Goal: Information Seeking & Learning: Learn about a topic

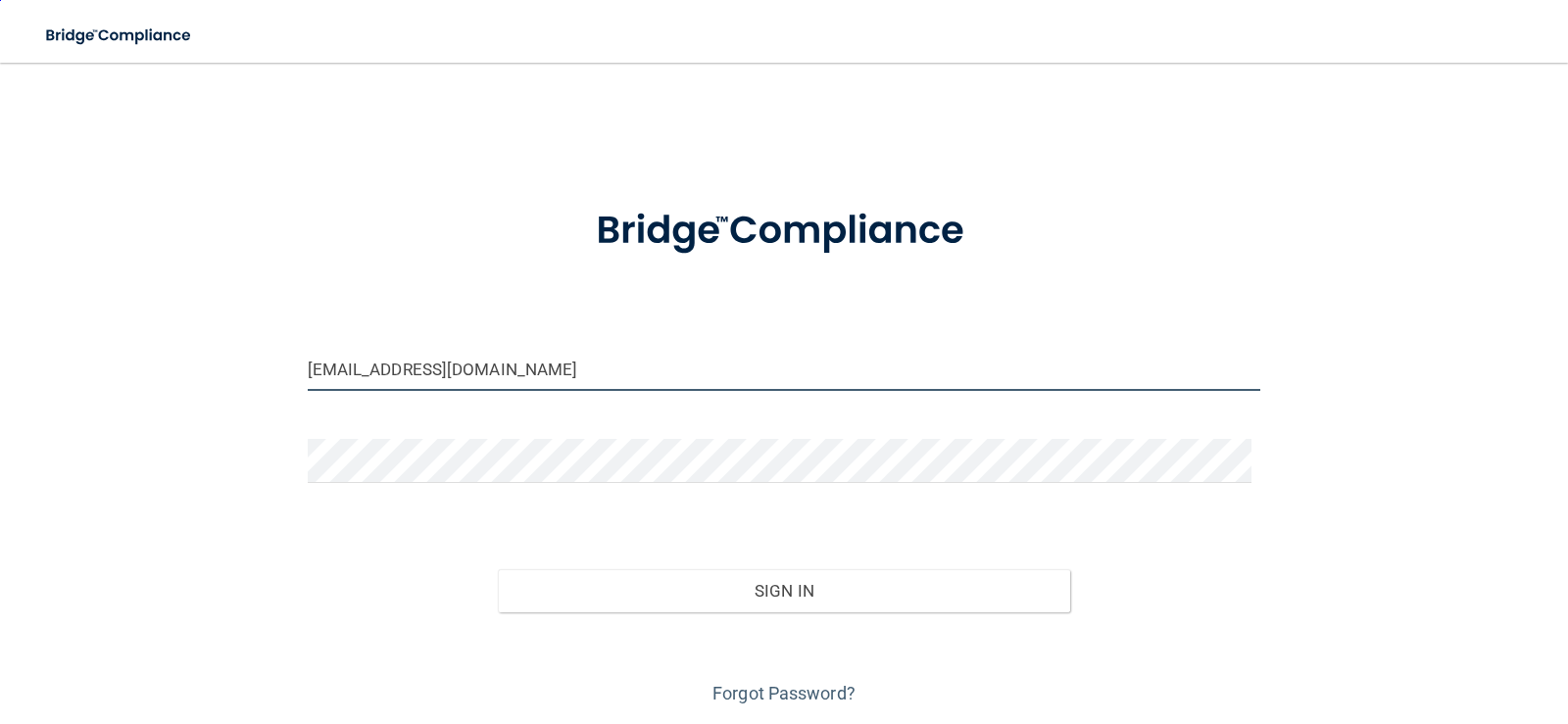
click at [569, 374] on input "[EMAIL_ADDRESS][DOMAIN_NAME]" at bounding box center [784, 369] width 953 height 44
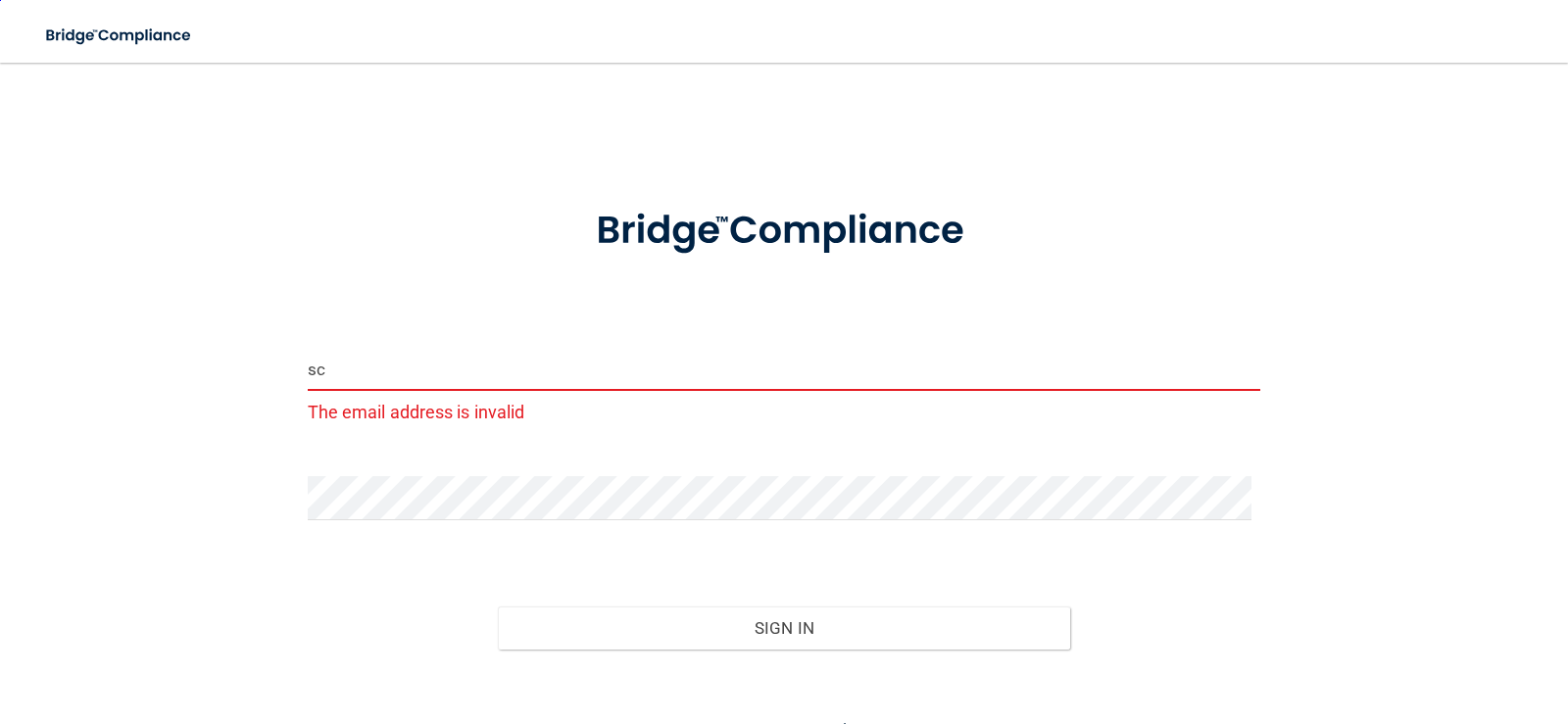
type input "s"
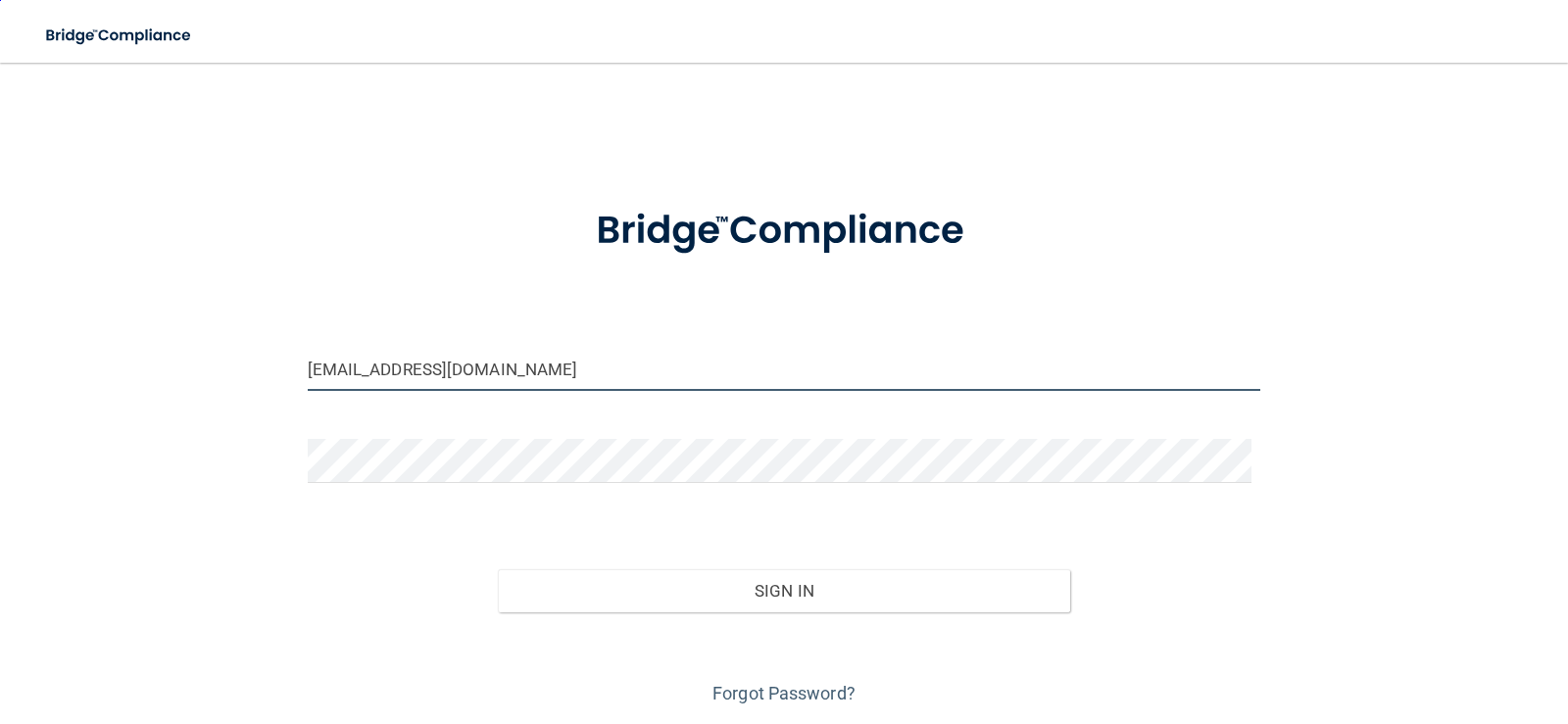
type input "[EMAIL_ADDRESS][DOMAIN_NAME]"
drag, startPoint x: 1016, startPoint y: 509, endPoint x: 1020, endPoint y: 525, distance: 16.5
click at [1020, 525] on form "[EMAIL_ADDRESS][DOMAIN_NAME] Invalid email/password. You don't have permission …" at bounding box center [784, 445] width 953 height 530
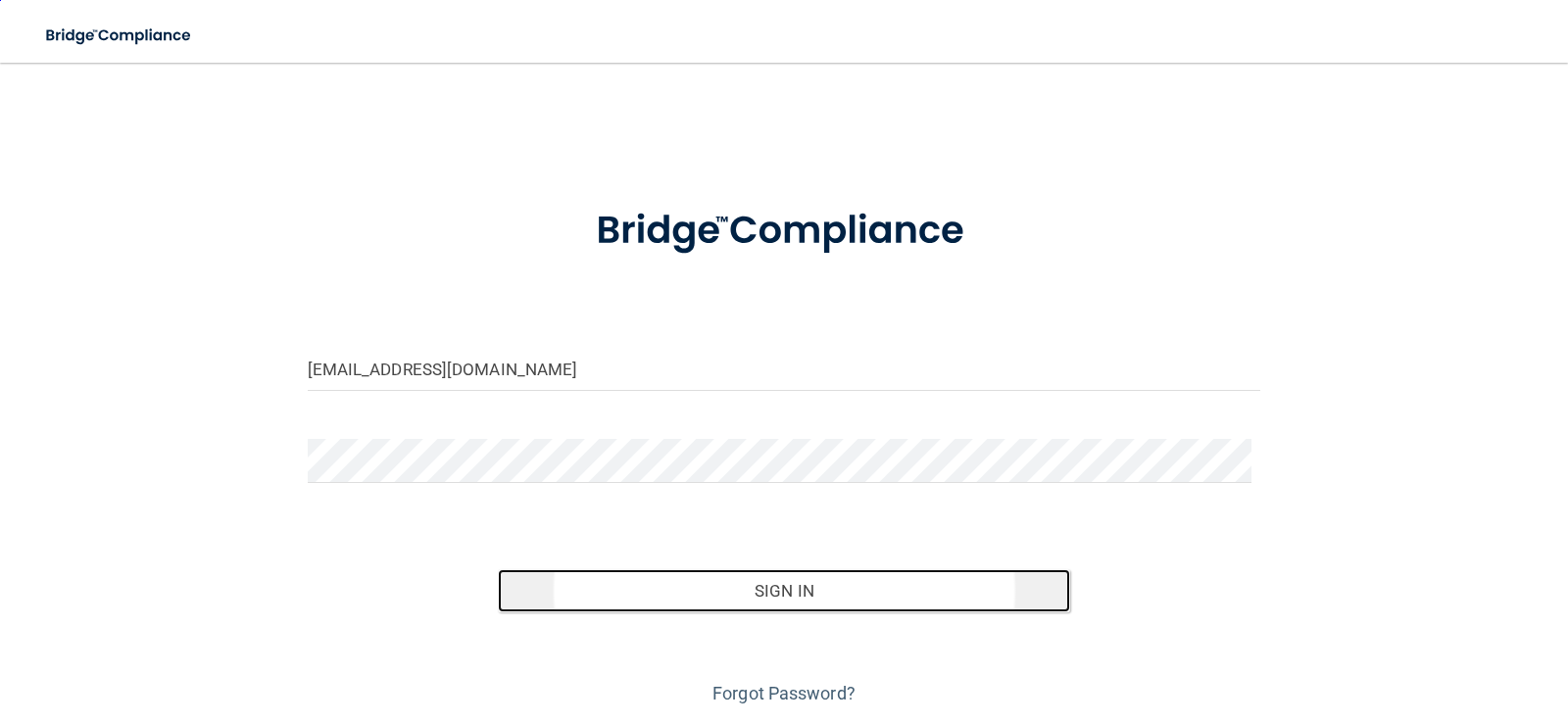
click at [920, 594] on button "Sign In" at bounding box center [784, 592] width 573 height 43
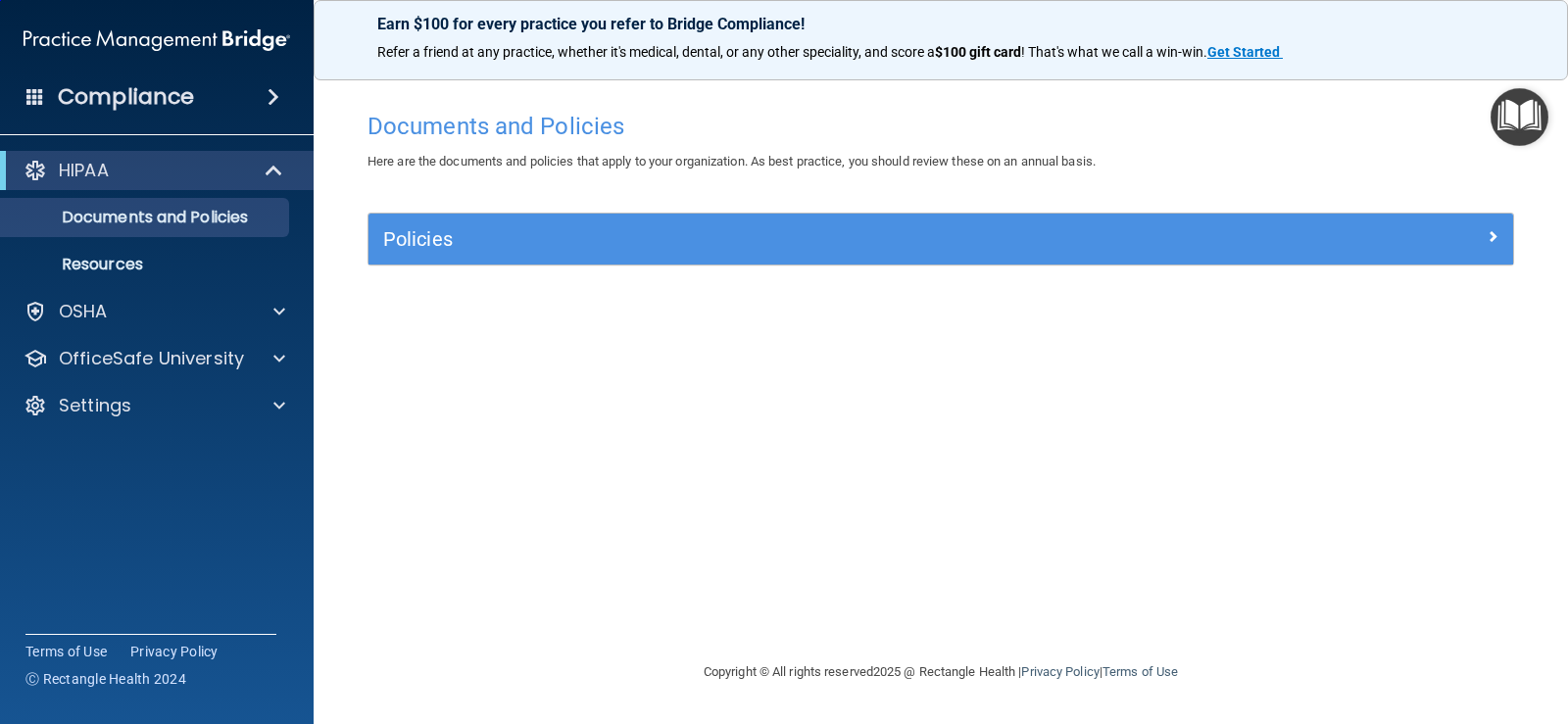
click at [273, 91] on span at bounding box center [274, 97] width 12 height 24
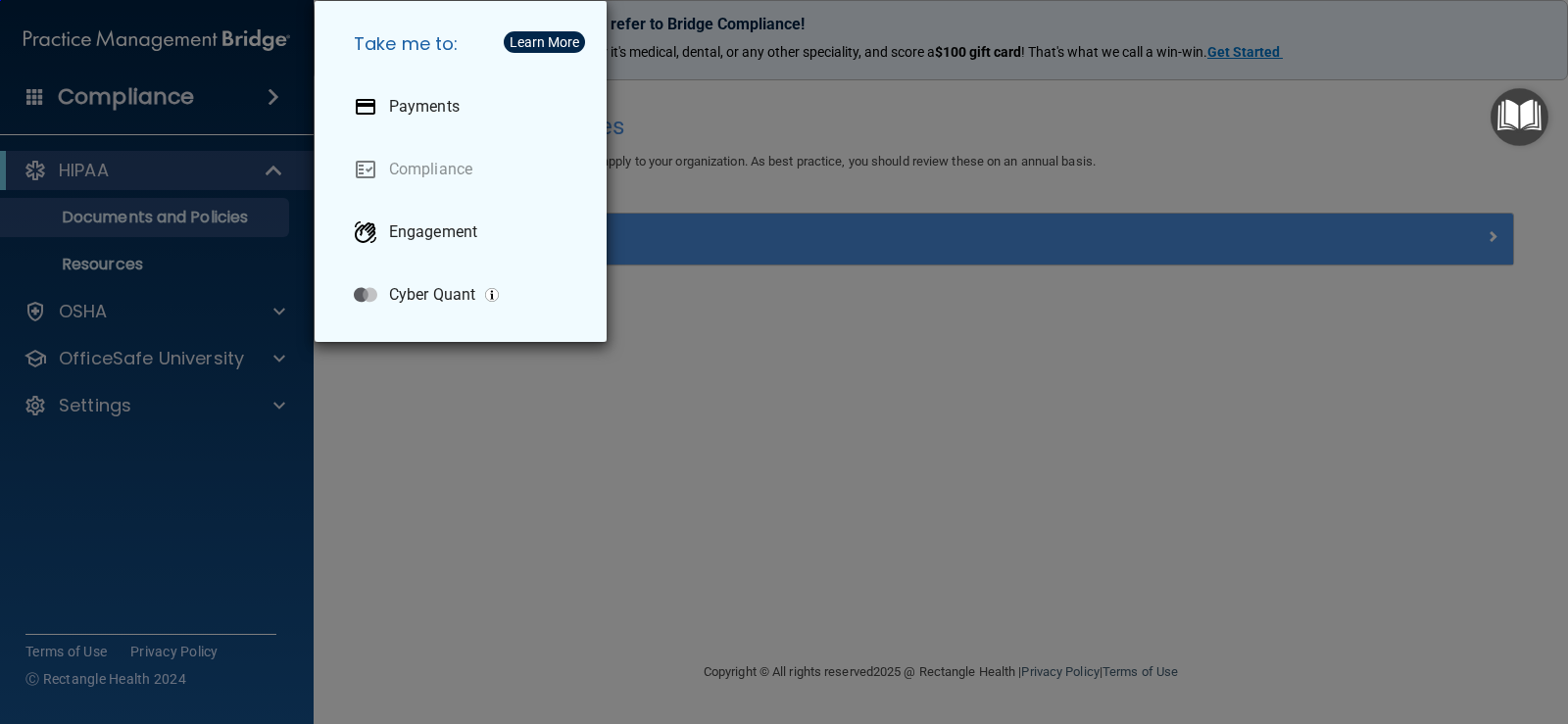
click at [273, 90] on div "Take me to: Payments Compliance Engagement Cyber Quant" at bounding box center [784, 362] width 1568 height 724
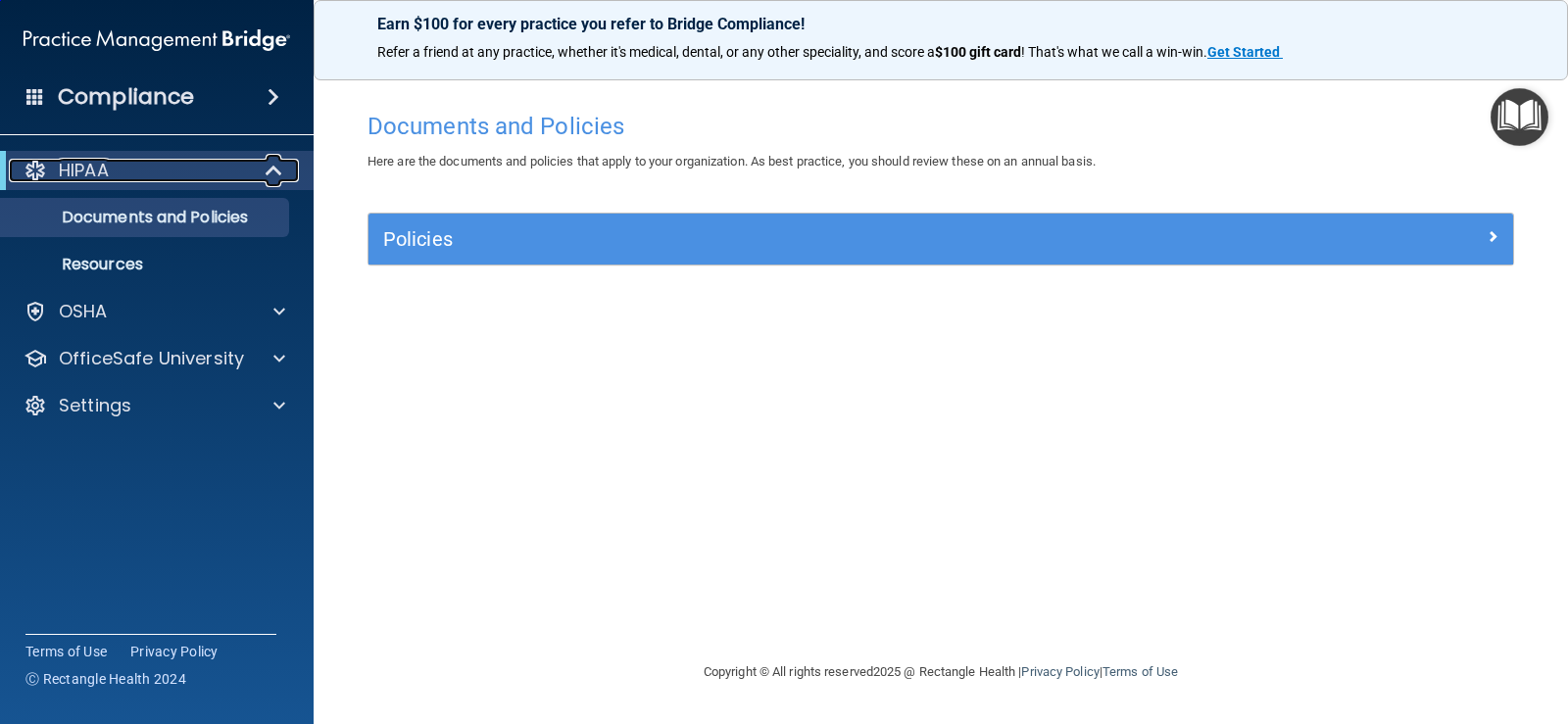
click at [271, 163] on span at bounding box center [276, 171] width 17 height 24
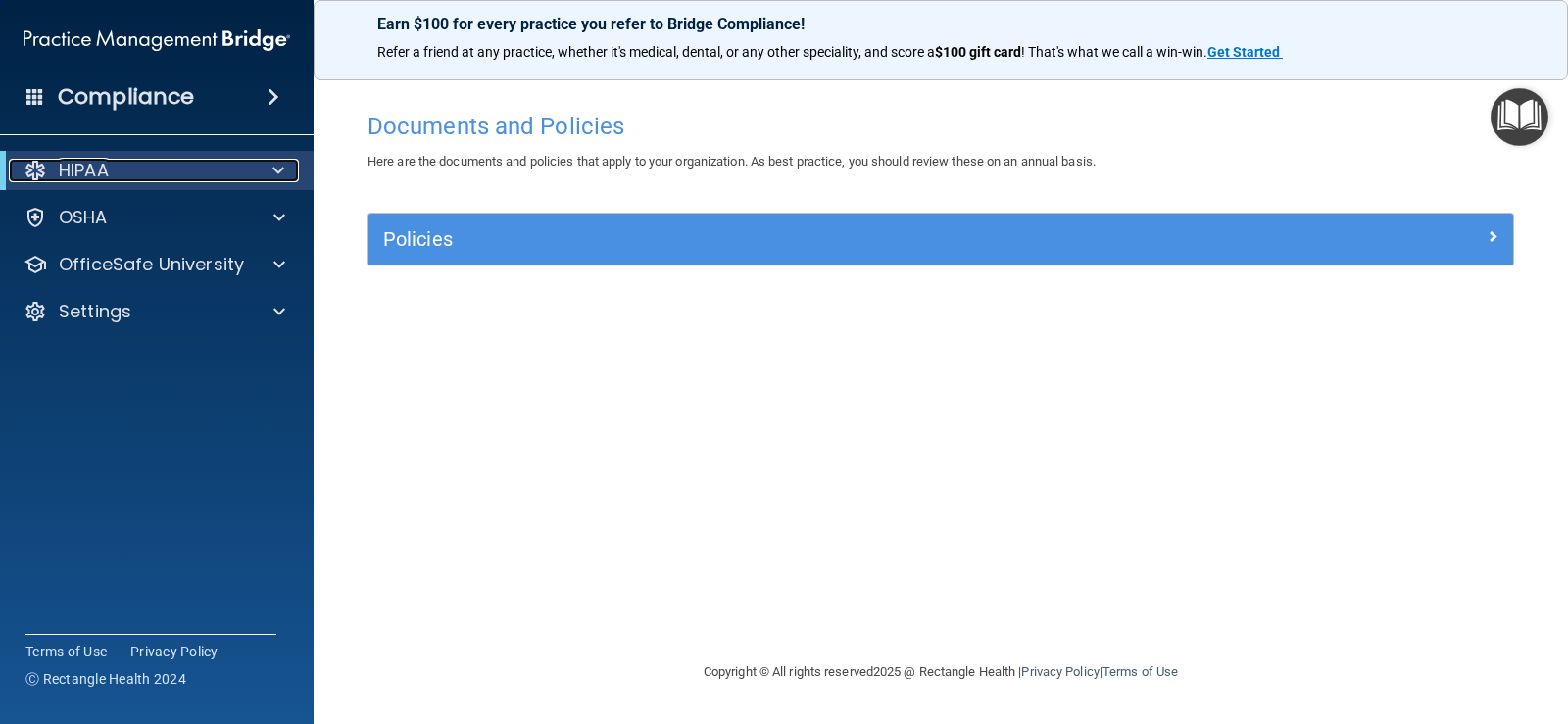
click at [274, 166] on span at bounding box center [278, 171] width 12 height 24
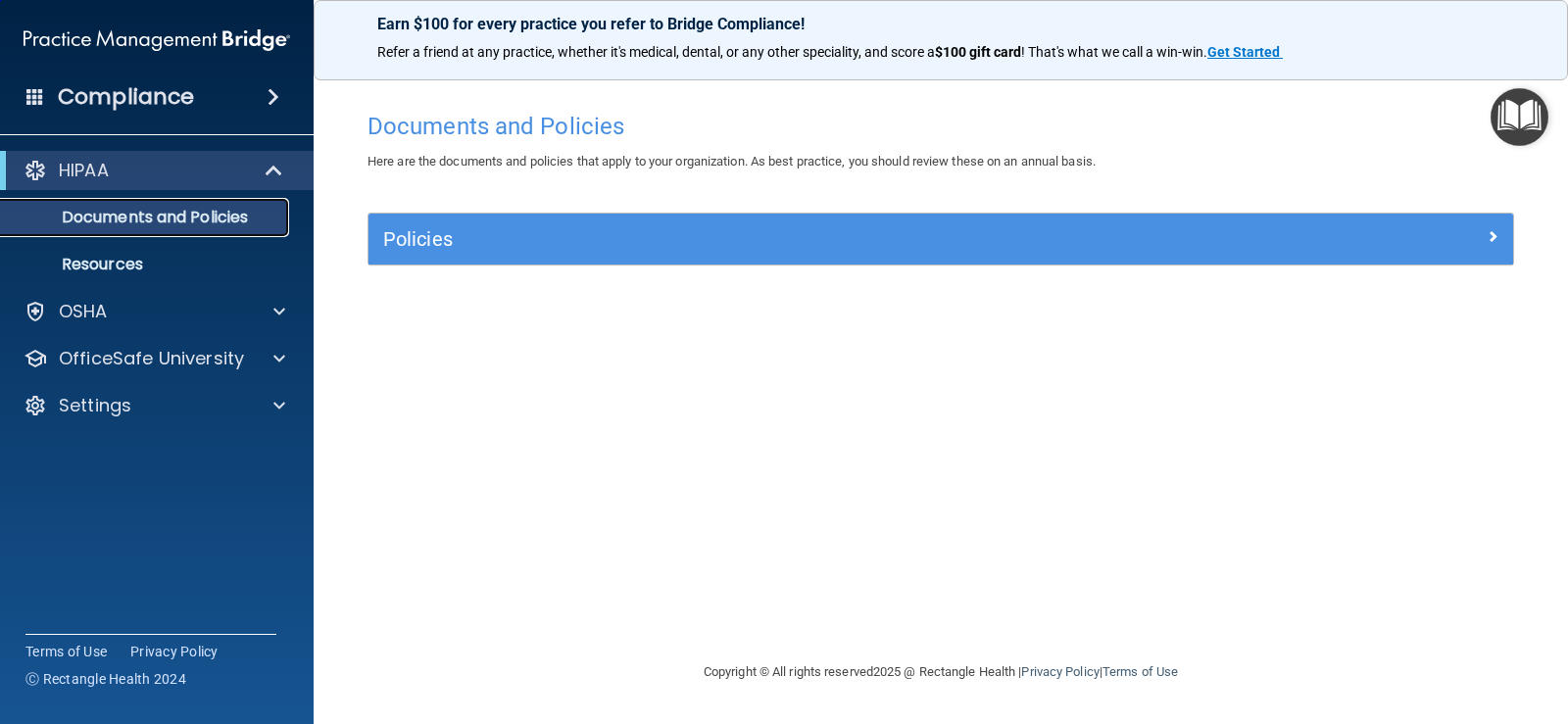
click at [247, 208] on p "Documents and Policies" at bounding box center [146, 218] width 268 height 20
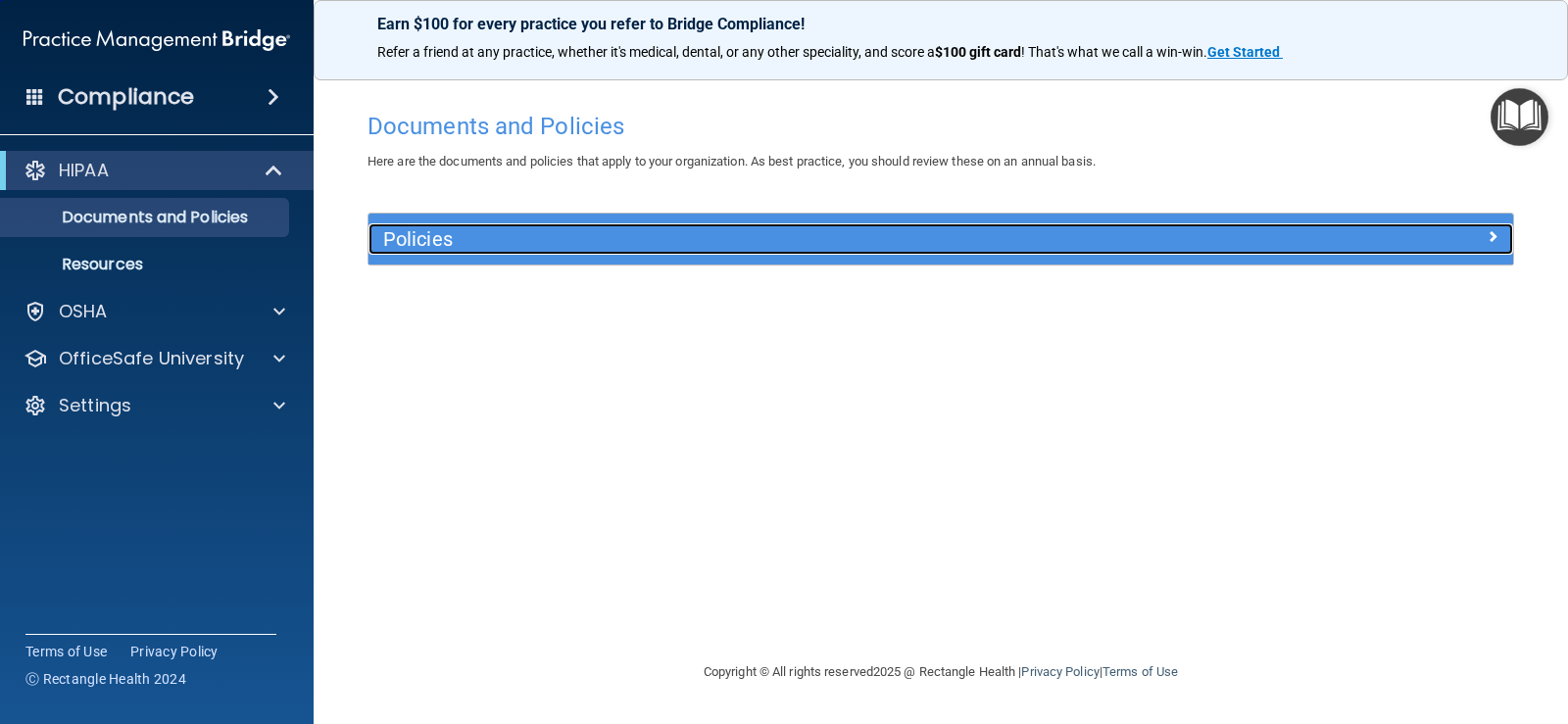
click at [552, 235] on h5 "Policies" at bounding box center [797, 239] width 829 height 22
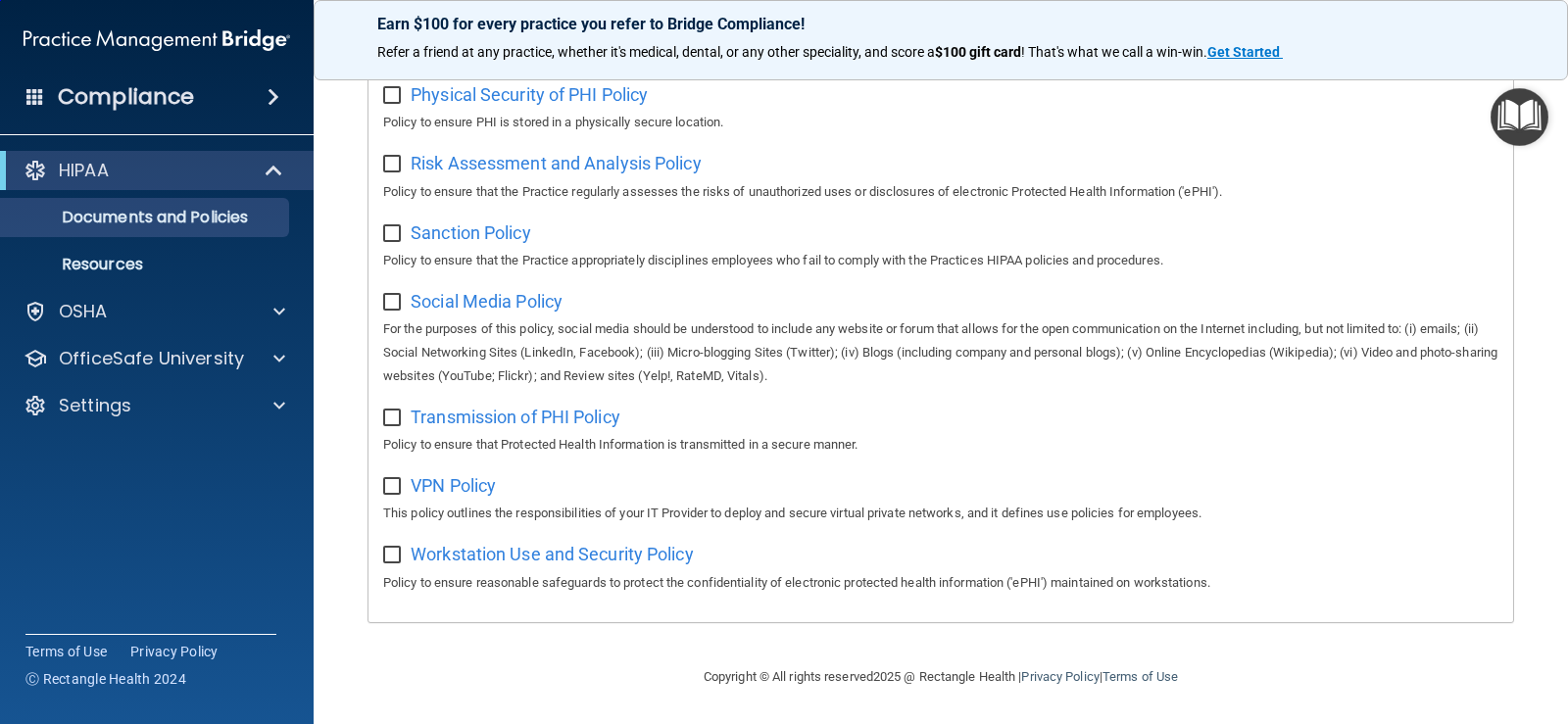
scroll to position [1289, 0]
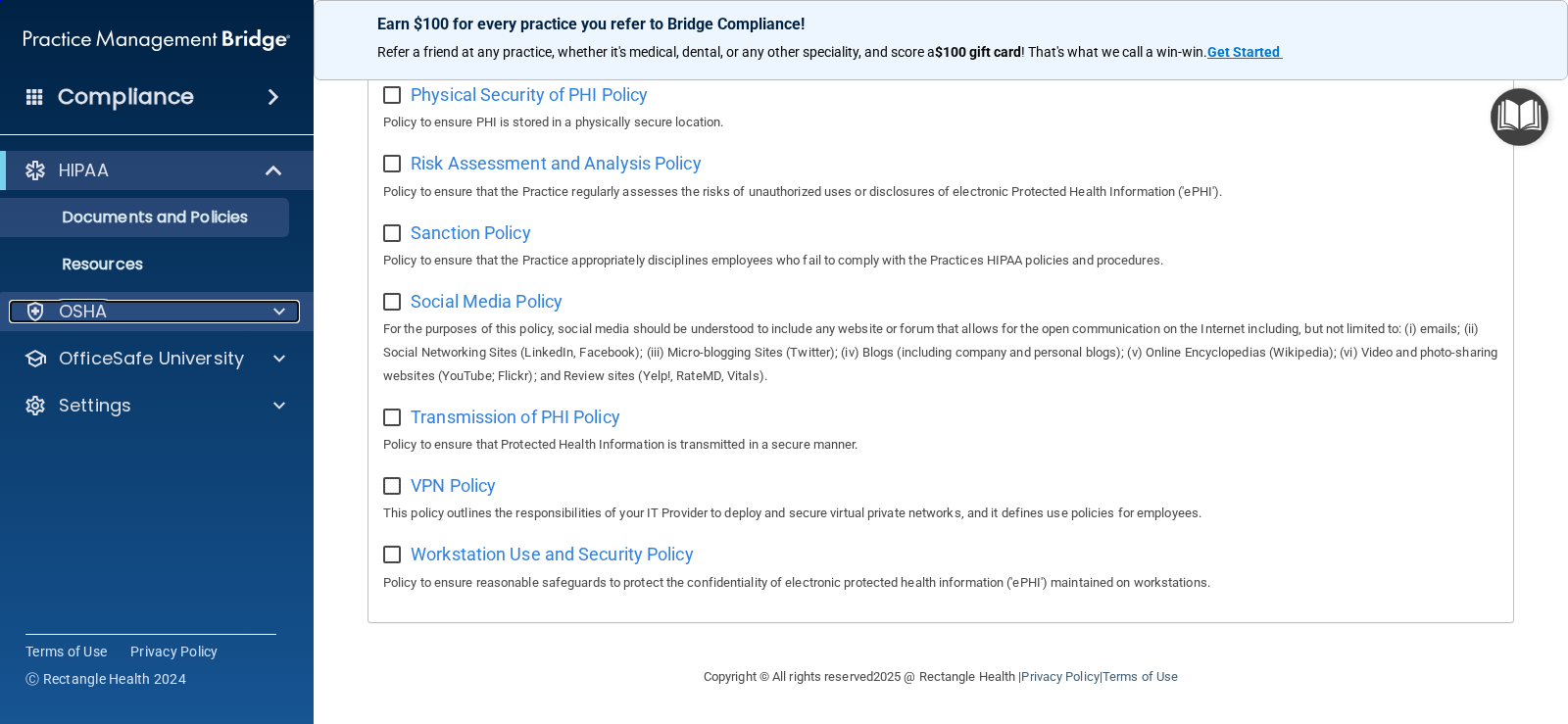
click at [270, 306] on div at bounding box center [277, 312] width 49 height 24
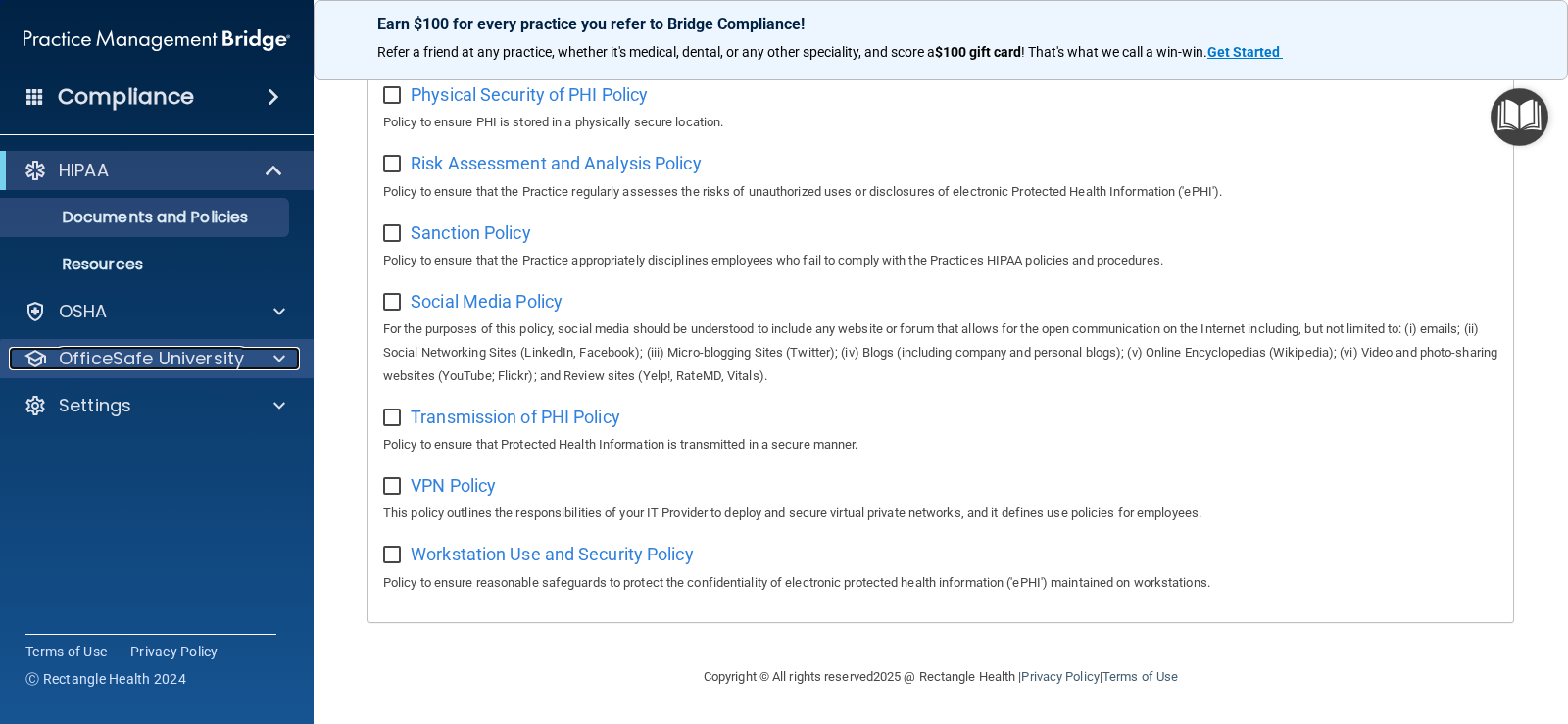
click at [262, 357] on div at bounding box center [277, 359] width 49 height 24
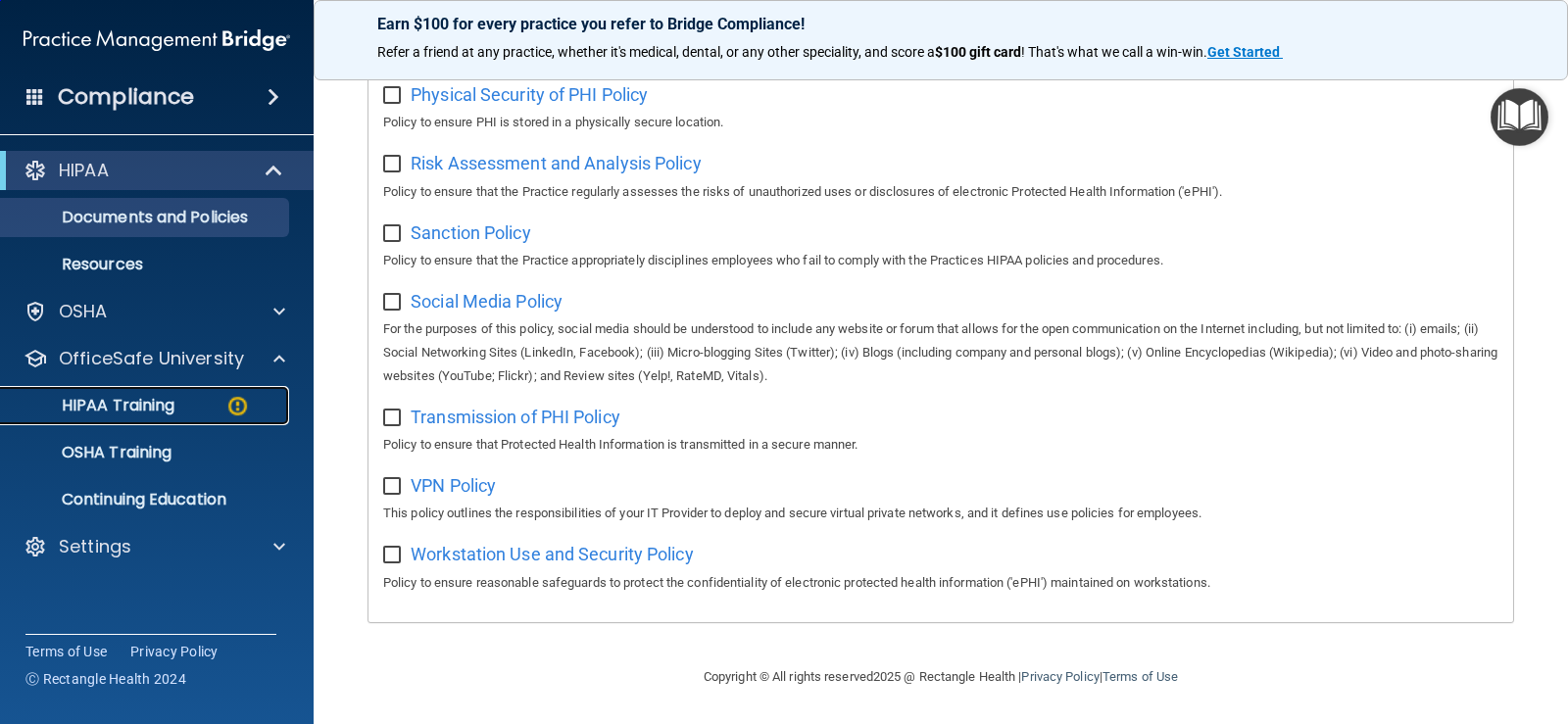
click at [141, 400] on p "HIPAA Training" at bounding box center [93, 406] width 162 height 20
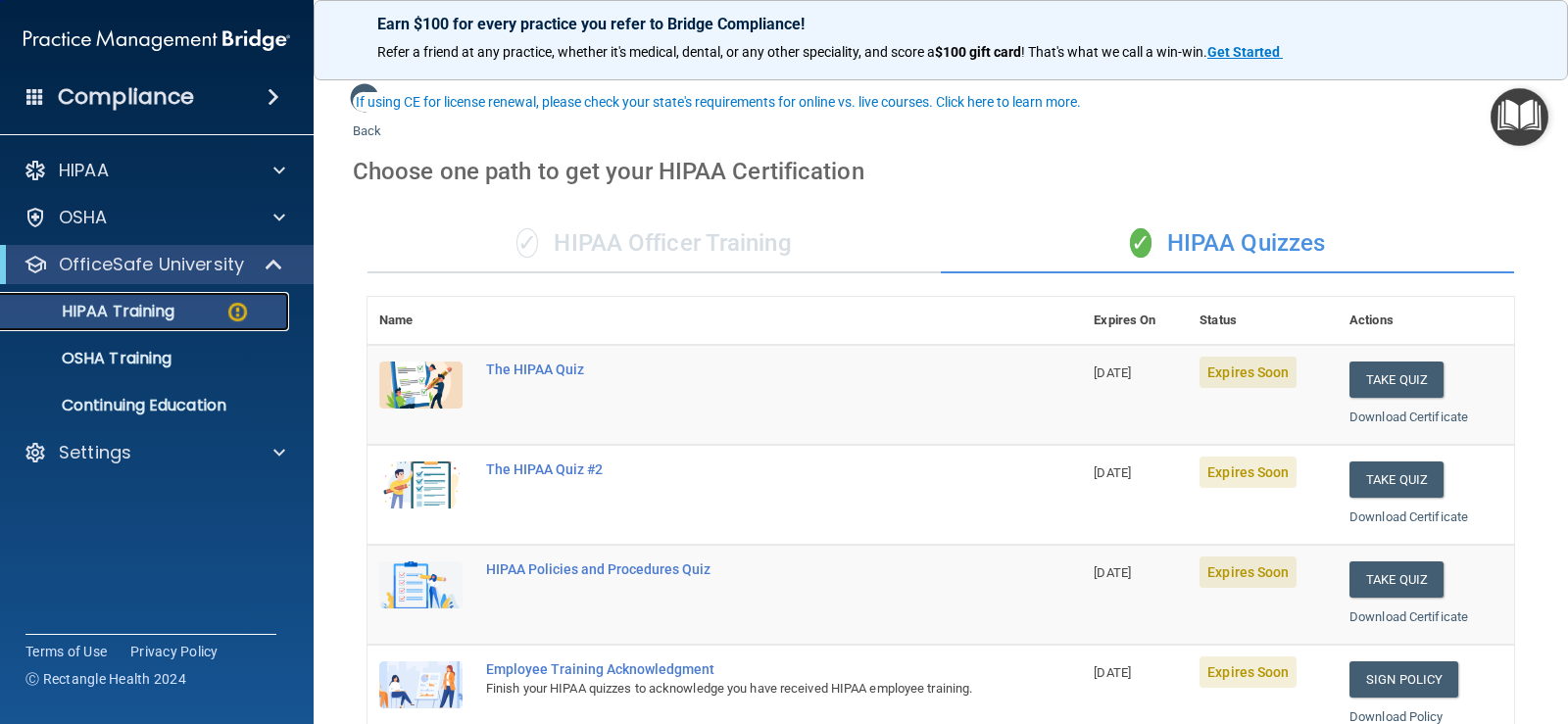
scroll to position [196, 0]
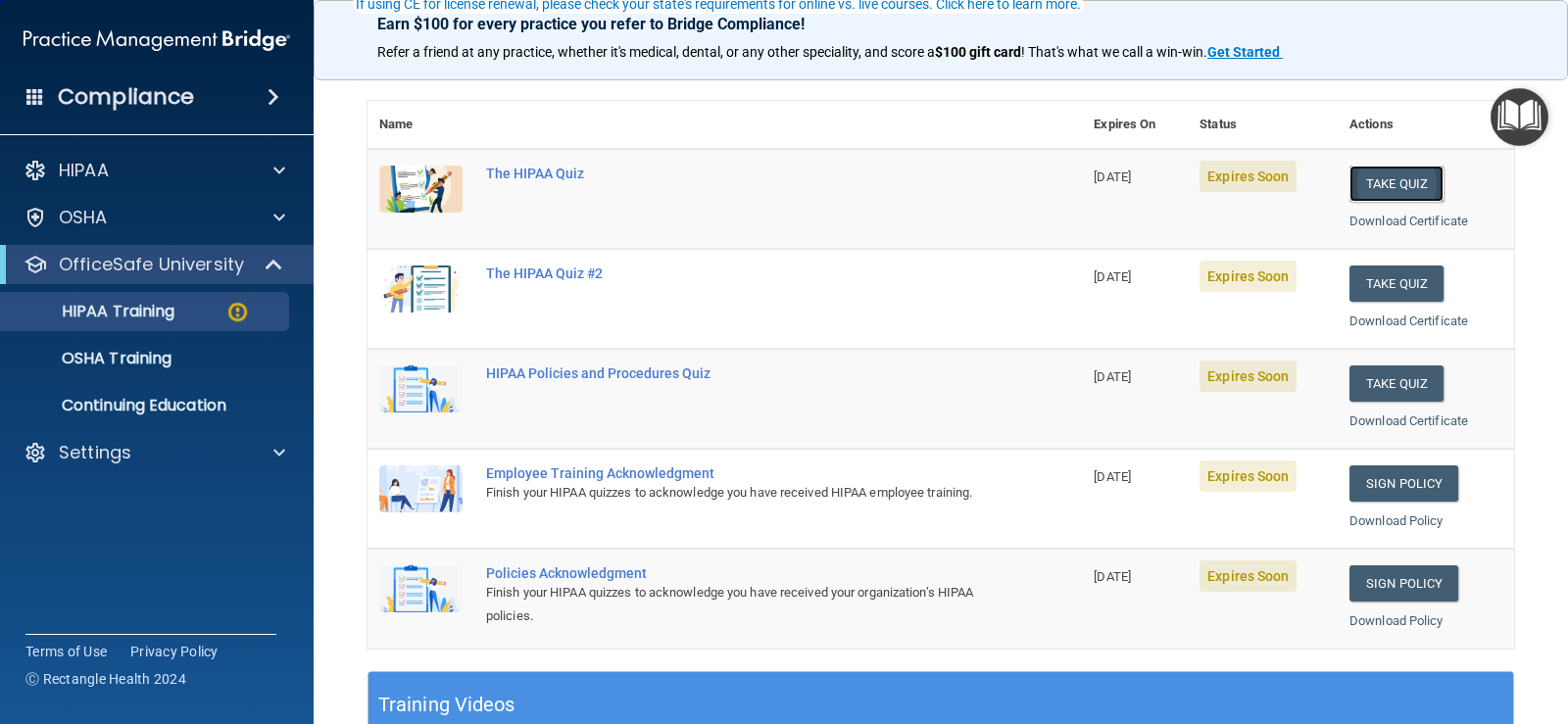
click at [1371, 176] on button "Take Quiz" at bounding box center [1396, 183] width 94 height 36
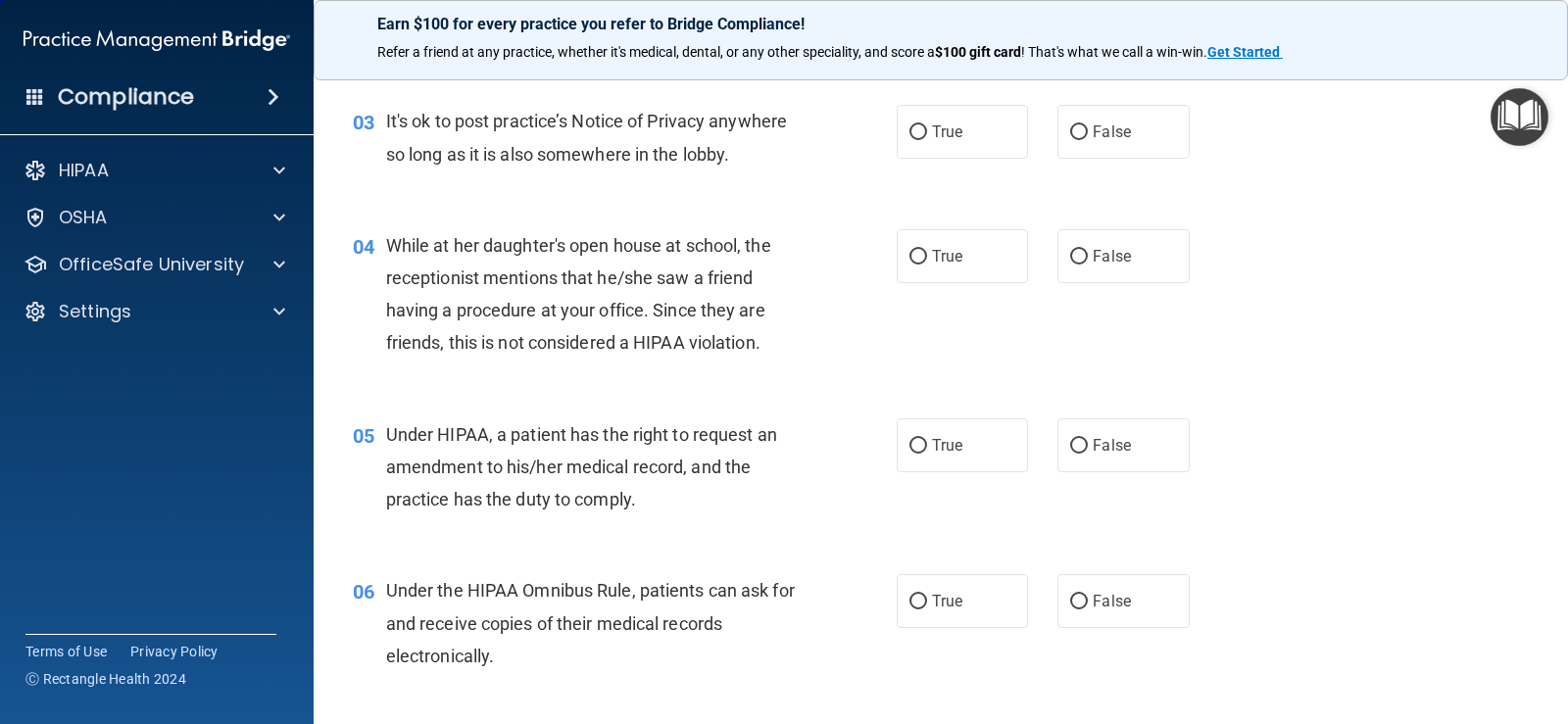
scroll to position [437, 0]
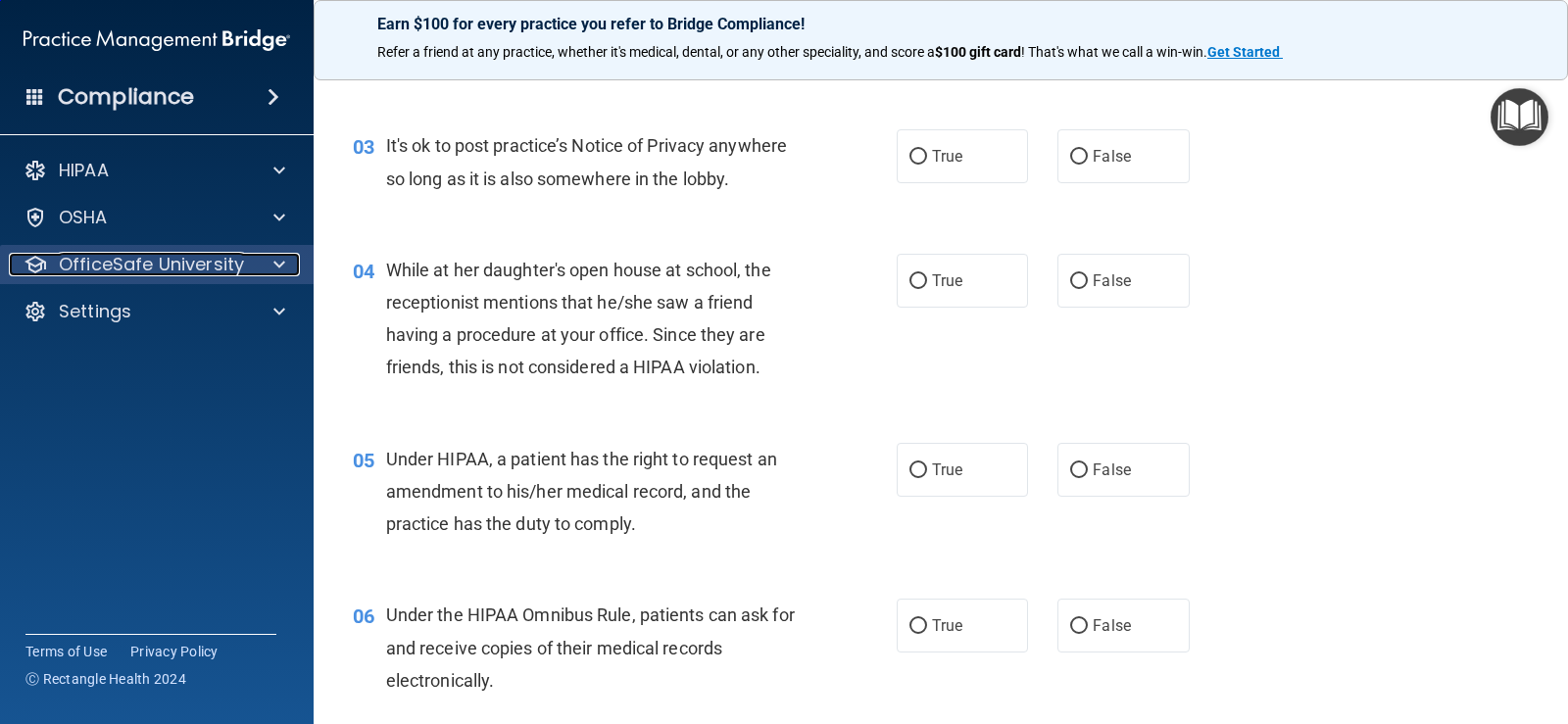
click at [194, 271] on p "OfficeSafe University" at bounding box center [151, 265] width 185 height 24
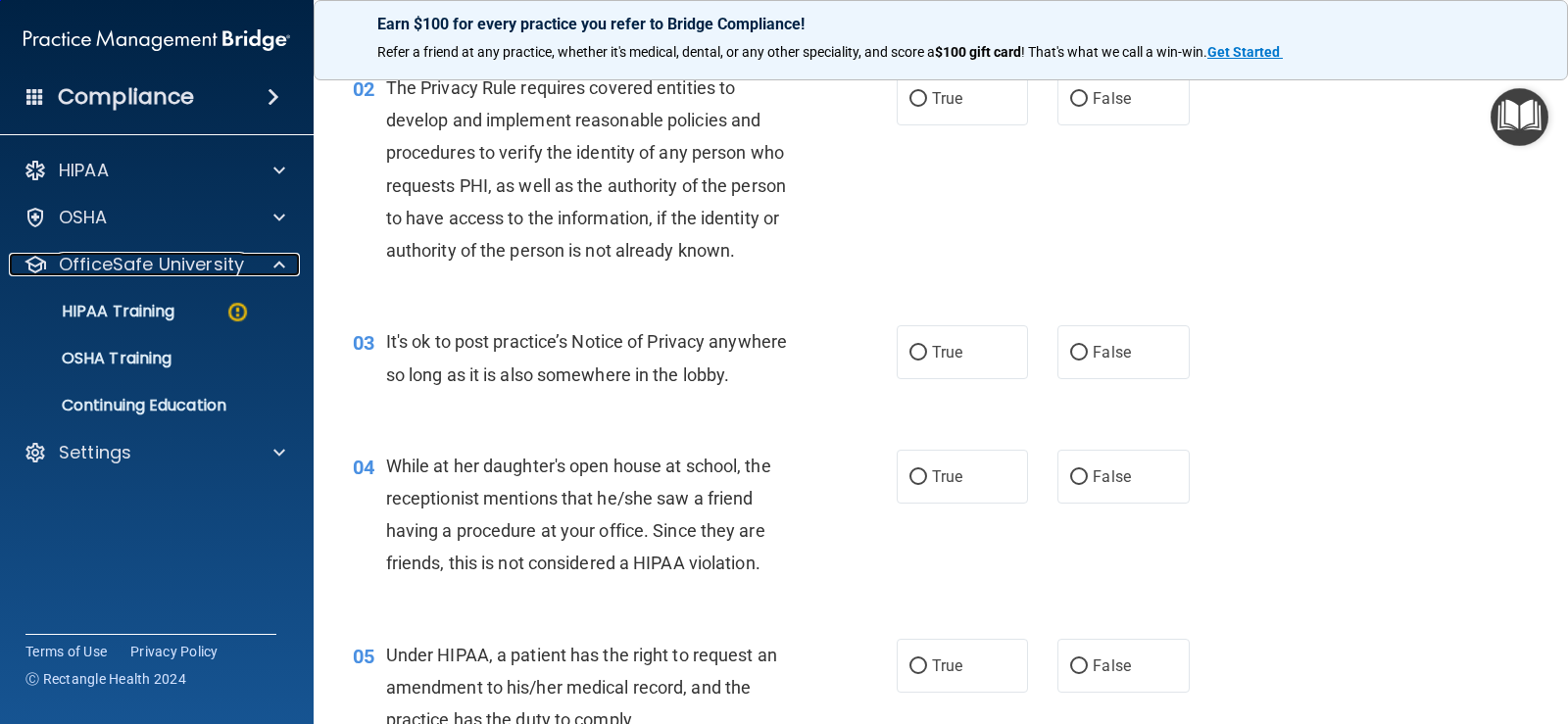
scroll to position [44, 0]
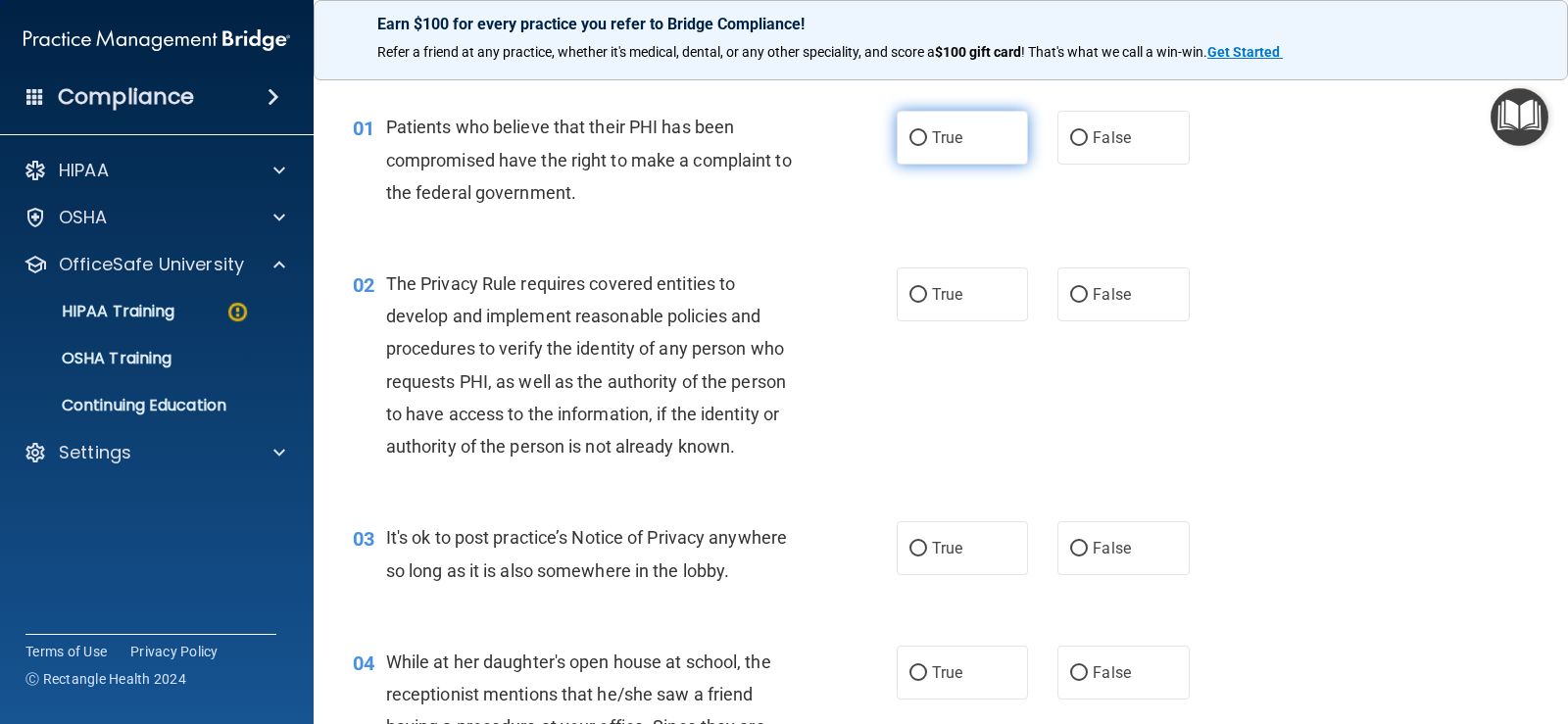
click at [917, 139] on input "True" at bounding box center [918, 138] width 18 height 15
radio input "true"
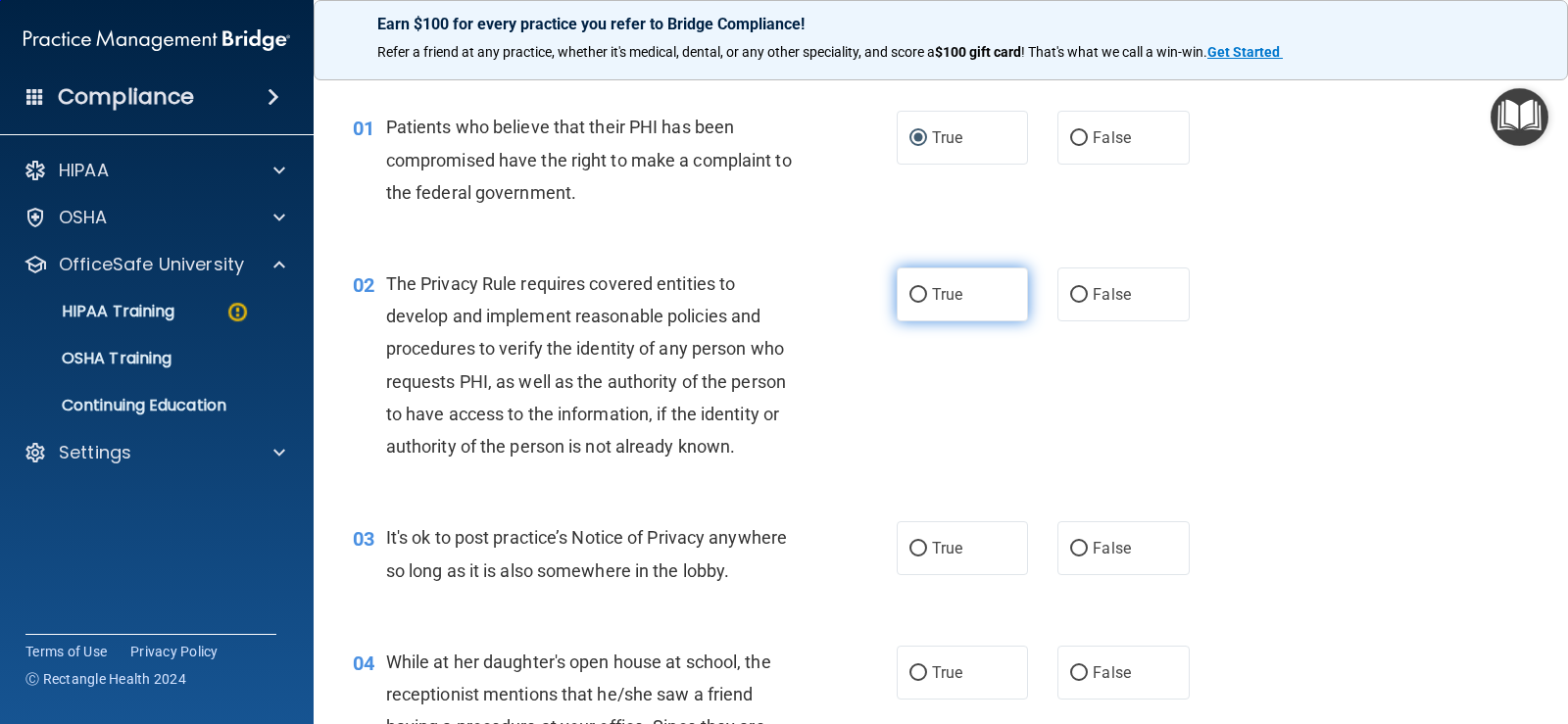
click at [910, 297] on input "True" at bounding box center [918, 295] width 18 height 15
radio input "true"
drag, startPoint x: 1072, startPoint y: 547, endPoint x: 1082, endPoint y: 637, distance: 90.6
click at [1072, 561] on label "False" at bounding box center [1123, 548] width 131 height 54
click at [1072, 557] on input "False" at bounding box center [1079, 549] width 18 height 15
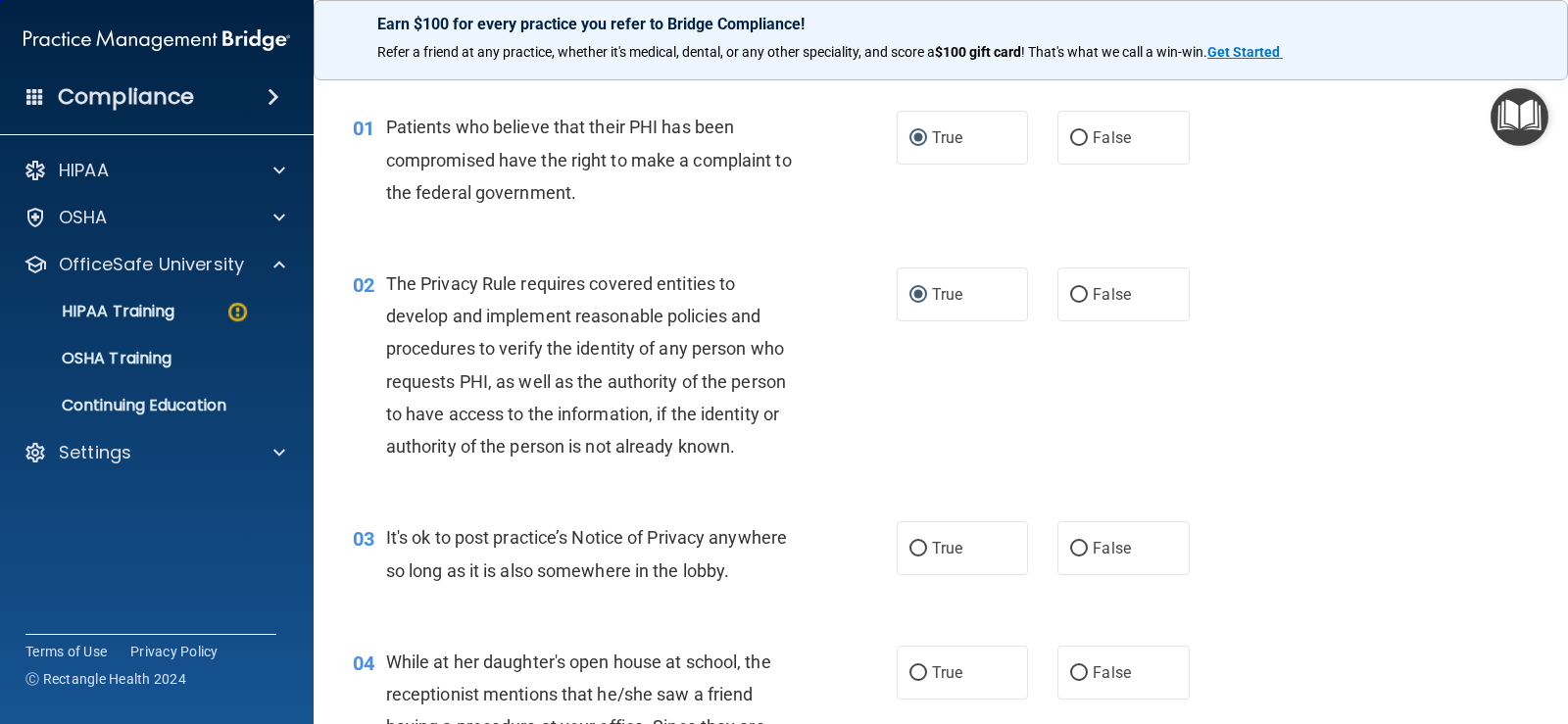
radio input "true"
click at [1075, 673] on input "False" at bounding box center [1079, 674] width 18 height 15
radio input "true"
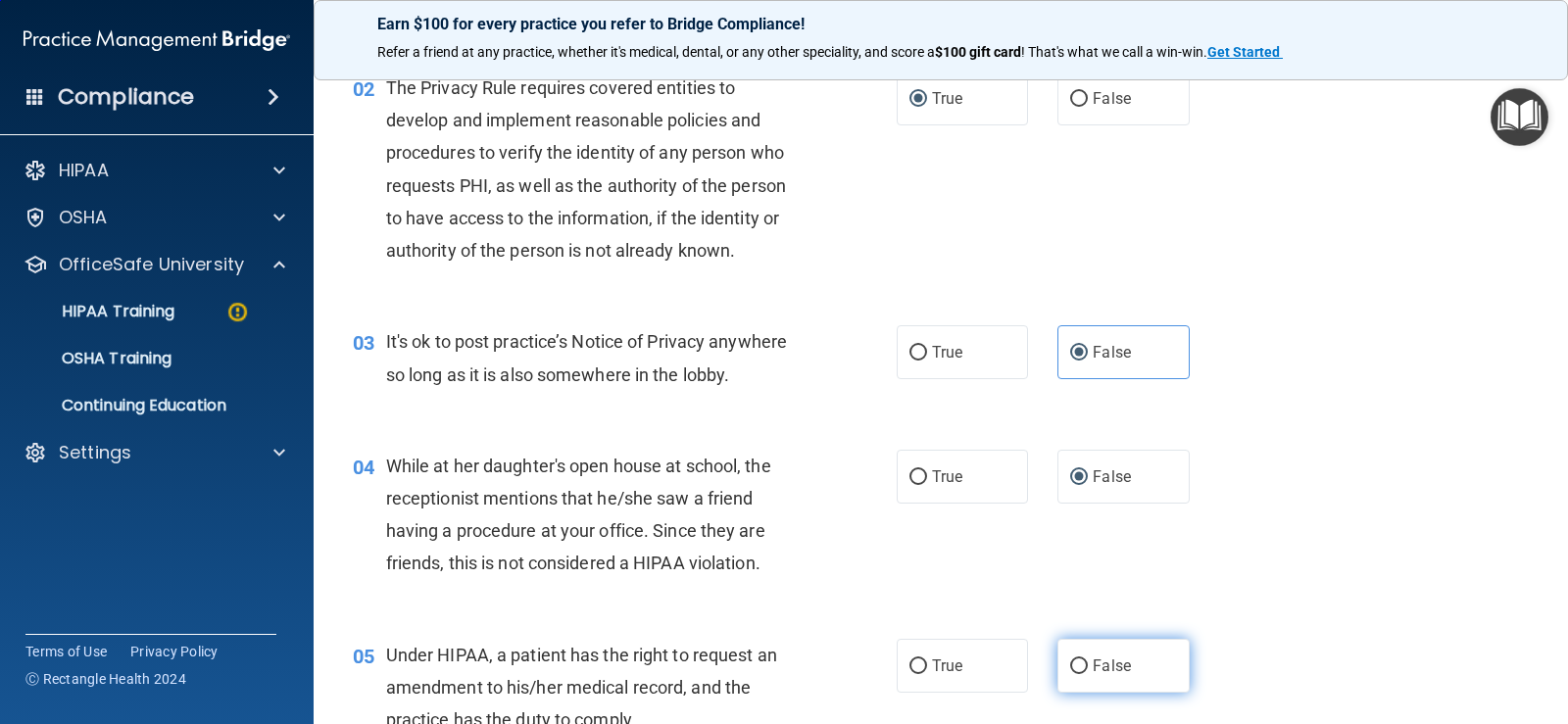
click at [1070, 668] on input "False" at bounding box center [1079, 667] width 18 height 15
radio input "true"
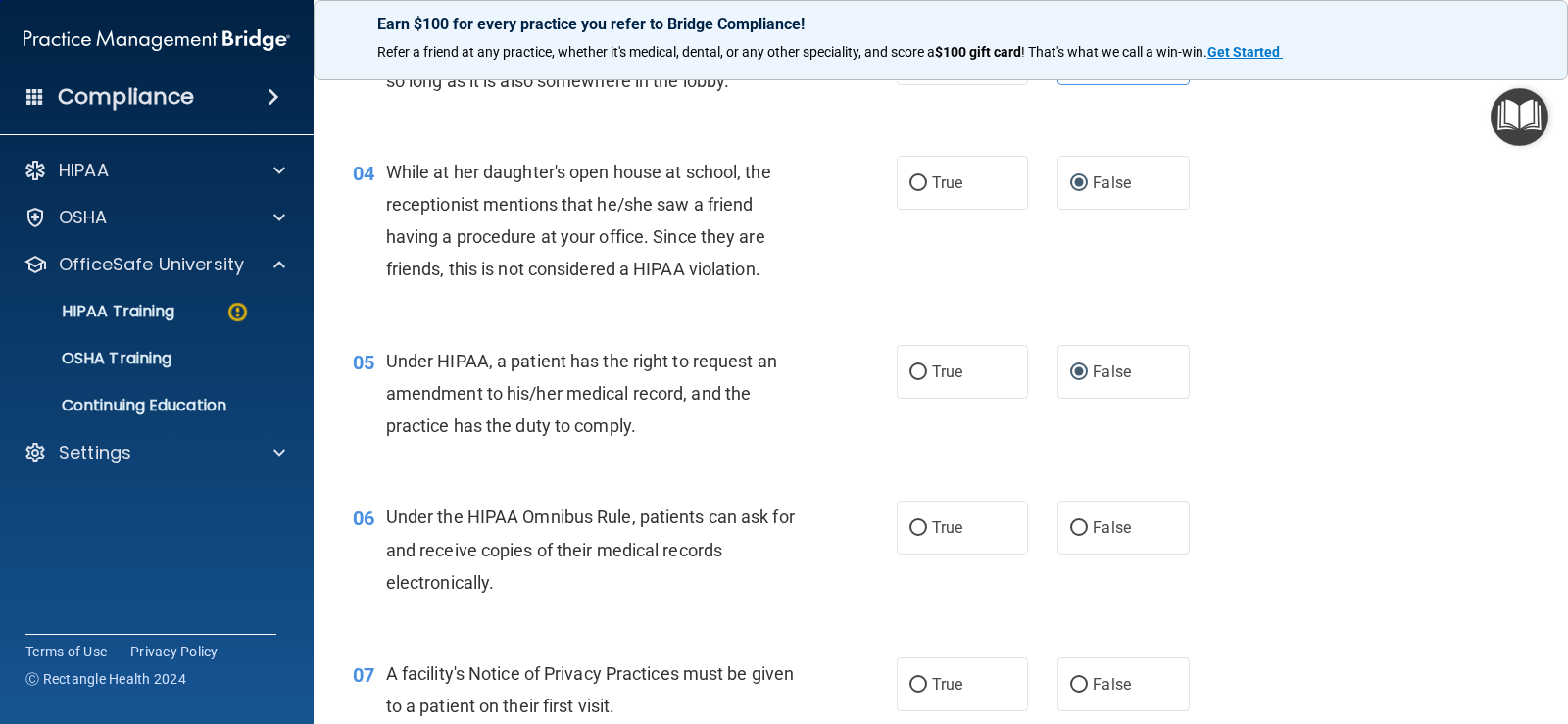
scroll to position [633, 0]
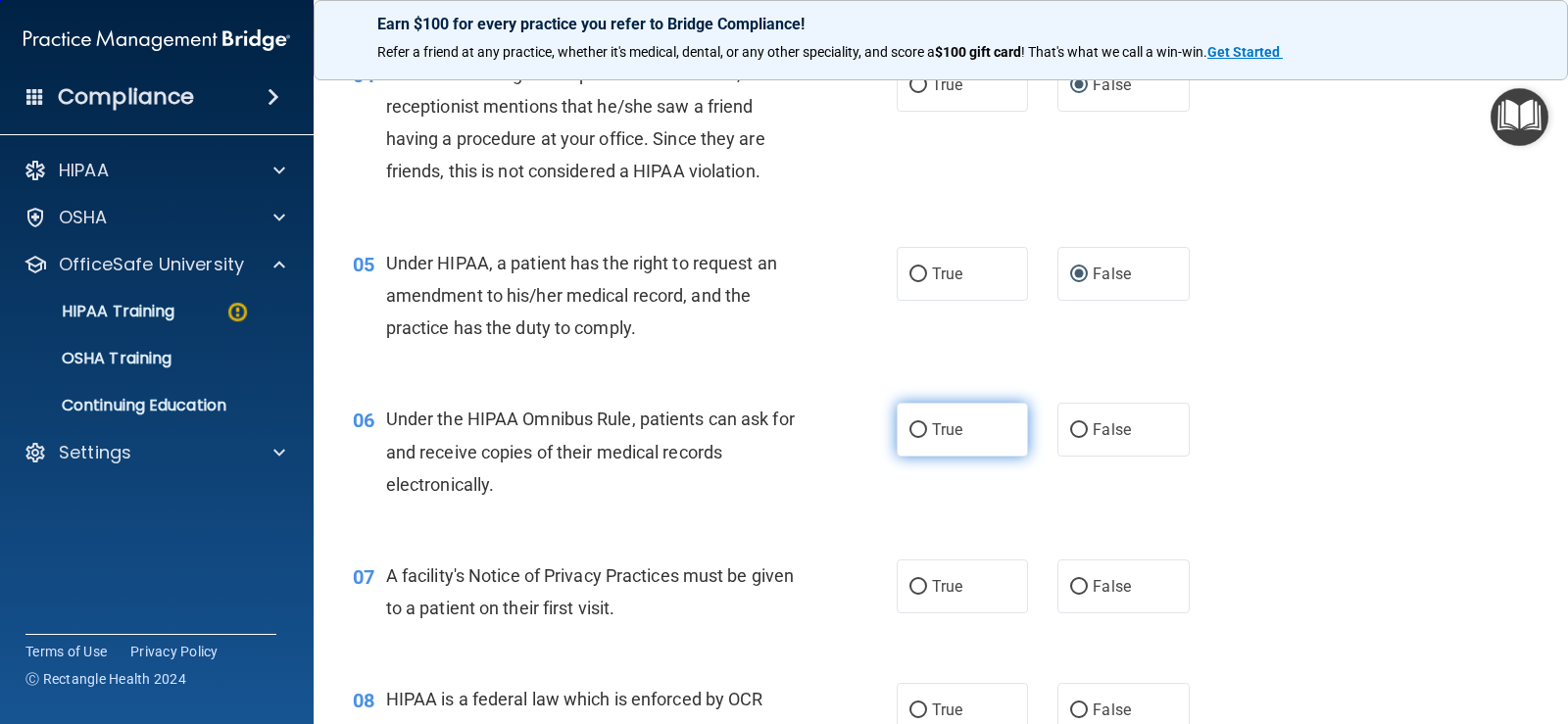
click at [911, 434] on input "True" at bounding box center [918, 431] width 18 height 15
radio input "true"
drag, startPoint x: 910, startPoint y: 589, endPoint x: 924, endPoint y: 646, distance: 58.7
click at [913, 603] on label "True" at bounding box center [962, 587] width 131 height 54
click at [913, 595] on input "True" at bounding box center [918, 588] width 18 height 15
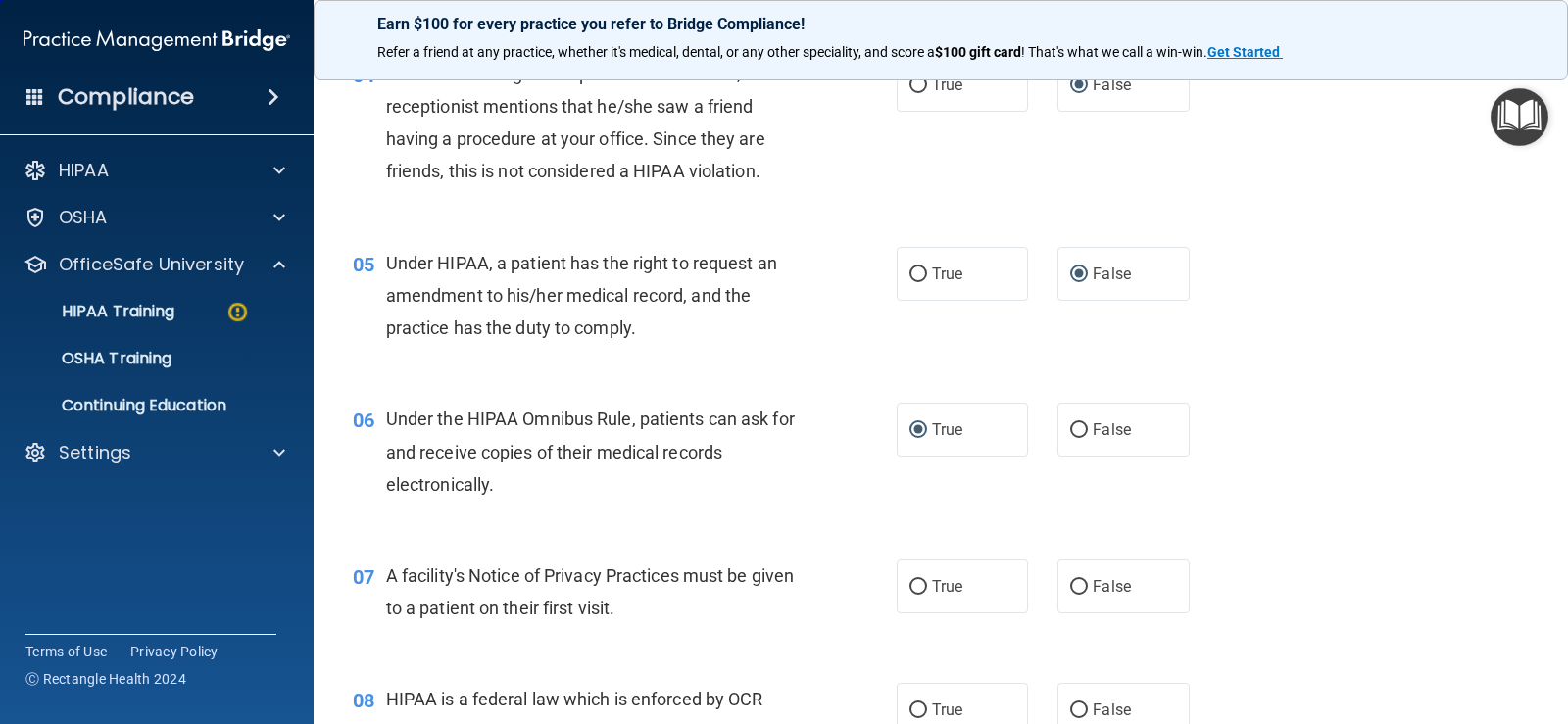
radio input "true"
click at [922, 707] on label "True" at bounding box center [962, 710] width 131 height 54
click at [922, 707] on input "True" at bounding box center [918, 710] width 18 height 15
radio input "true"
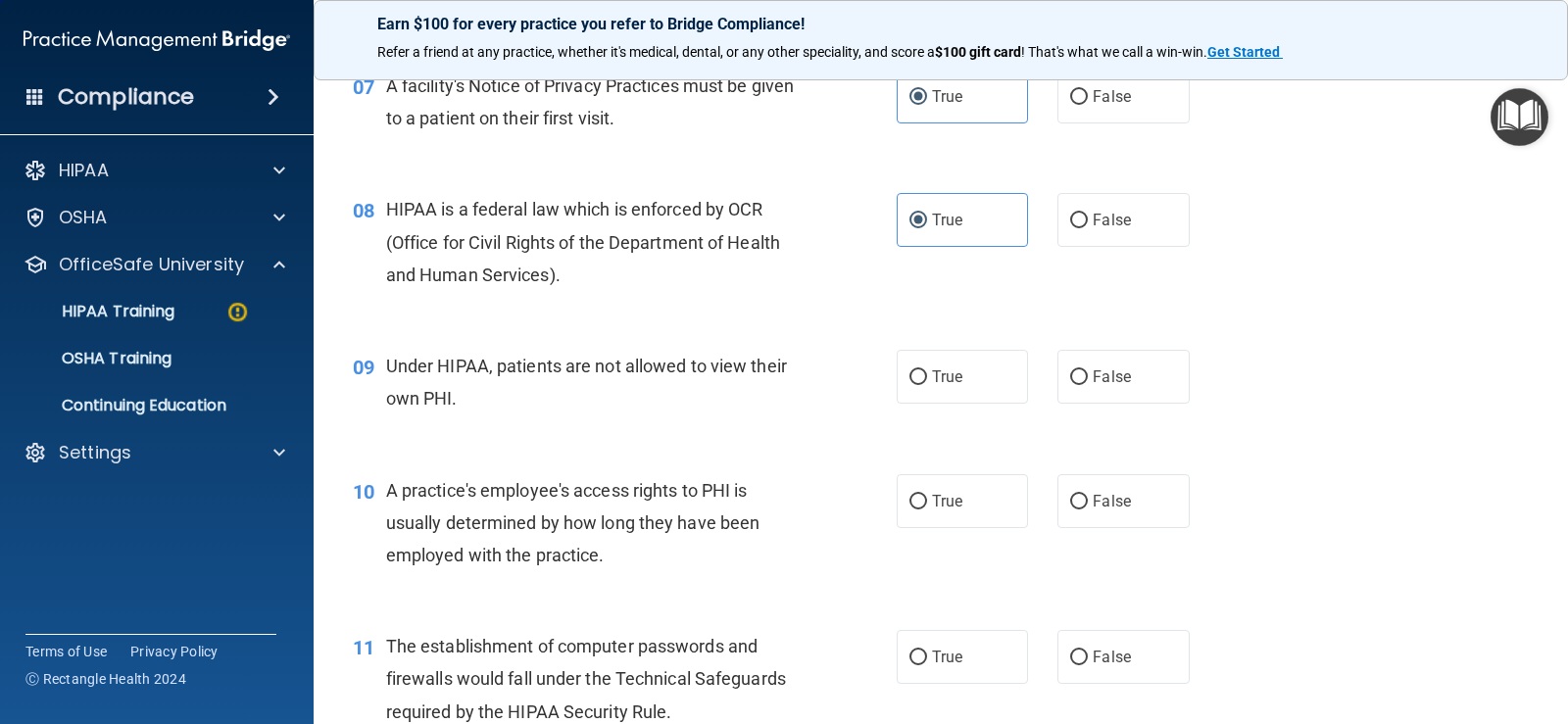
scroll to position [1220, 0]
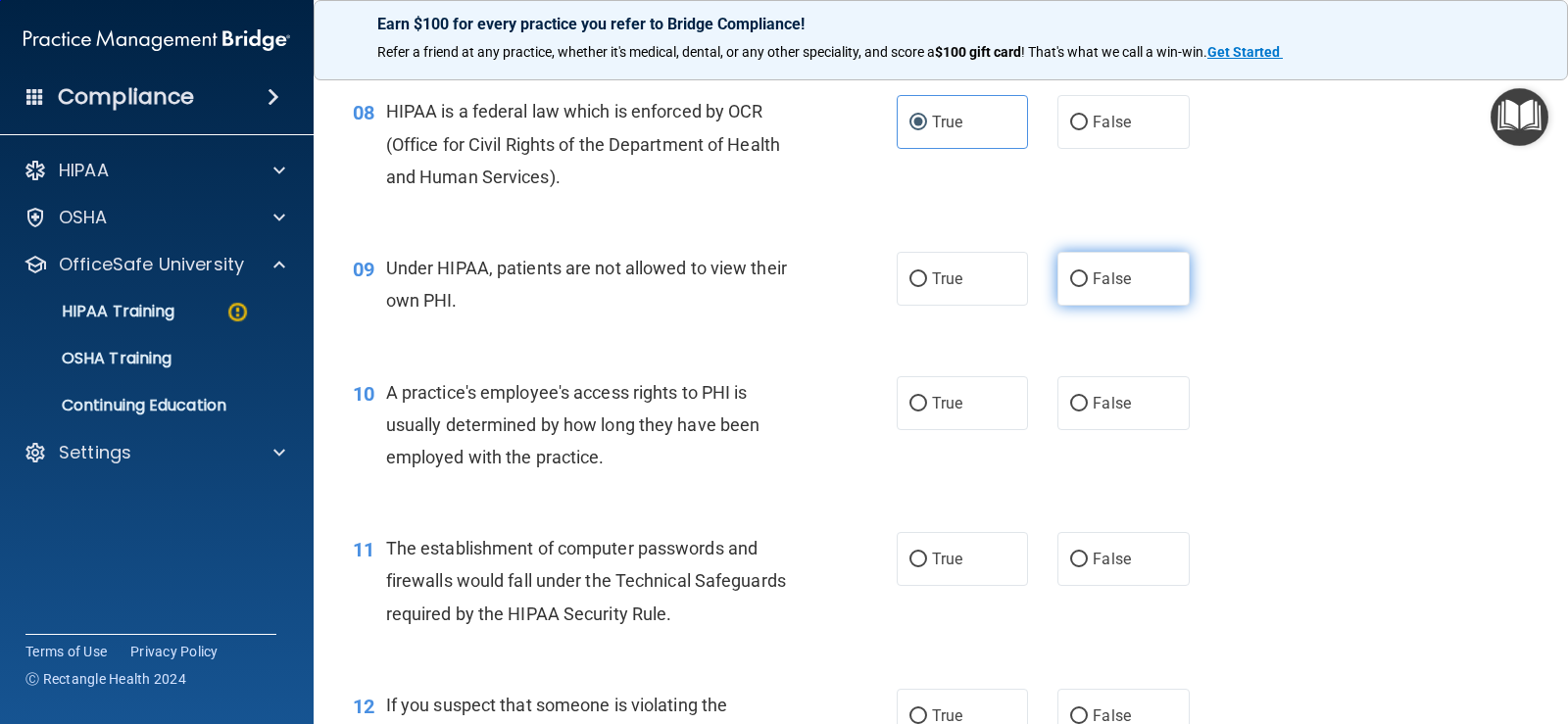
click at [1070, 277] on input "False" at bounding box center [1079, 280] width 18 height 15
radio input "true"
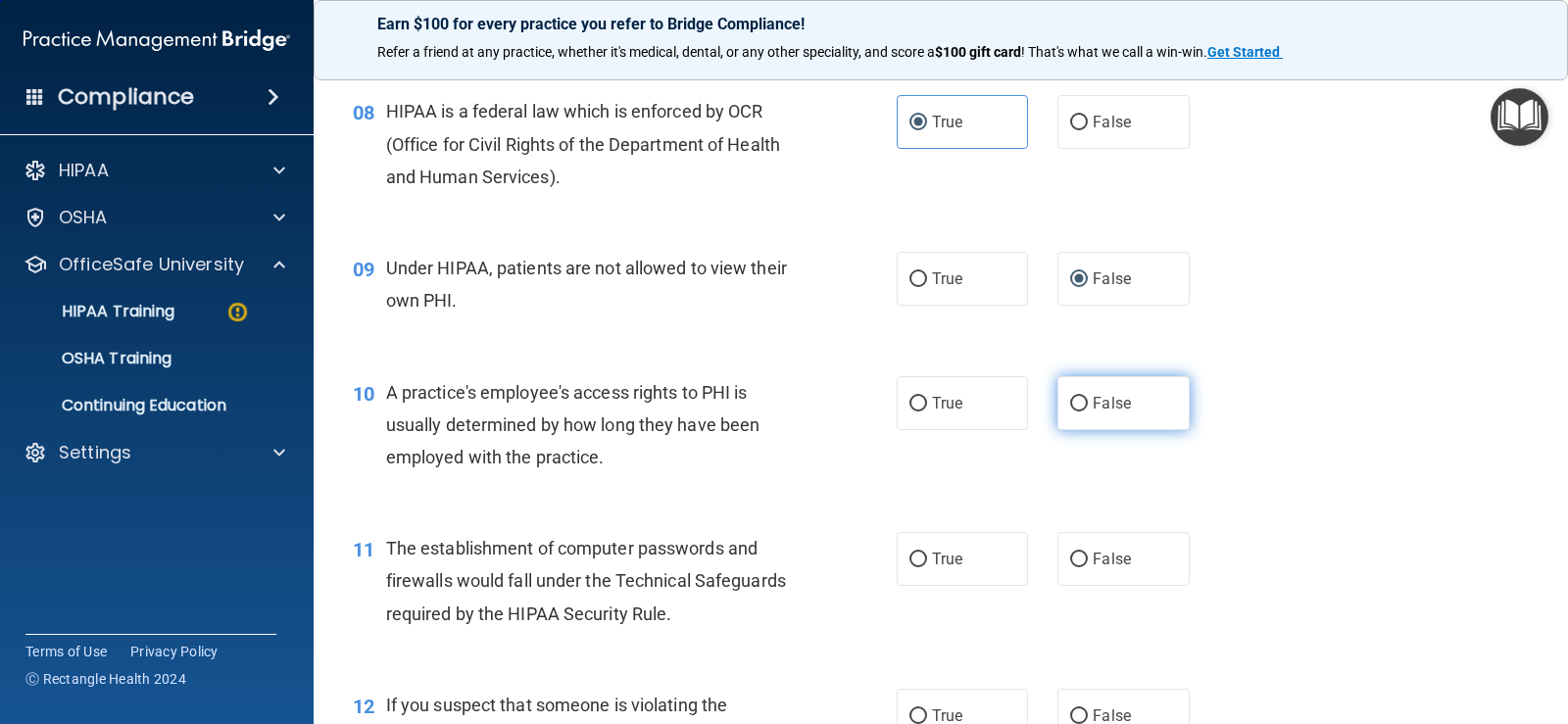
click at [1070, 405] on input "False" at bounding box center [1079, 404] width 18 height 15
radio input "true"
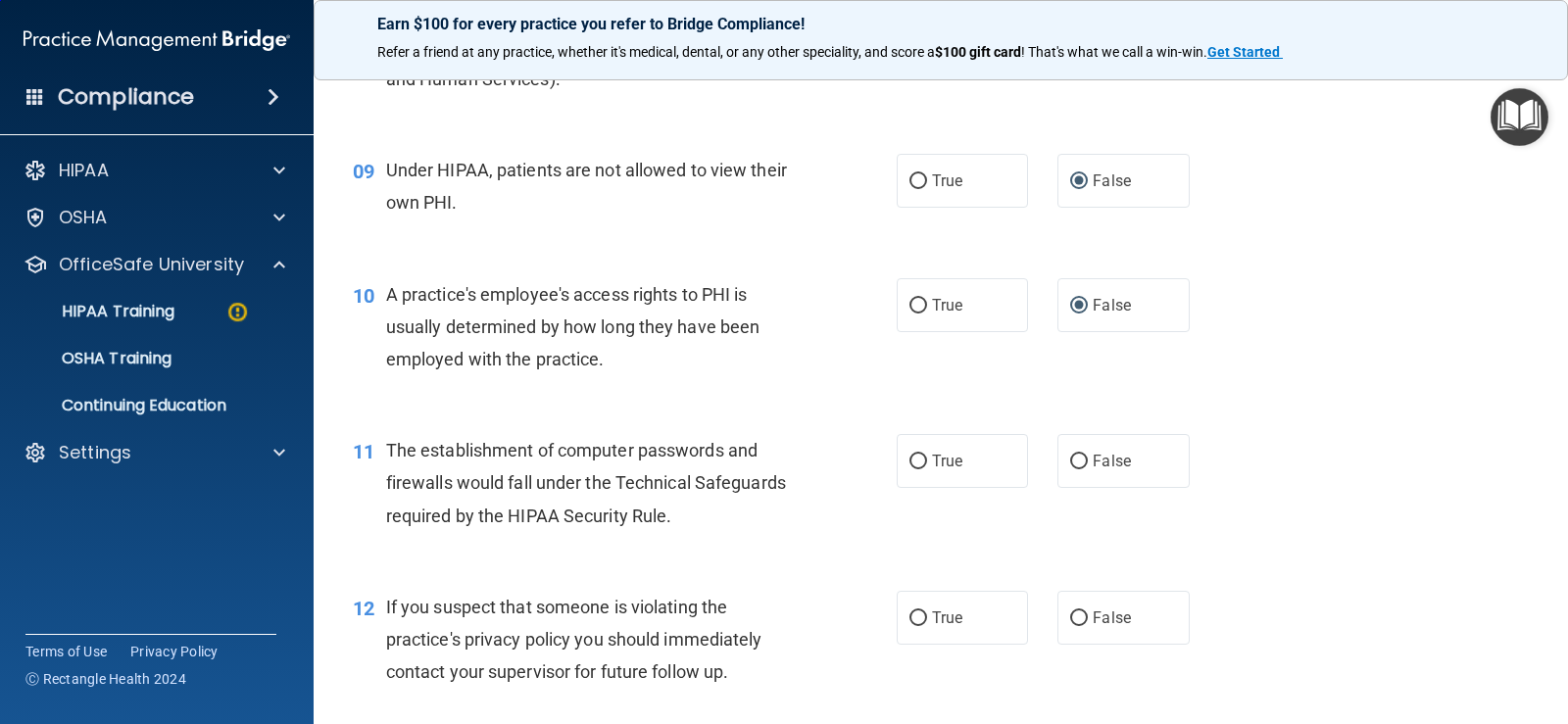
scroll to position [1515, 0]
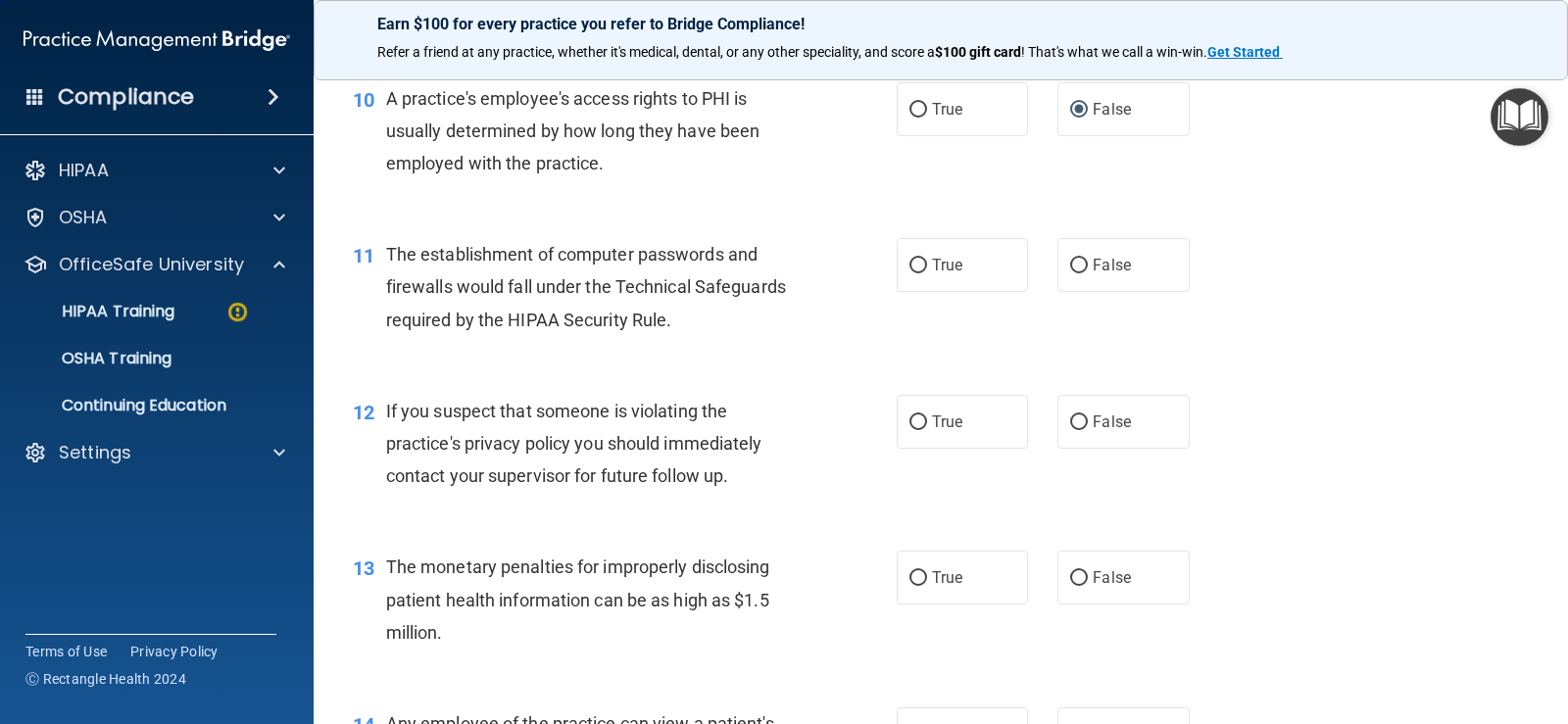
drag, startPoint x: 917, startPoint y: 269, endPoint x: 916, endPoint y: 375, distance: 106.0
click at [916, 274] on input "True" at bounding box center [918, 266] width 18 height 15
radio input "true"
click at [912, 423] on input "True" at bounding box center [918, 423] width 18 height 15
radio input "true"
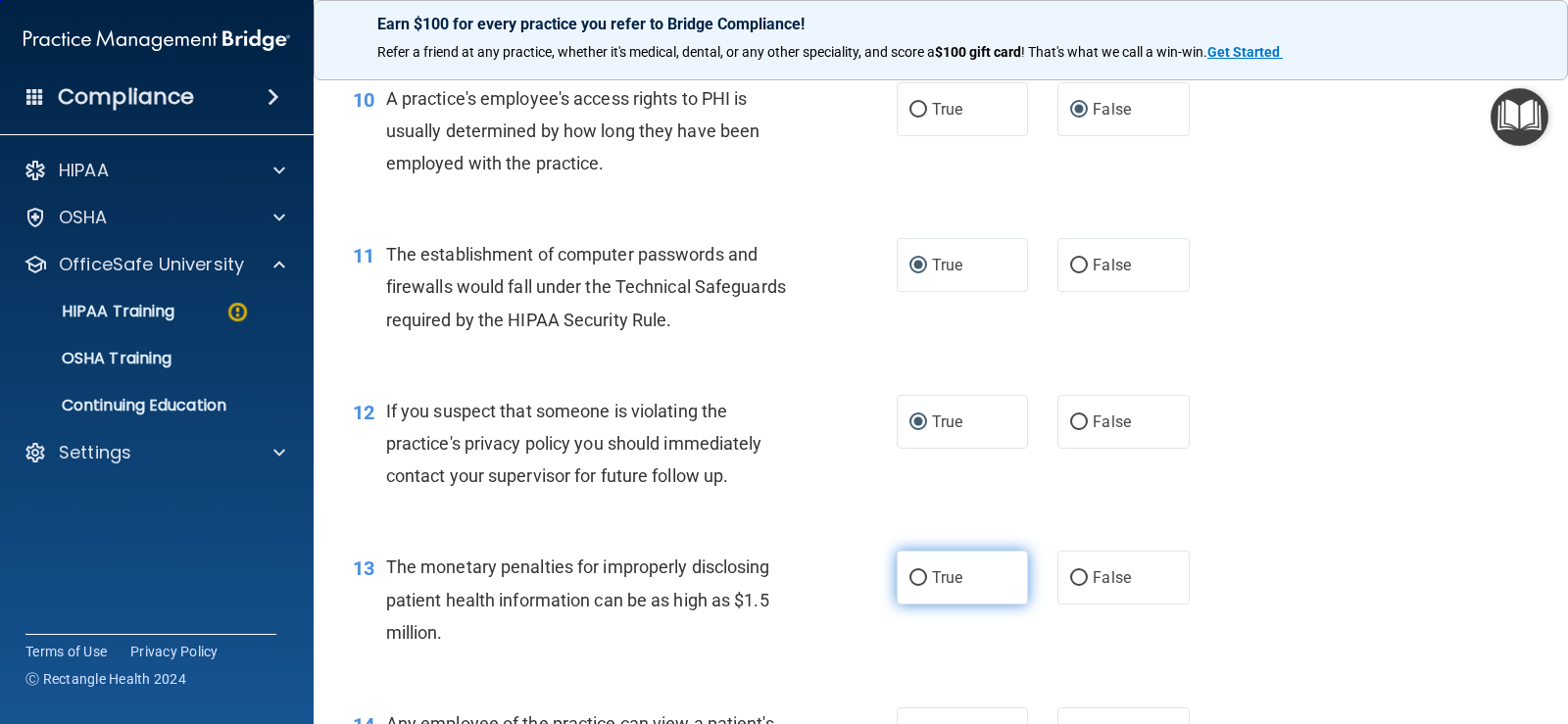
click at [913, 575] on input "True" at bounding box center [918, 579] width 18 height 15
radio input "true"
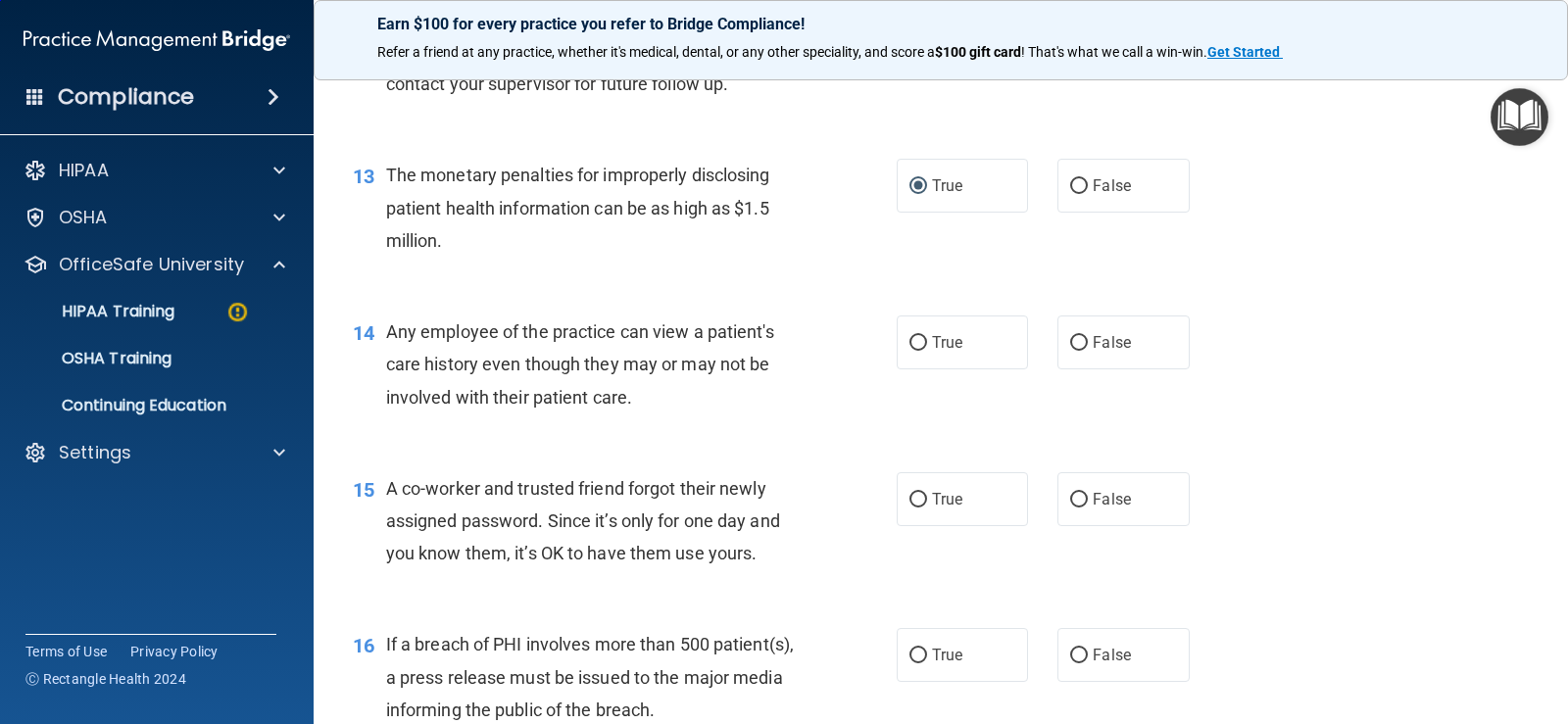
scroll to position [2005, 0]
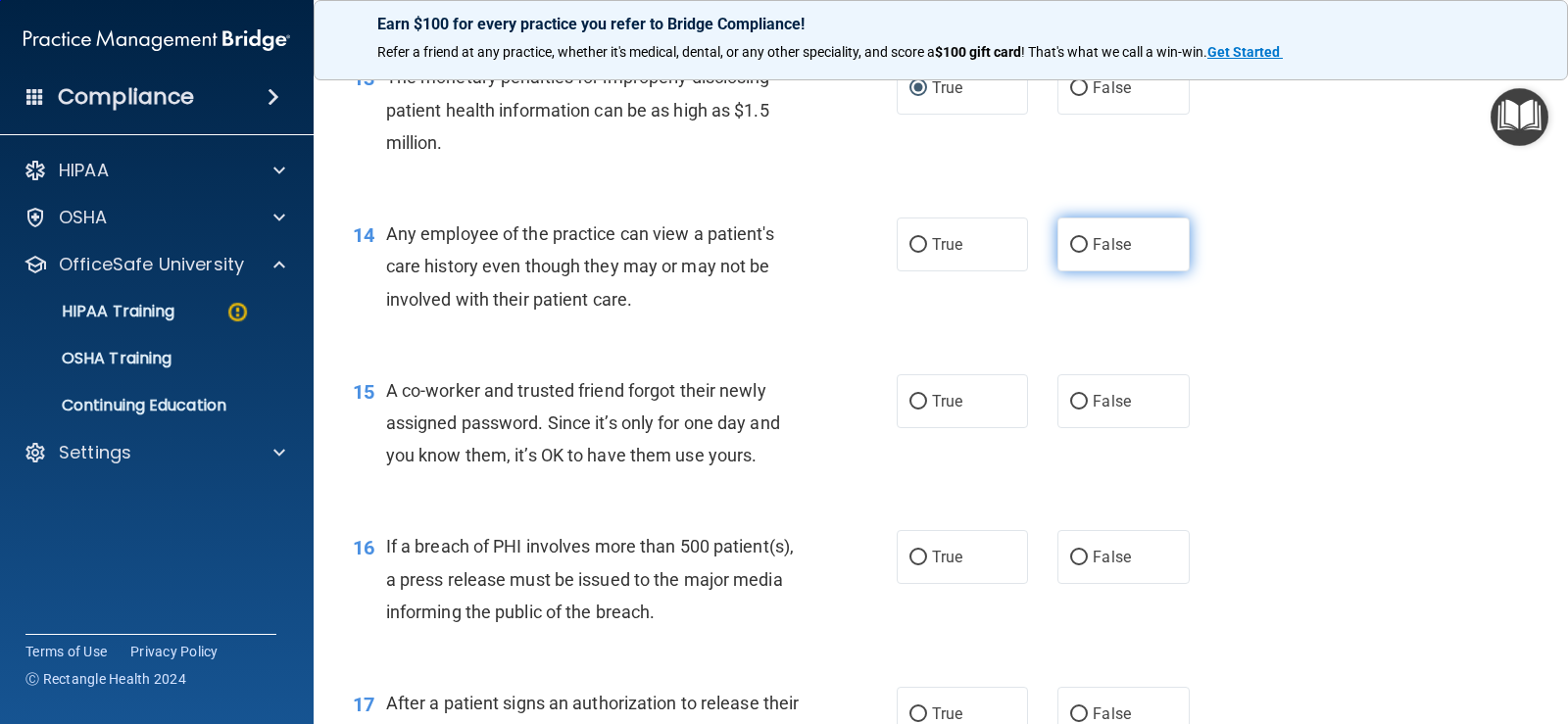
click at [1070, 245] on input "False" at bounding box center [1079, 245] width 18 height 15
radio input "true"
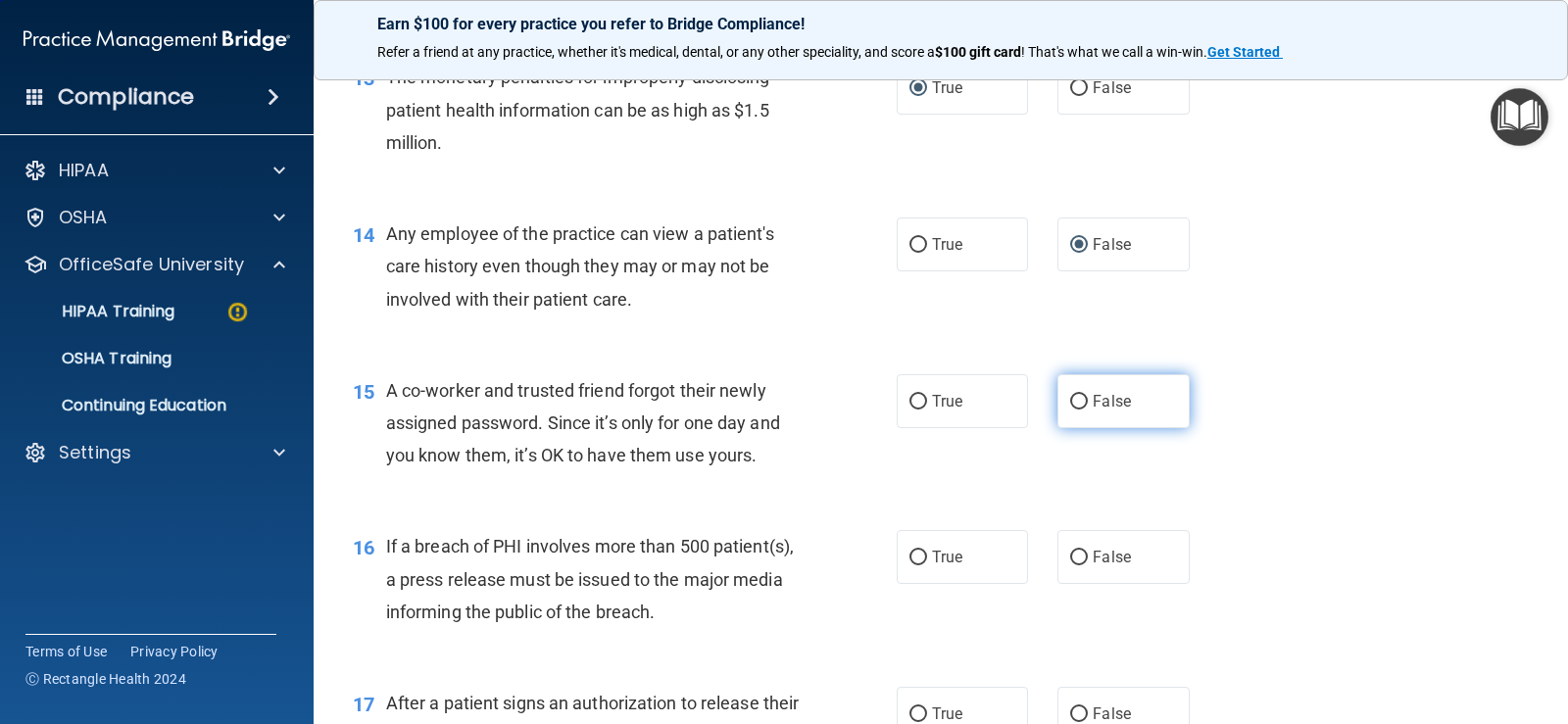
click at [1072, 395] on input "False" at bounding box center [1079, 402] width 18 height 15
radio input "true"
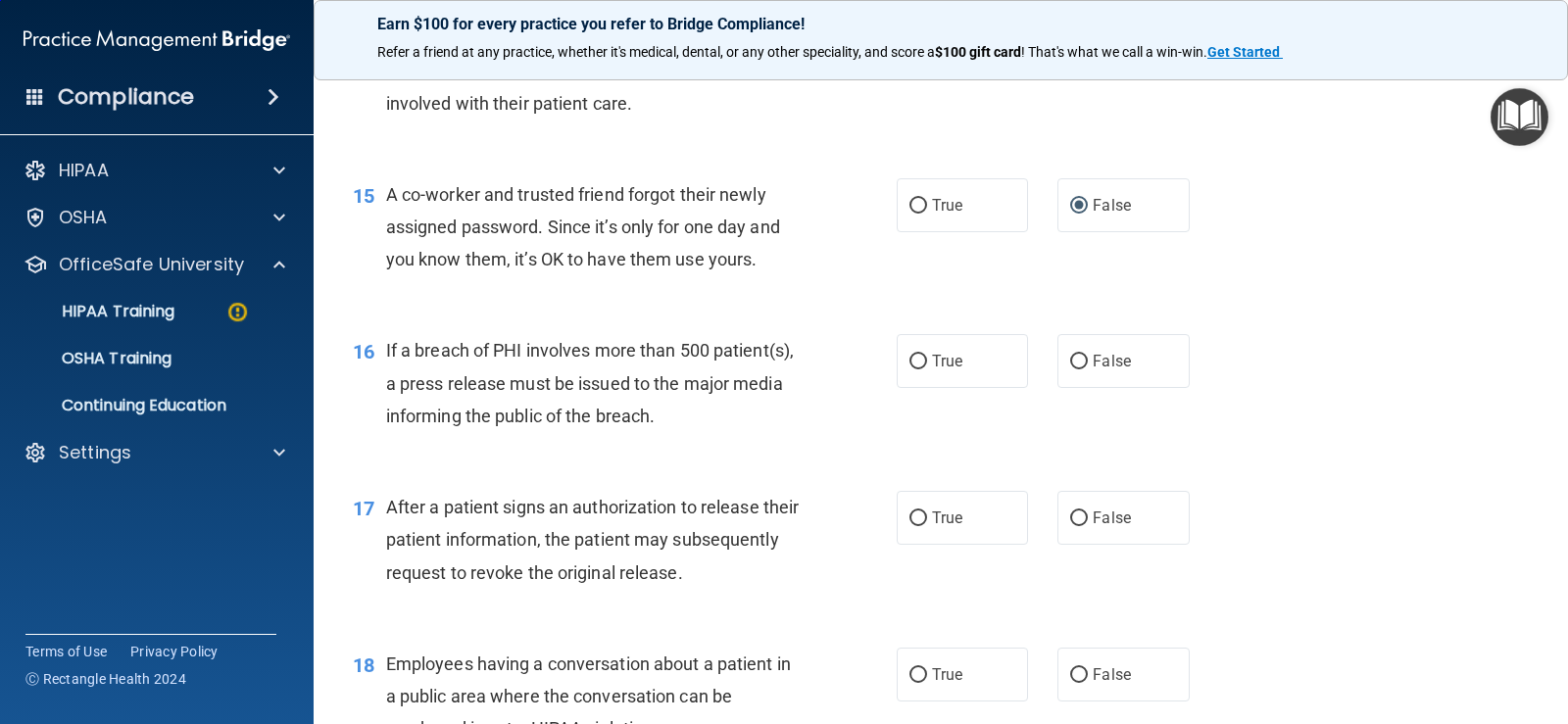
scroll to position [2299, 0]
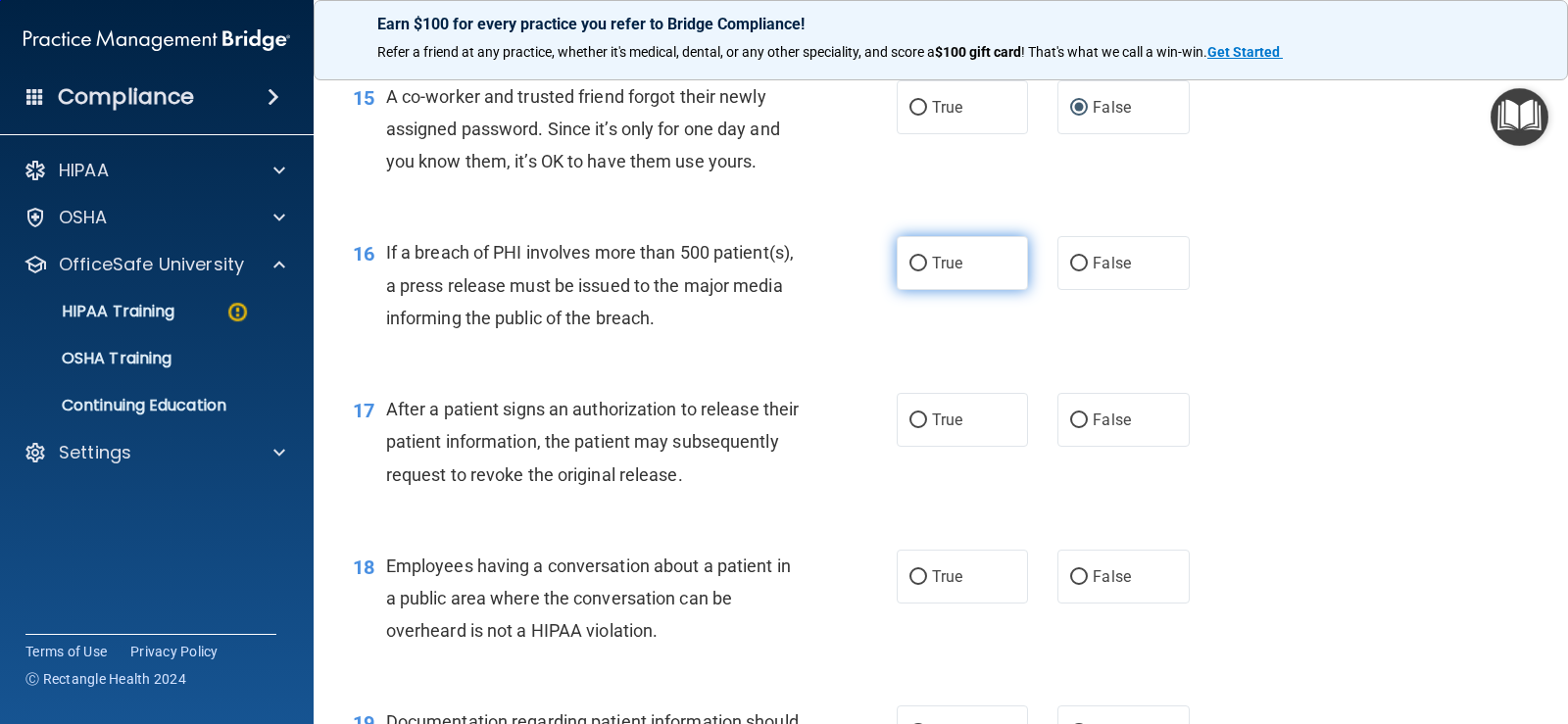
click at [923, 270] on label "True" at bounding box center [962, 263] width 131 height 54
click at [923, 270] on input "True" at bounding box center [918, 264] width 18 height 15
radio input "true"
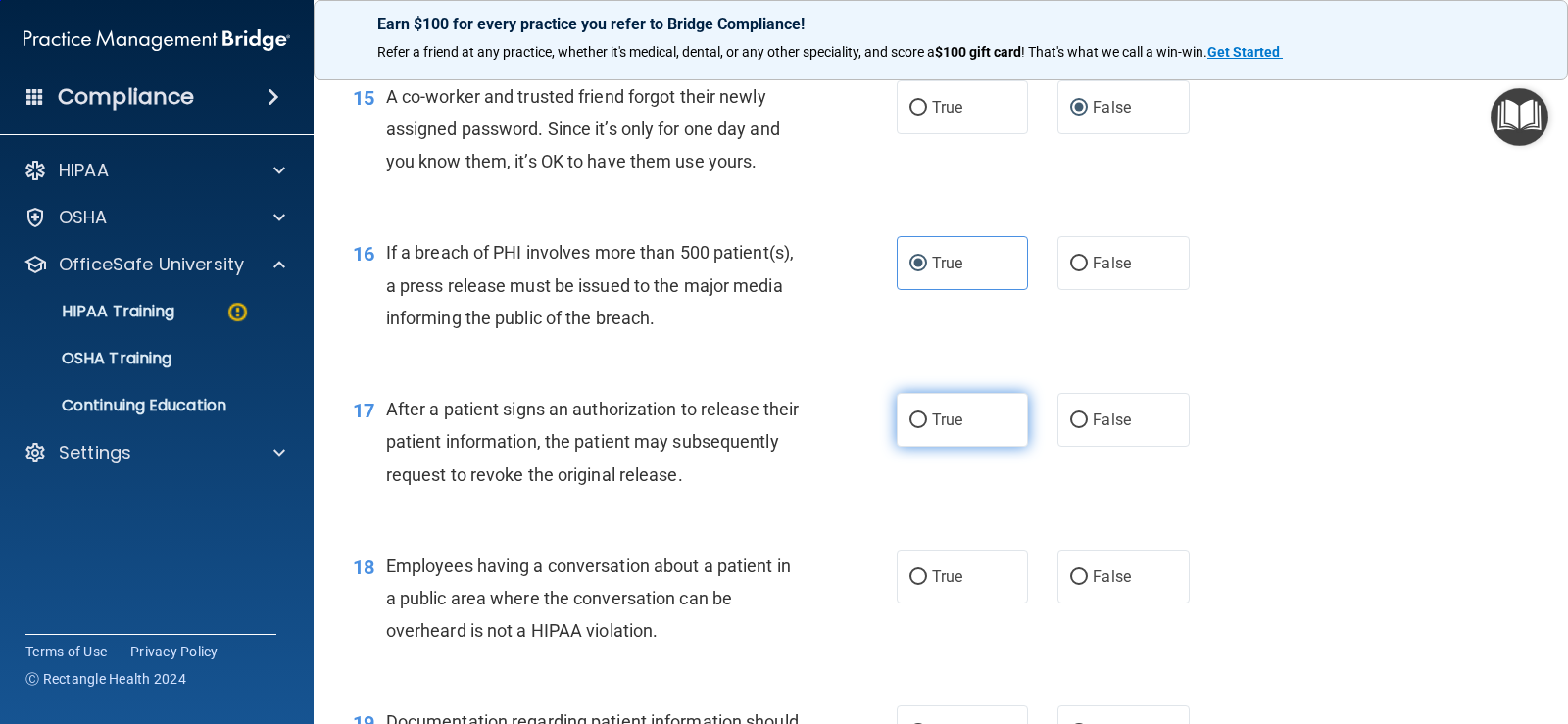
click at [937, 419] on span "True" at bounding box center [946, 420] width 30 height 19
click at [927, 419] on input "True" at bounding box center [918, 421] width 18 height 15
radio input "true"
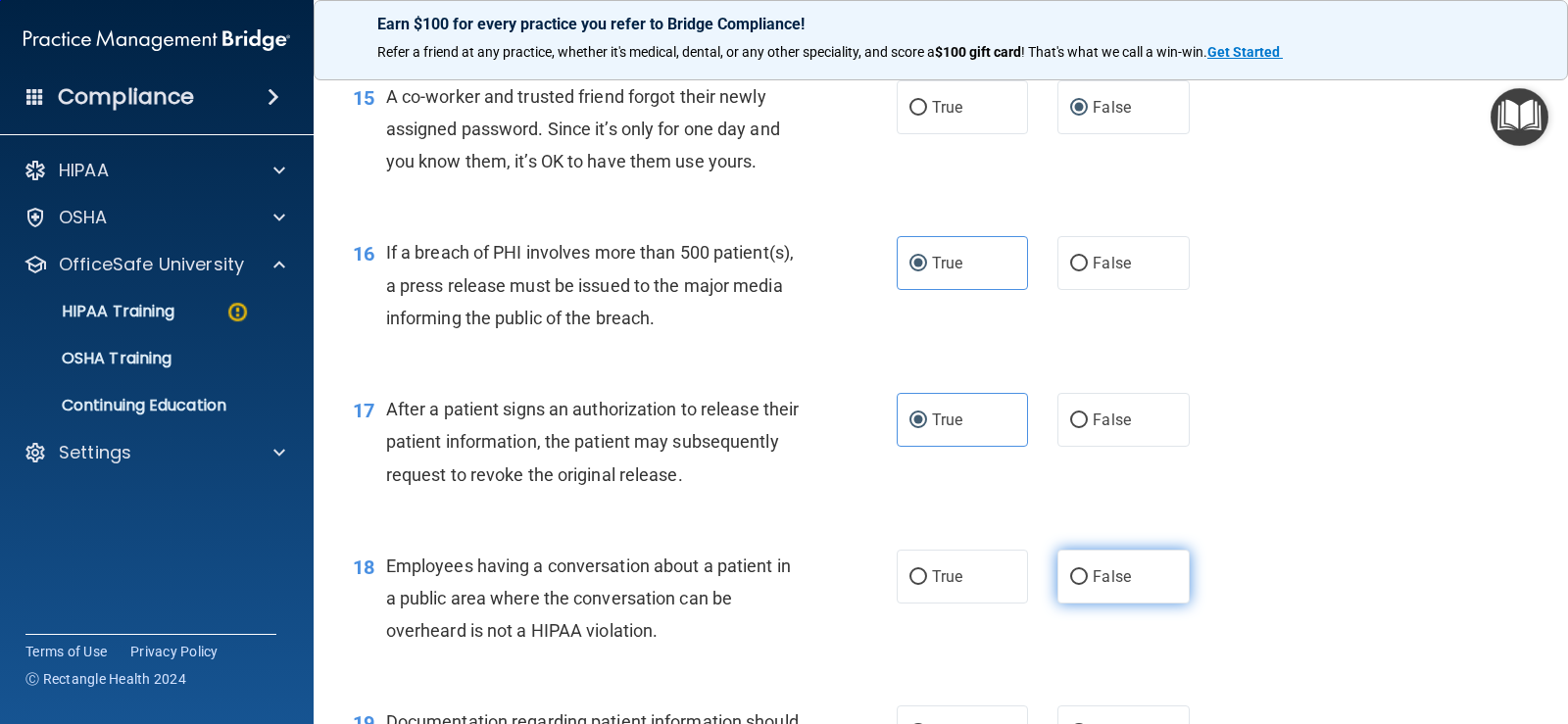
click at [1118, 573] on span "False" at bounding box center [1111, 577] width 38 height 19
click at [1087, 573] on input "False" at bounding box center [1079, 578] width 18 height 15
radio input "true"
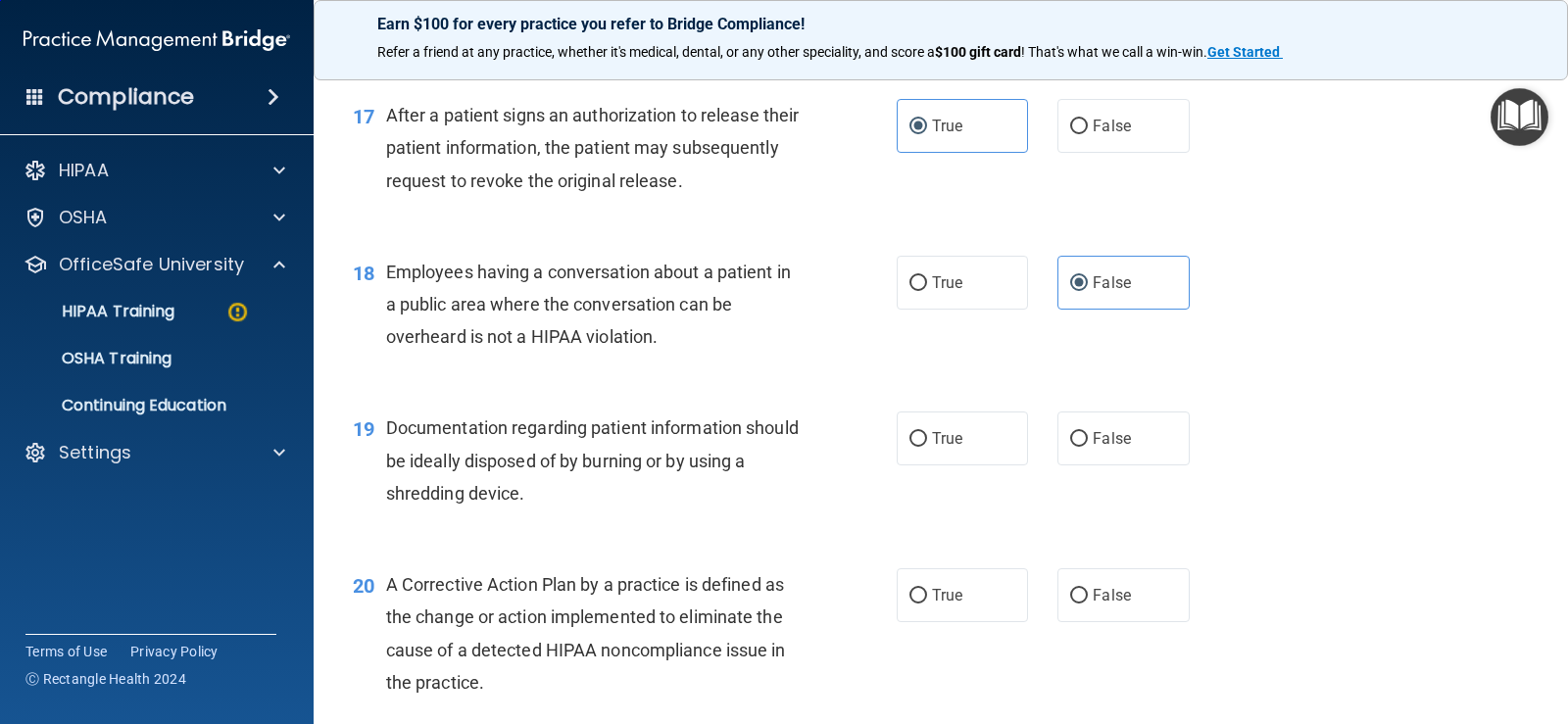
scroll to position [2691, 0]
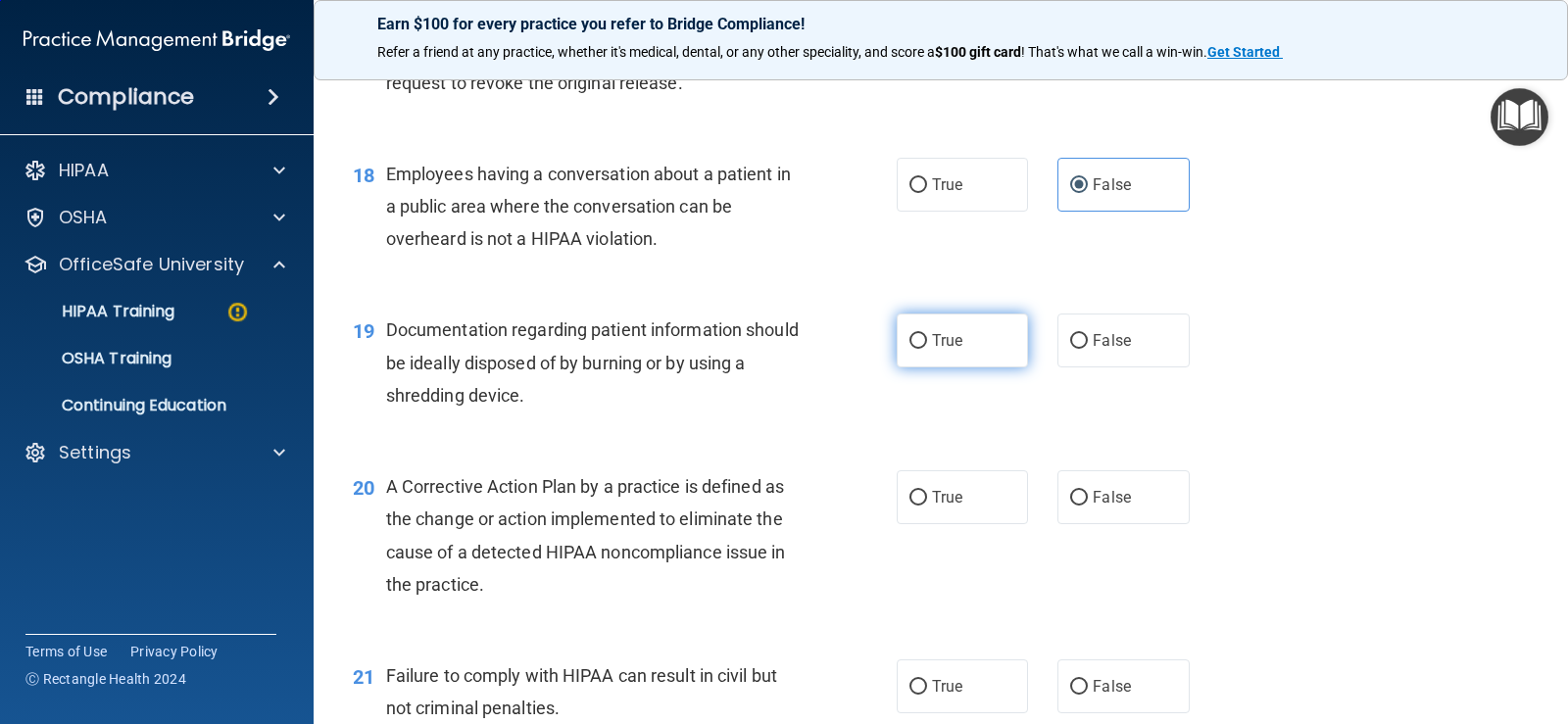
click at [954, 336] on span "True" at bounding box center [946, 340] width 30 height 19
click at [927, 336] on input "True" at bounding box center [918, 341] width 18 height 15
radio input "true"
drag, startPoint x: 981, startPoint y: 497, endPoint x: 1079, endPoint y: 516, distance: 99.8
click at [981, 501] on label "True" at bounding box center [962, 497] width 131 height 54
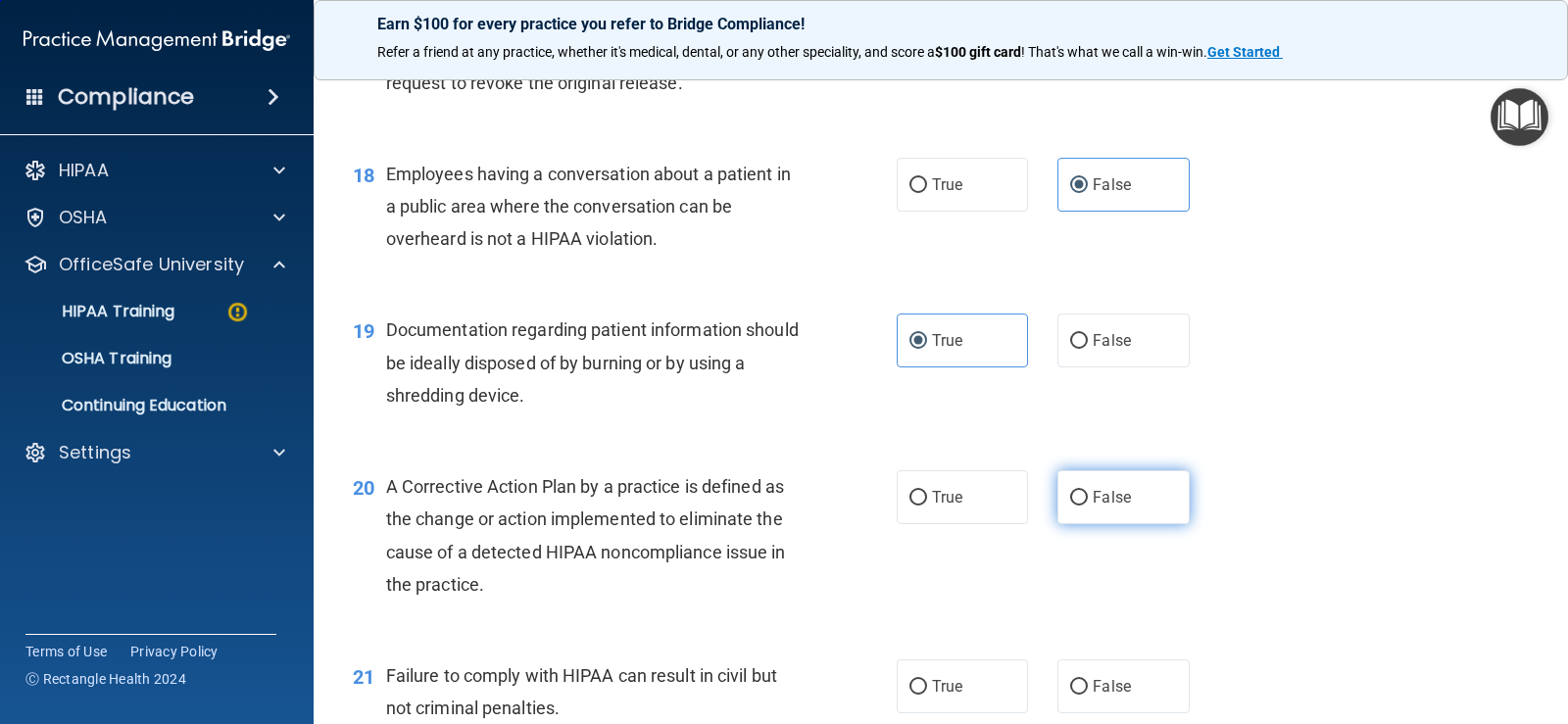
click at [927, 501] on input "True" at bounding box center [918, 498] width 18 height 15
radio input "true"
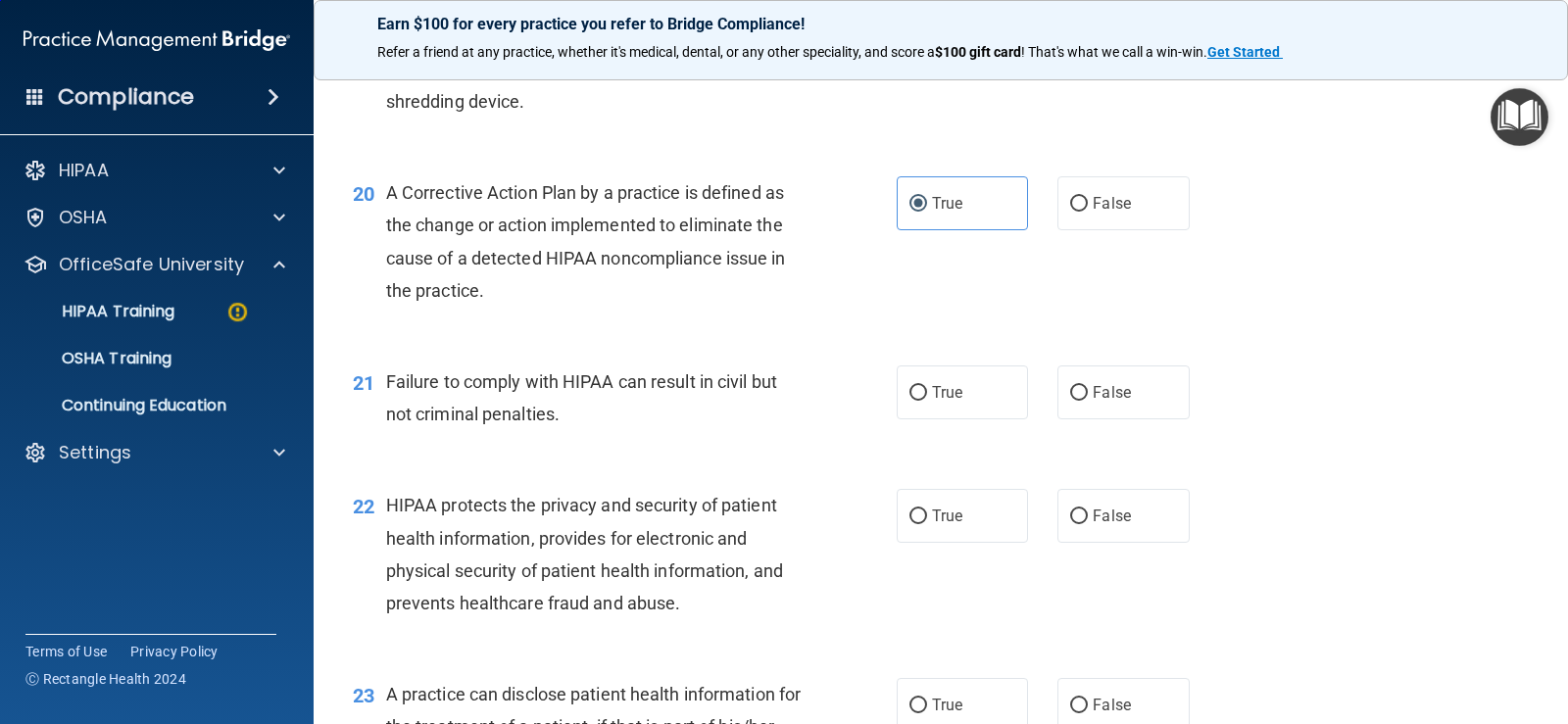
scroll to position [3083, 0]
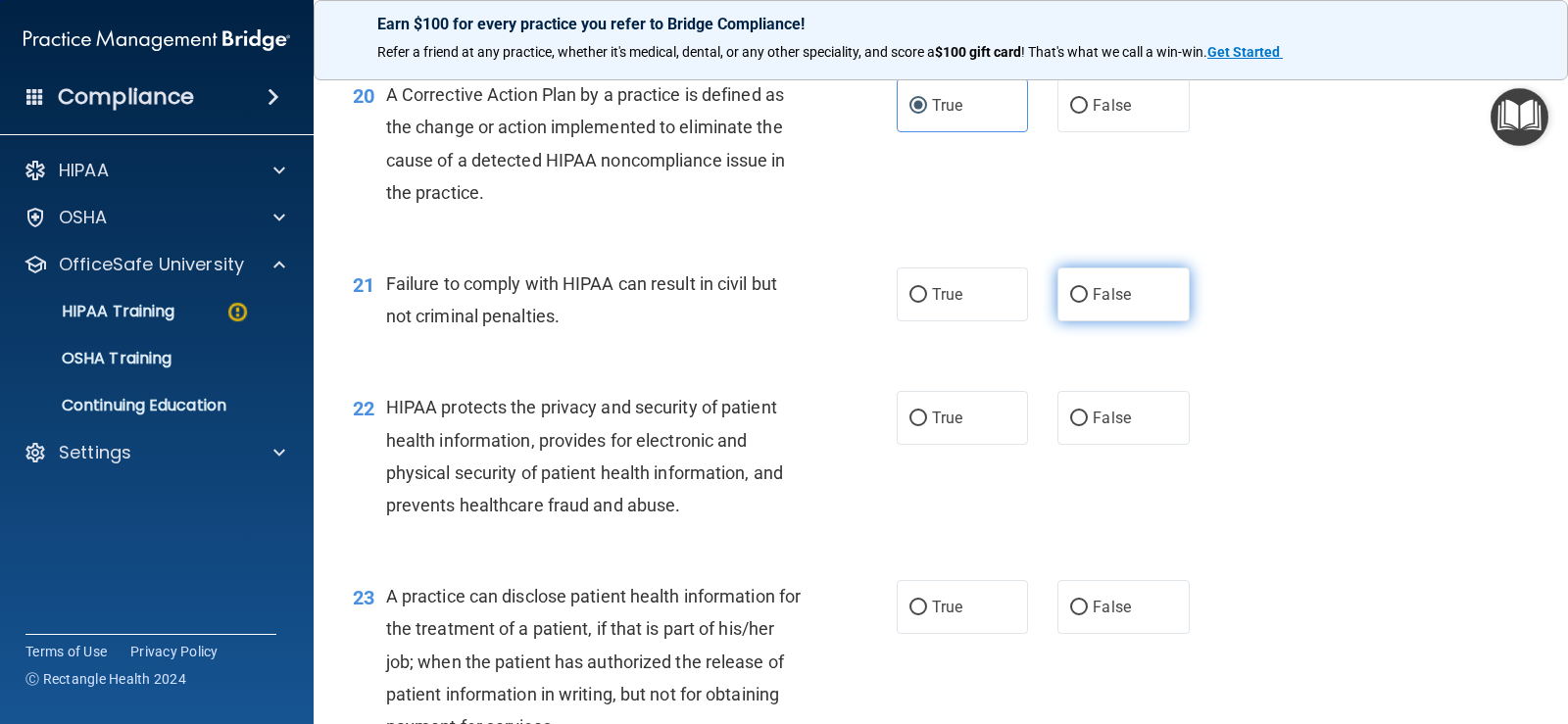
click at [1122, 293] on label "False" at bounding box center [1123, 294] width 131 height 54
click at [1087, 293] on input "False" at bounding box center [1079, 295] width 18 height 15
radio input "true"
click at [957, 418] on label "True" at bounding box center [962, 418] width 131 height 54
click at [927, 418] on input "True" at bounding box center [918, 419] width 18 height 15
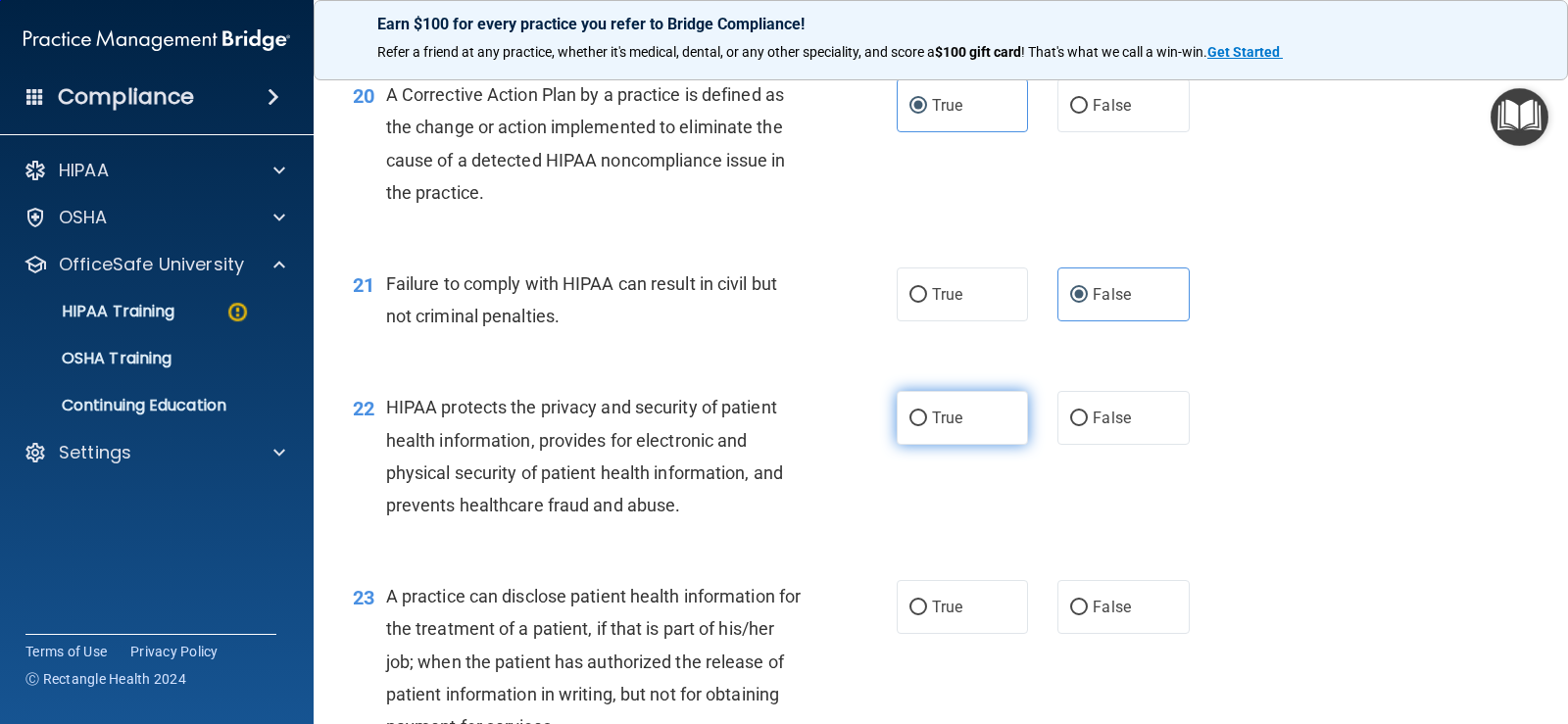
radio input "true"
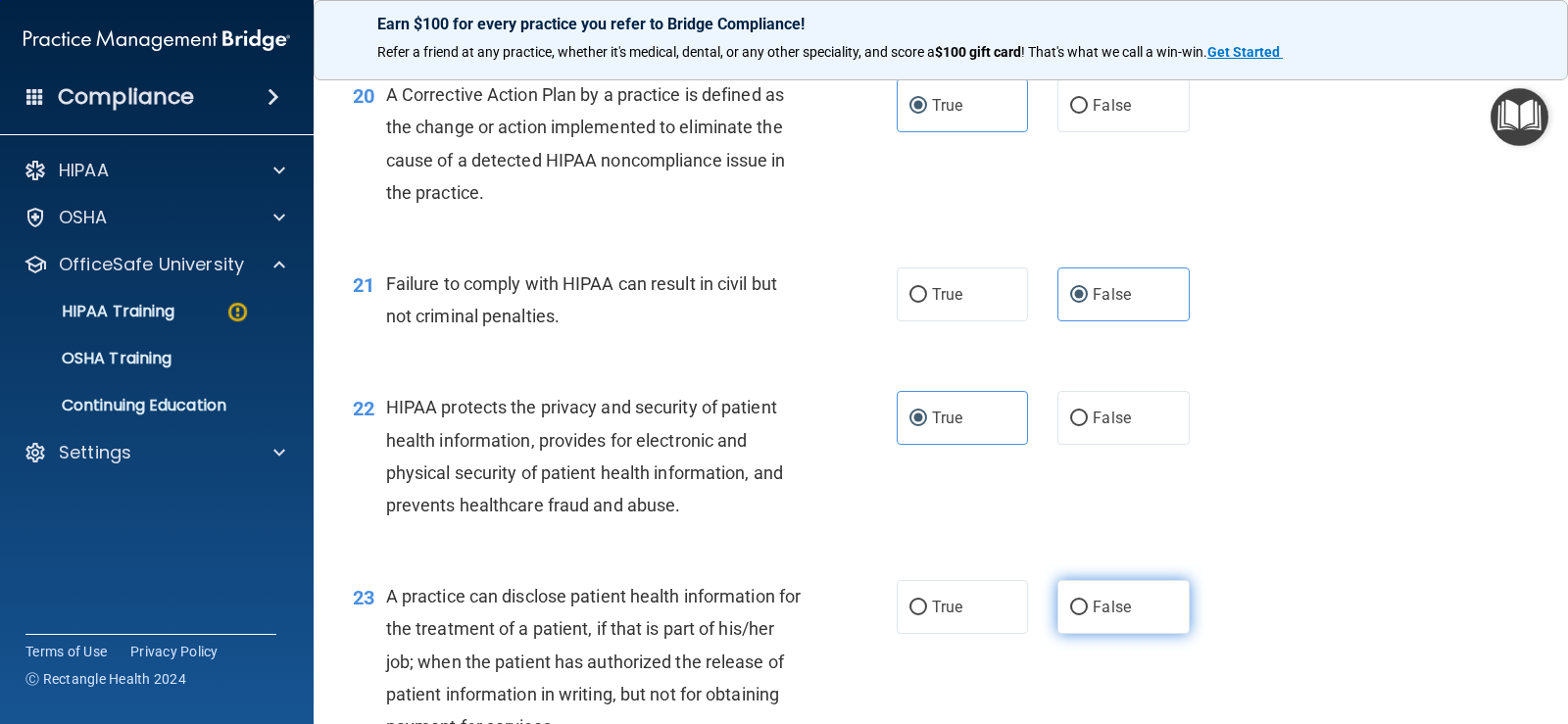
click at [1112, 617] on label "False" at bounding box center [1123, 607] width 131 height 54
click at [1087, 616] on input "False" at bounding box center [1079, 608] width 18 height 15
radio input "true"
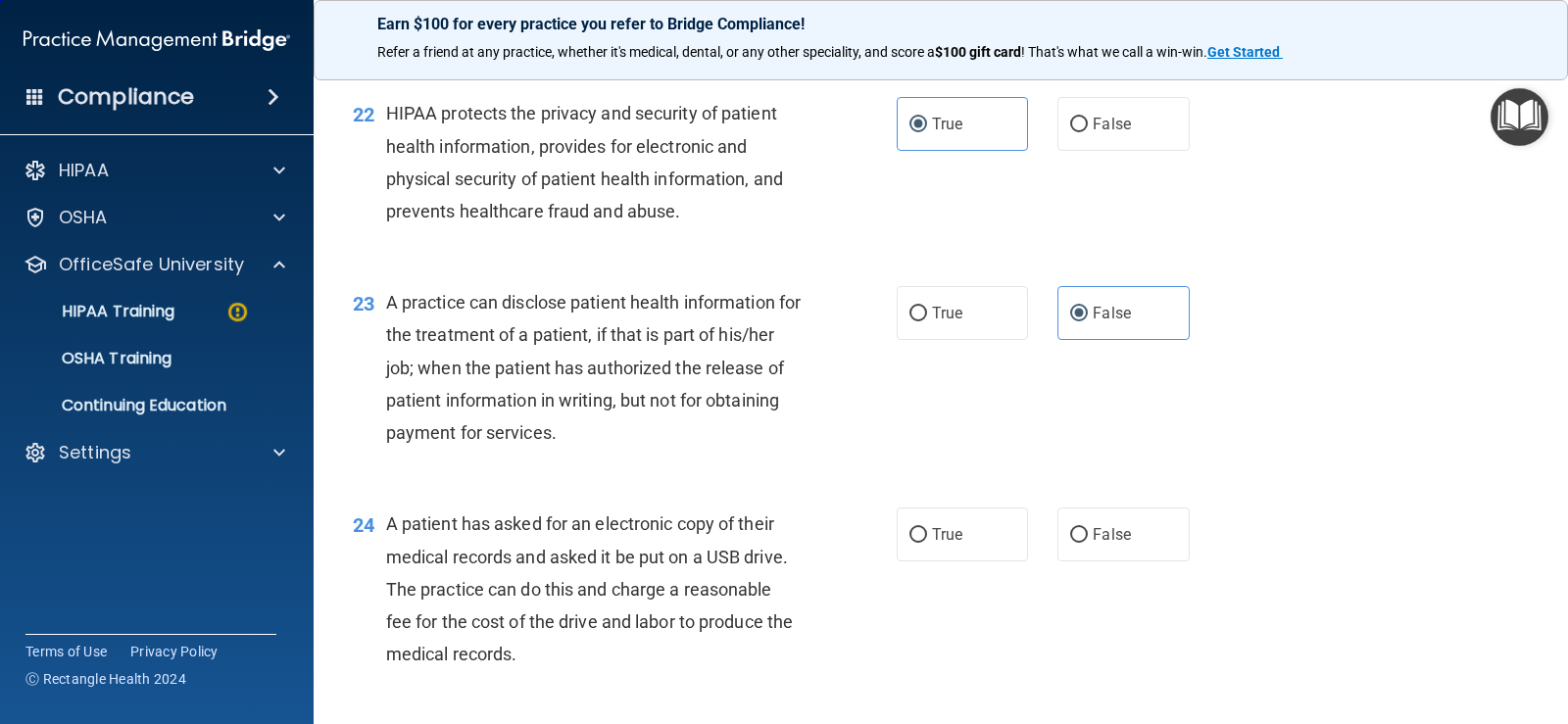
scroll to position [3475, 0]
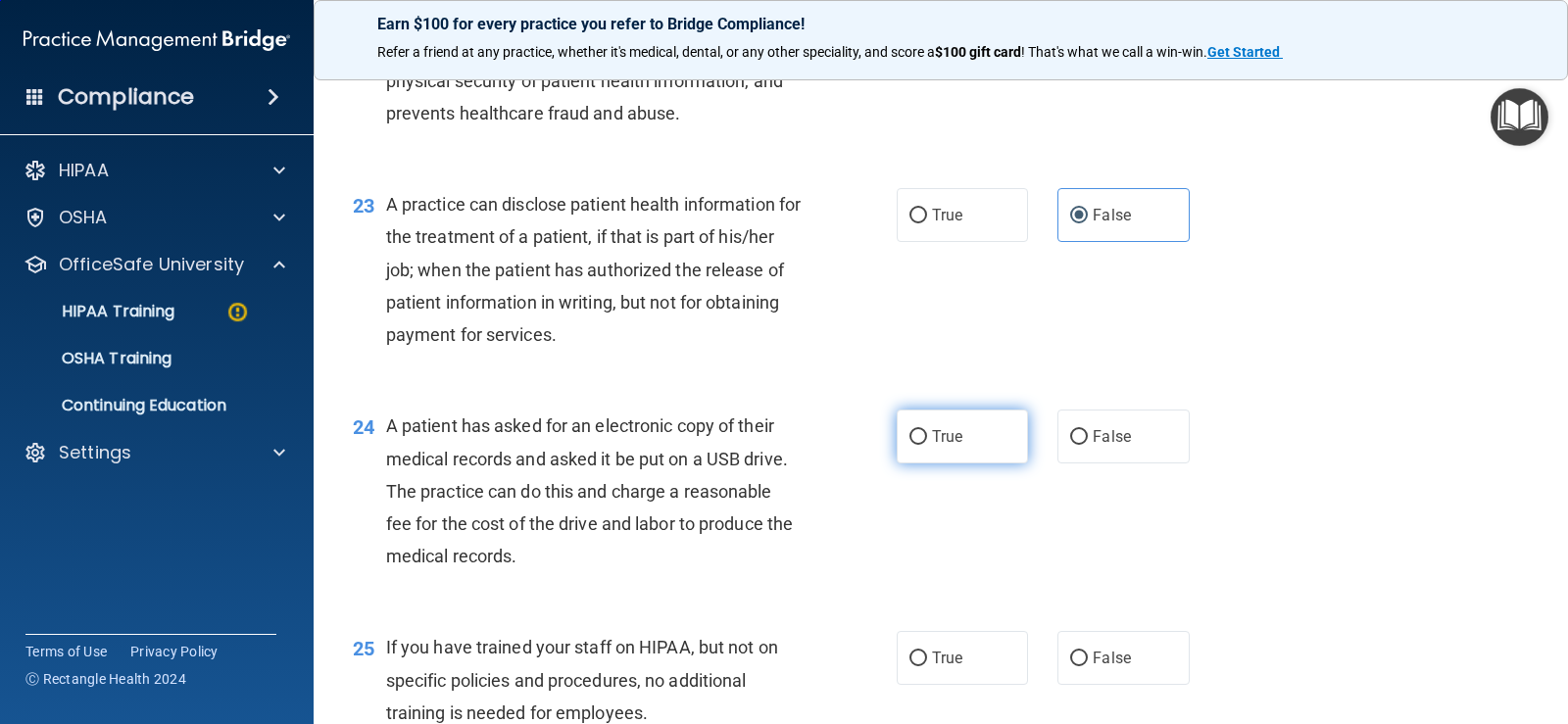
click at [965, 445] on label "True" at bounding box center [962, 437] width 131 height 54
click at [927, 445] on input "True" at bounding box center [918, 438] width 18 height 15
radio input "true"
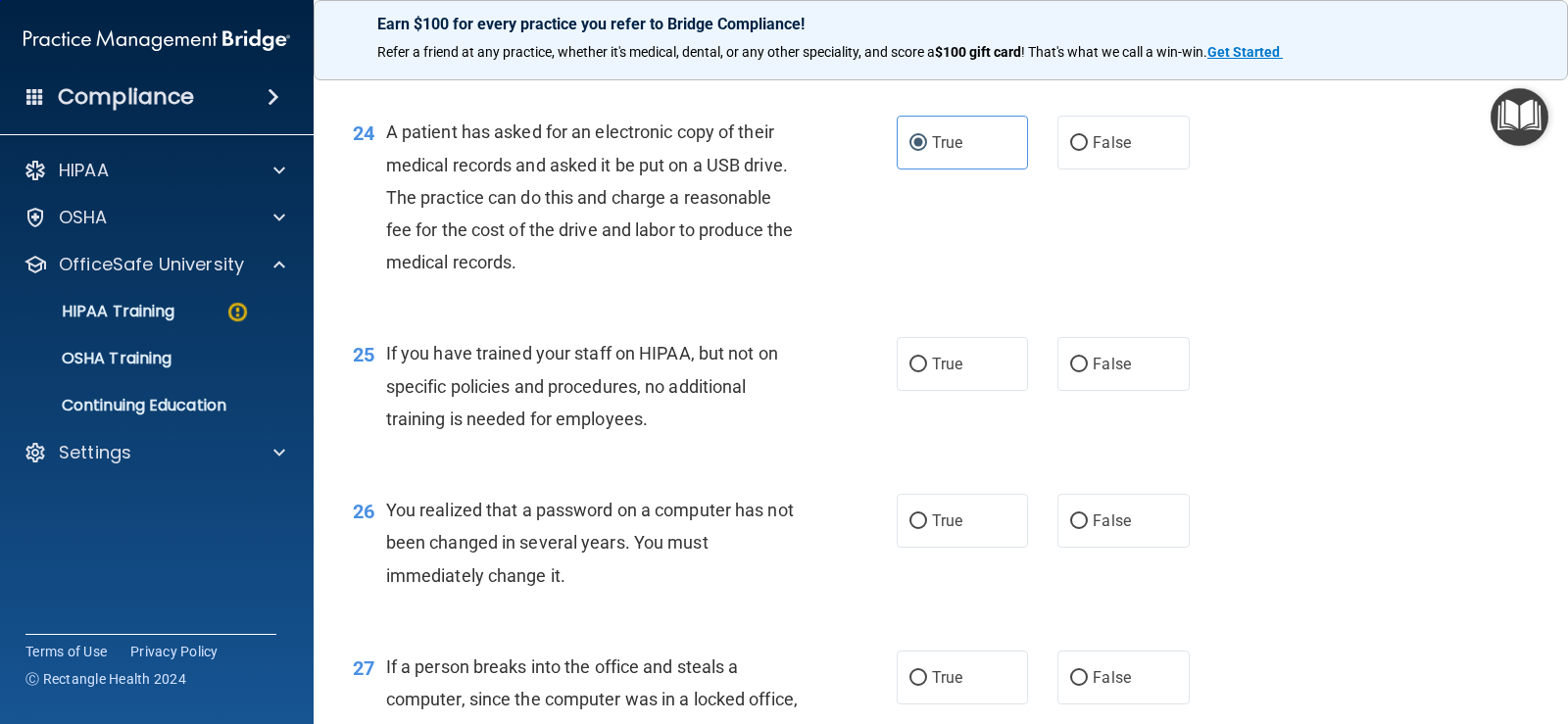
scroll to position [3867, 0]
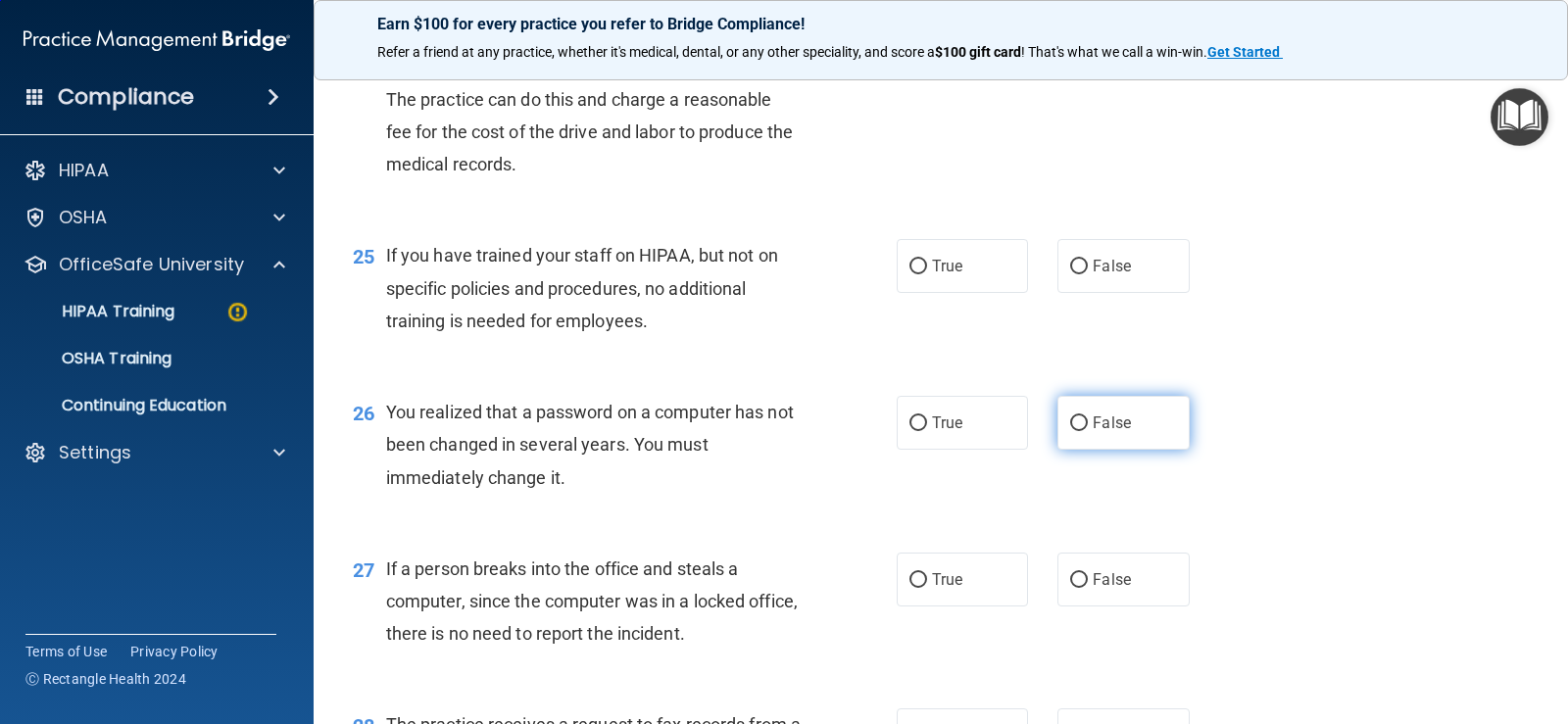
click at [1092, 422] on span "False" at bounding box center [1111, 423] width 38 height 19
click at [1087, 422] on input "False" at bounding box center [1079, 424] width 18 height 15
radio input "true"
click at [1081, 269] on label "False" at bounding box center [1123, 266] width 131 height 54
click at [1081, 269] on input "False" at bounding box center [1079, 267] width 18 height 15
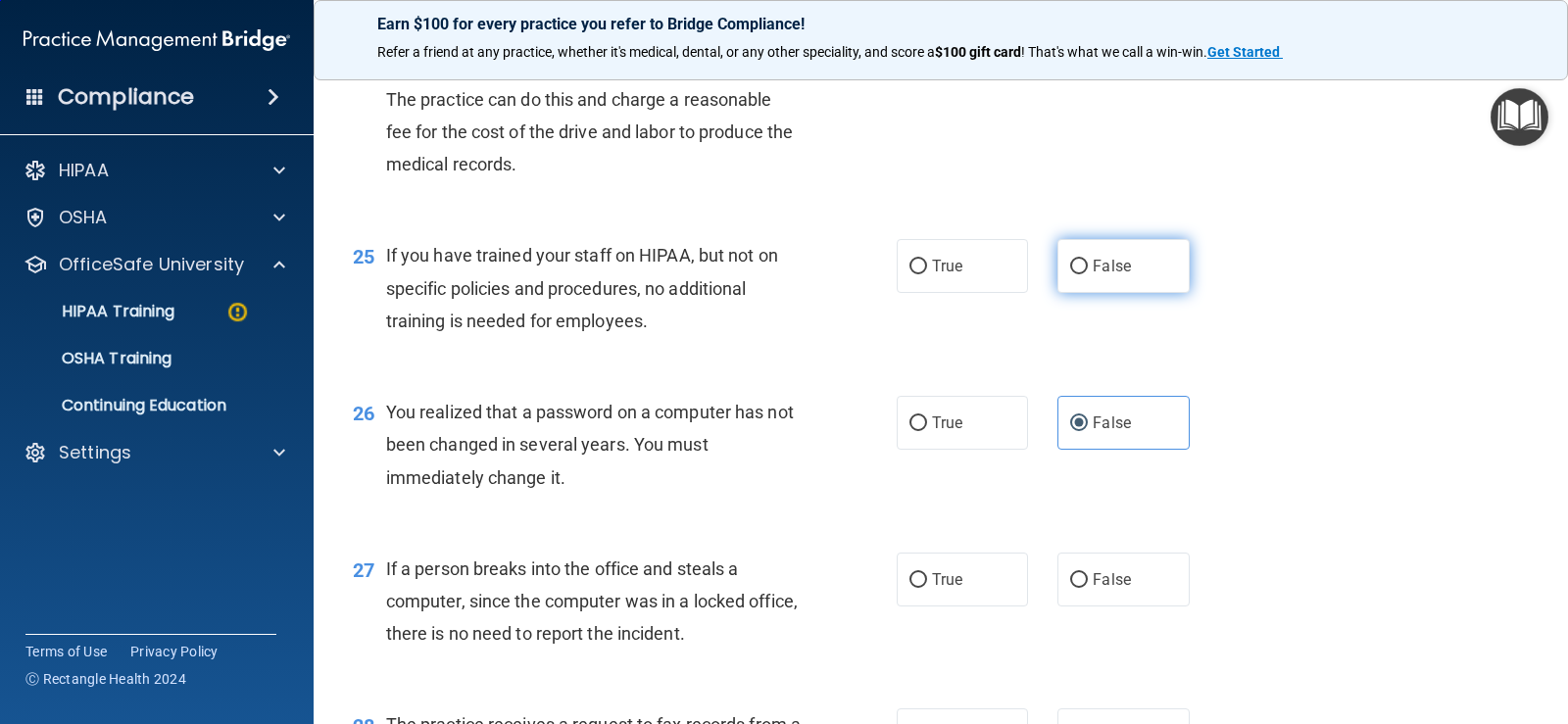
radio input "true"
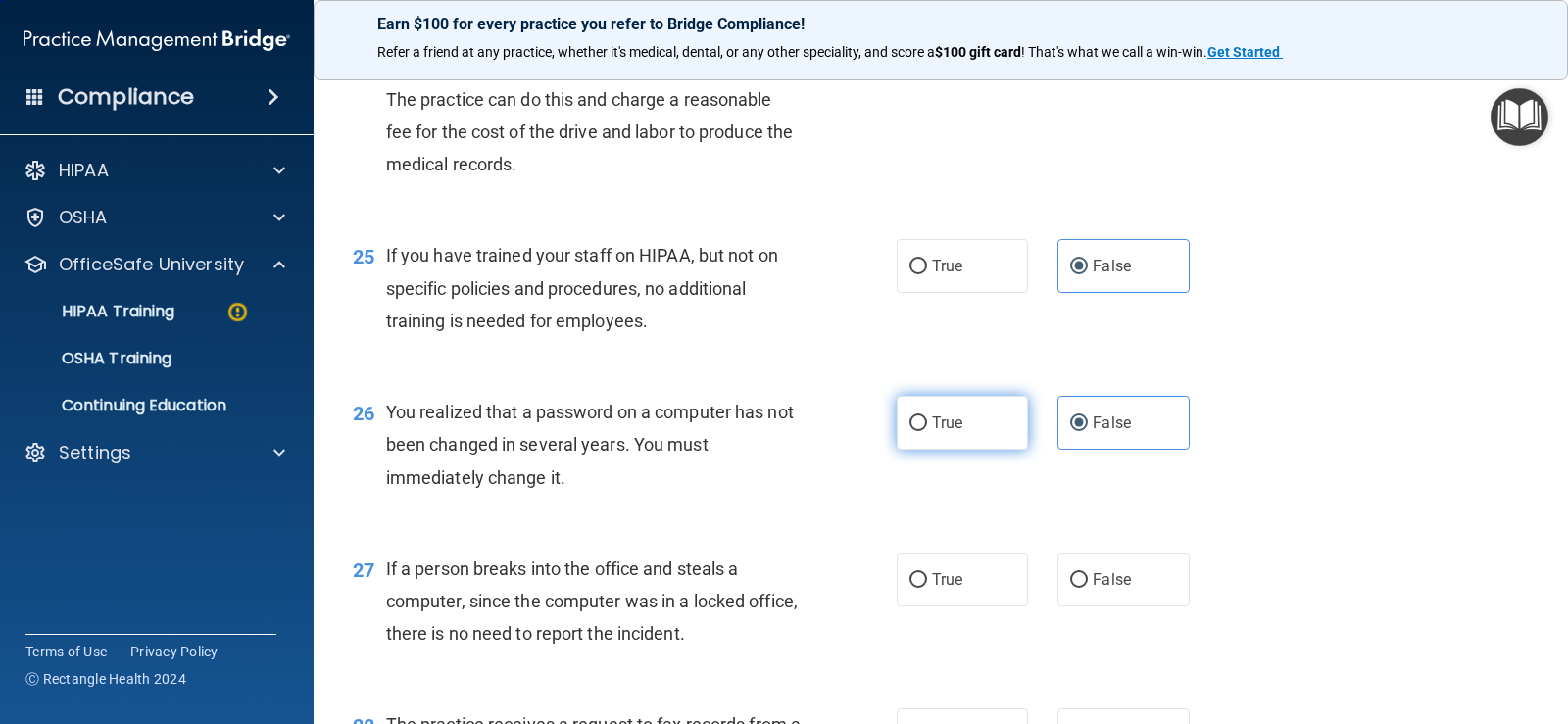
click at [988, 423] on label "True" at bounding box center [962, 423] width 131 height 54
click at [927, 423] on input "True" at bounding box center [918, 424] width 18 height 15
radio input "true"
radio input "false"
click at [1092, 584] on span "False" at bounding box center [1111, 580] width 38 height 19
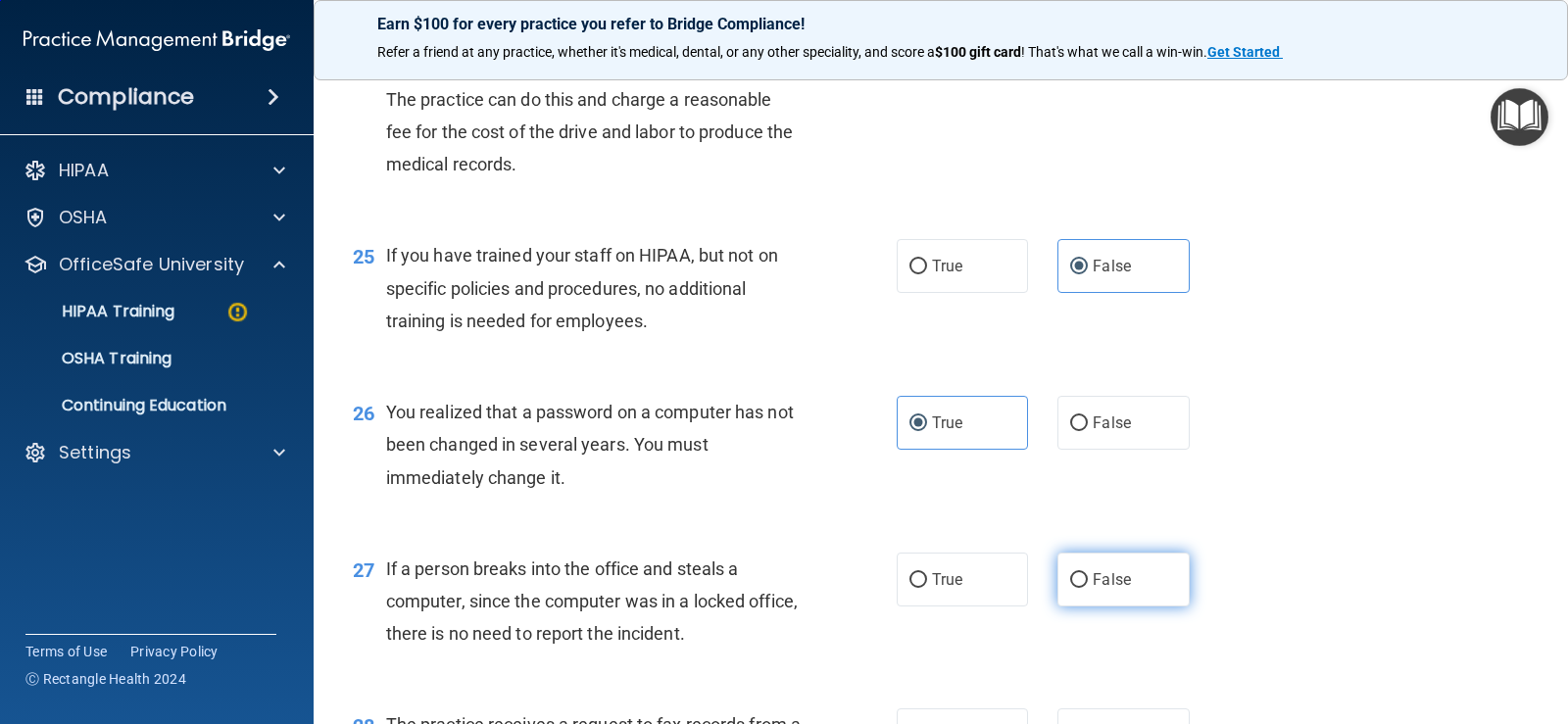
click at [1087, 584] on input "False" at bounding box center [1079, 581] width 18 height 15
radio input "true"
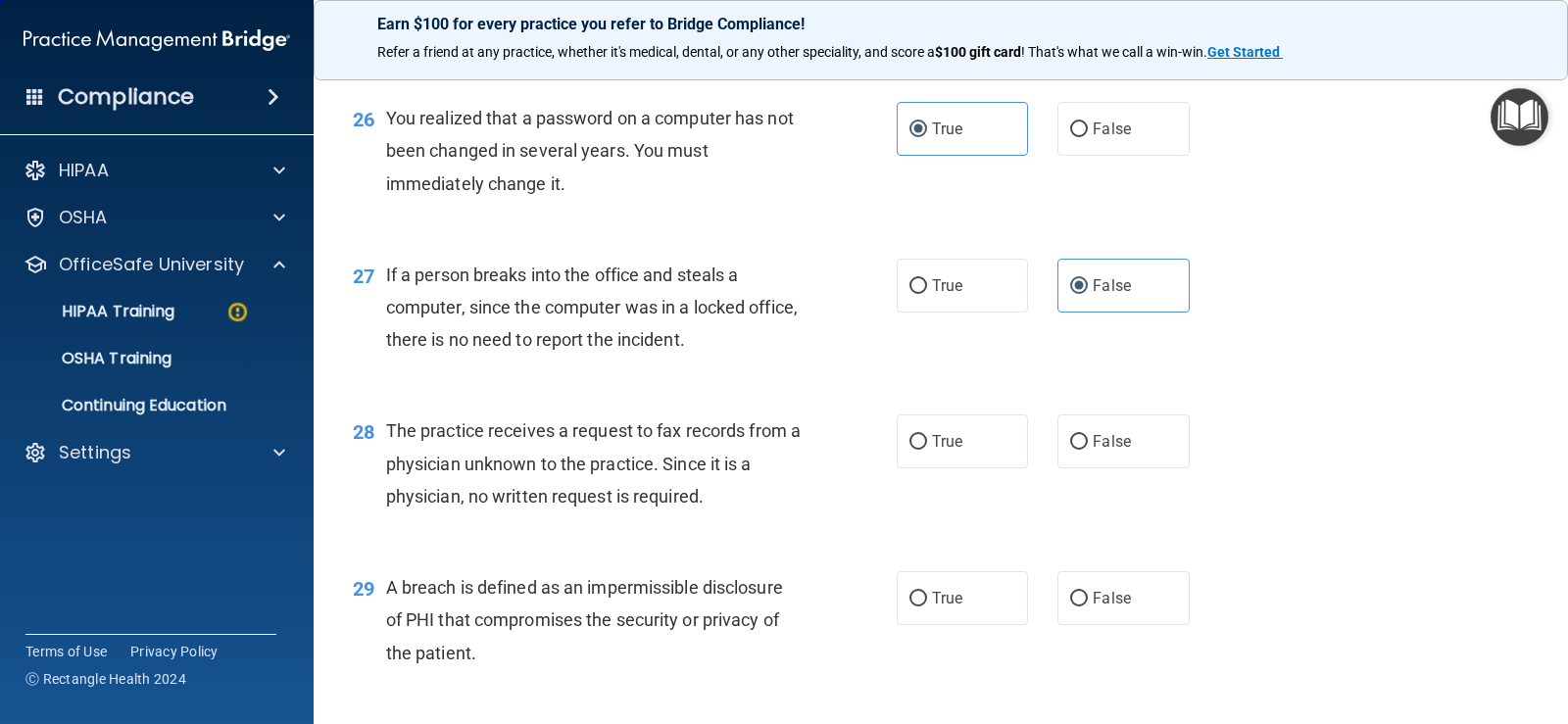
scroll to position [4260, 0]
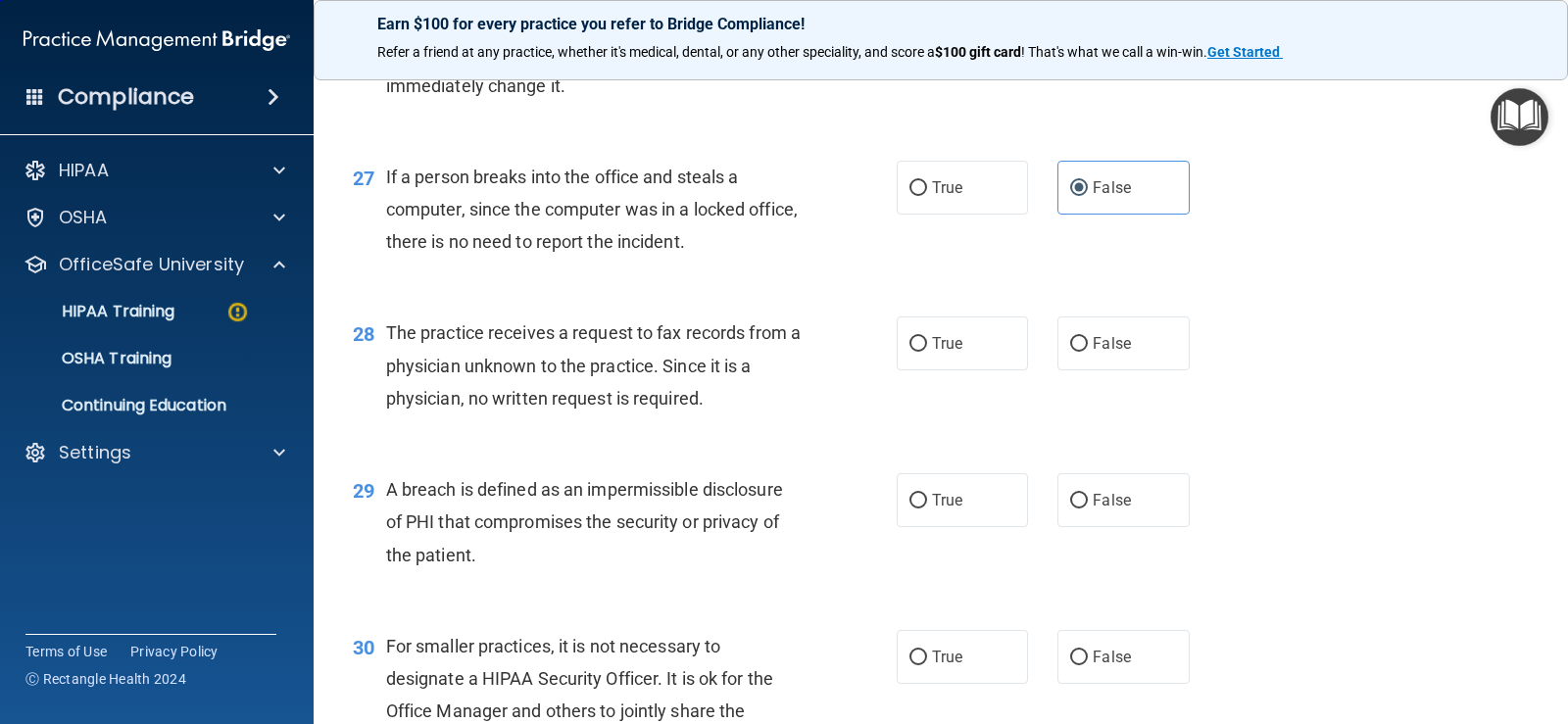
drag, startPoint x: 996, startPoint y: 349, endPoint x: 1006, endPoint y: 464, distance: 115.4
click at [996, 352] on label "True" at bounding box center [962, 343] width 131 height 54
click at [927, 352] on input "True" at bounding box center [918, 344] width 18 height 15
radio input "true"
click at [1002, 500] on label "True" at bounding box center [962, 500] width 131 height 54
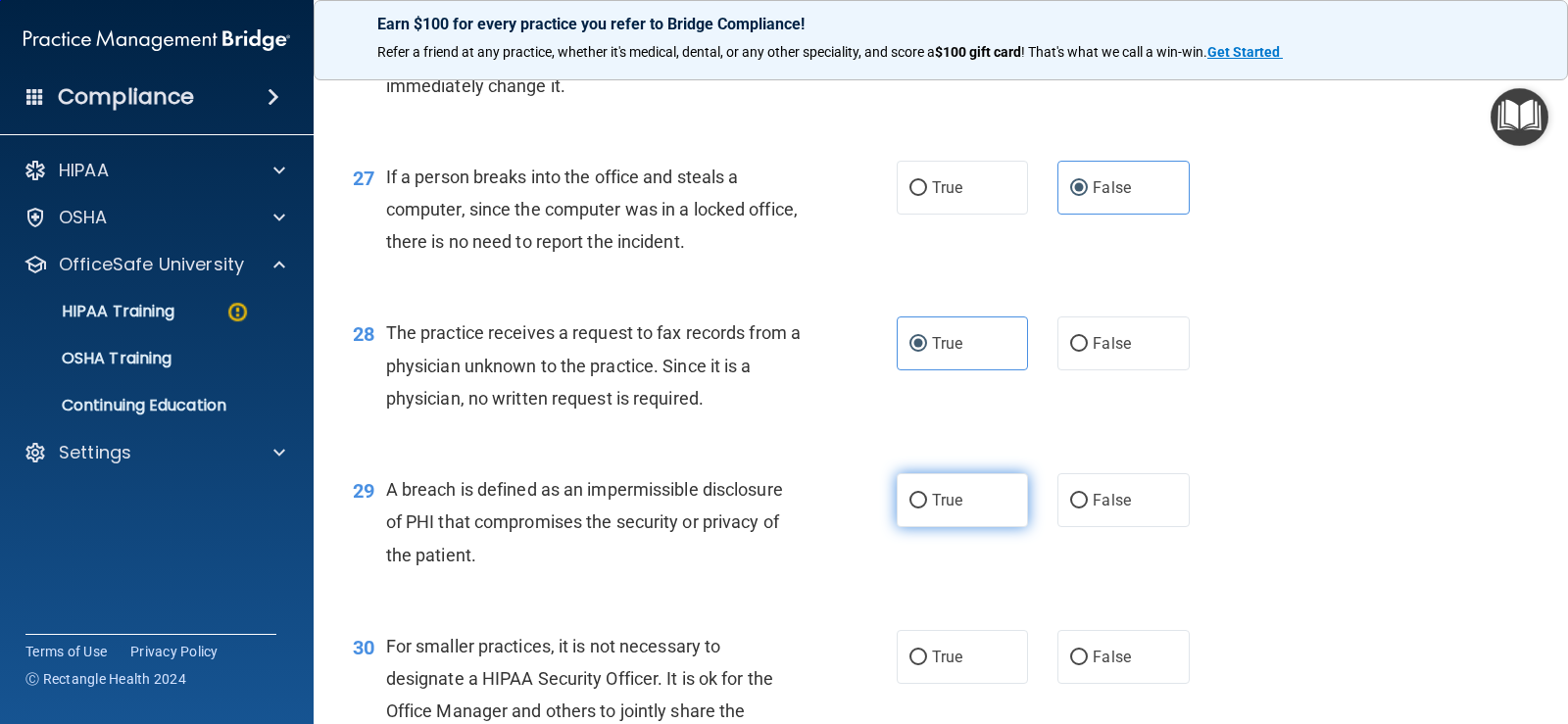
click at [927, 500] on input "True" at bounding box center [918, 501] width 18 height 15
radio input "true"
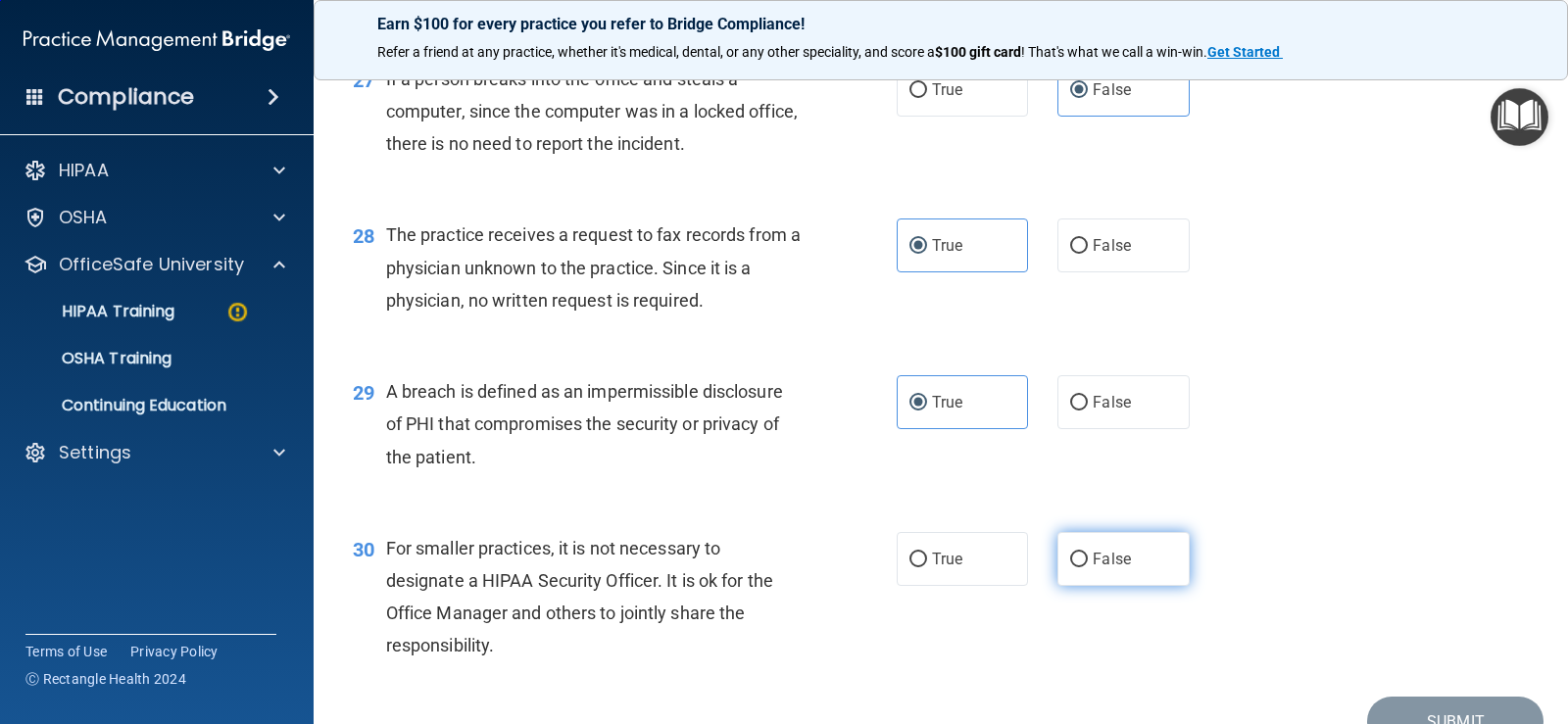
click at [1152, 580] on label "False" at bounding box center [1123, 559] width 131 height 54
click at [1087, 568] on input "False" at bounding box center [1079, 560] width 18 height 15
radio input "true"
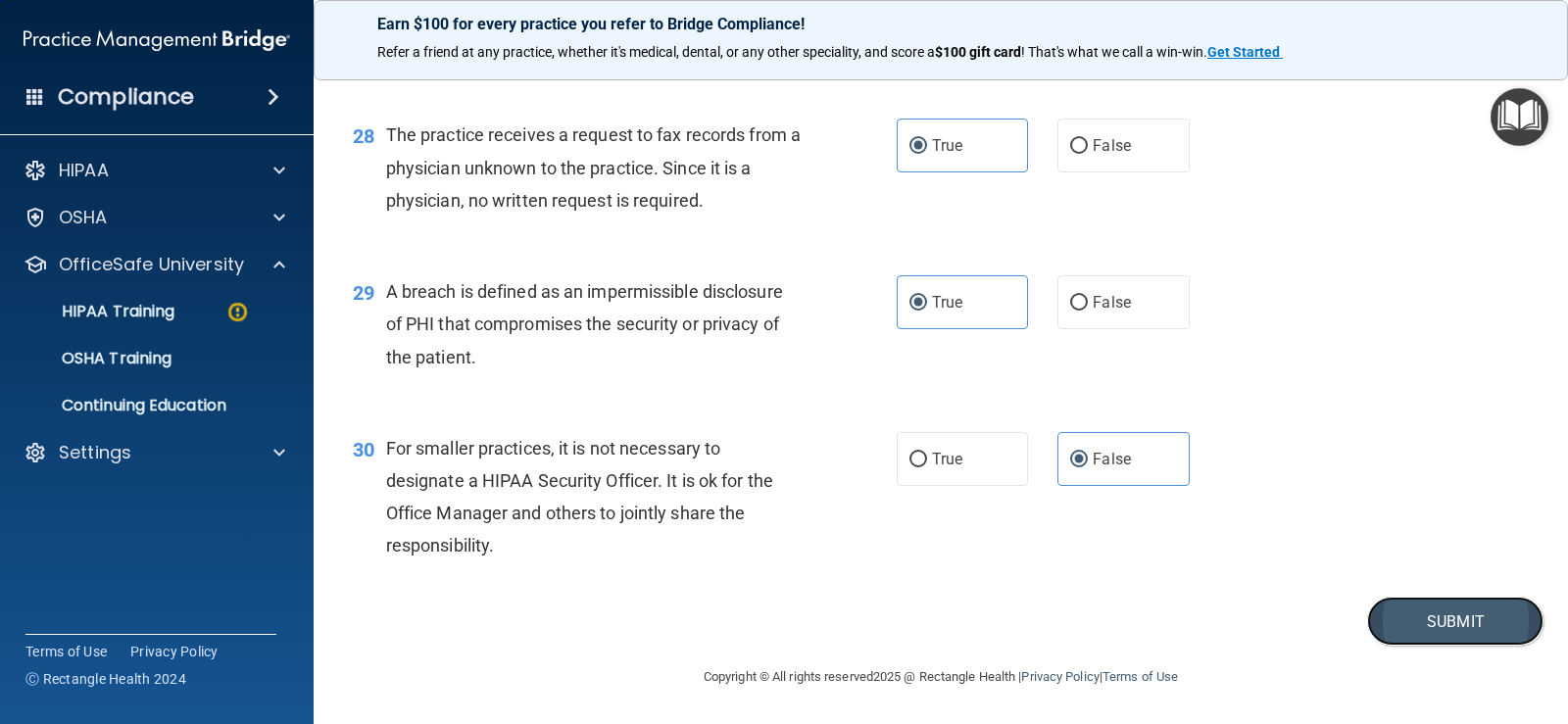
click at [1491, 622] on button "Submit" at bounding box center [1455, 622] width 177 height 50
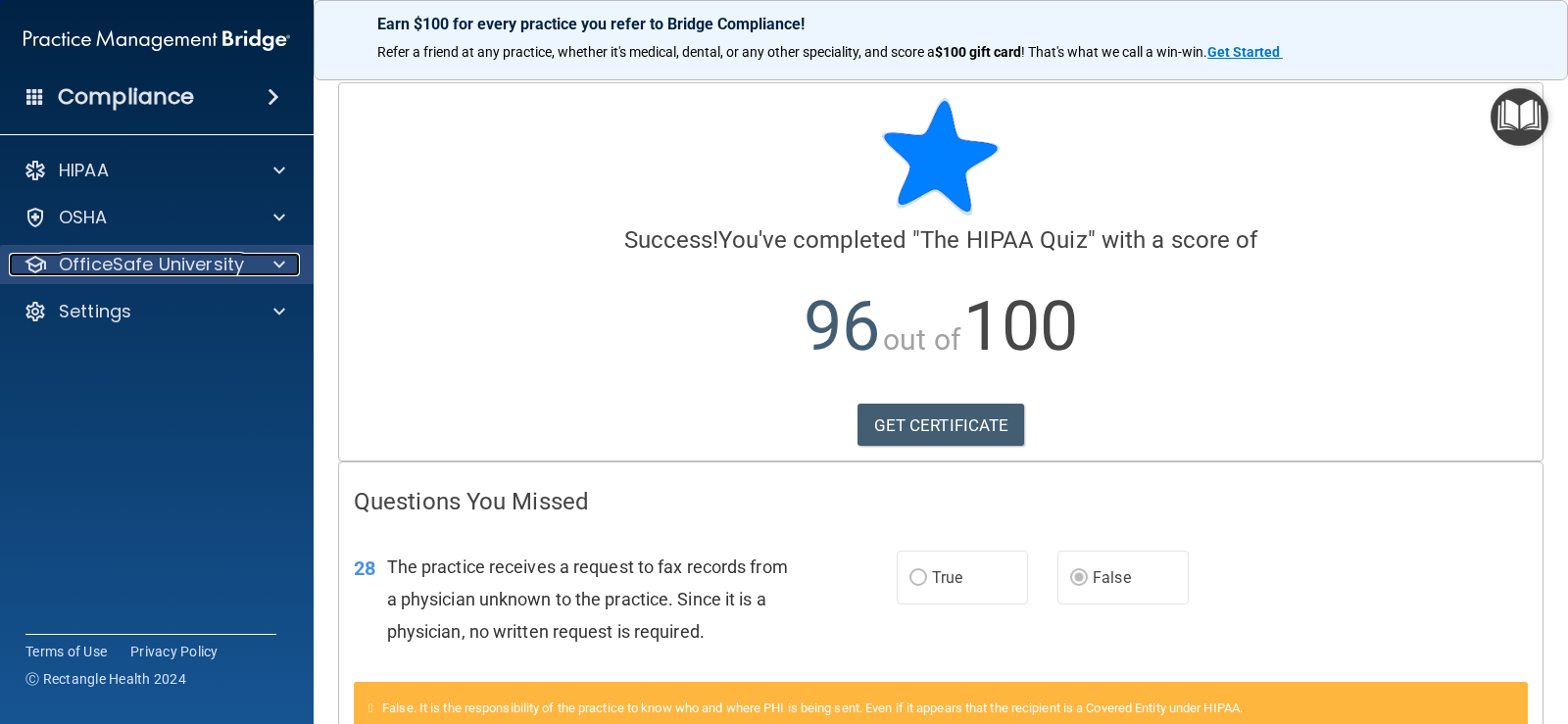
click at [271, 263] on div at bounding box center [277, 265] width 49 height 24
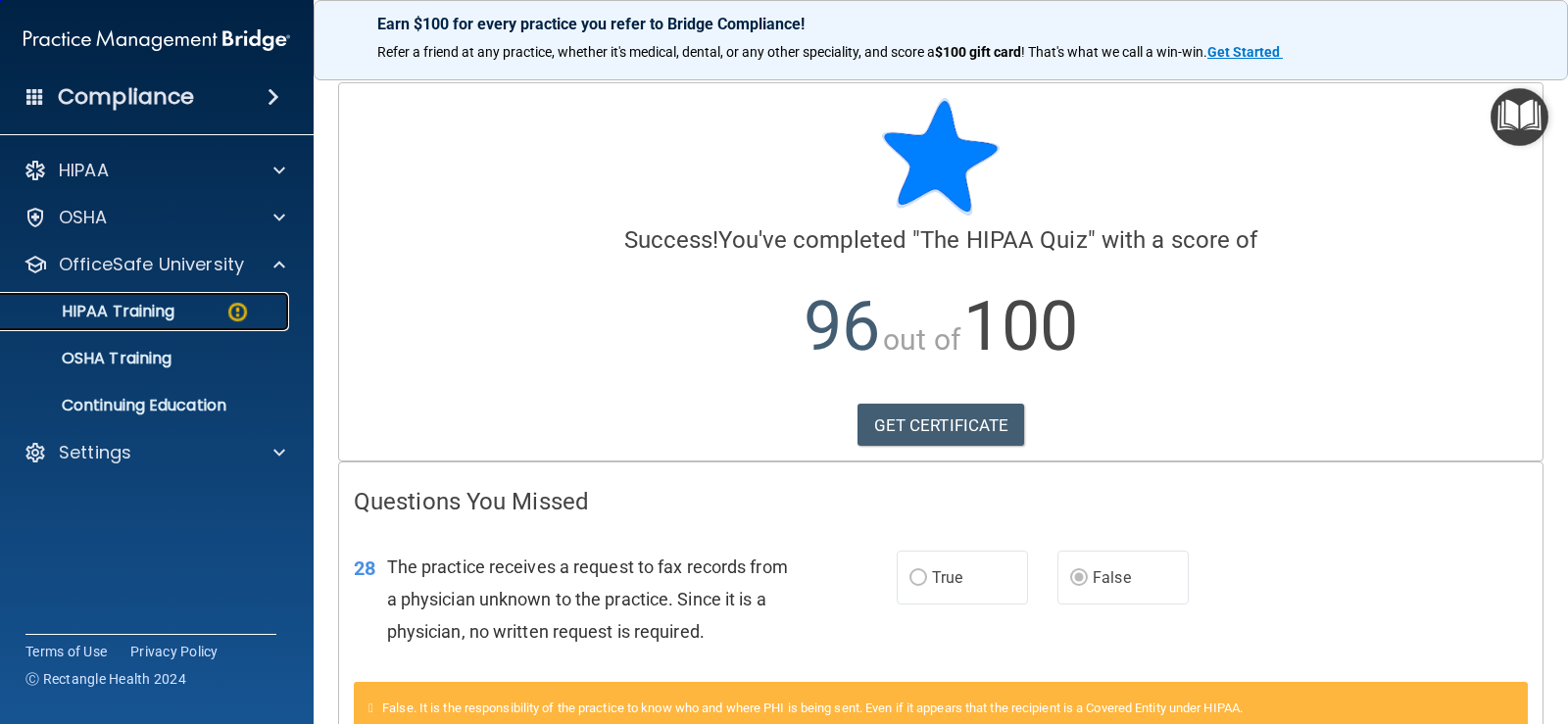
click at [188, 308] on div "HIPAA Training" at bounding box center [146, 312] width 268 height 20
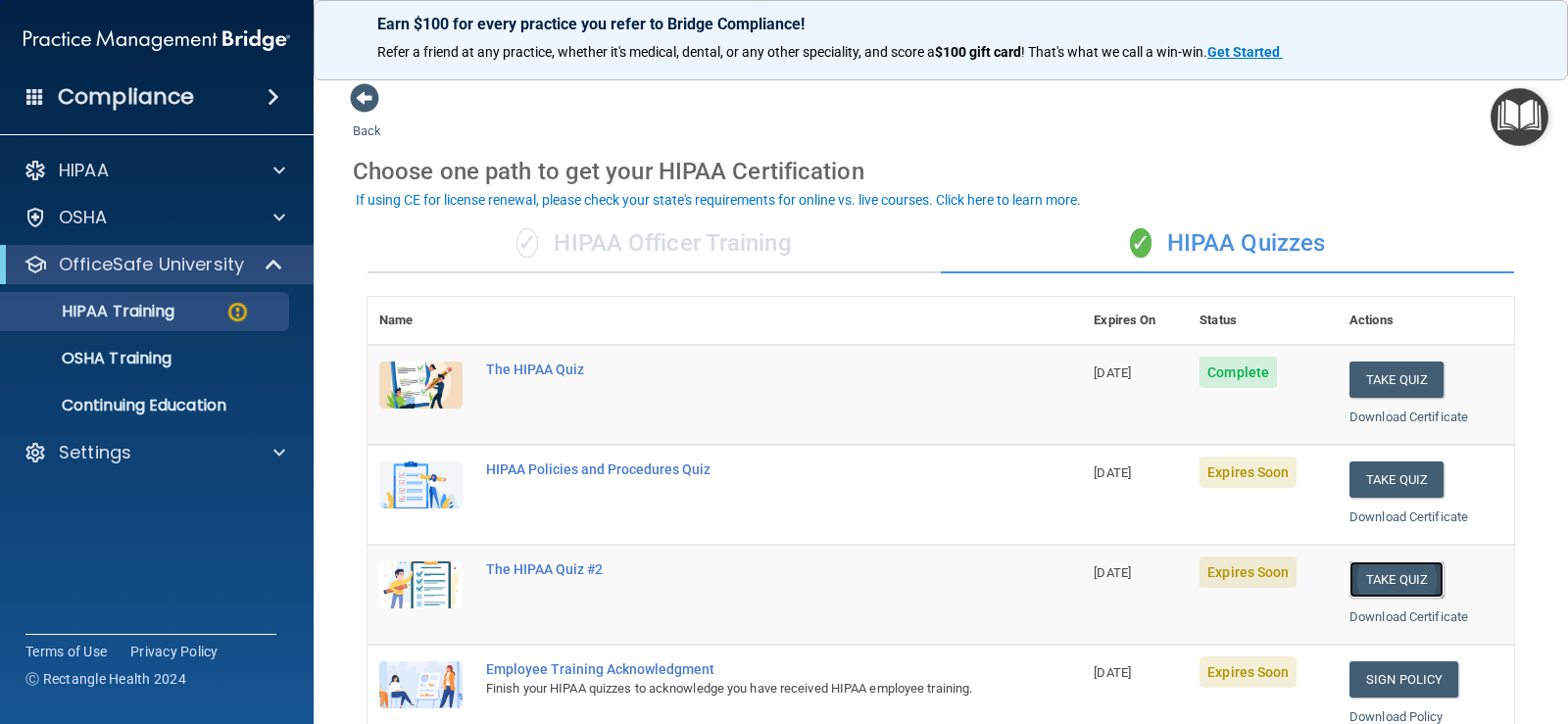
click at [1384, 576] on button "Take Quiz" at bounding box center [1396, 580] width 94 height 36
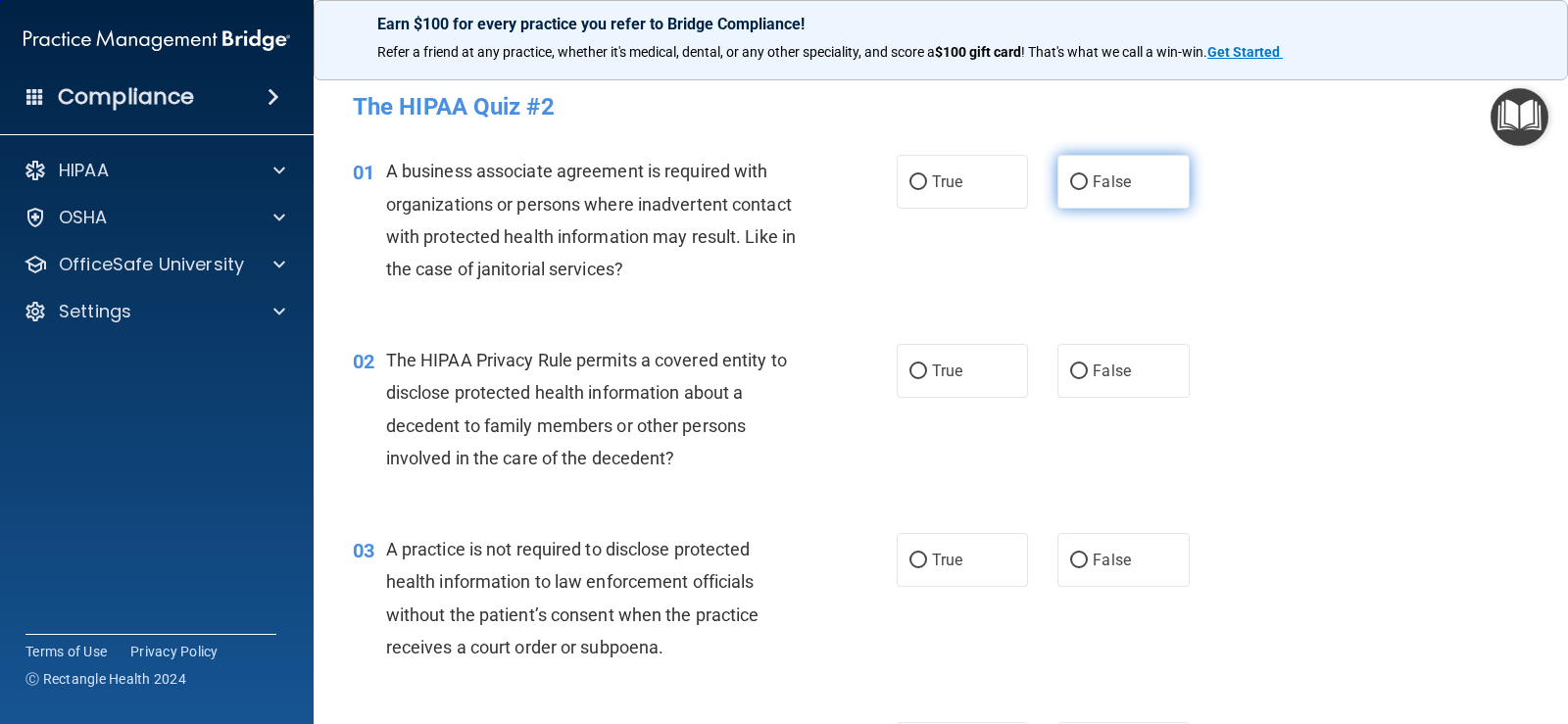
click at [1098, 179] on span "False" at bounding box center [1111, 181] width 38 height 19
click at [1087, 179] on input "False" at bounding box center [1079, 182] width 18 height 15
radio input "true"
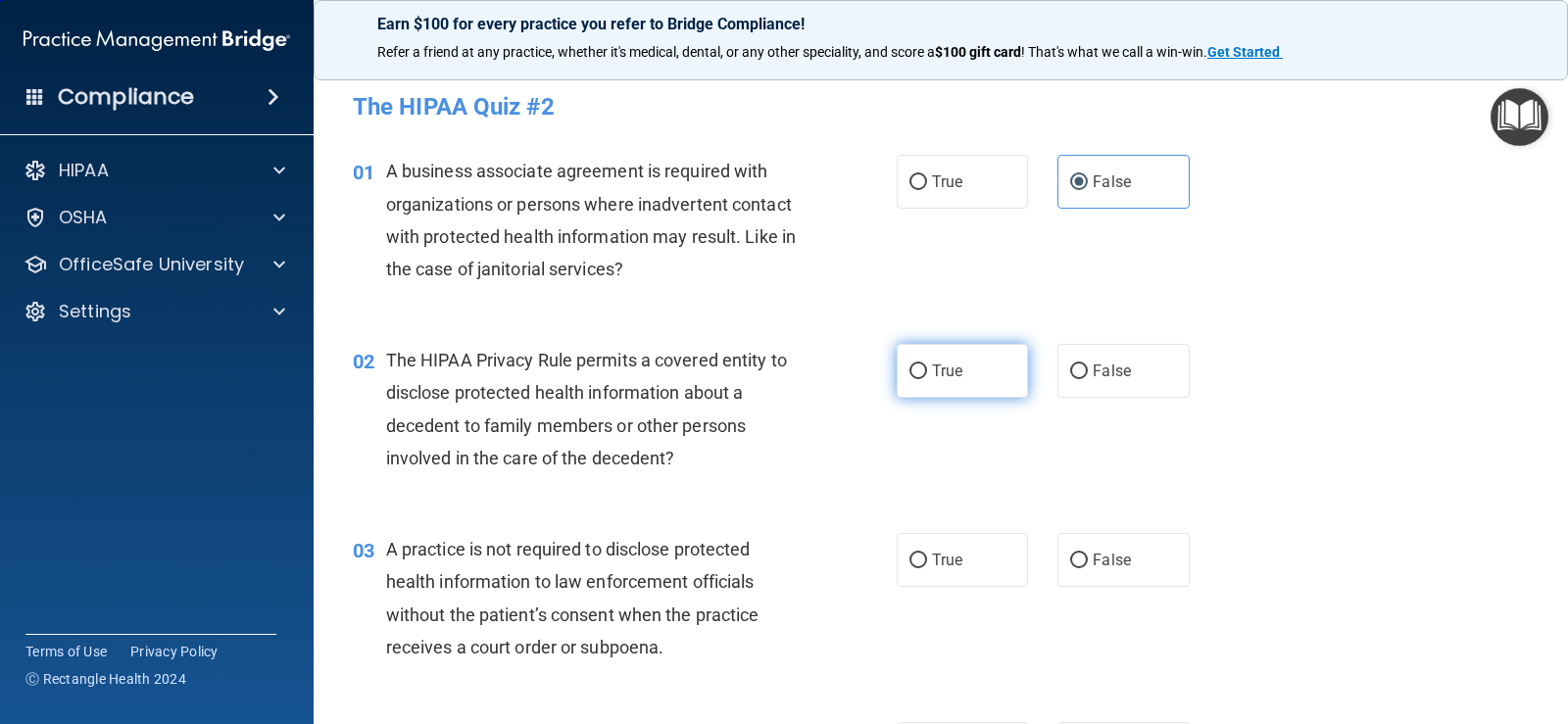
click at [992, 376] on label "True" at bounding box center [962, 371] width 131 height 54
click at [927, 376] on input "True" at bounding box center [918, 372] width 18 height 15
radio input "true"
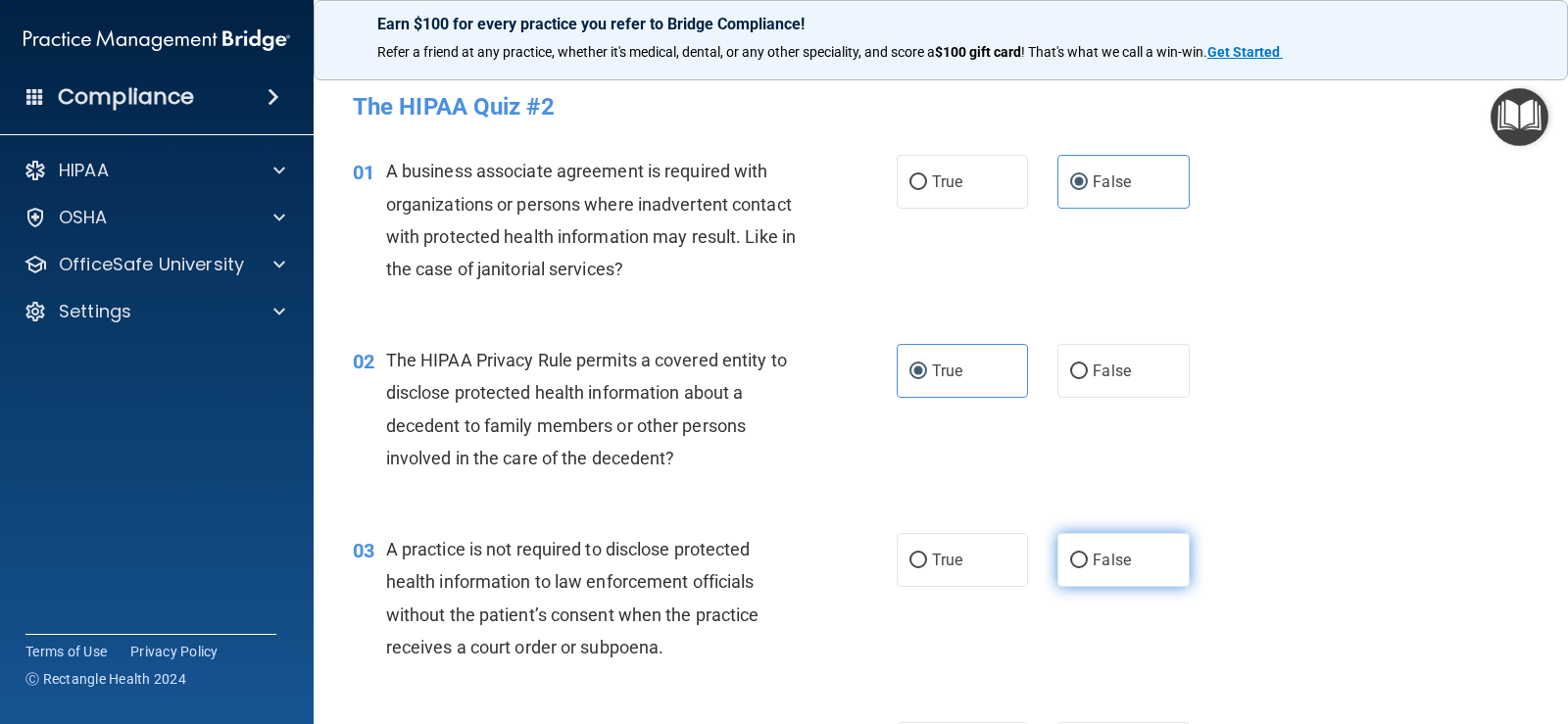
drag, startPoint x: 1155, startPoint y: 550, endPoint x: 1143, endPoint y: 573, distance: 25.9
click at [1154, 550] on label "False" at bounding box center [1123, 560] width 131 height 54
click at [1087, 554] on input "False" at bounding box center [1079, 561] width 18 height 15
radio input "true"
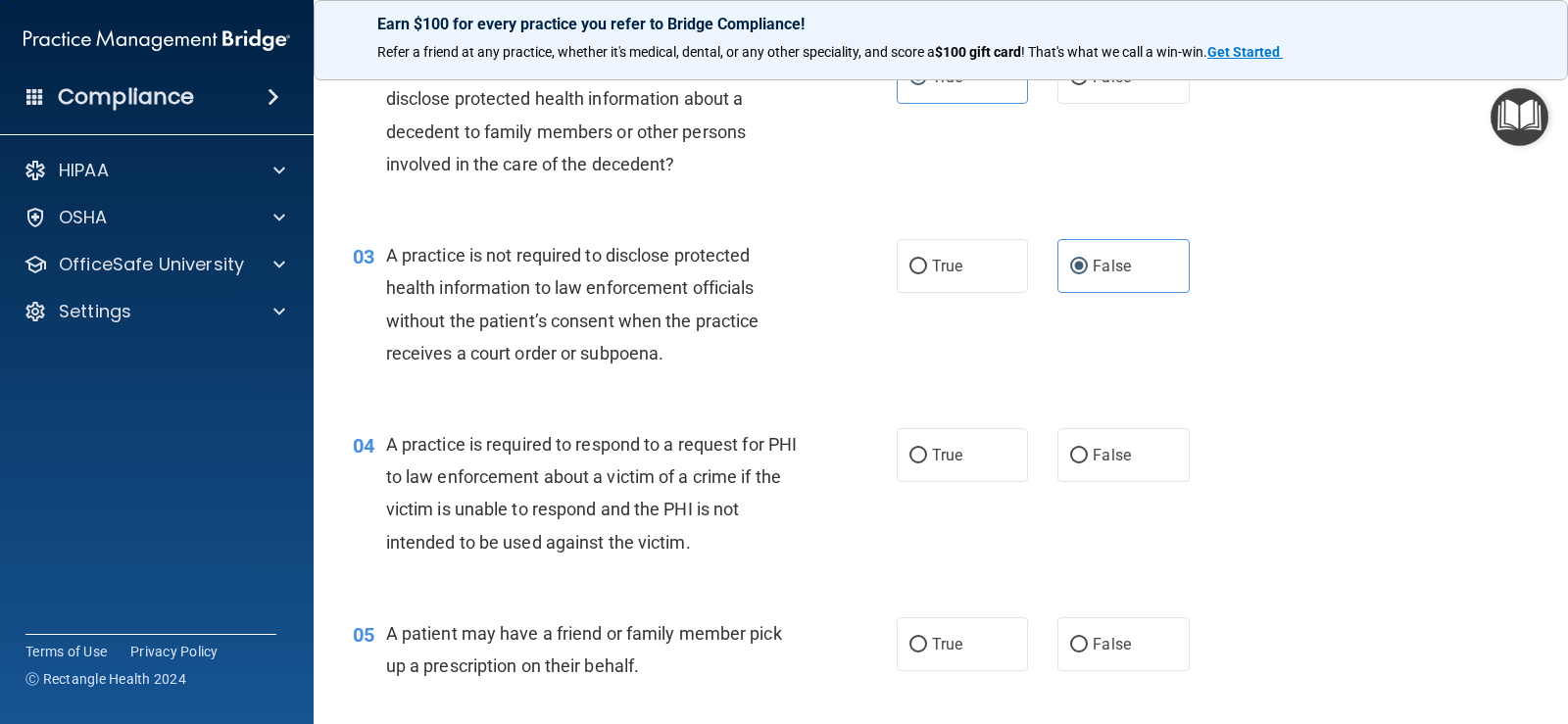
scroll to position [392, 0]
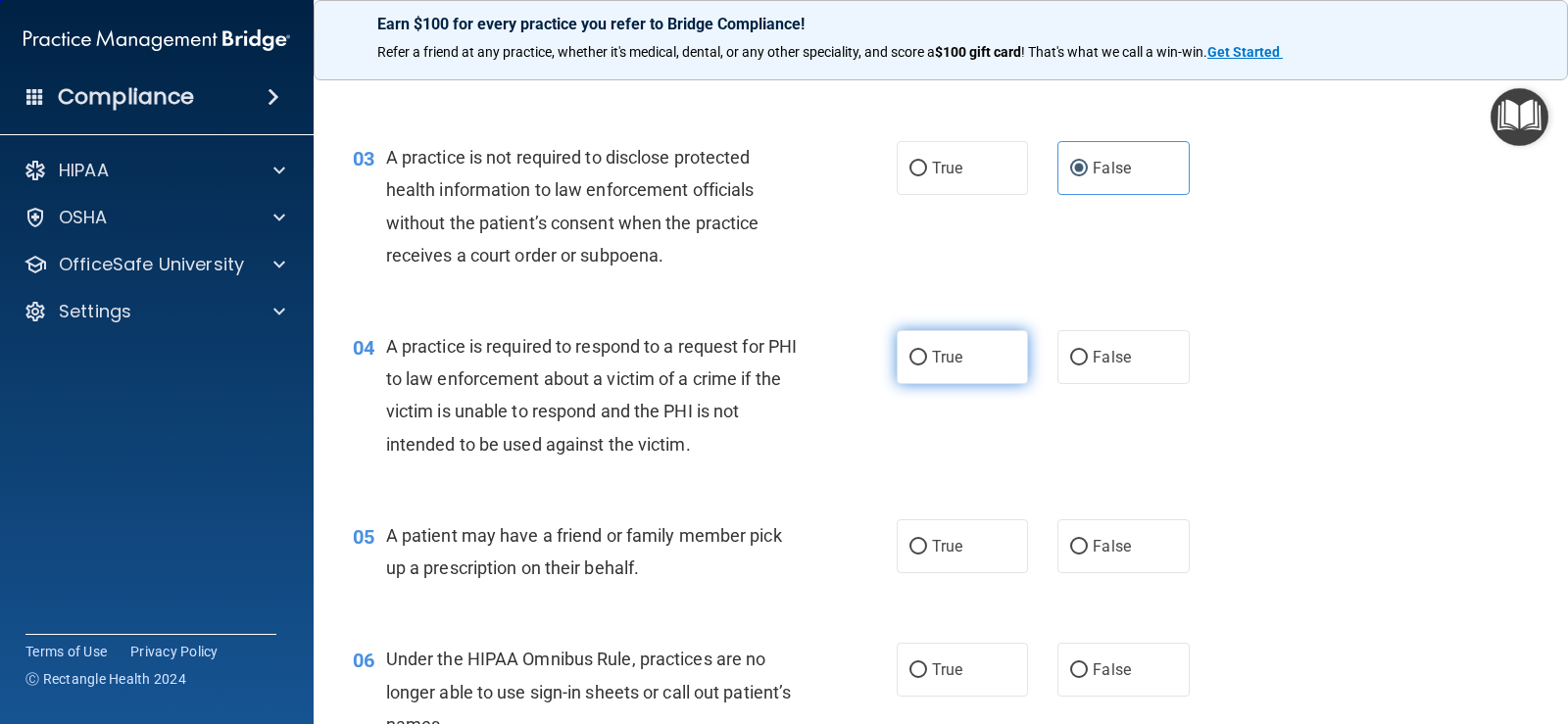
click at [955, 368] on label "True" at bounding box center [962, 357] width 131 height 54
click at [927, 366] on input "True" at bounding box center [918, 358] width 18 height 15
radio input "true"
click at [970, 555] on label "True" at bounding box center [962, 546] width 131 height 54
click at [927, 555] on input "True" at bounding box center [918, 547] width 18 height 15
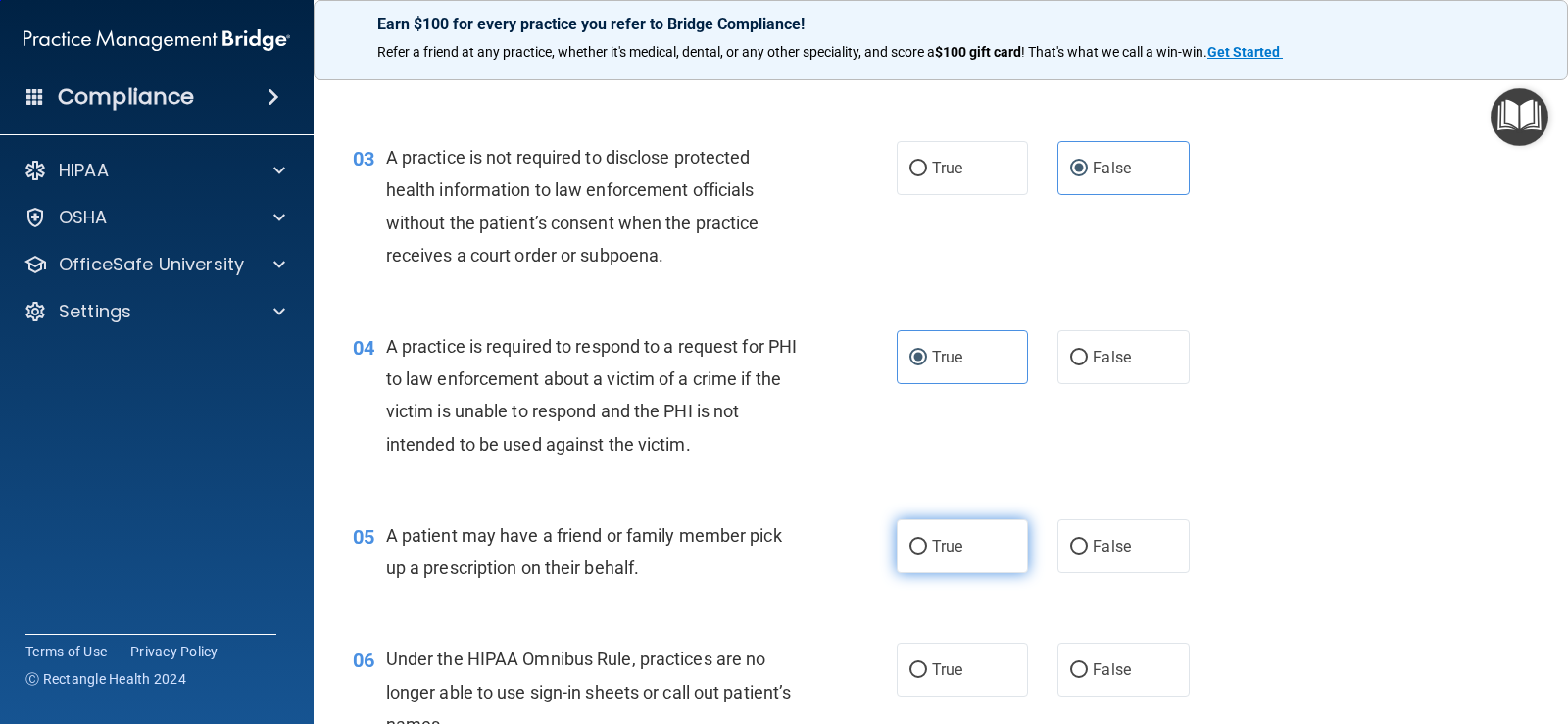
radio input "true"
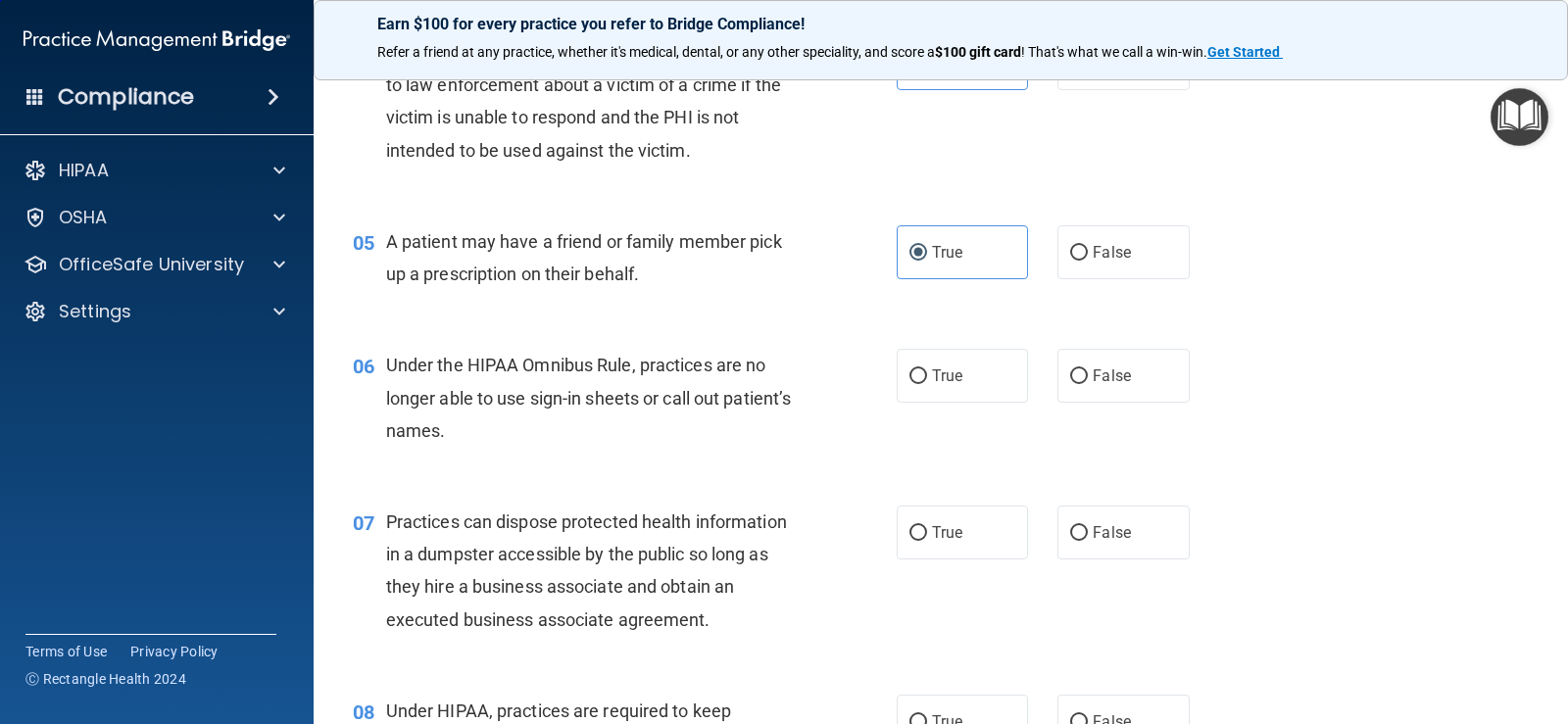
scroll to position [784, 0]
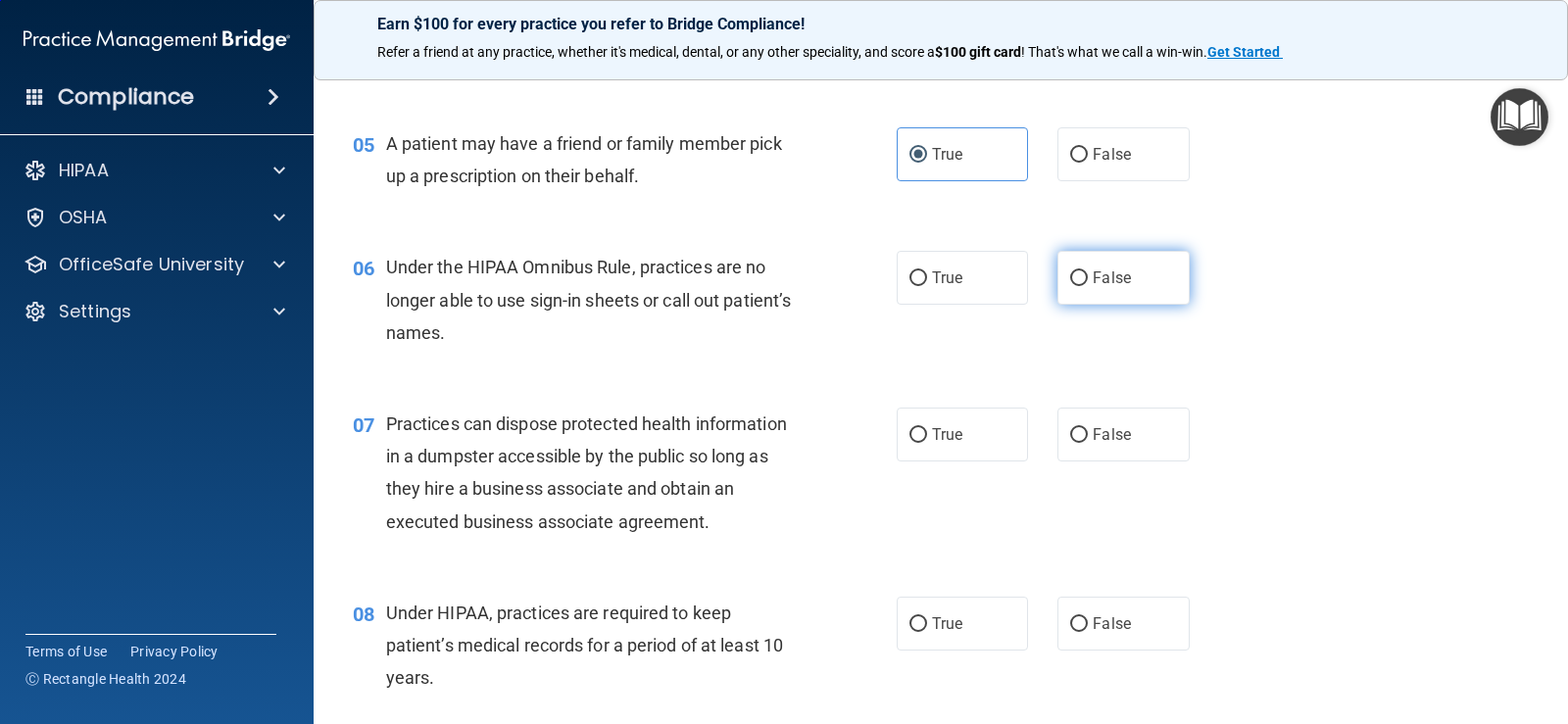
click at [1108, 295] on label "False" at bounding box center [1123, 278] width 131 height 54
click at [1087, 286] on input "False" at bounding box center [1079, 279] width 18 height 15
radio input "true"
click at [1110, 425] on label "False" at bounding box center [1123, 435] width 131 height 54
click at [1087, 429] on input "False" at bounding box center [1079, 436] width 18 height 15
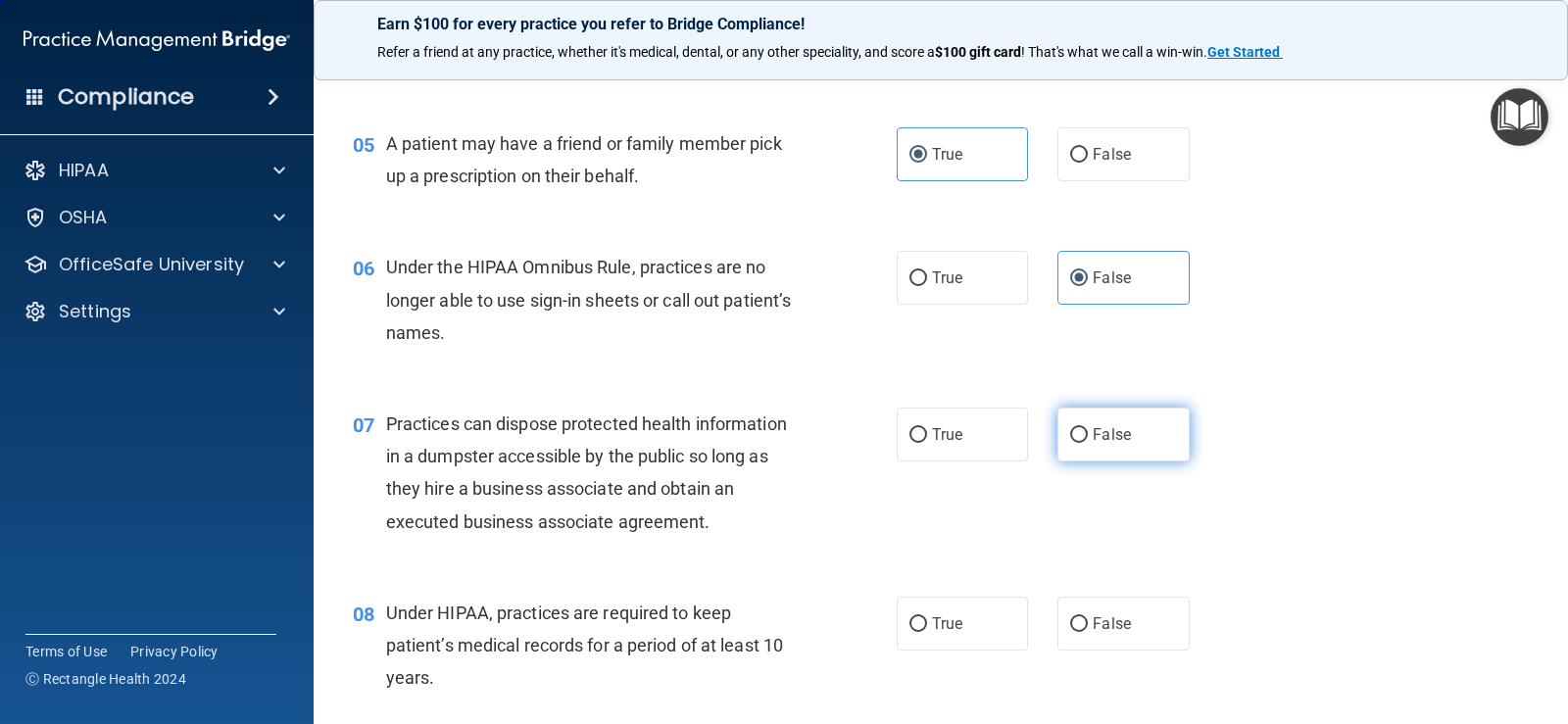
radio input "true"
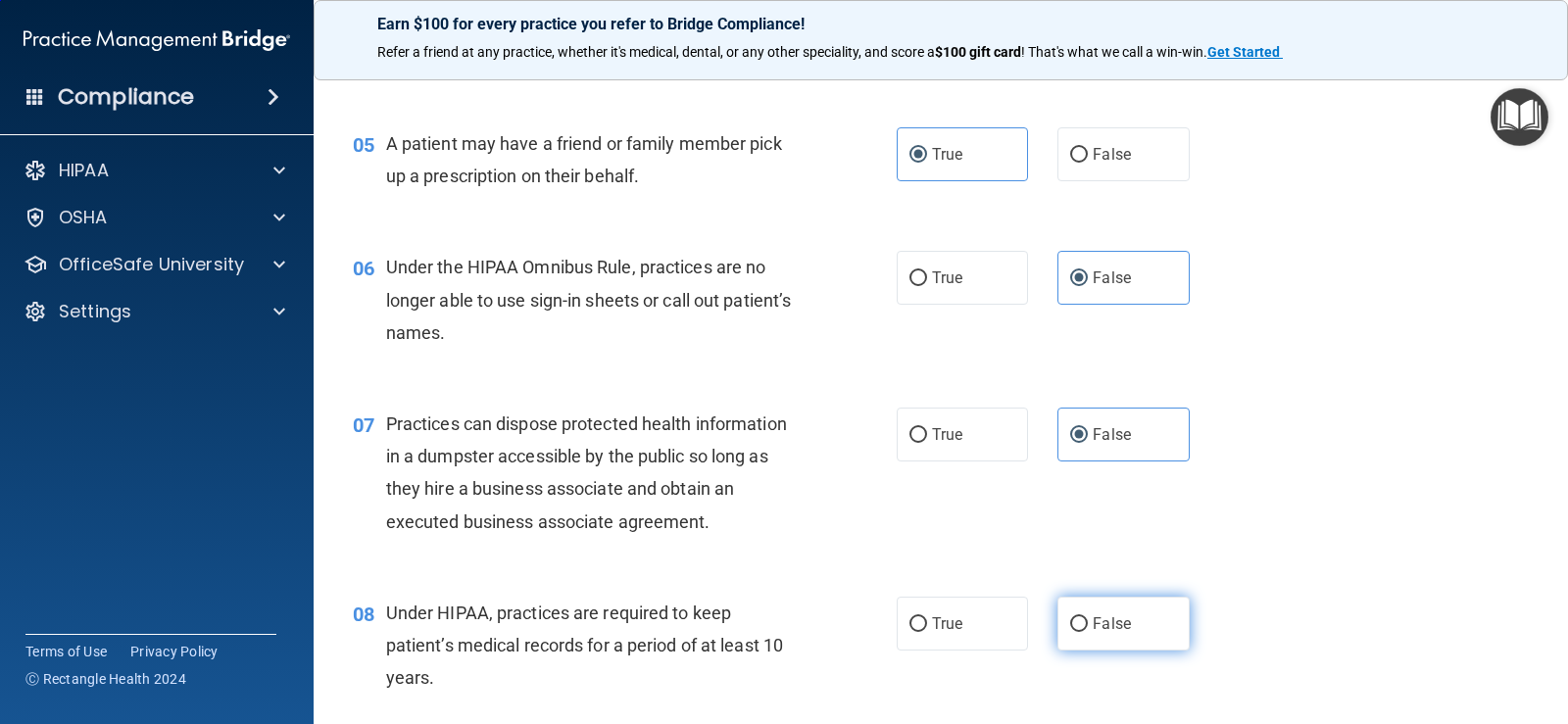
click at [1134, 636] on label "False" at bounding box center [1123, 624] width 131 height 54
click at [1087, 633] on input "False" at bounding box center [1079, 625] width 18 height 15
radio input "true"
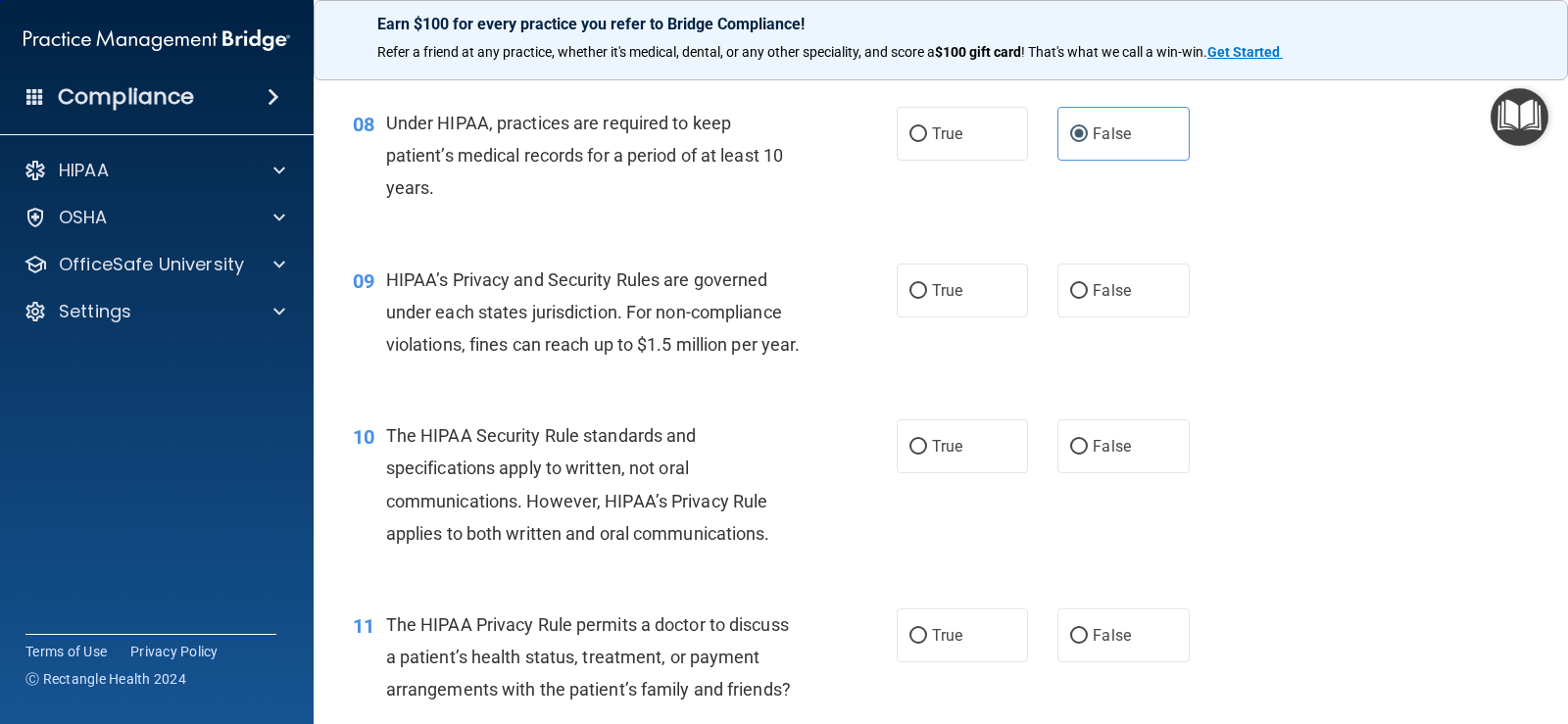
scroll to position [1372, 0]
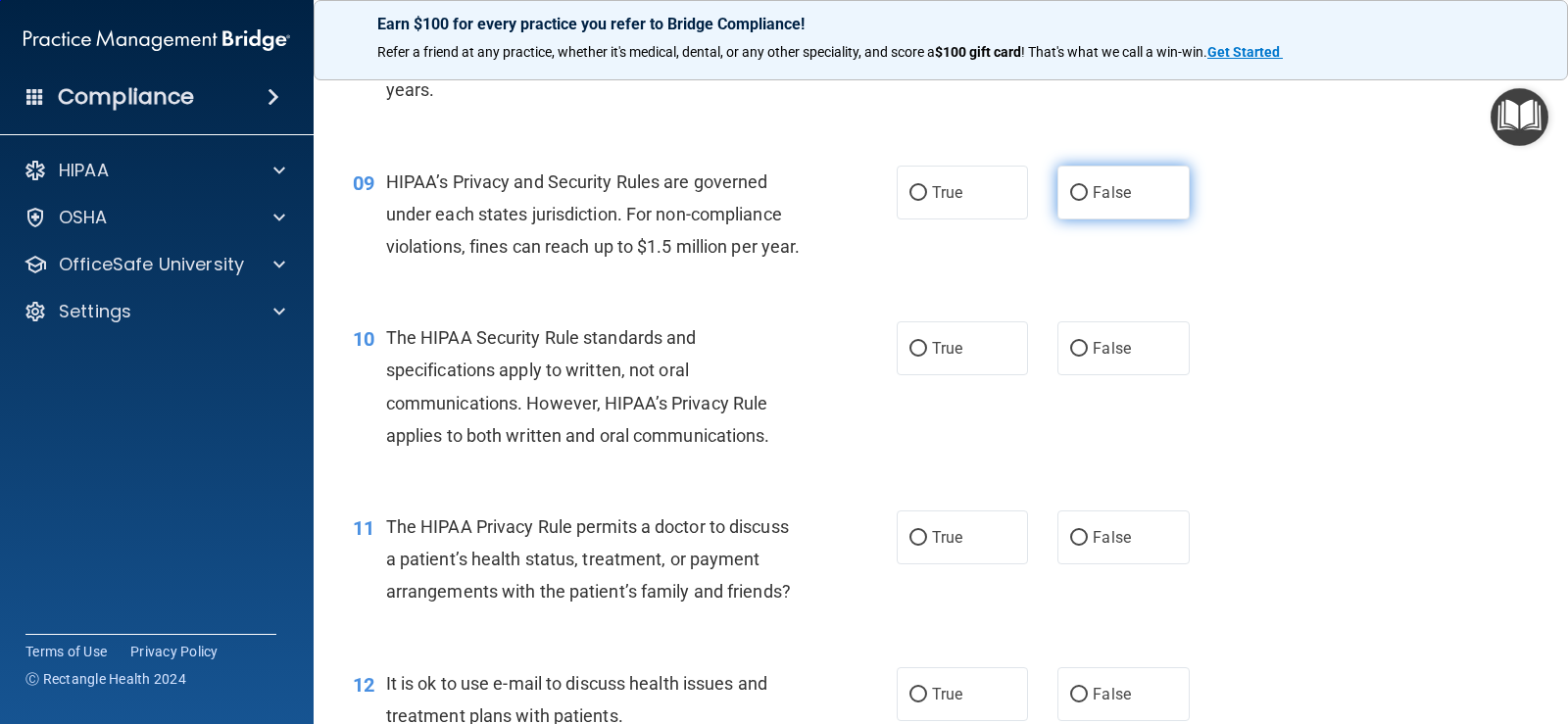
click at [1124, 203] on label "False" at bounding box center [1123, 192] width 131 height 54
click at [1087, 201] on input "False" at bounding box center [1079, 193] width 18 height 15
radio input "true"
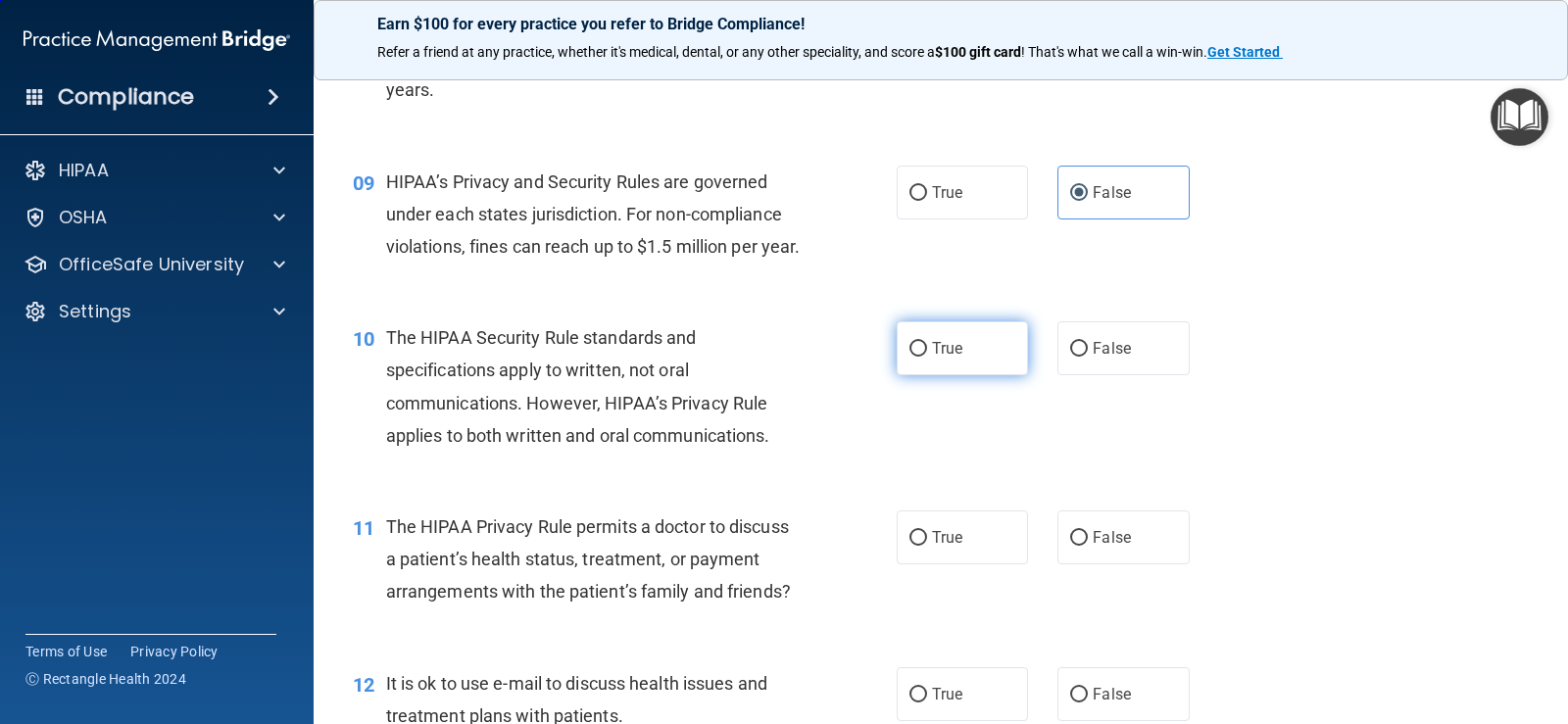
click at [982, 376] on label "True" at bounding box center [962, 348] width 131 height 54
click at [927, 357] on input "True" at bounding box center [918, 349] width 18 height 15
radio input "true"
click at [942, 547] on span "True" at bounding box center [946, 538] width 30 height 19
click at [927, 546] on input "True" at bounding box center [918, 539] width 18 height 15
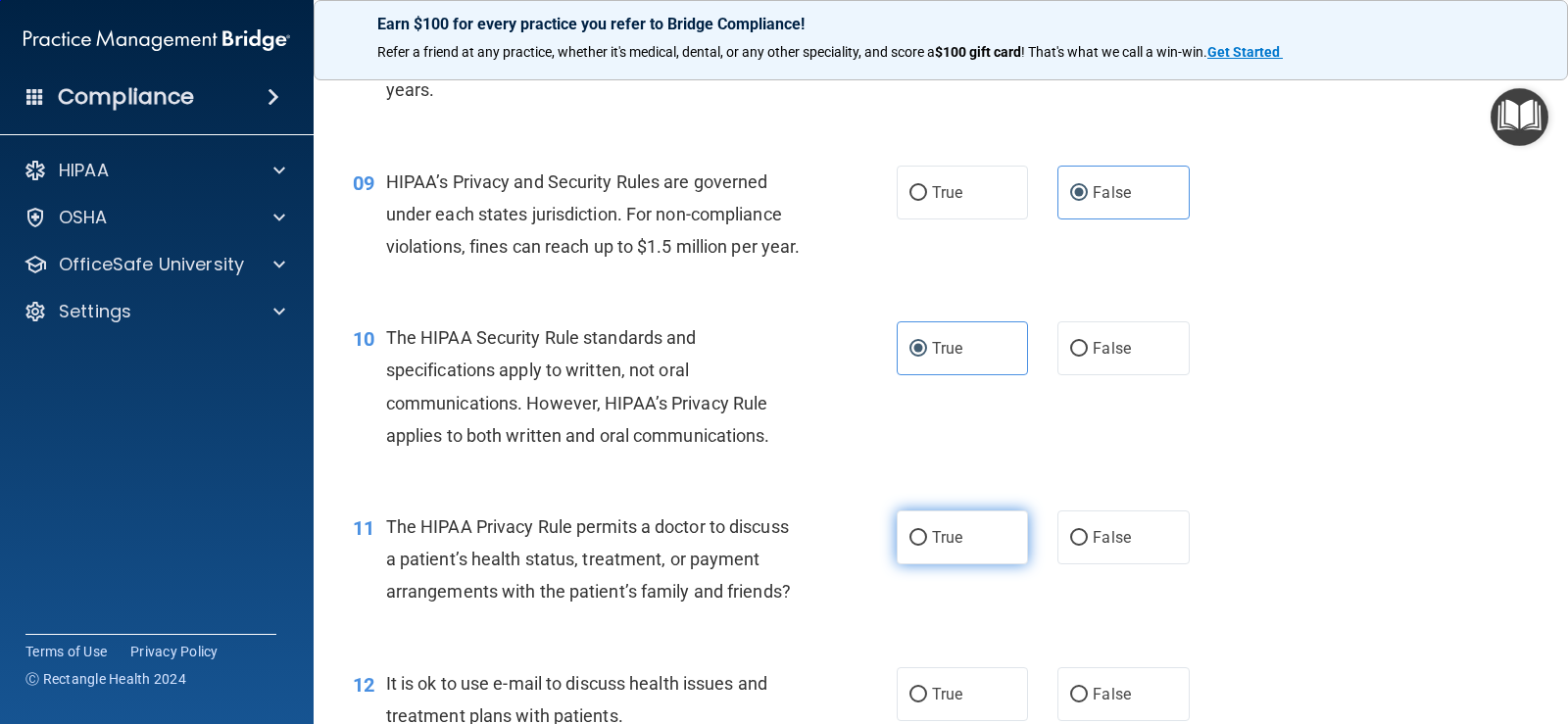
radio input "true"
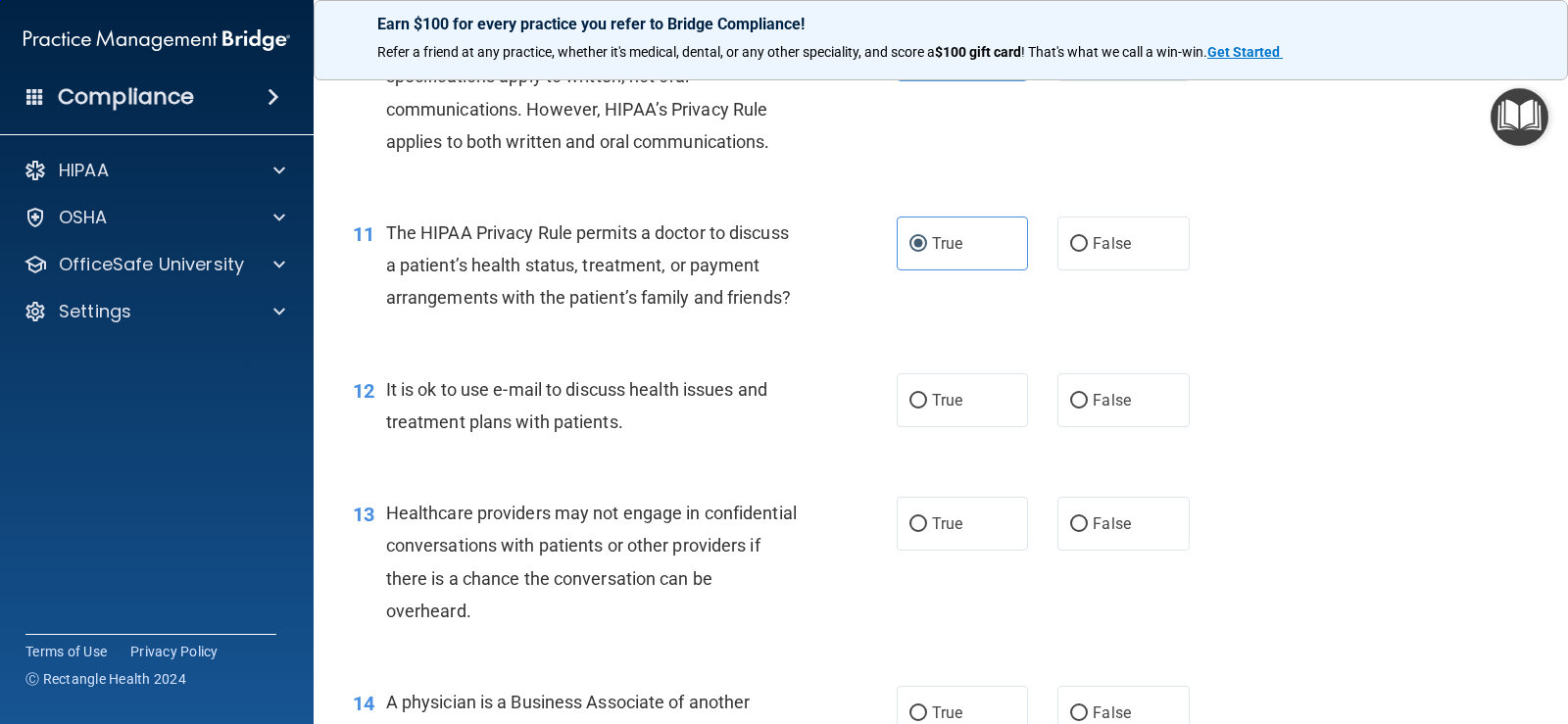
scroll to position [1765, 0]
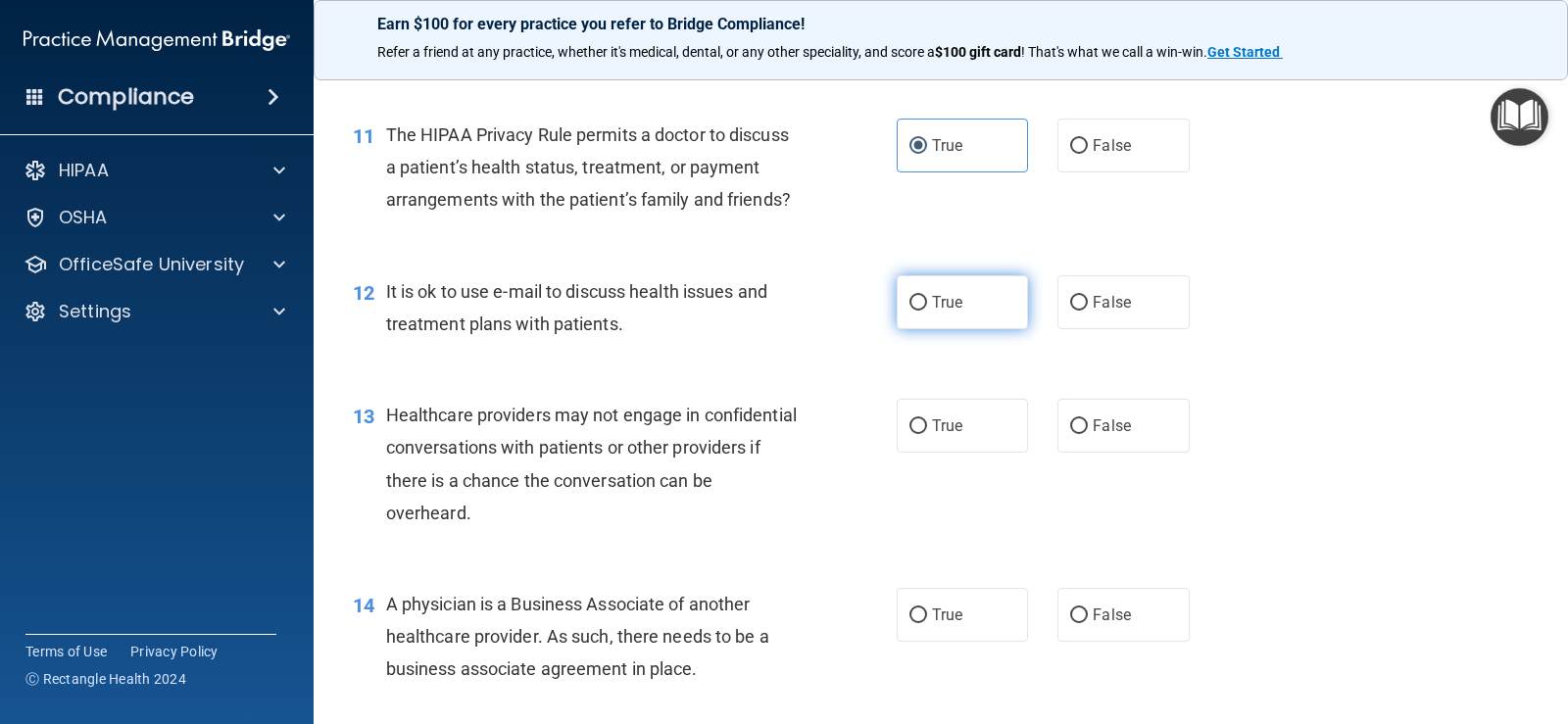
click at [991, 330] on label "True" at bounding box center [962, 302] width 131 height 54
click at [927, 311] on input "True" at bounding box center [918, 303] width 18 height 15
radio input "true"
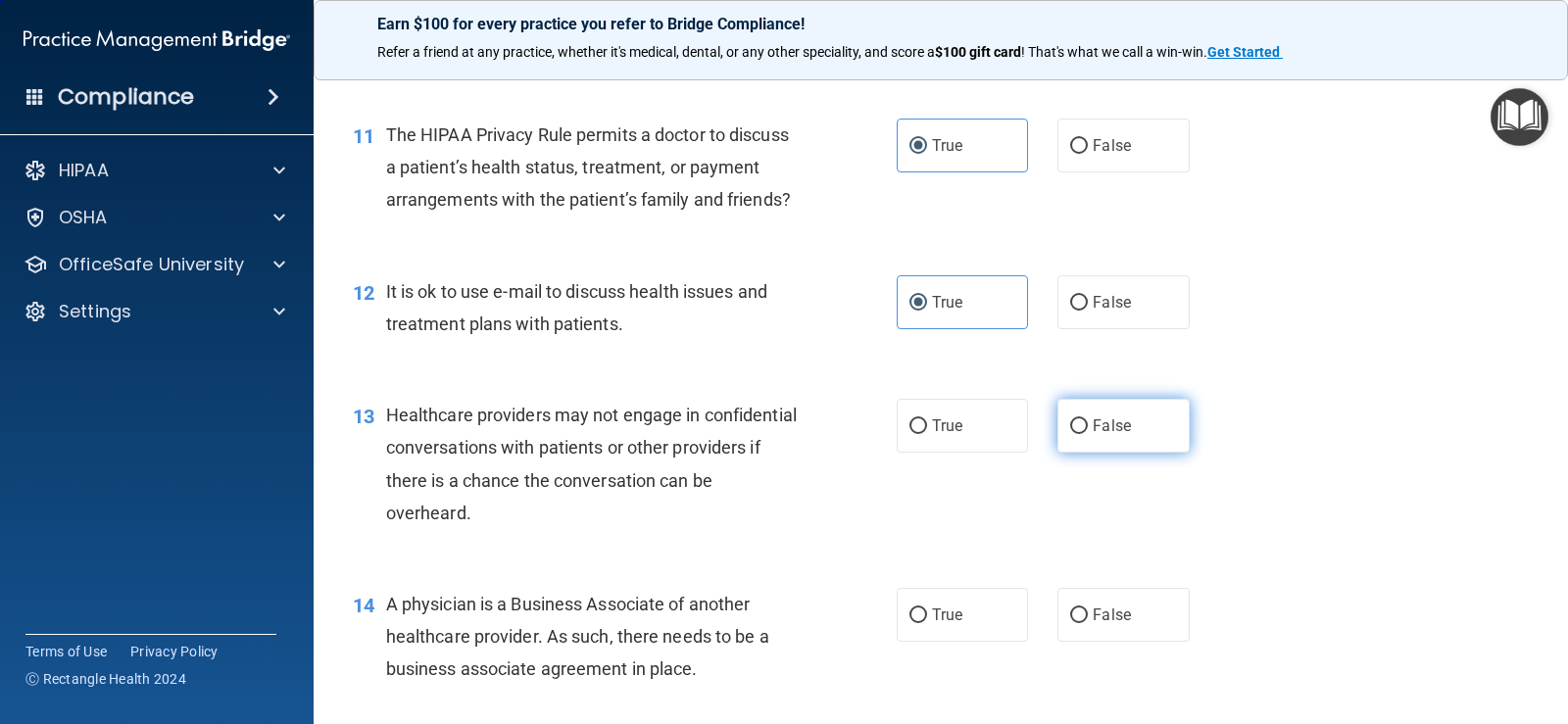
click at [1141, 453] on label "False" at bounding box center [1123, 426] width 131 height 54
click at [1087, 435] on input "False" at bounding box center [1079, 427] width 18 height 15
radio input "true"
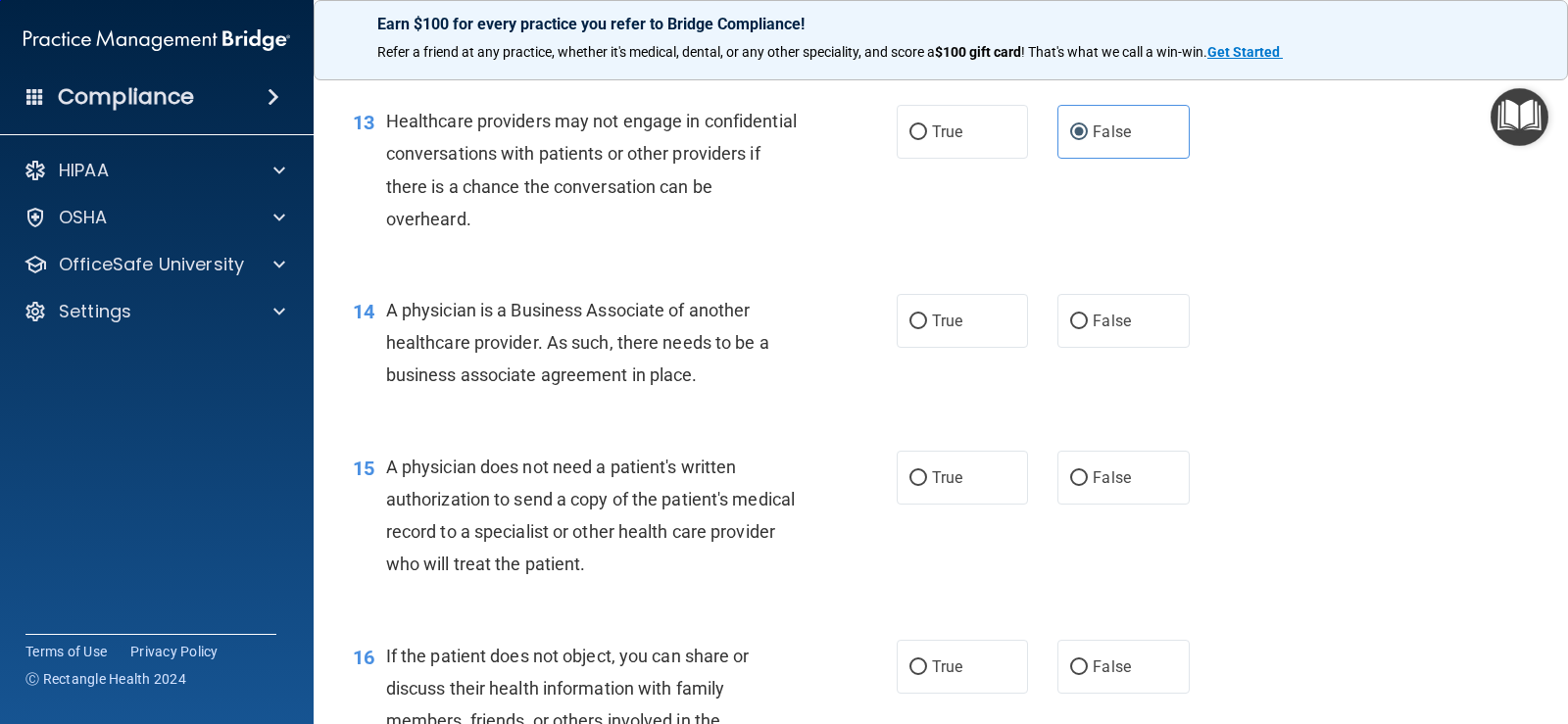
scroll to position [2156, 0]
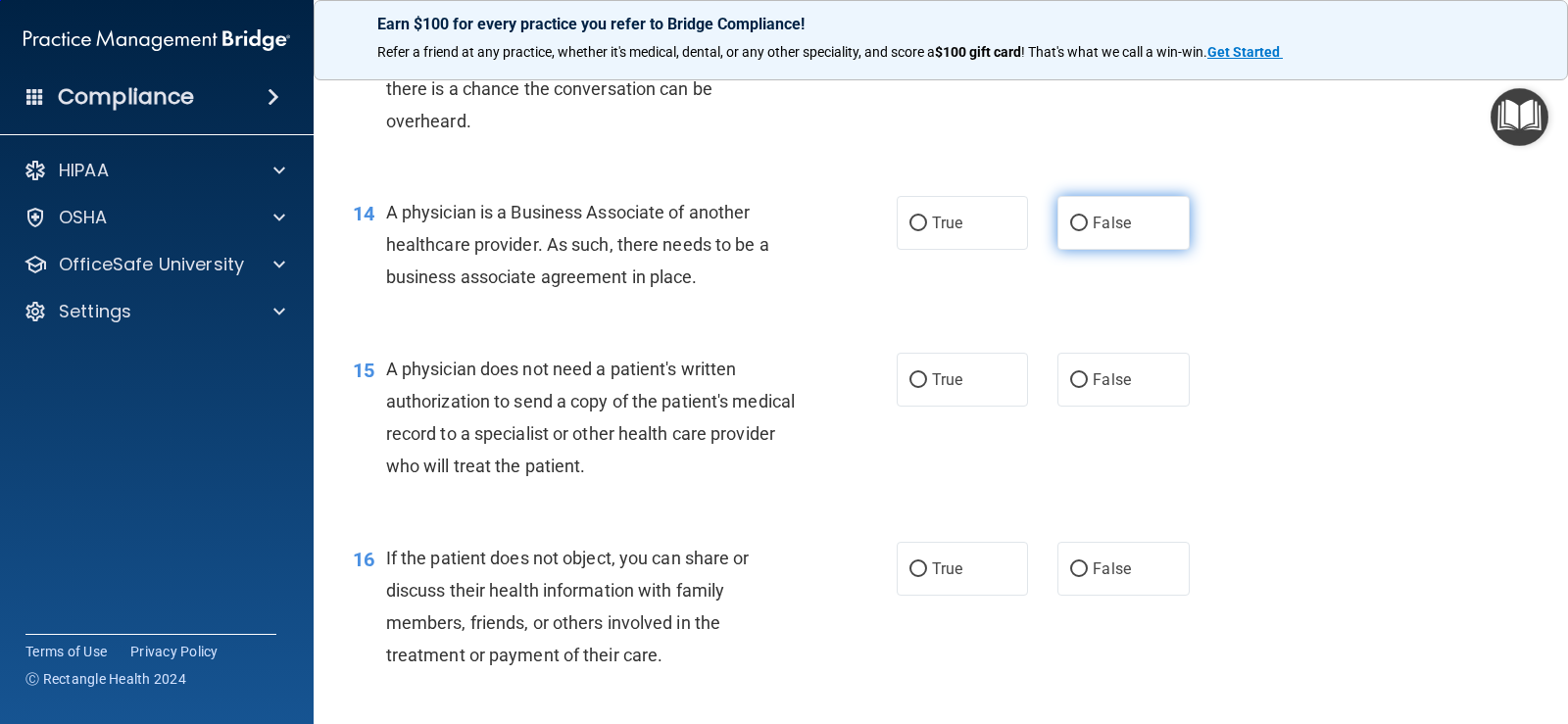
click at [1116, 233] on span "False" at bounding box center [1111, 223] width 38 height 19
click at [1087, 232] on input "False" at bounding box center [1079, 224] width 18 height 15
radio input "true"
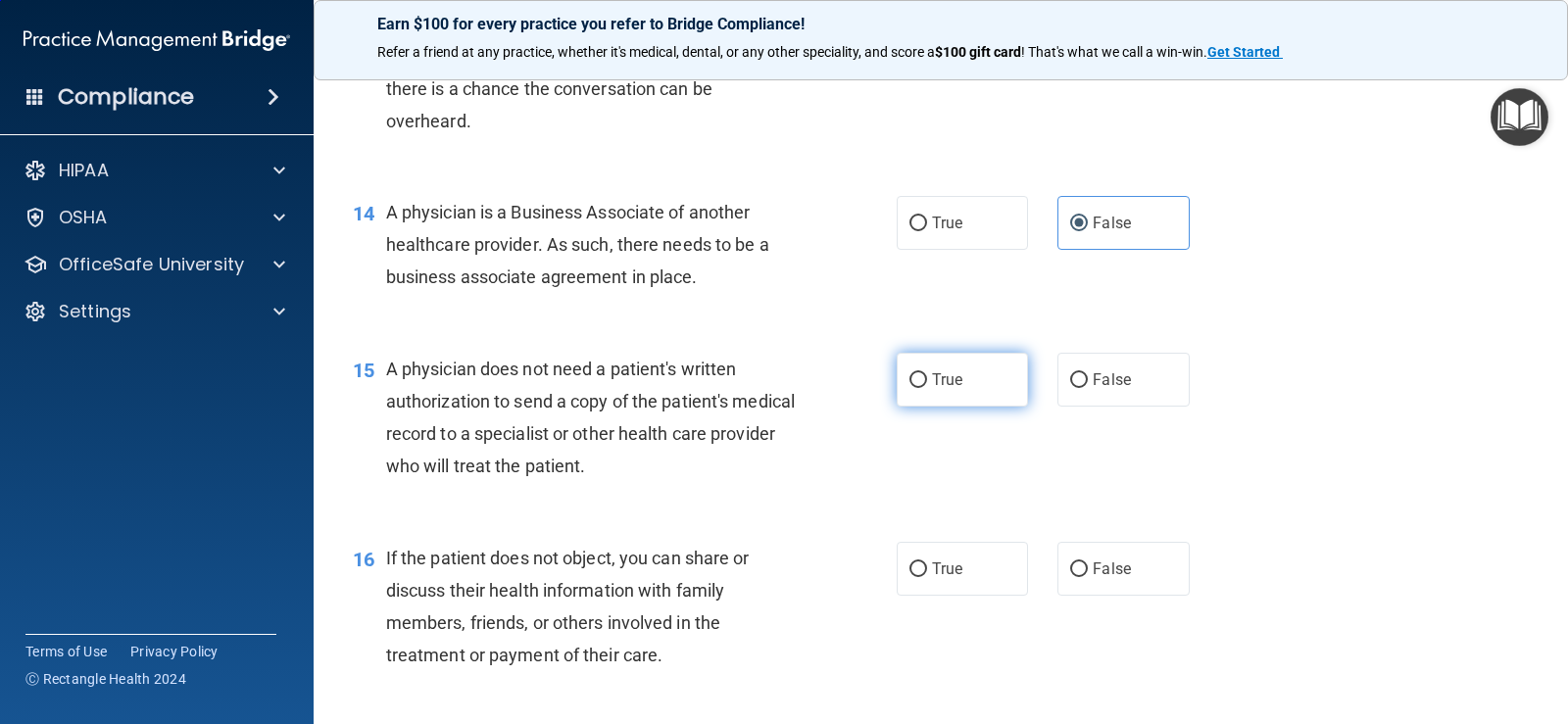
click at [994, 407] on label "True" at bounding box center [962, 380] width 131 height 54
click at [927, 388] on input "True" at bounding box center [918, 381] width 18 height 15
radio input "true"
click at [987, 591] on label "True" at bounding box center [962, 569] width 131 height 54
click at [927, 578] on input "True" at bounding box center [918, 570] width 18 height 15
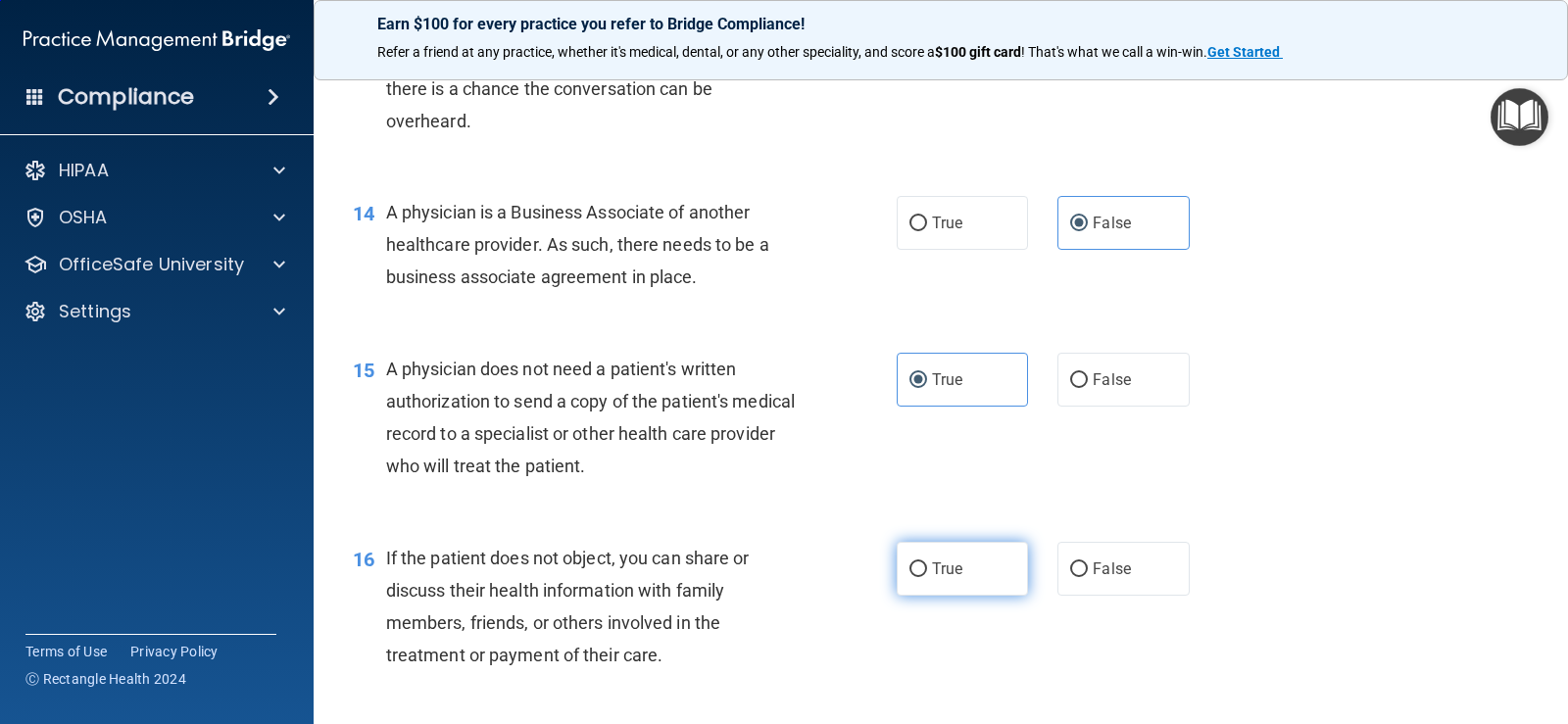
radio input "true"
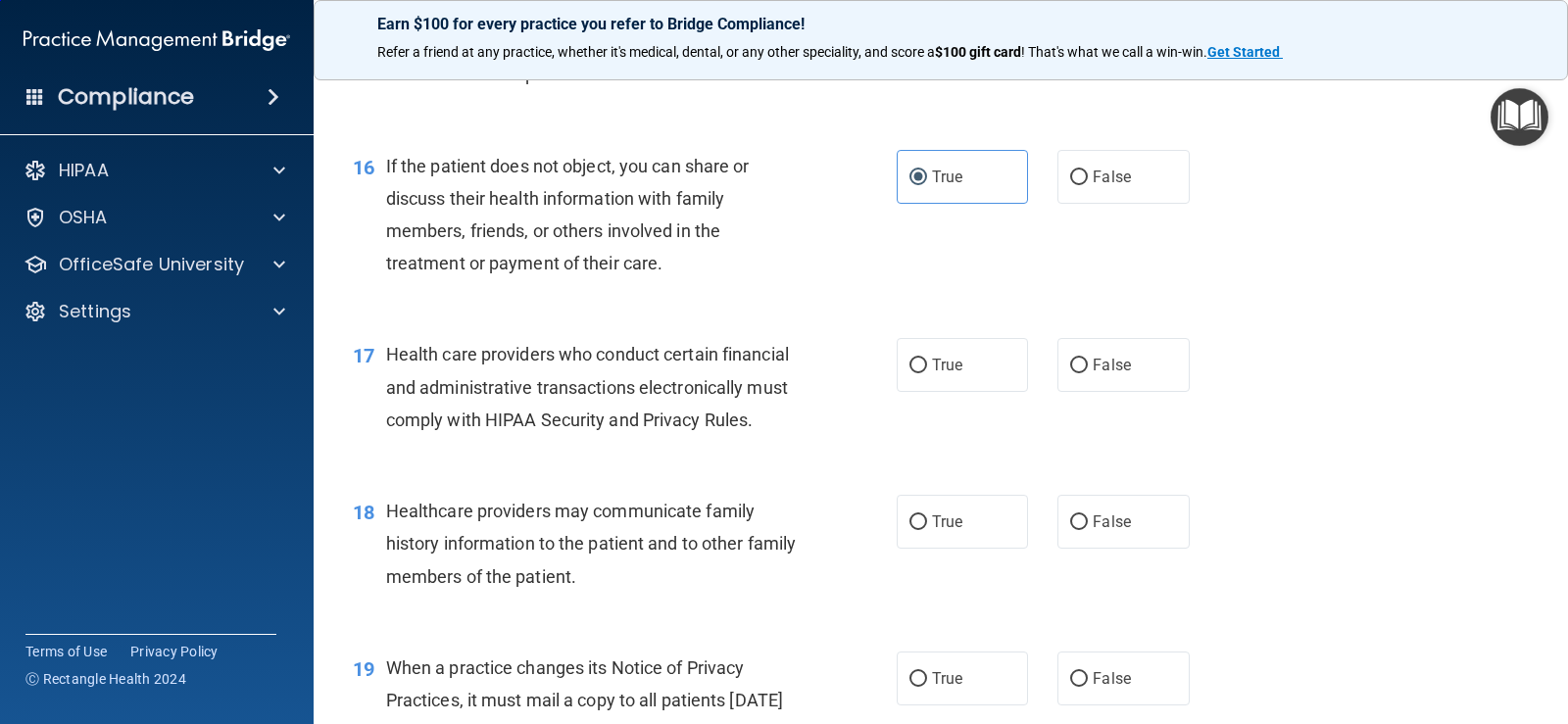
scroll to position [2647, 0]
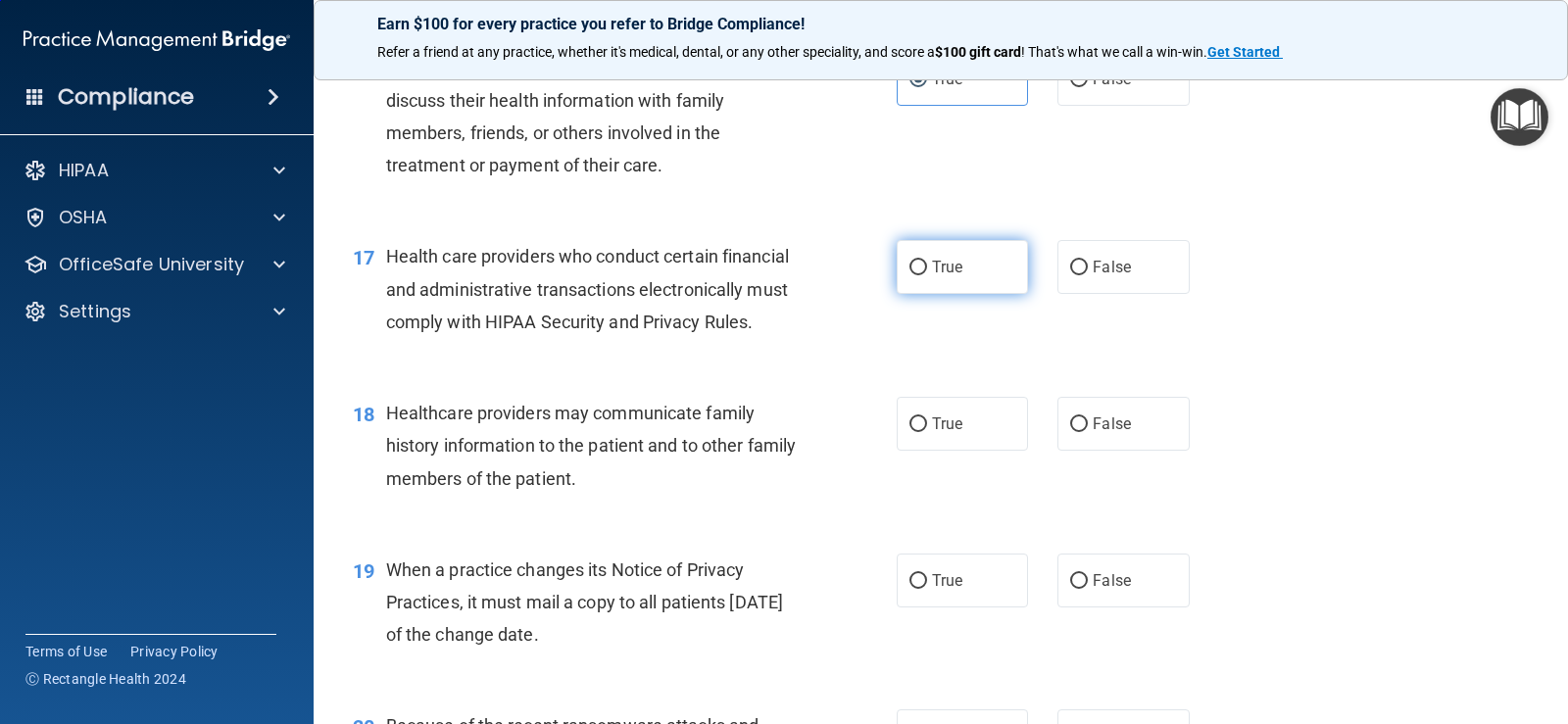
click at [952, 277] on span "True" at bounding box center [946, 267] width 30 height 19
click at [927, 276] on input "True" at bounding box center [918, 268] width 18 height 15
radio input "true"
click at [1122, 451] on label "False" at bounding box center [1123, 424] width 131 height 54
click at [1087, 433] on input "False" at bounding box center [1079, 425] width 18 height 15
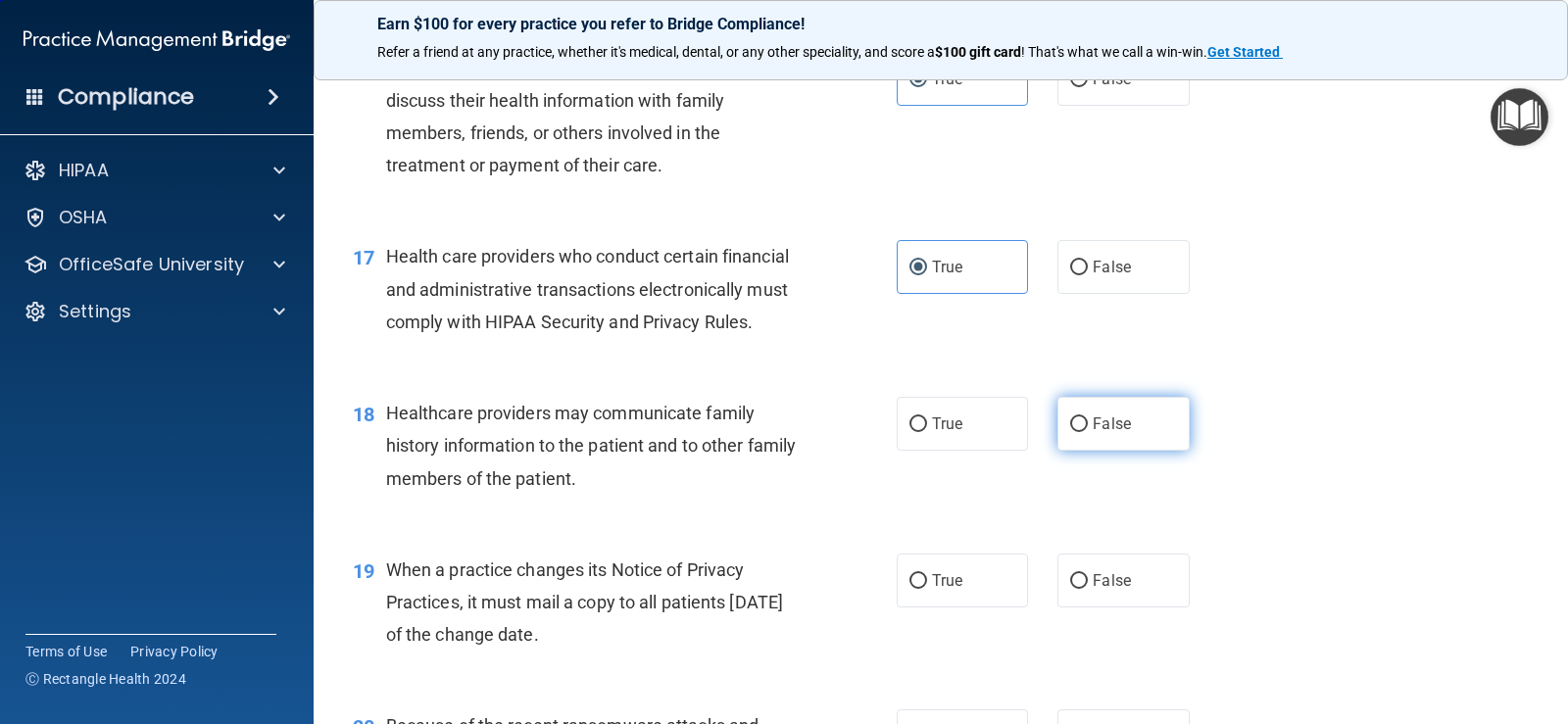
radio input "true"
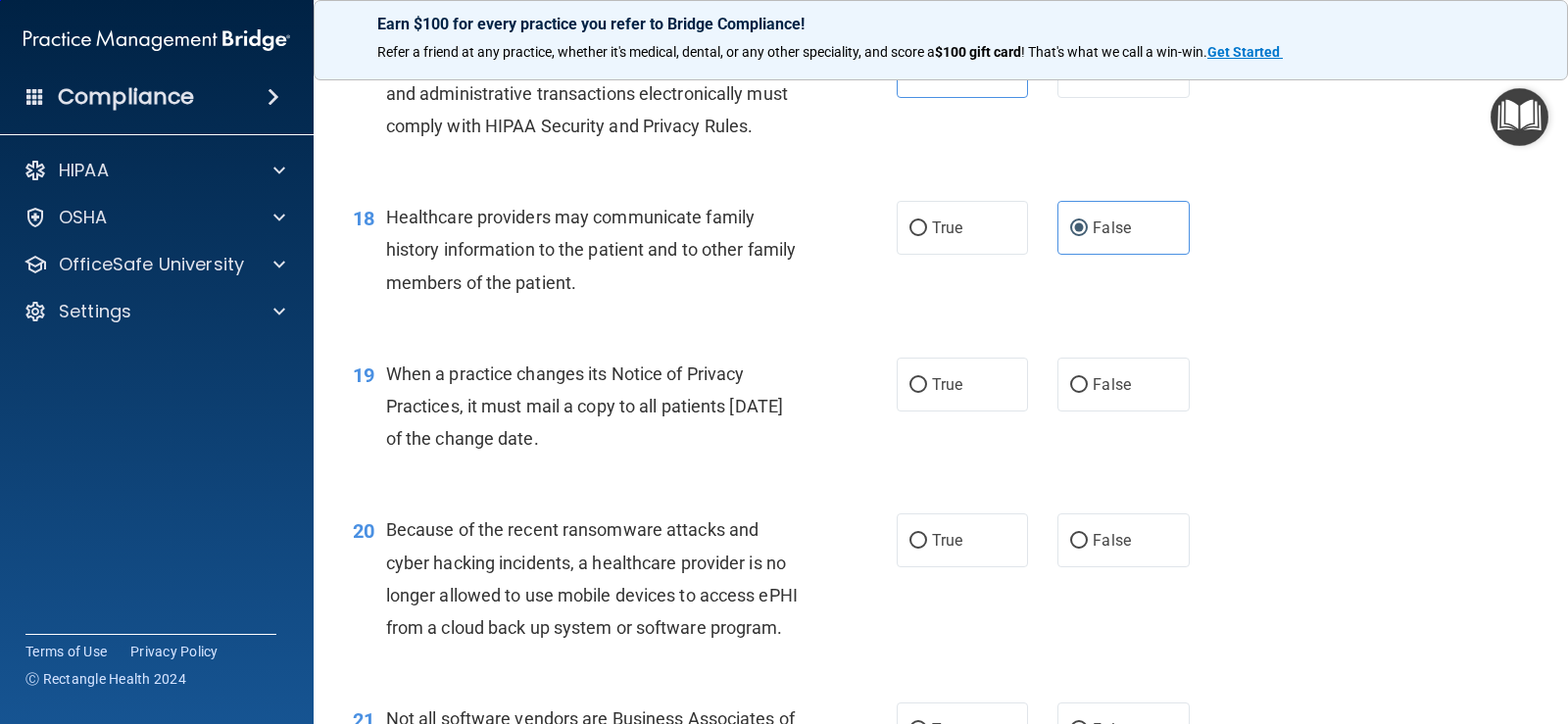
scroll to position [2941, 0]
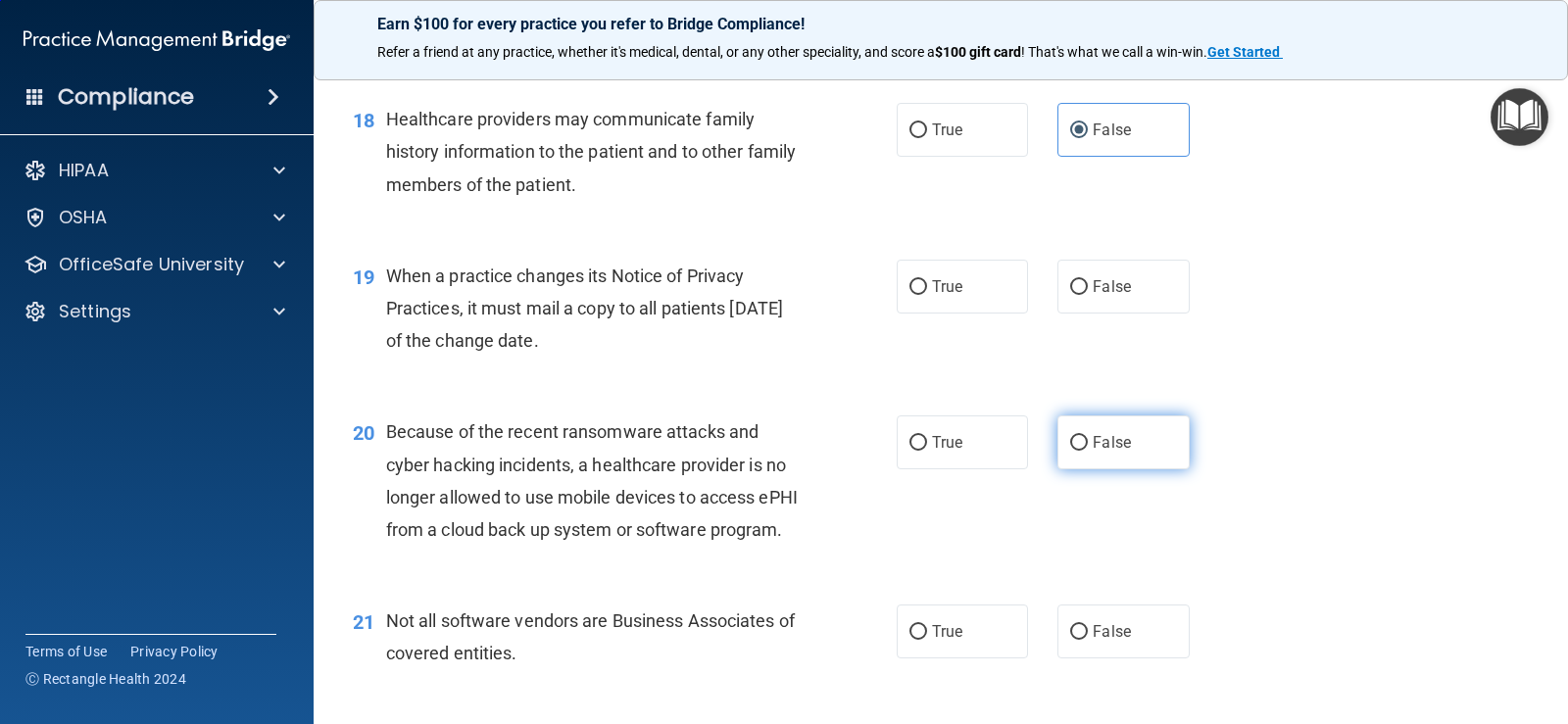
drag, startPoint x: 1128, startPoint y: 320, endPoint x: 1149, endPoint y: 461, distance: 142.6
click at [1128, 314] on label "False" at bounding box center [1123, 286] width 131 height 54
click at [1087, 295] on input "False" at bounding box center [1079, 287] width 18 height 15
radio input "true"
click at [1151, 470] on label "False" at bounding box center [1123, 442] width 131 height 54
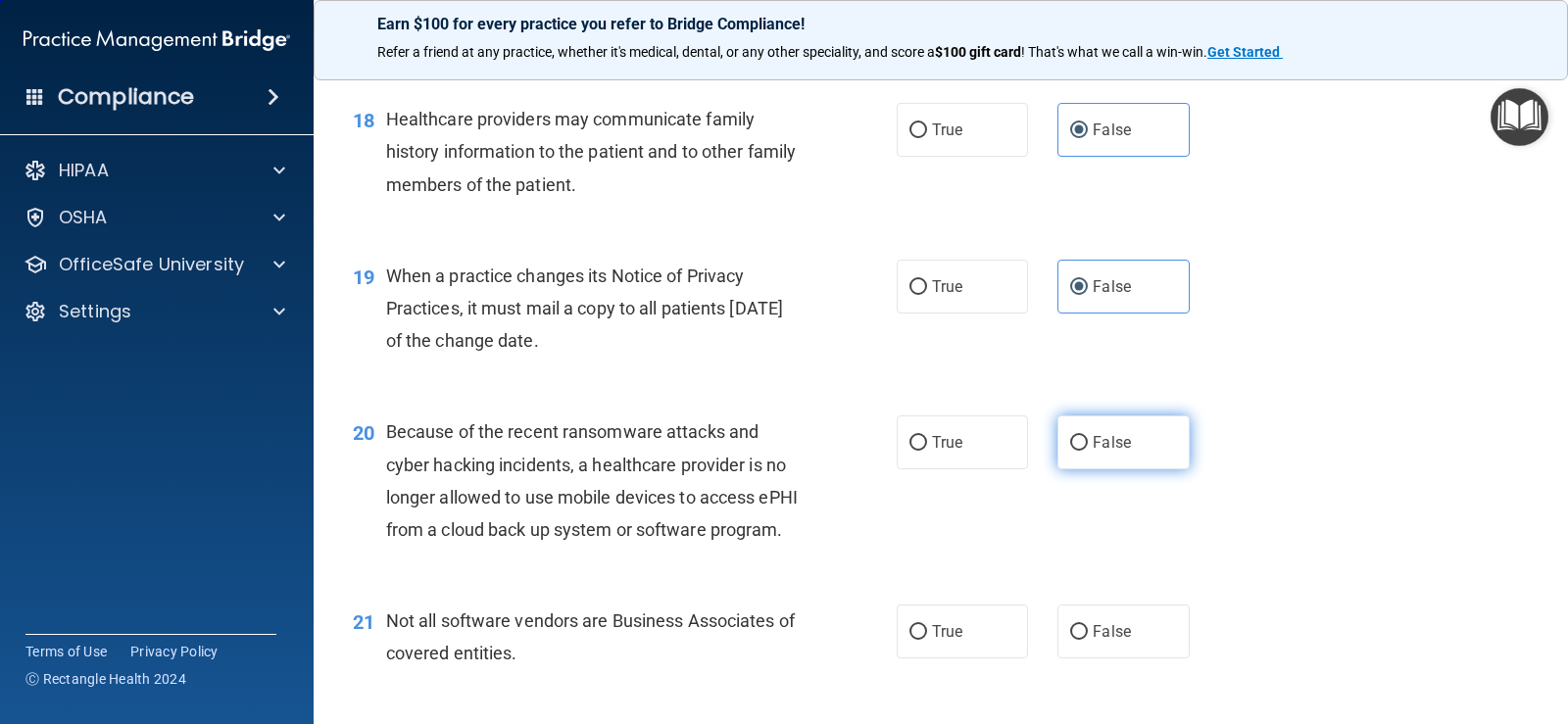
click at [1087, 451] on input "False" at bounding box center [1079, 443] width 18 height 15
radio input "true"
click at [1399, 392] on div "19 When a practice changes its Notice of Privacy Practices, it must mail a copy…" at bounding box center [940, 314] width 1205 height 157
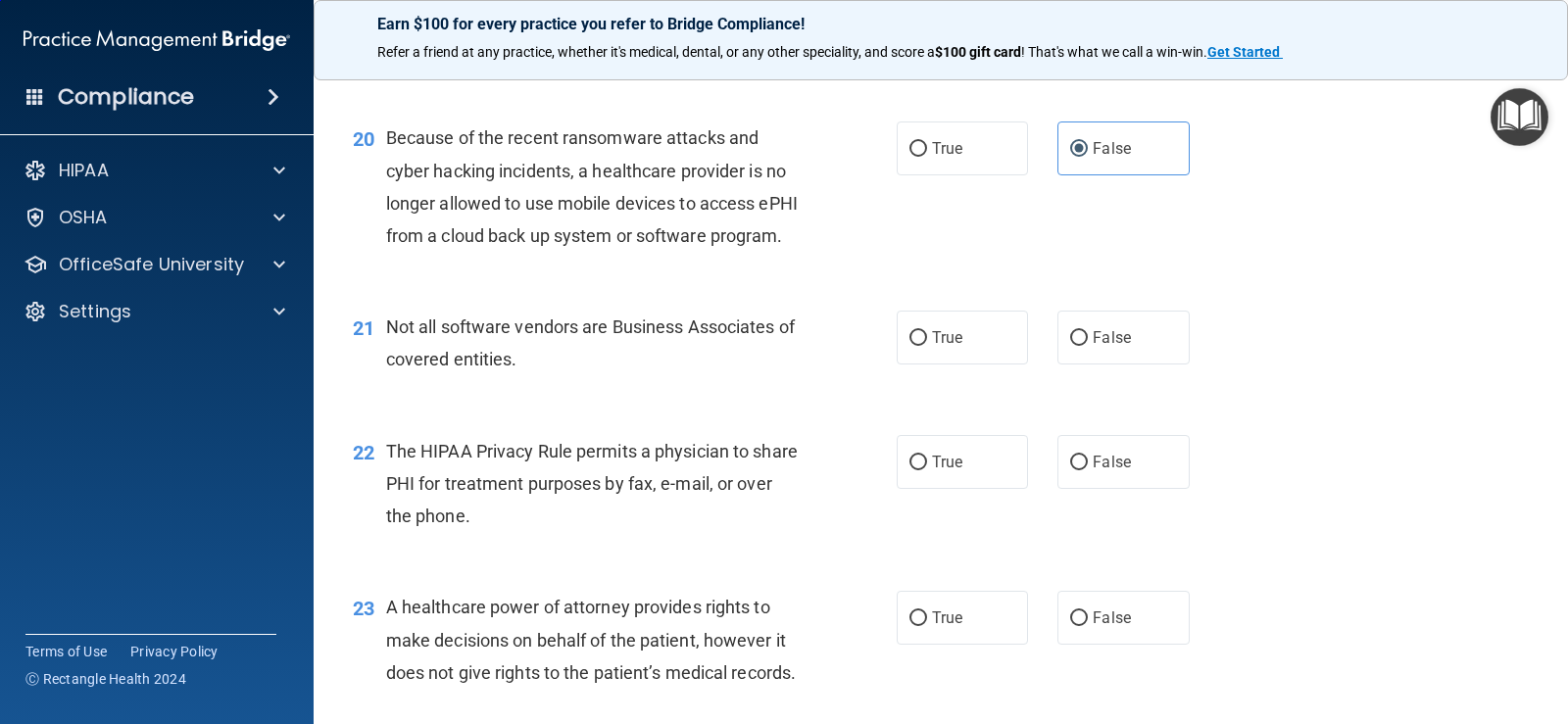
scroll to position [3432, 0]
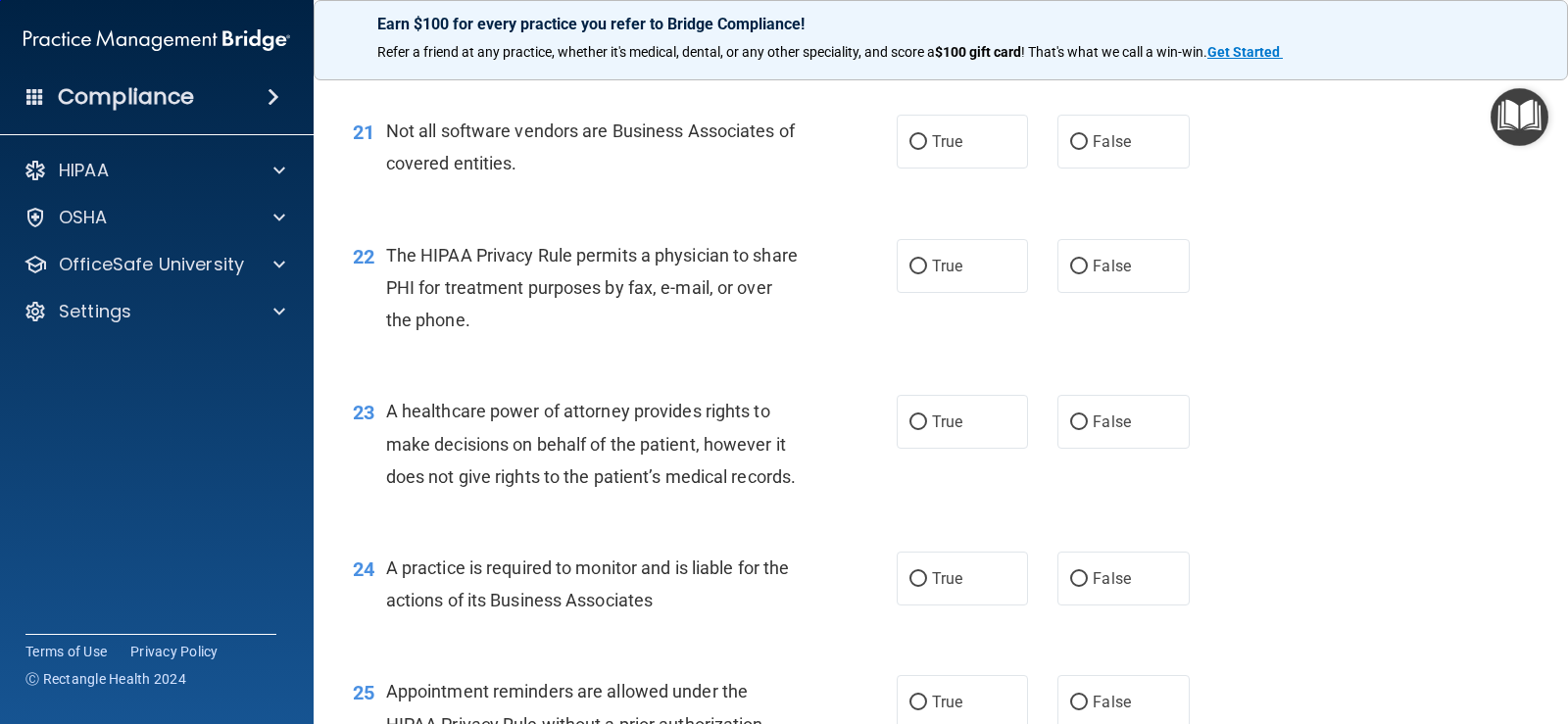
drag, startPoint x: 962, startPoint y: 210, endPoint x: 963, endPoint y: 261, distance: 51.0
click at [962, 169] on label "True" at bounding box center [962, 141] width 131 height 54
click at [927, 150] on input "True" at bounding box center [918, 142] width 18 height 15
radio input "true"
drag, startPoint x: 973, startPoint y: 333, endPoint x: 1100, endPoint y: 344, distance: 127.5
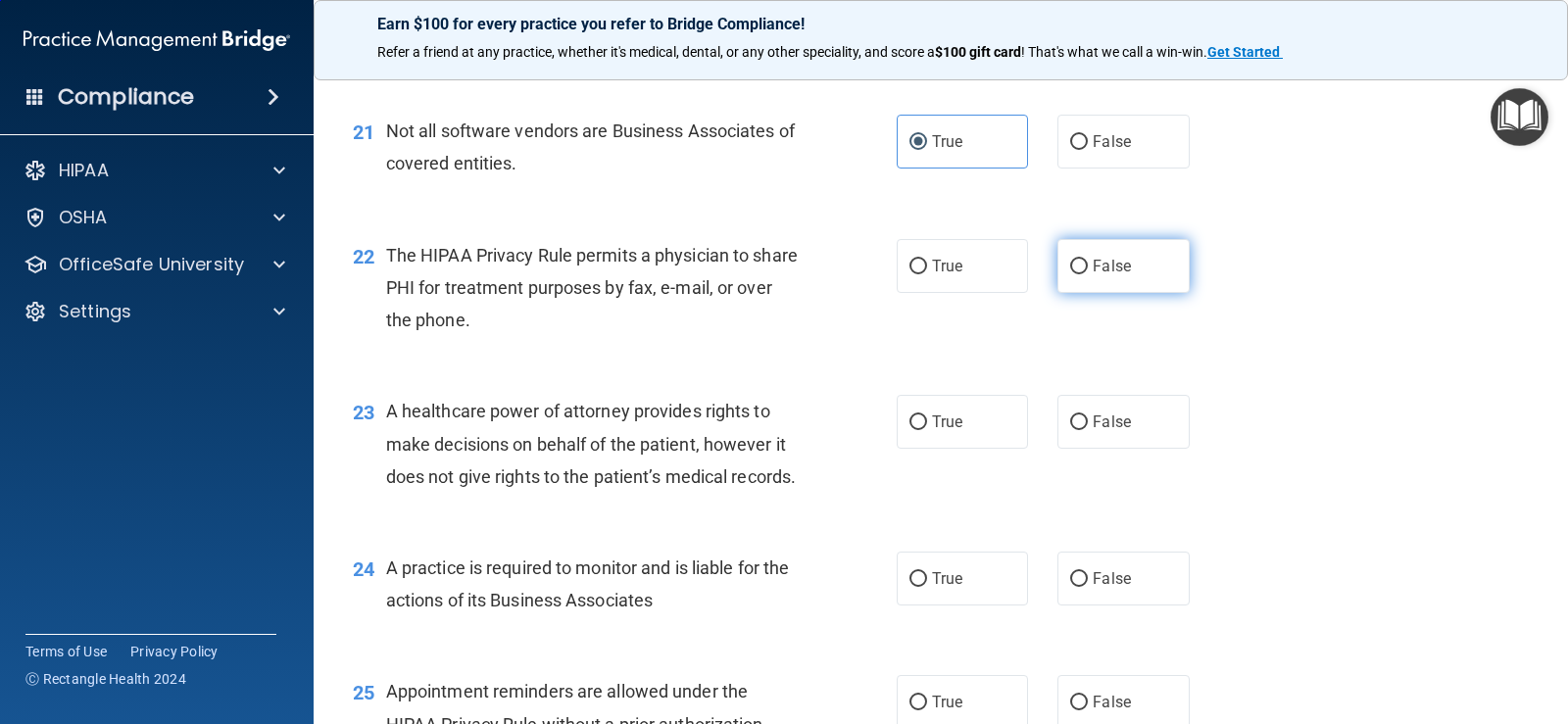
click at [973, 293] on label "True" at bounding box center [962, 266] width 131 height 54
click at [927, 275] on input "True" at bounding box center [918, 267] width 18 height 15
radio input "true"
click at [1432, 372] on div "22 The HIPAA Privacy Rule permits a physician to share PHI for treatment purpos…" at bounding box center [940, 293] width 1205 height 157
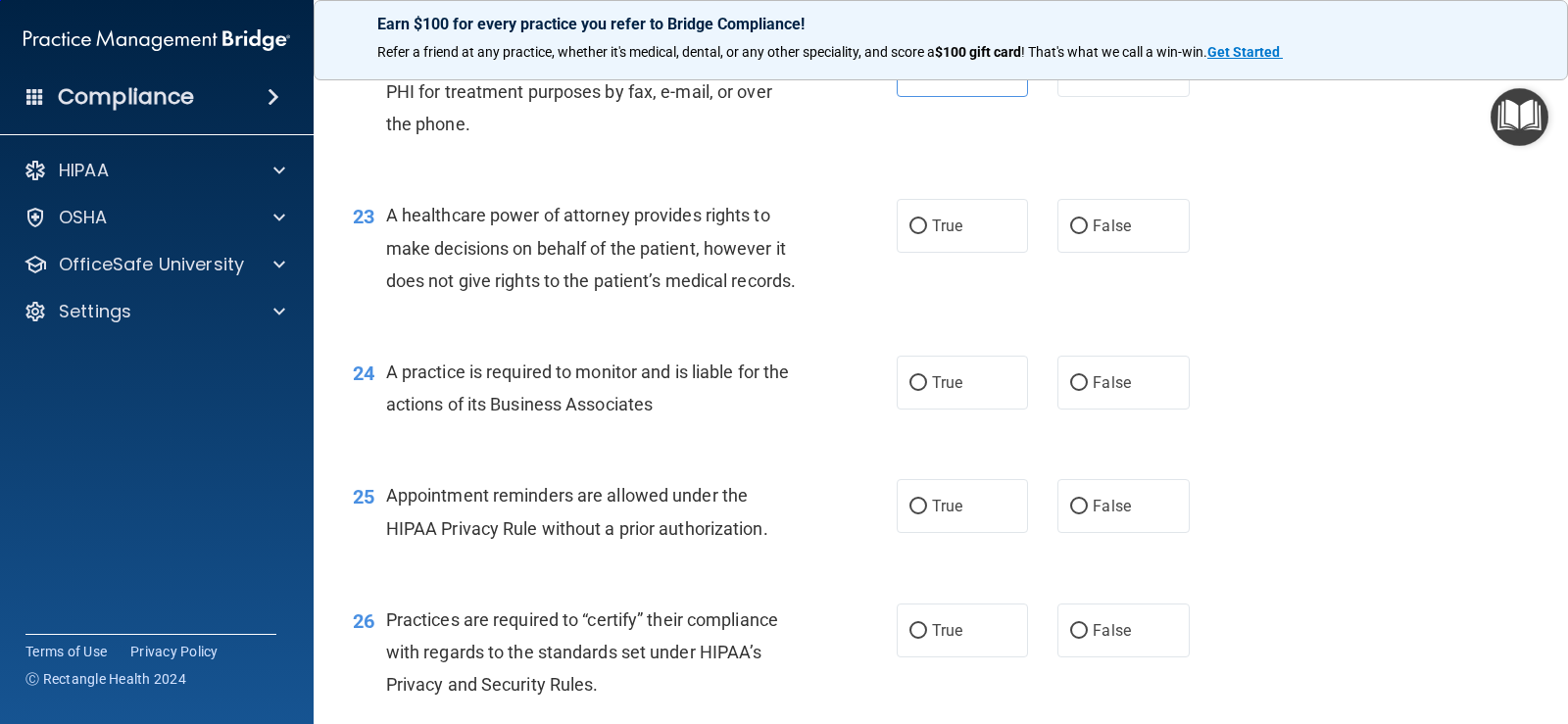
scroll to position [3725, 0]
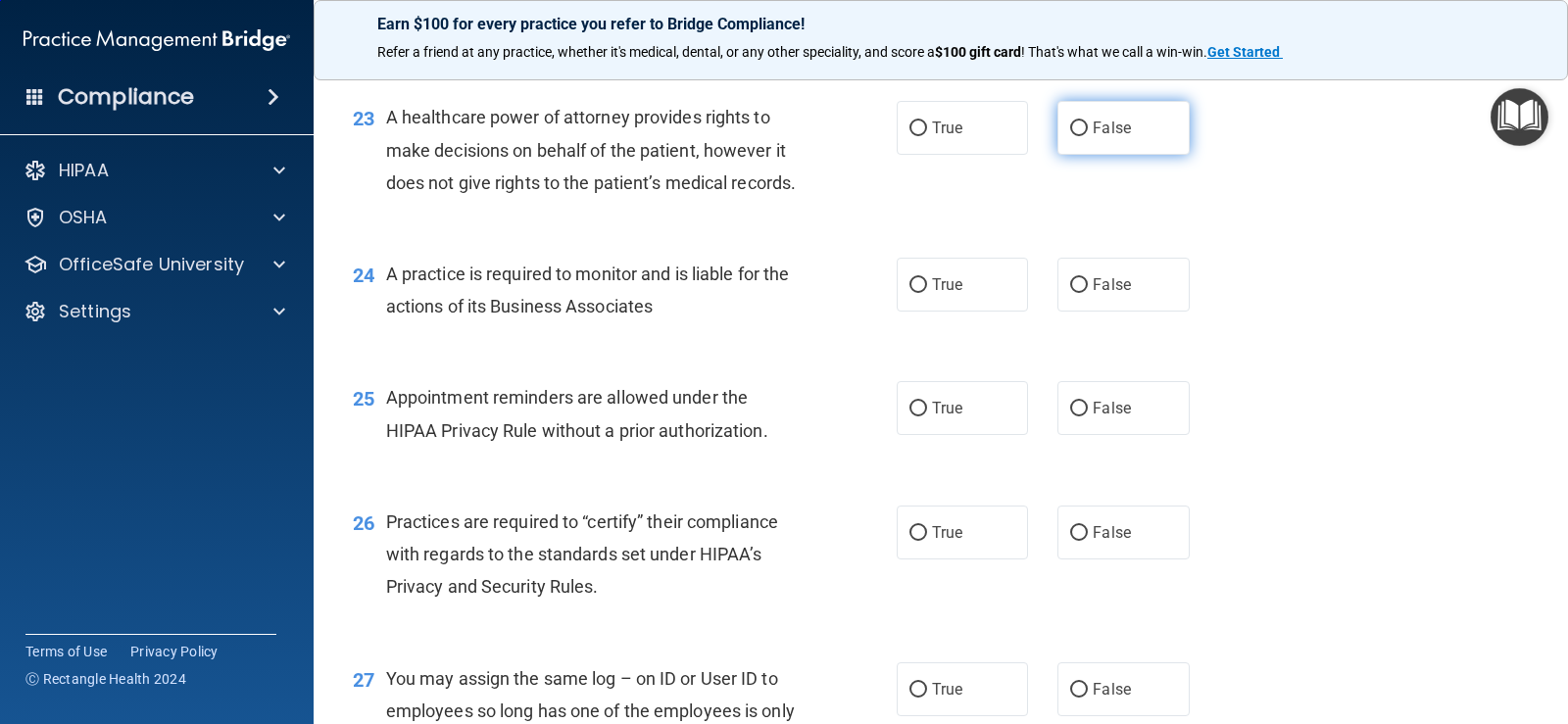
click at [1117, 137] on span "False" at bounding box center [1111, 128] width 38 height 19
click at [1087, 136] on input "False" at bounding box center [1079, 129] width 18 height 15
radio input "true"
click at [941, 294] on span "True" at bounding box center [946, 284] width 30 height 19
click at [927, 293] on input "True" at bounding box center [918, 285] width 18 height 15
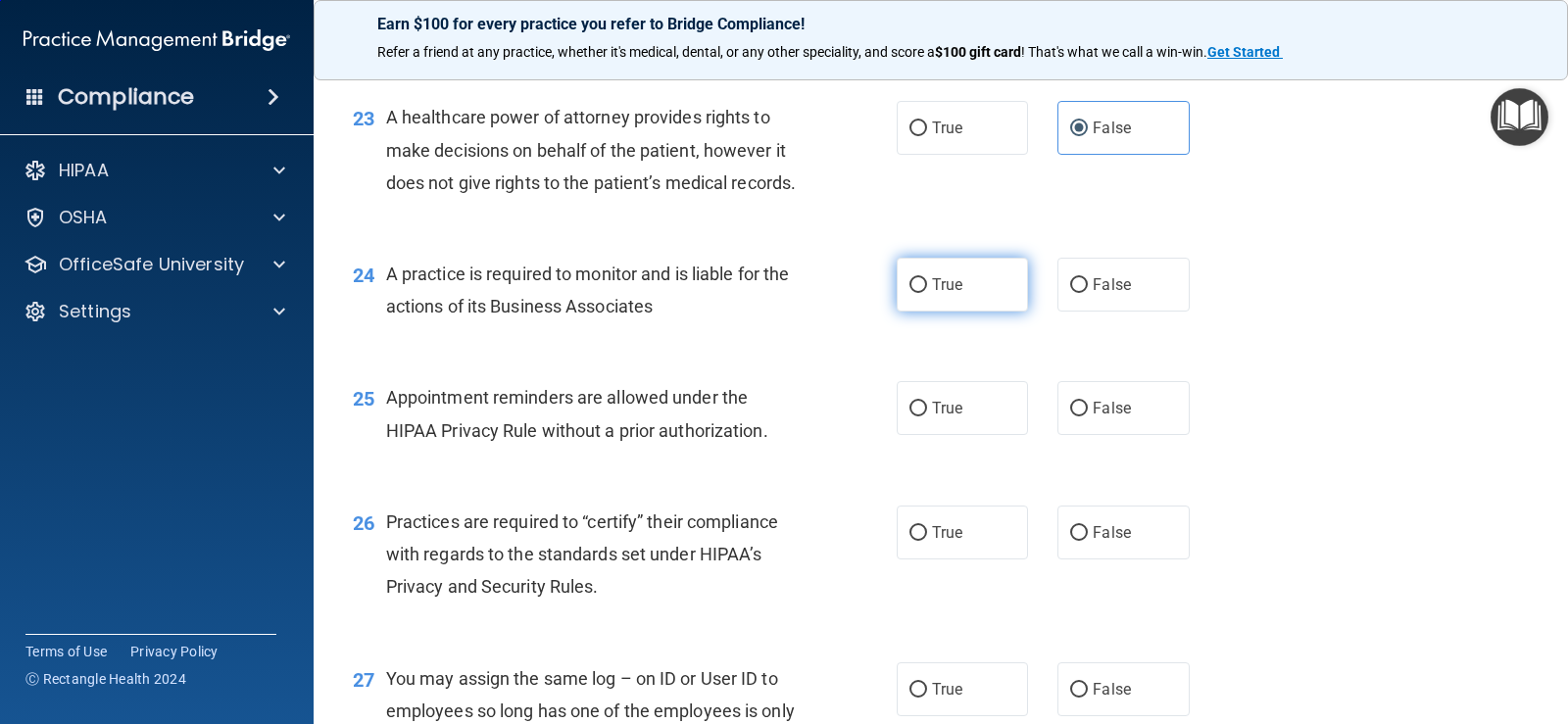
radio input "true"
click at [1117, 312] on label "False" at bounding box center [1123, 284] width 131 height 54
click at [999, 312] on label "True" at bounding box center [962, 284] width 131 height 54
click at [927, 293] on input "True" at bounding box center [918, 285] width 18 height 15
click at [973, 312] on label "True" at bounding box center [962, 284] width 131 height 54
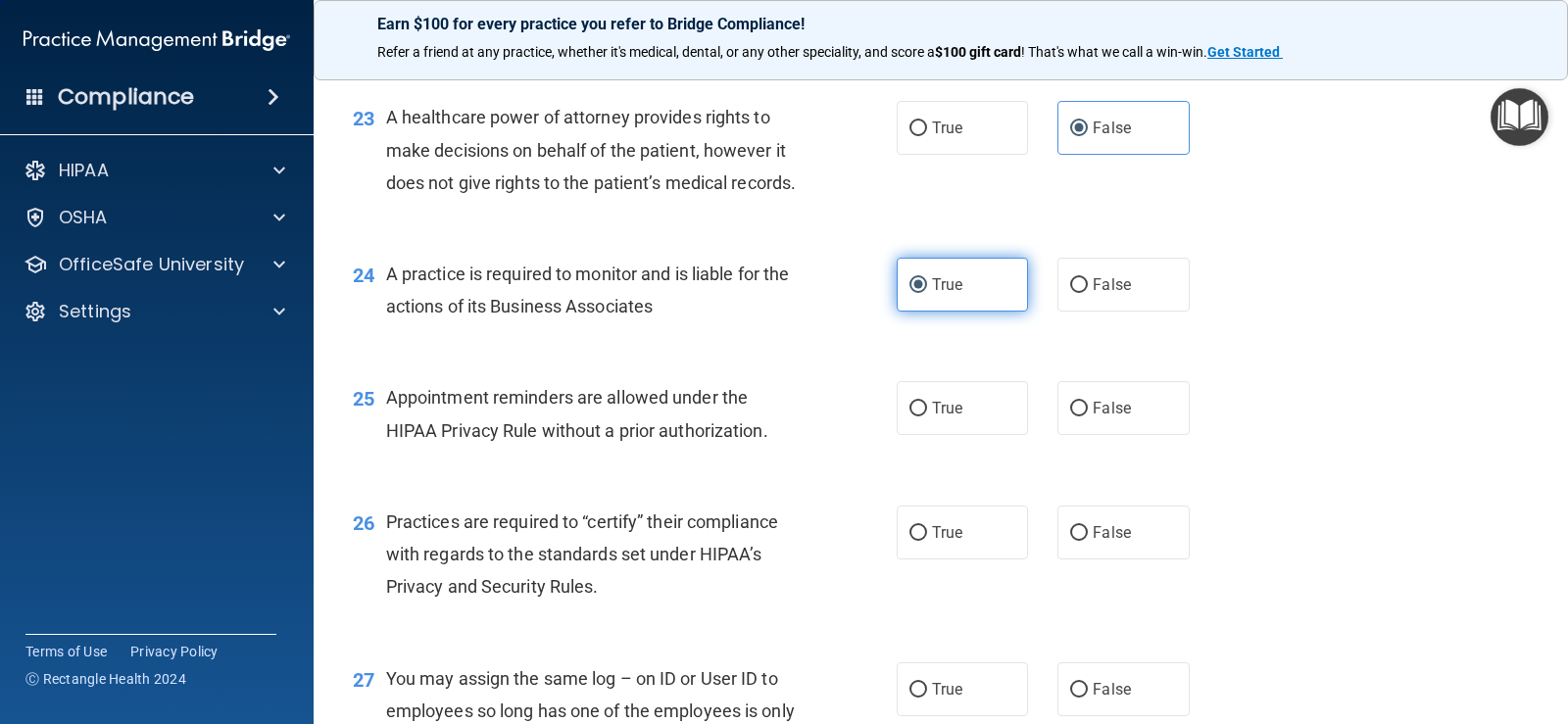
click at [927, 293] on input "True" at bounding box center [918, 285] width 18 height 15
click at [911, 293] on input "True" at bounding box center [918, 285] width 18 height 15
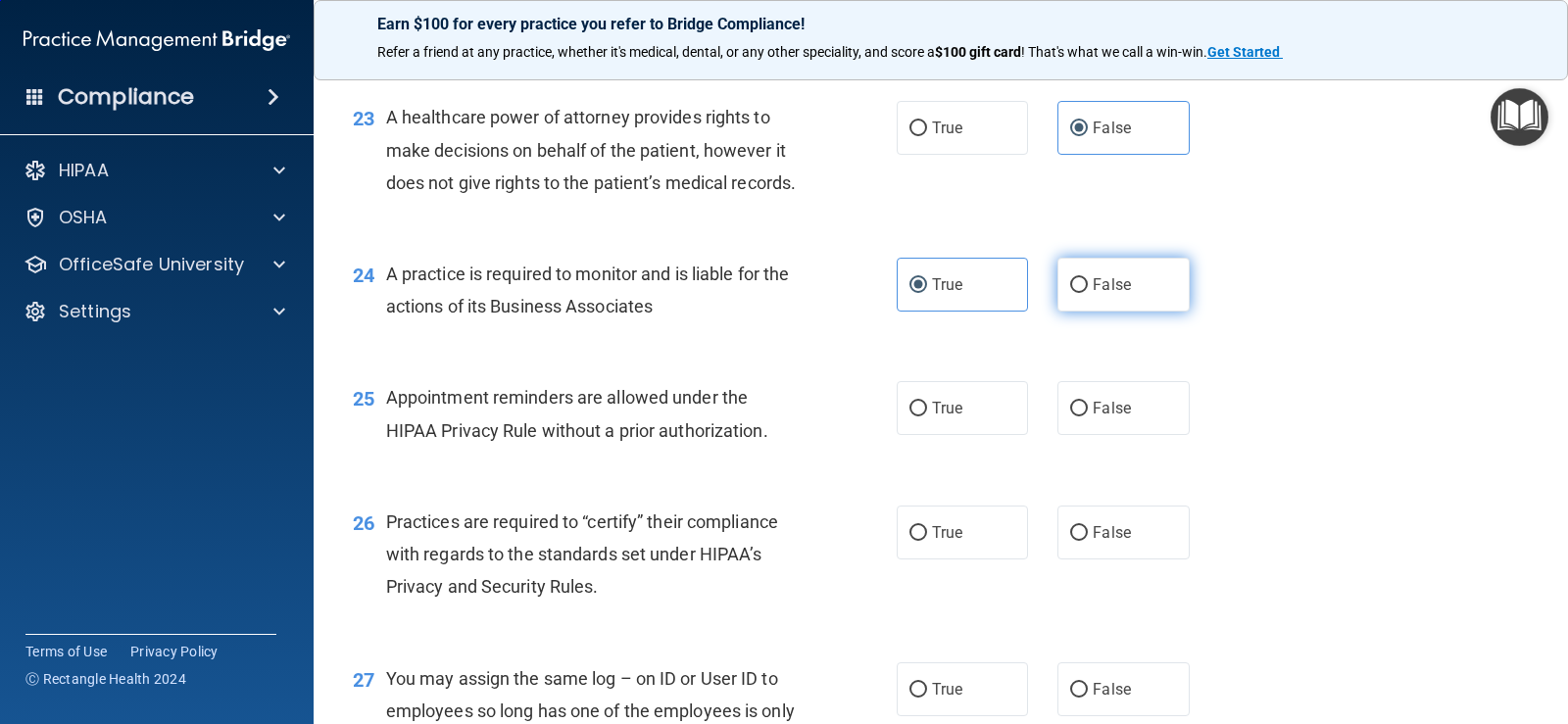
click at [1071, 293] on input "False" at bounding box center [1079, 285] width 18 height 15
radio input "true"
radio input "false"
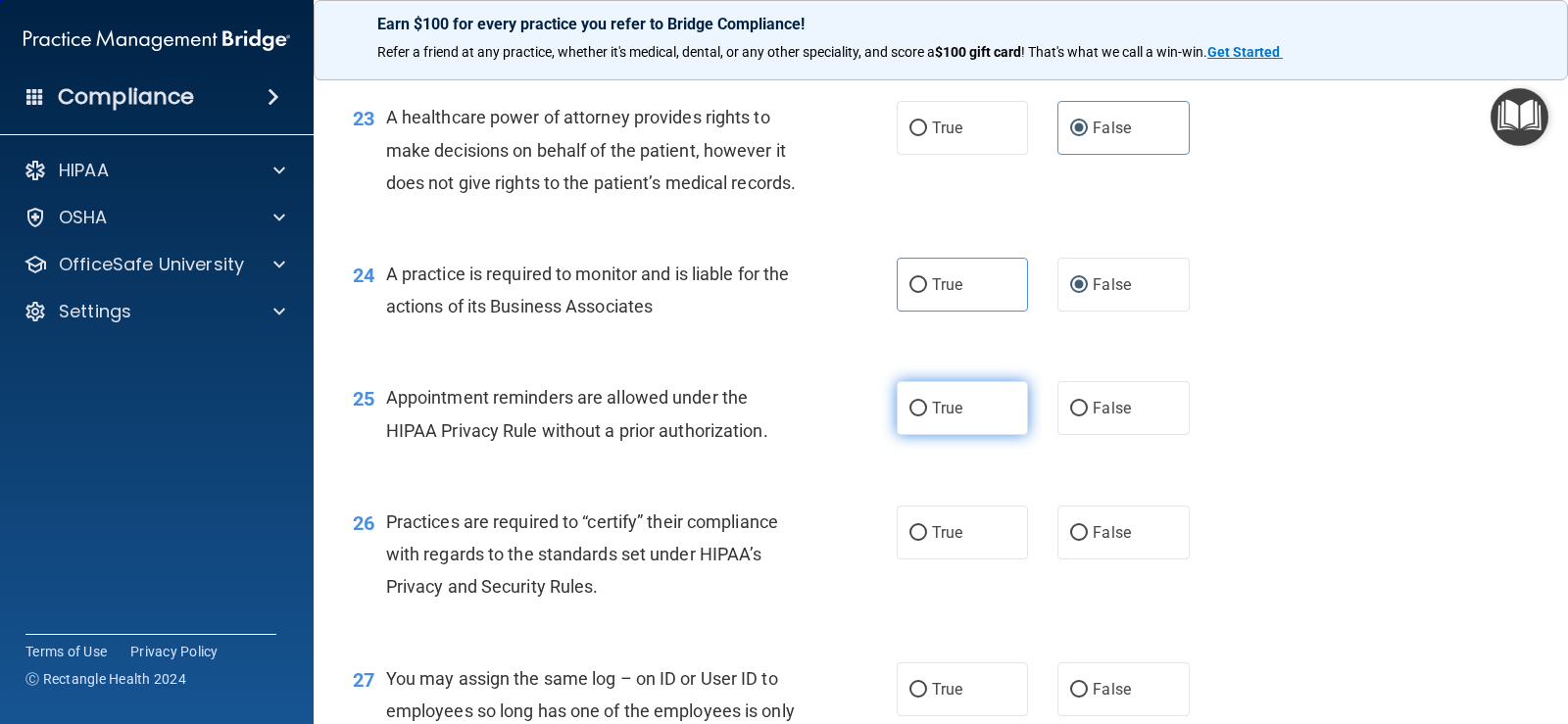
click at [974, 436] on label "True" at bounding box center [962, 408] width 131 height 54
click at [927, 417] on input "True" at bounding box center [918, 409] width 18 height 15
radio input "true"
click at [1113, 543] on span "False" at bounding box center [1111, 533] width 38 height 19
click at [1087, 542] on input "False" at bounding box center [1079, 534] width 18 height 15
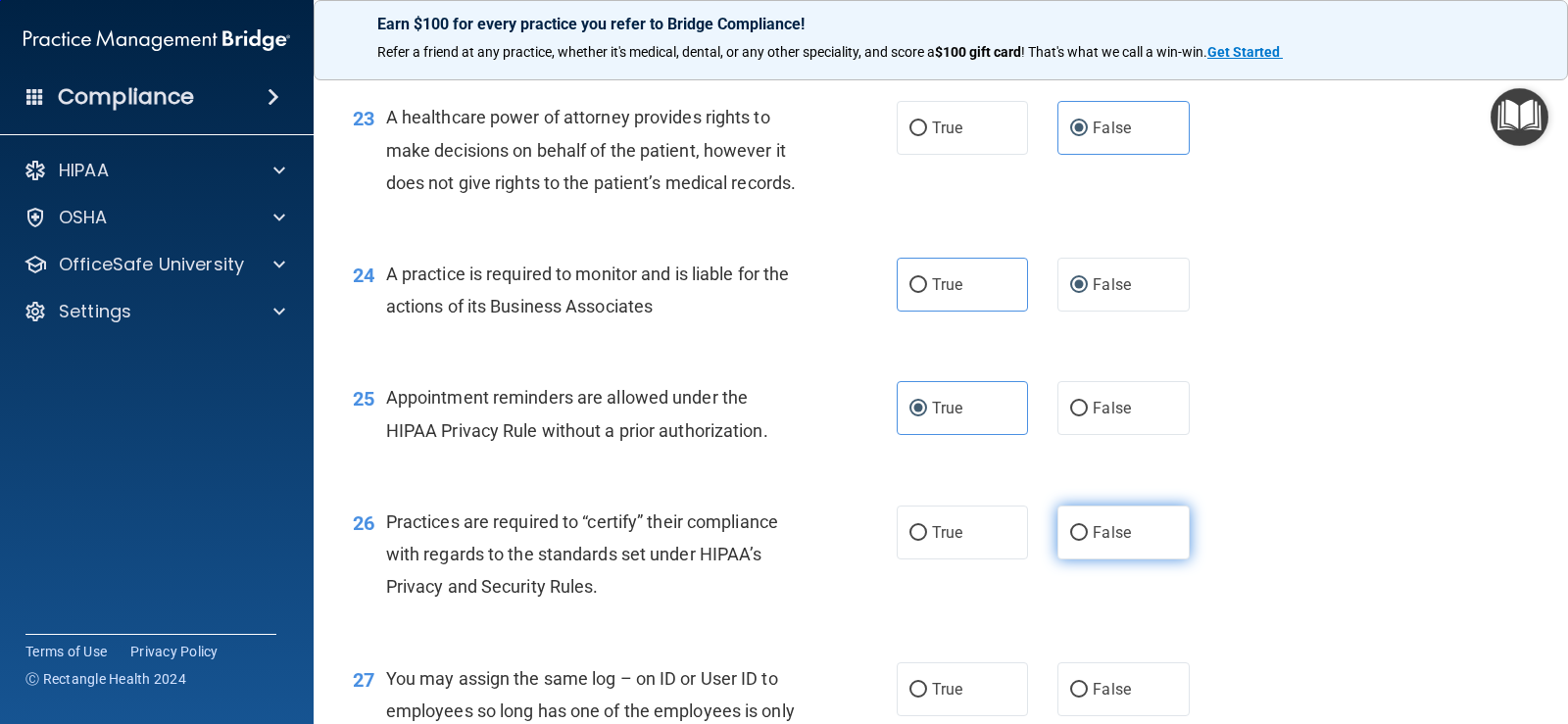
radio input "true"
click at [1310, 481] on div "25 Appointment reminders are allowed under the HIPAA Privacy Rule without a pri…" at bounding box center [940, 419] width 1205 height 124
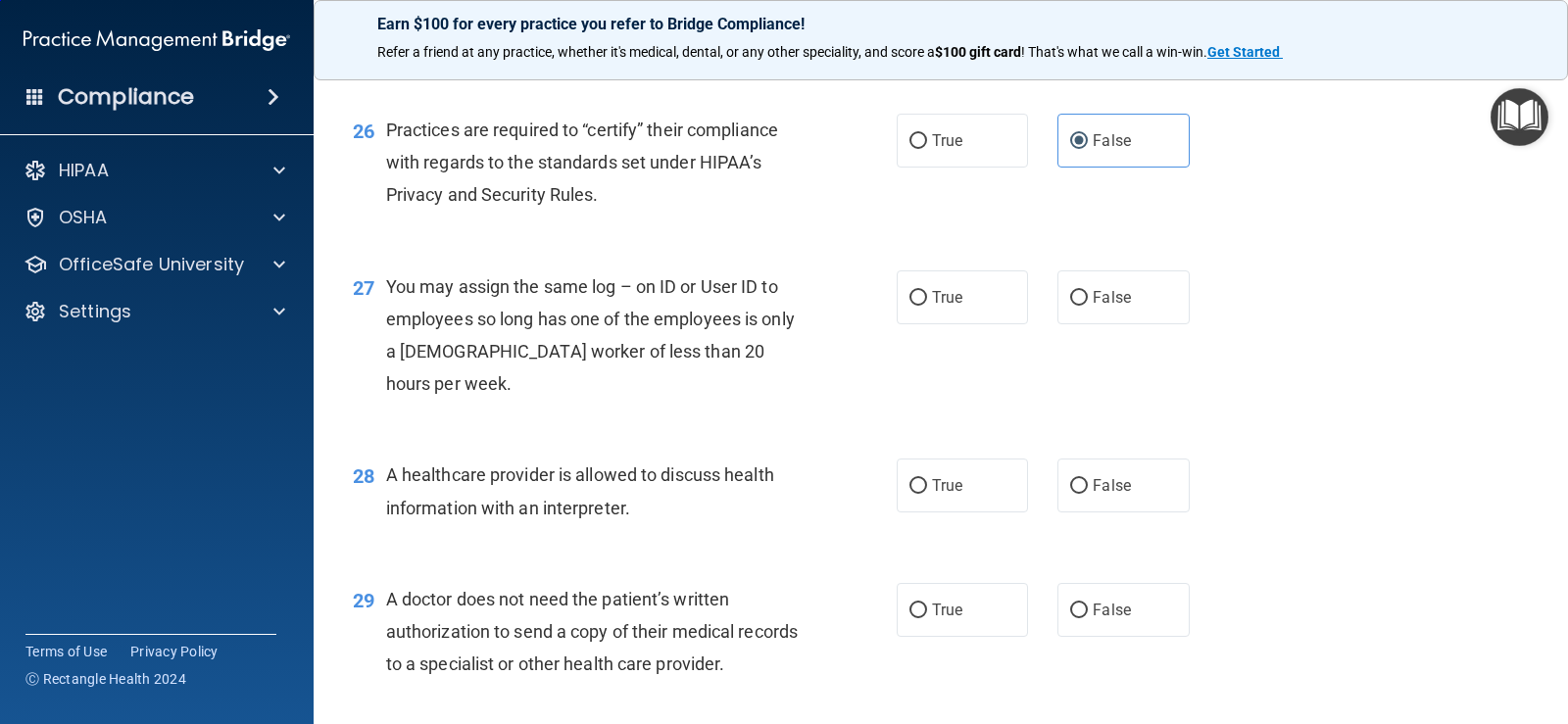
scroll to position [4215, 0]
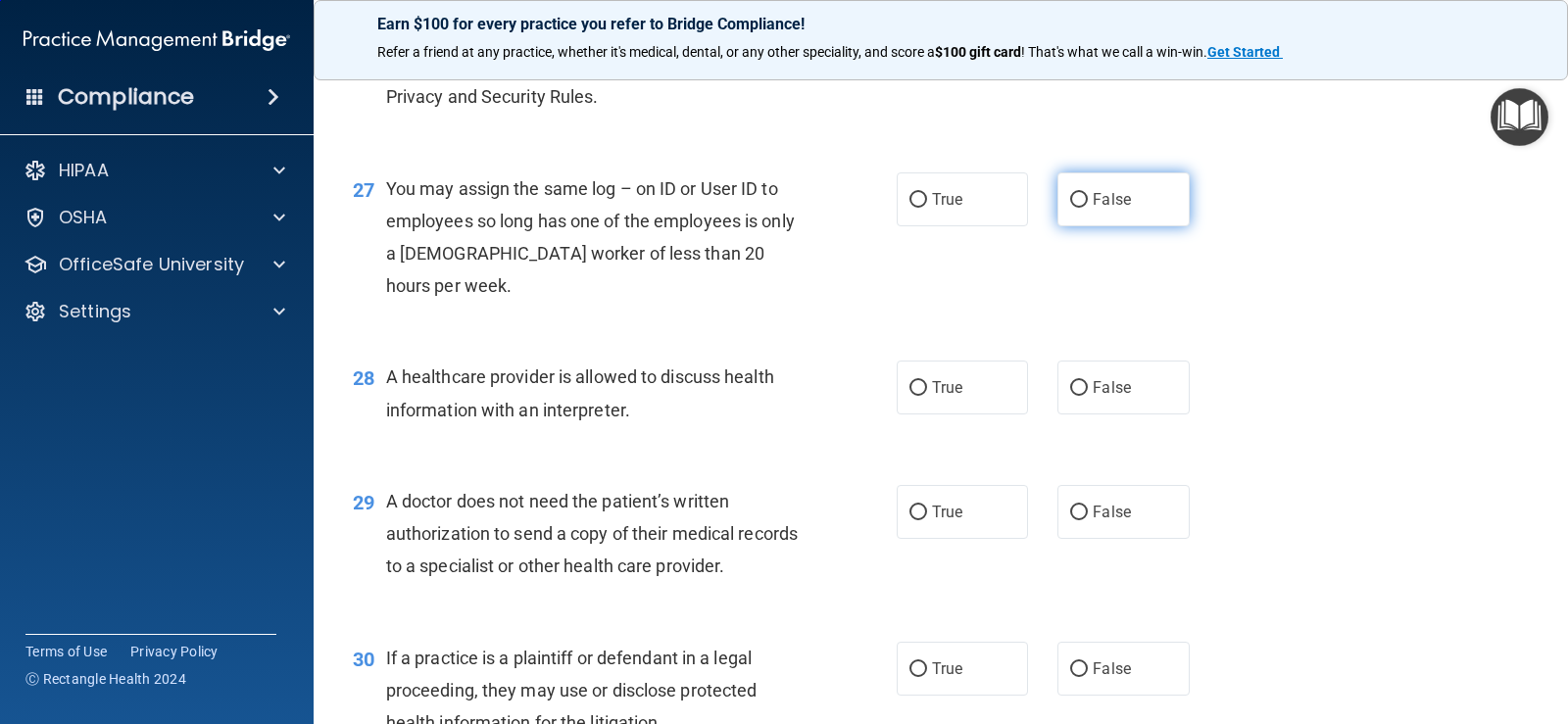
drag, startPoint x: 1080, startPoint y: 300, endPoint x: 1134, endPoint y: 318, distance: 56.9
click at [1080, 227] on label "False" at bounding box center [1123, 199] width 131 height 54
click at [1080, 208] on input "False" at bounding box center [1079, 200] width 18 height 15
radio input "true"
click at [1377, 337] on div "27 You may assign the same log – on ID or User ID to employees so long has one …" at bounding box center [940, 242] width 1205 height 189
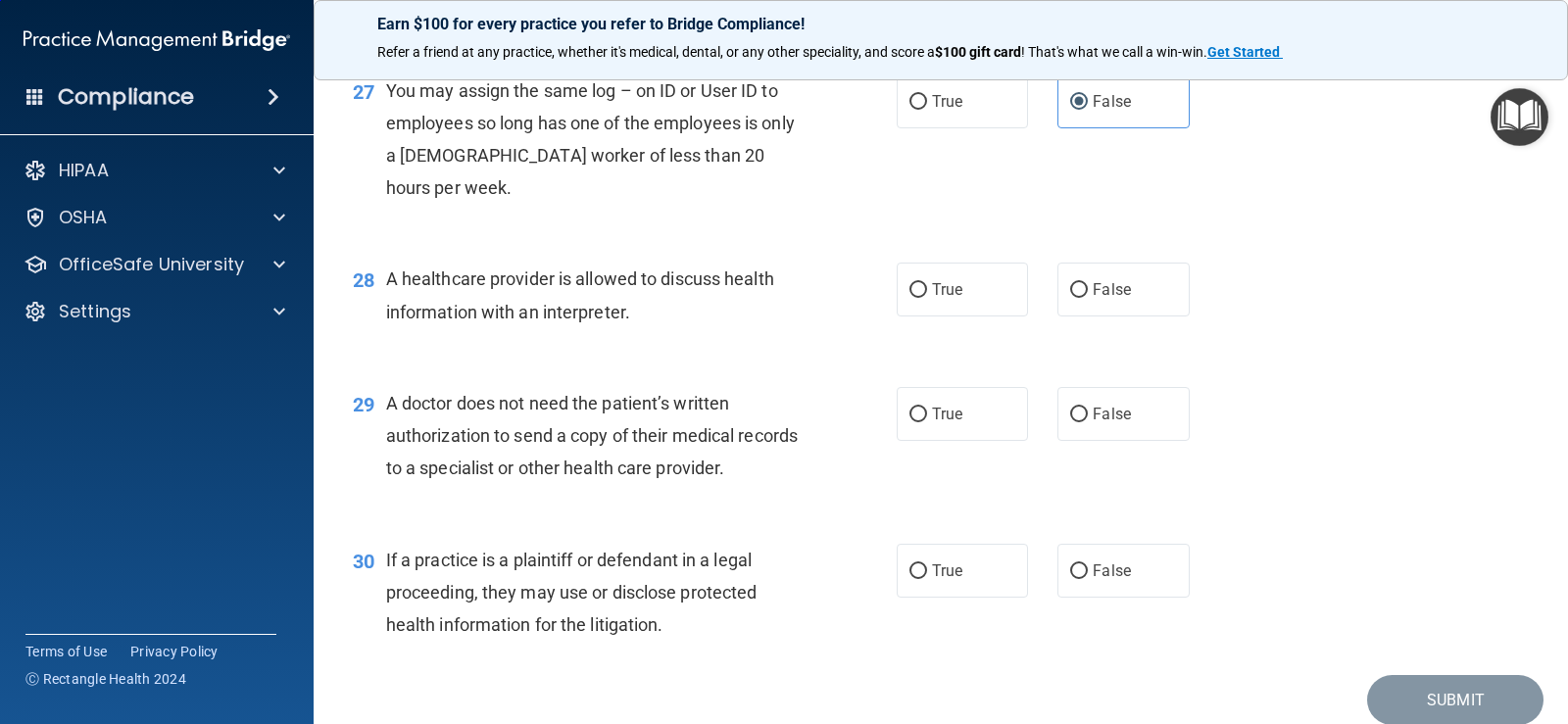
scroll to position [4412, 0]
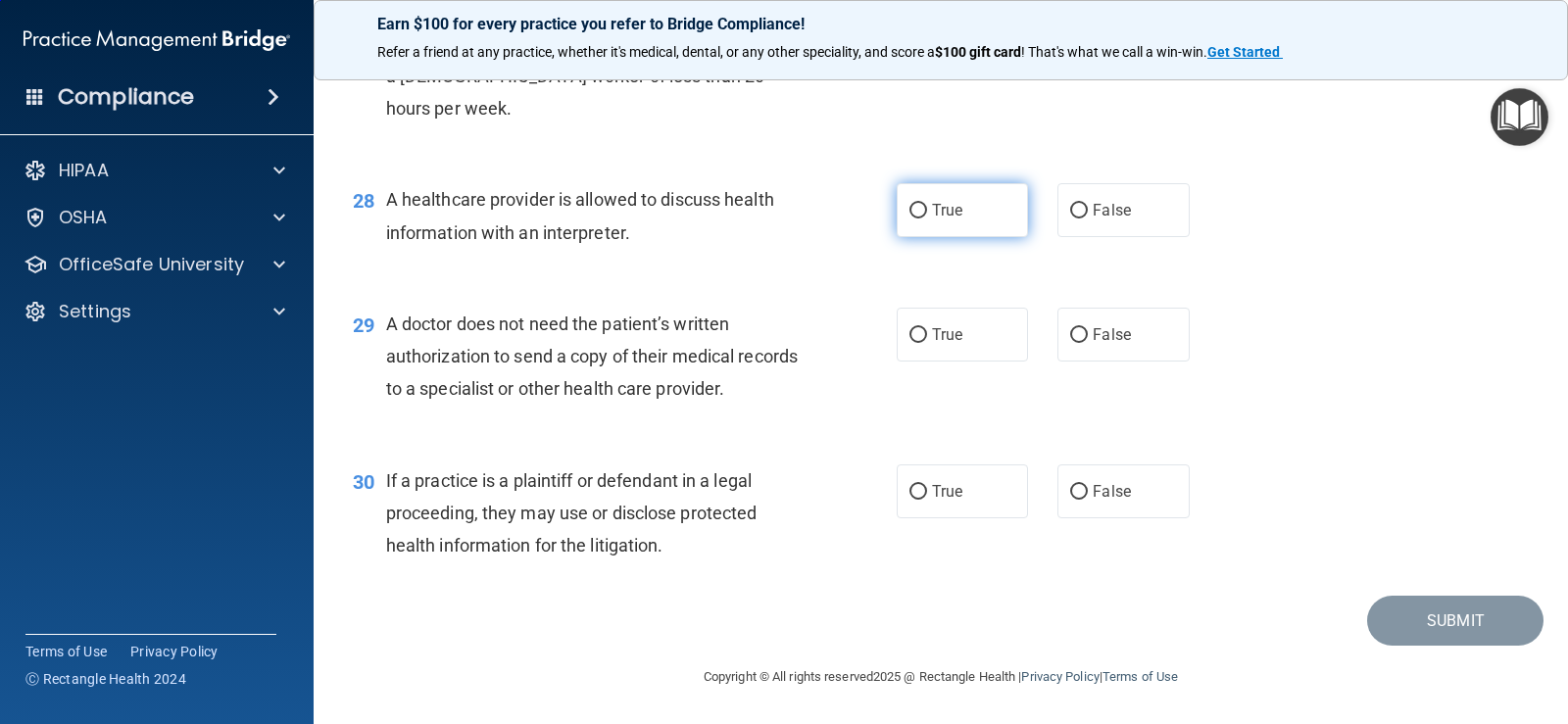
click at [932, 220] on span "True" at bounding box center [946, 210] width 30 height 19
click at [927, 219] on input "True" at bounding box center [918, 211] width 18 height 15
radio input "true"
drag, startPoint x: 949, startPoint y: 424, endPoint x: 954, endPoint y: 454, distance: 30.4
click at [948, 362] on label "True" at bounding box center [962, 335] width 131 height 54
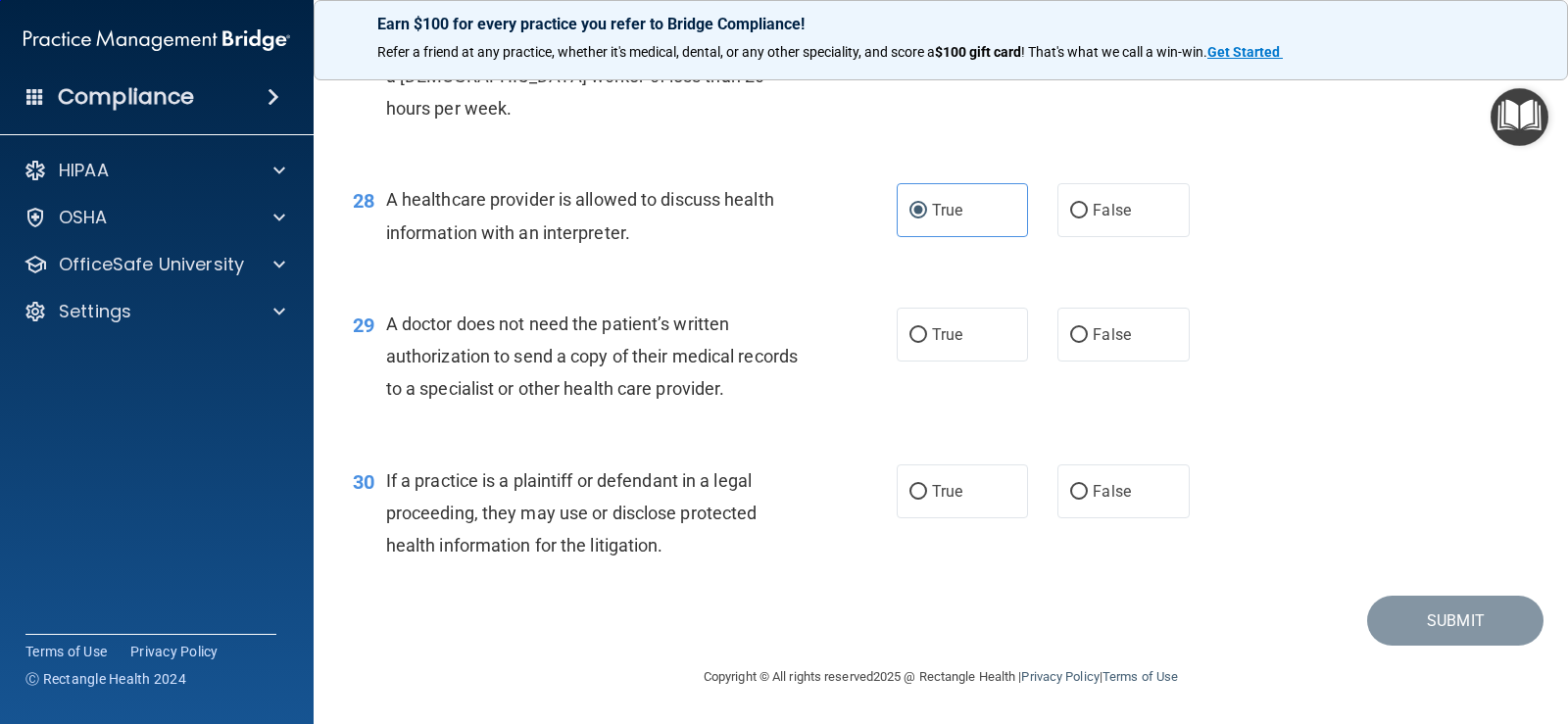
click at [927, 343] on input "True" at bounding box center [918, 336] width 18 height 15
radio input "true"
click at [989, 519] on label "True" at bounding box center [962, 491] width 131 height 54
click at [927, 500] on input "True" at bounding box center [918, 492] width 18 height 15
radio input "true"
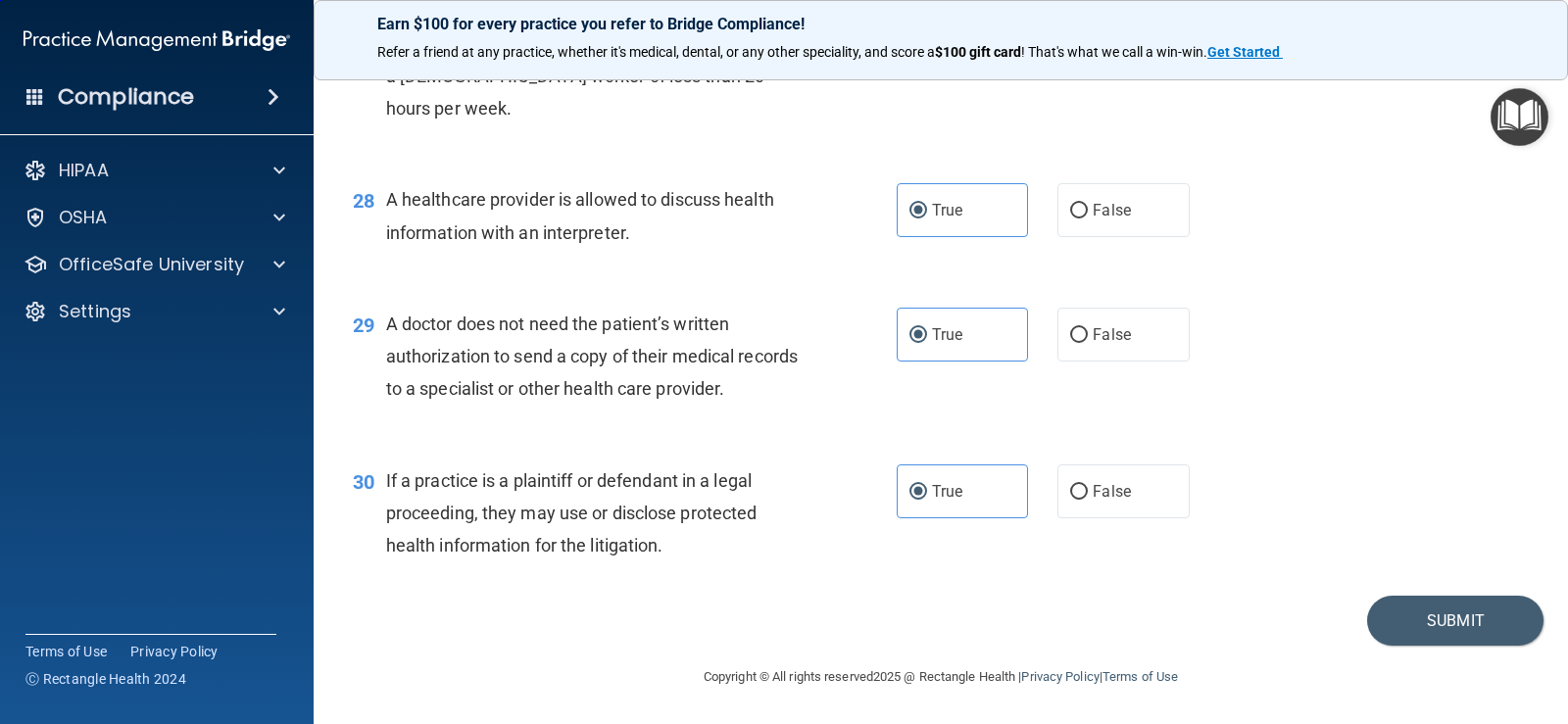
drag, startPoint x: 1273, startPoint y: 317, endPoint x: 1289, endPoint y: 320, distance: 16.3
click at [1276, 283] on div "28 A healthcare provider is allowed to discuss health information with an inter…" at bounding box center [940, 221] width 1205 height 124
click at [1469, 629] on button "Submit" at bounding box center [1455, 621] width 177 height 50
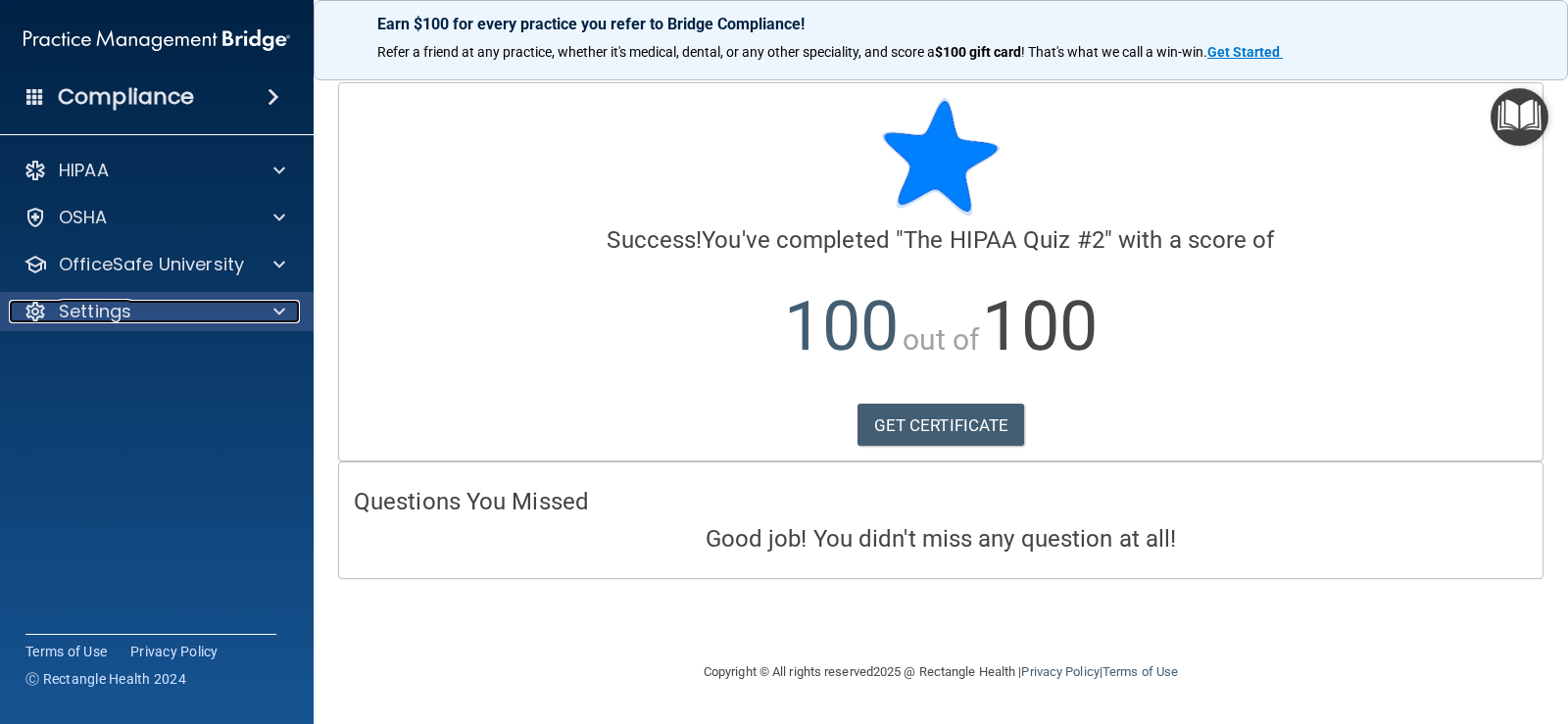
click at [270, 308] on div at bounding box center [277, 312] width 49 height 24
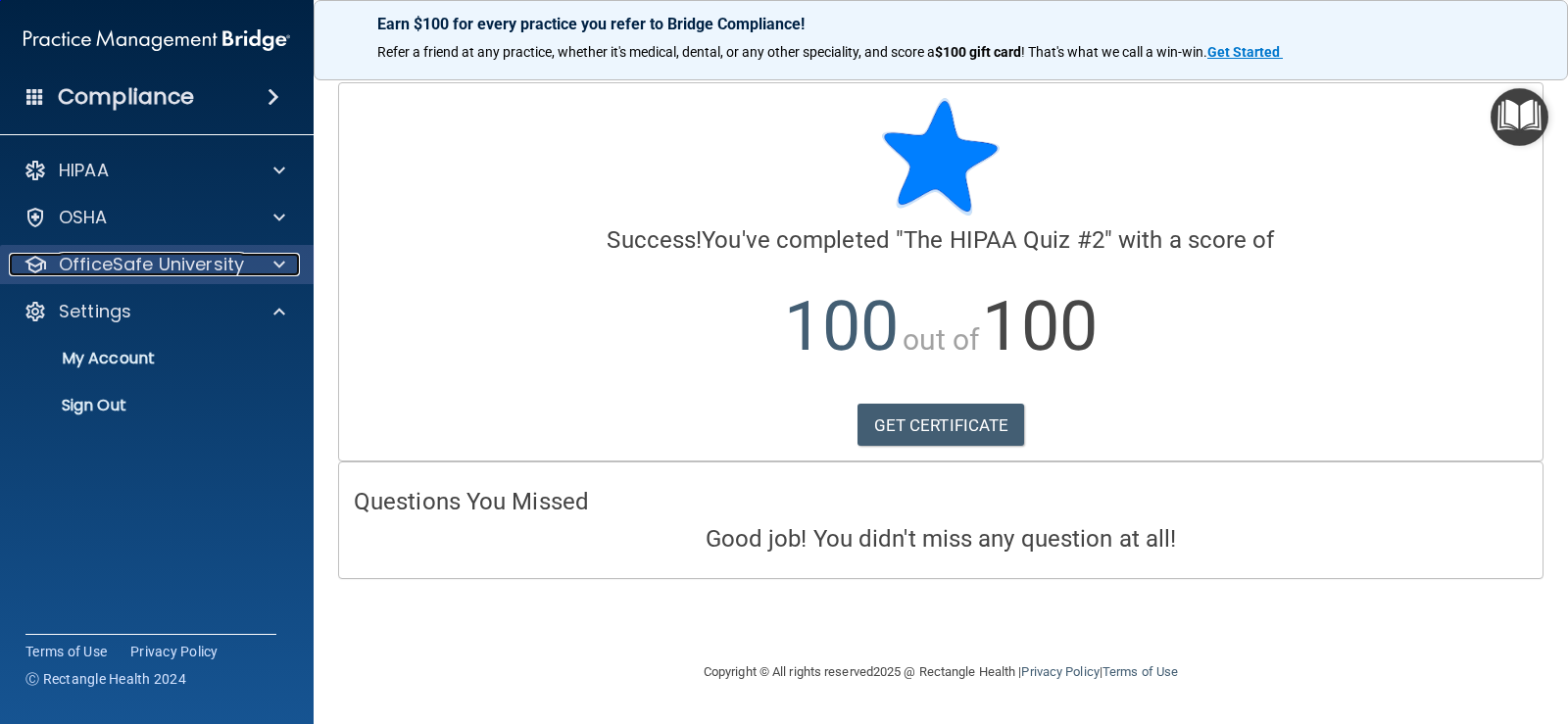
click at [266, 267] on div at bounding box center [277, 265] width 49 height 24
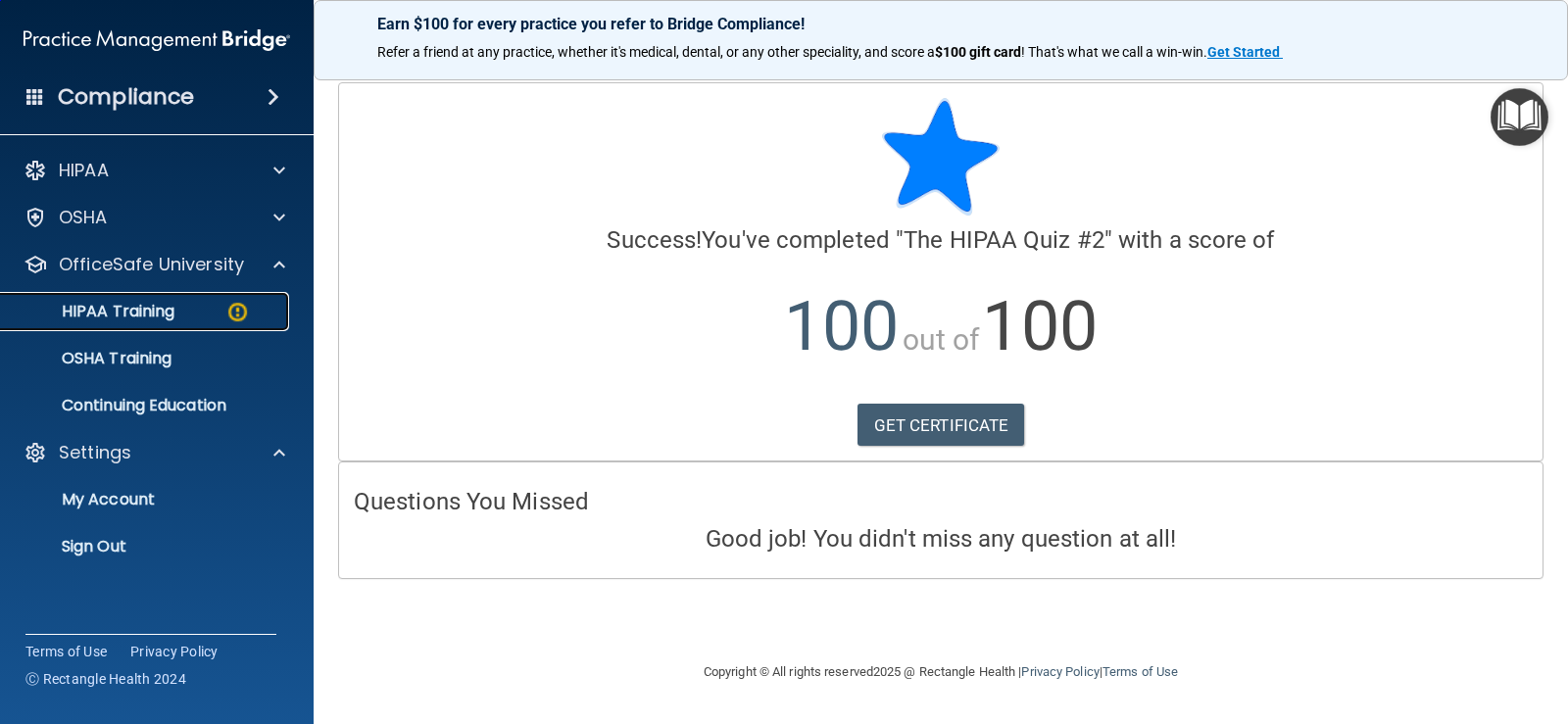
click at [197, 310] on div "HIPAA Training" at bounding box center [146, 312] width 268 height 20
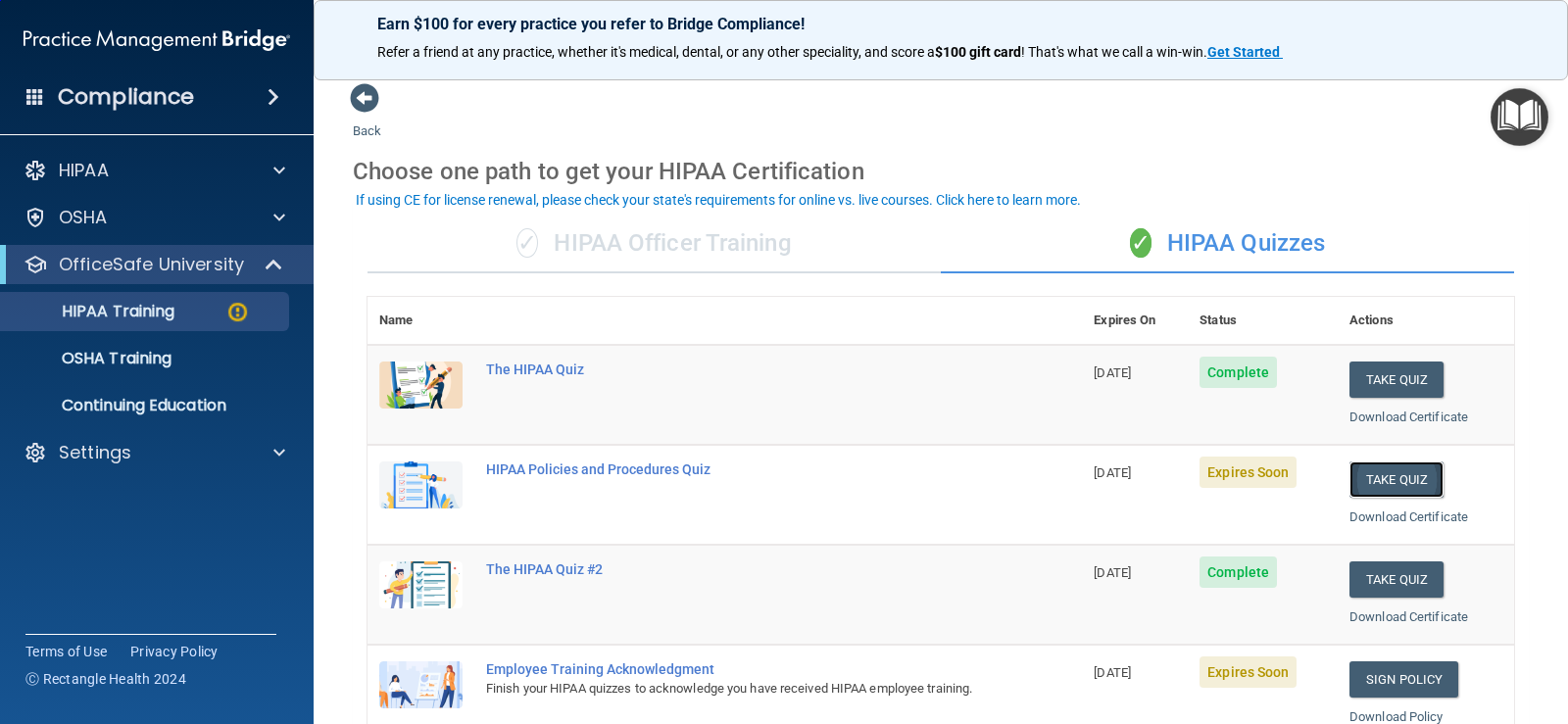
click at [1417, 474] on button "Take Quiz" at bounding box center [1396, 480] width 94 height 36
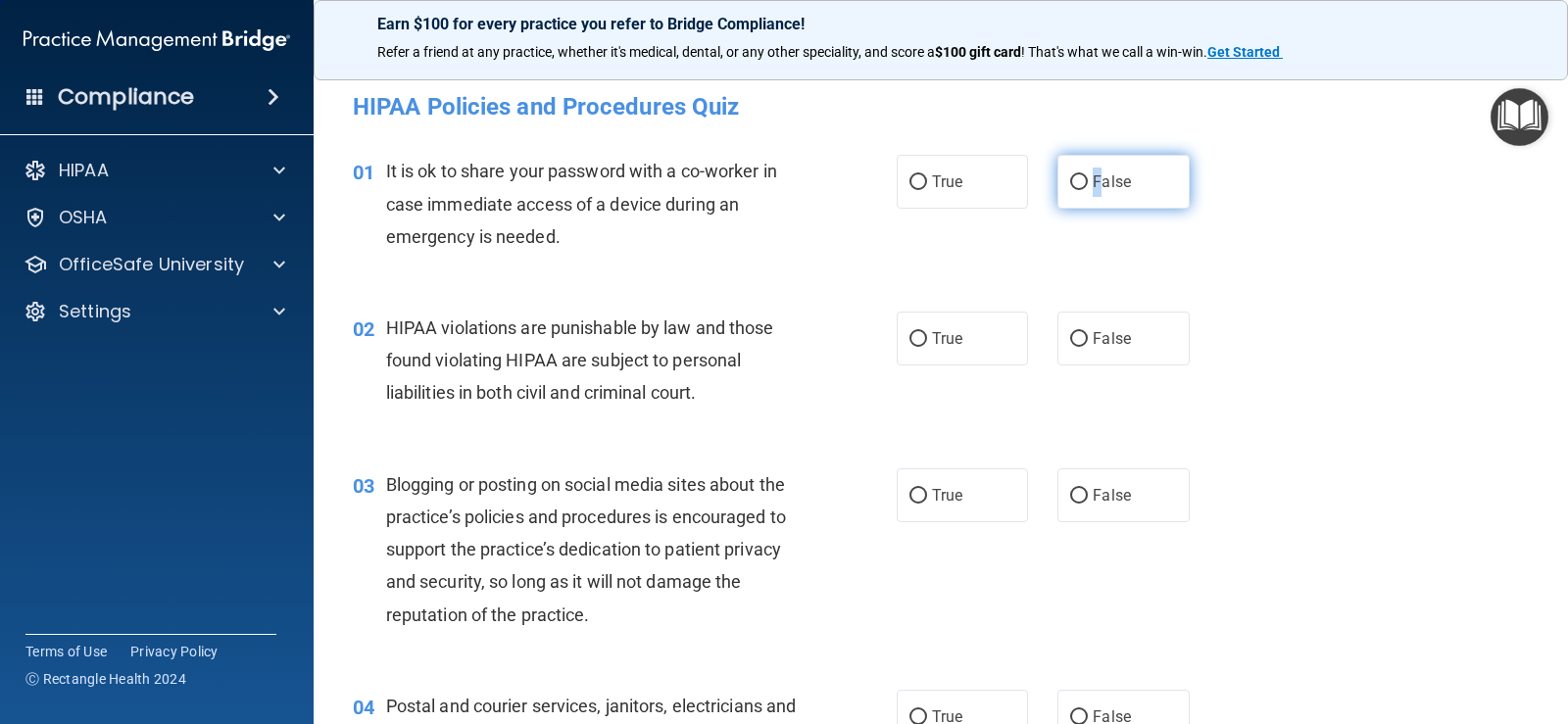
click at [1092, 180] on span "False" at bounding box center [1111, 181] width 38 height 19
click at [1070, 181] on input "False" at bounding box center [1079, 182] width 18 height 15
radio input "true"
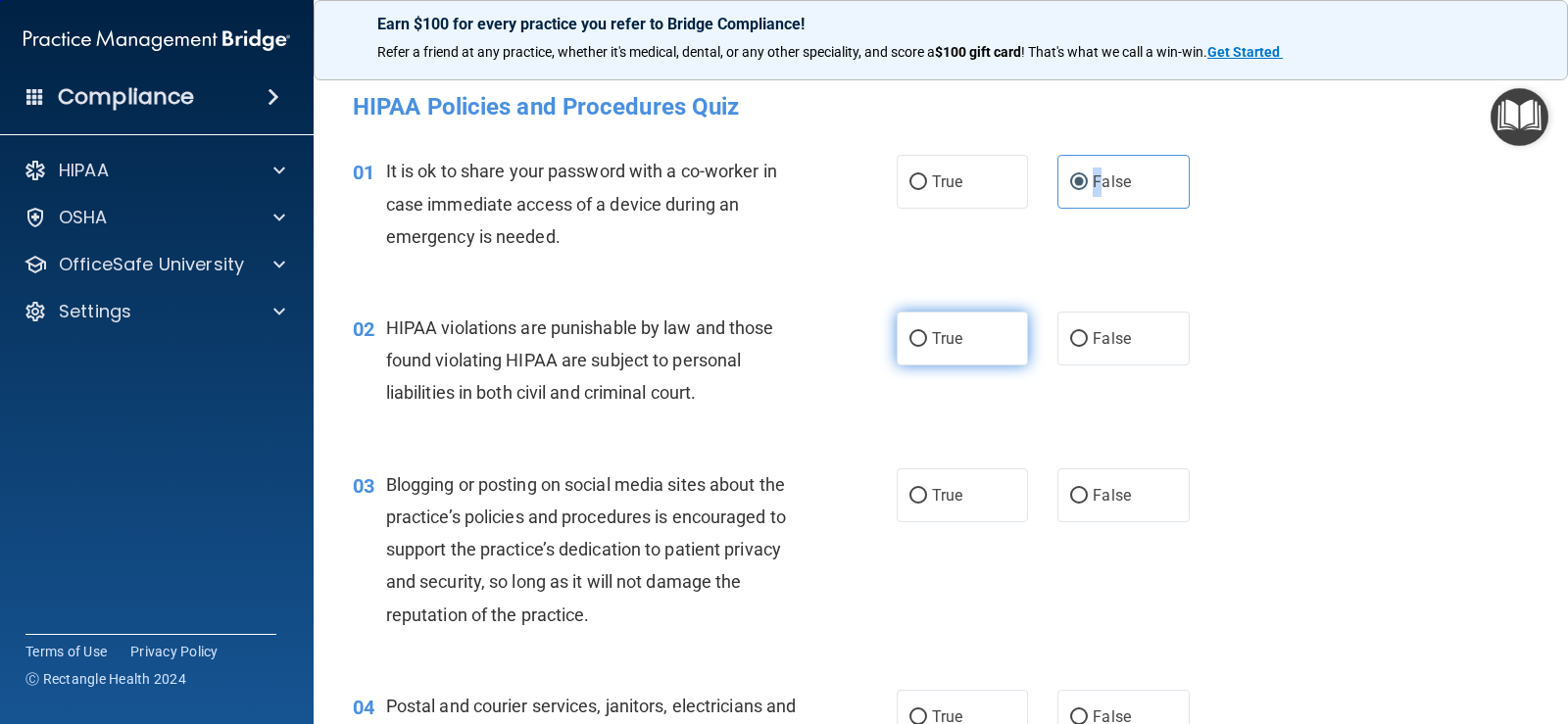
click at [910, 335] on input "True" at bounding box center [918, 339] width 18 height 15
radio input "true"
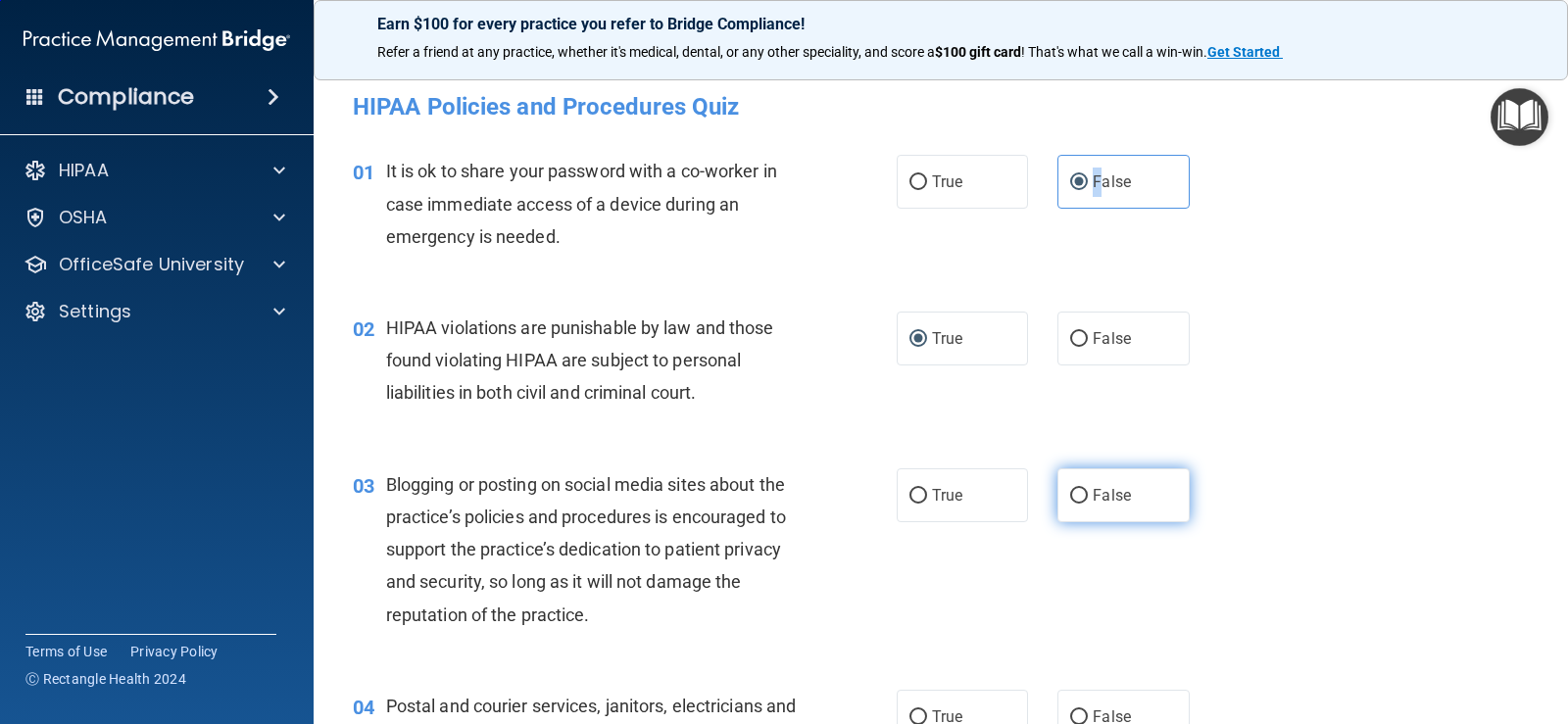
click at [1079, 499] on input "False" at bounding box center [1079, 496] width 18 height 15
radio input "true"
click at [1273, 475] on div "03 Blogging or posting on social media sites about the practice’s policies and …" at bounding box center [940, 555] width 1205 height 222
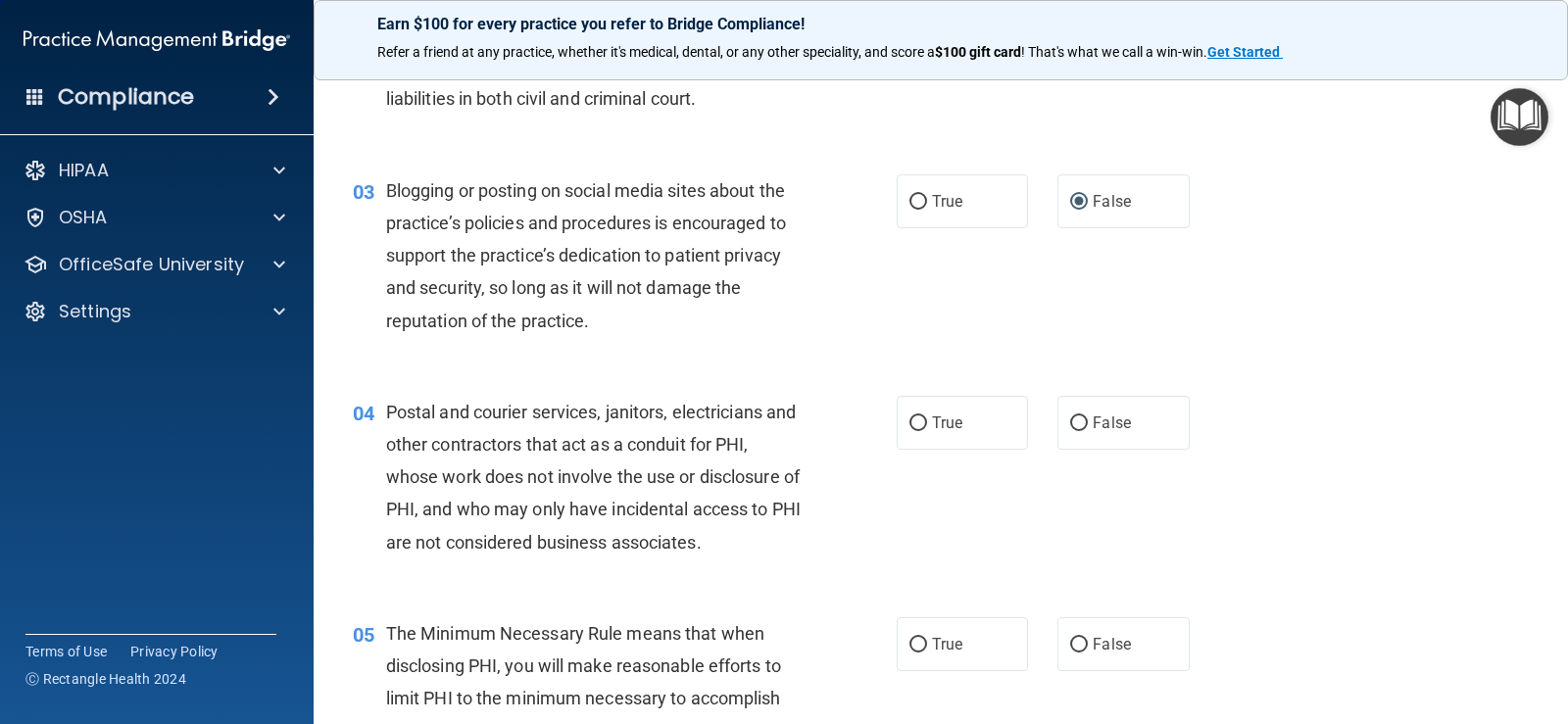
scroll to position [392, 0]
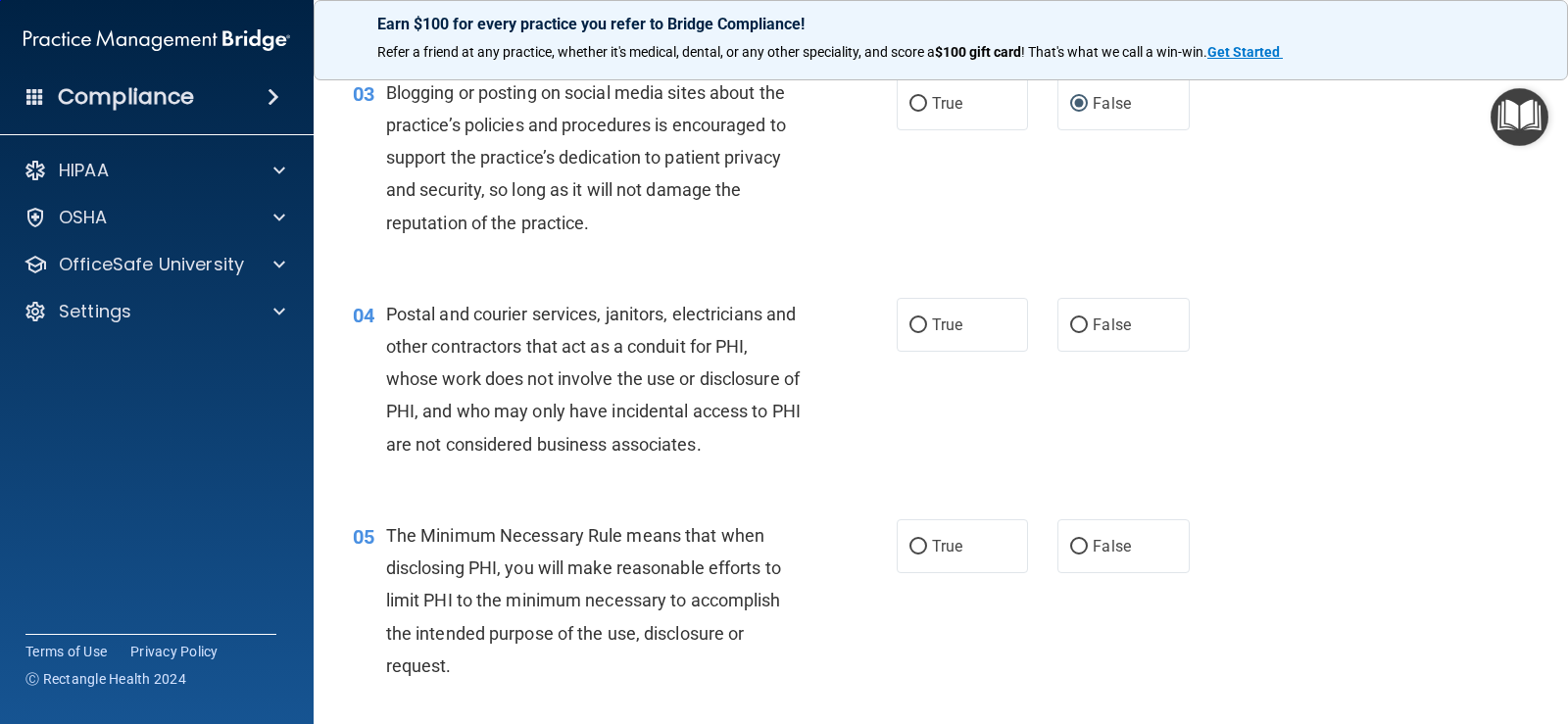
drag, startPoint x: 911, startPoint y: 324, endPoint x: 938, endPoint y: 448, distance: 126.9
click at [911, 325] on input "True" at bounding box center [918, 326] width 18 height 15
radio input "true"
click at [916, 547] on input "True" at bounding box center [918, 547] width 18 height 15
radio input "true"
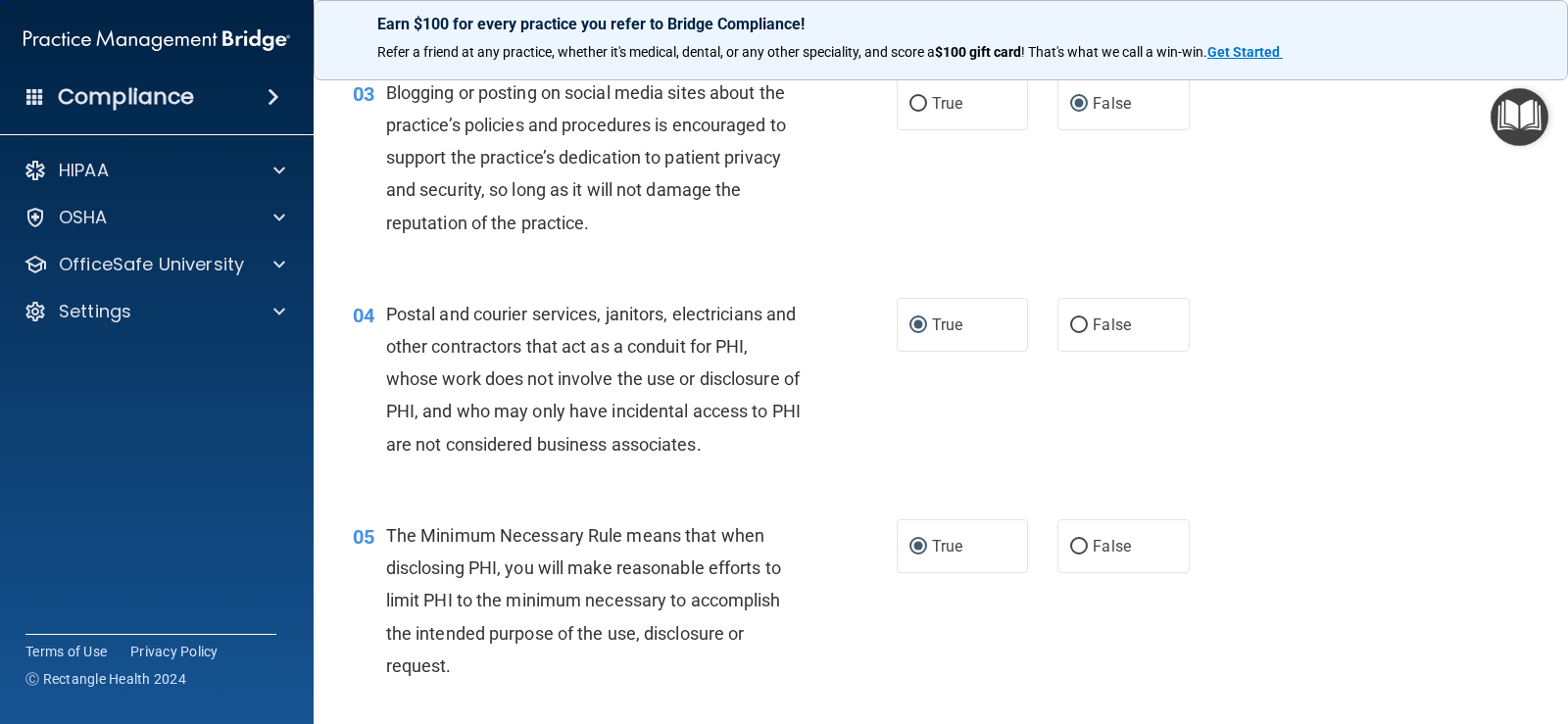
click at [1345, 489] on div "04 Postal and courier services, janitors, electricians and other contractors th…" at bounding box center [940, 385] width 1205 height 222
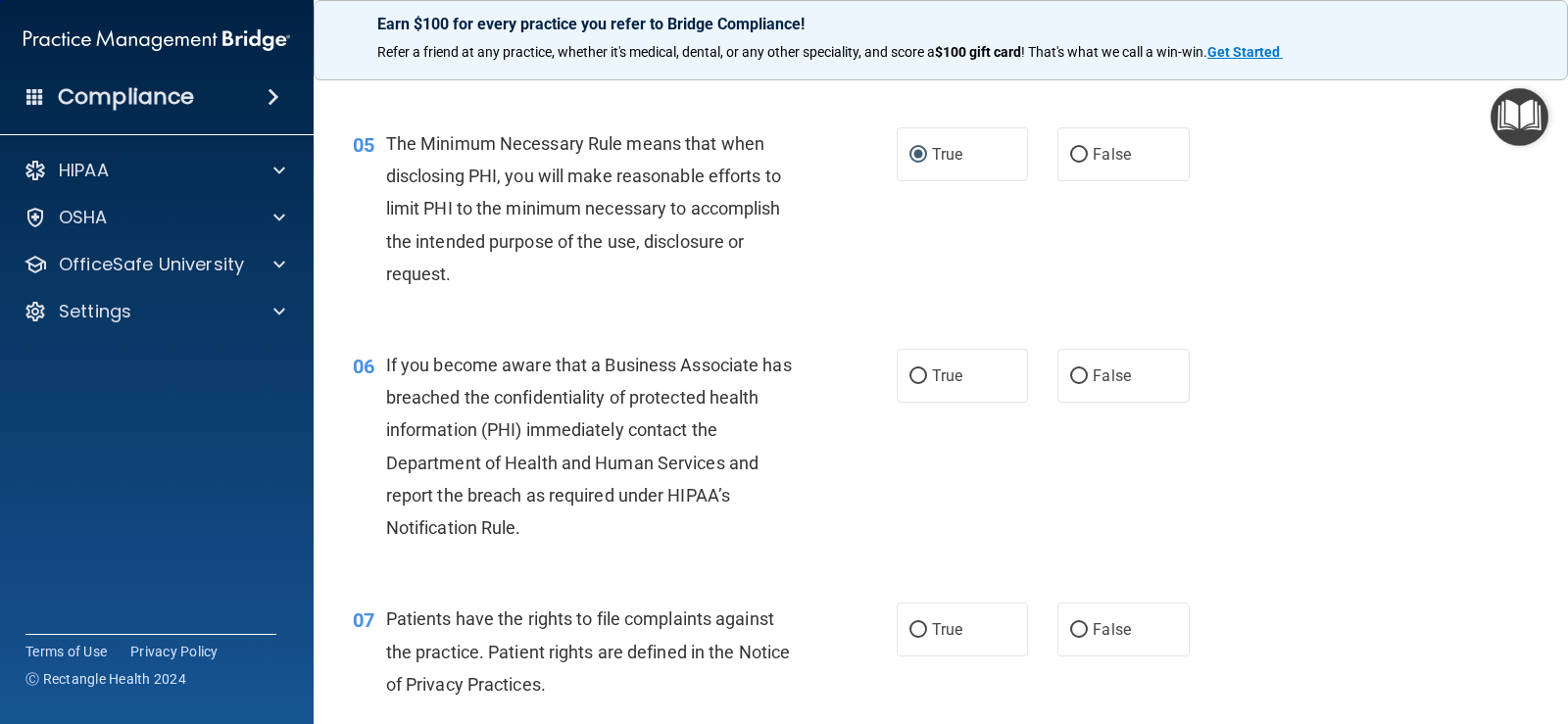
scroll to position [882, 0]
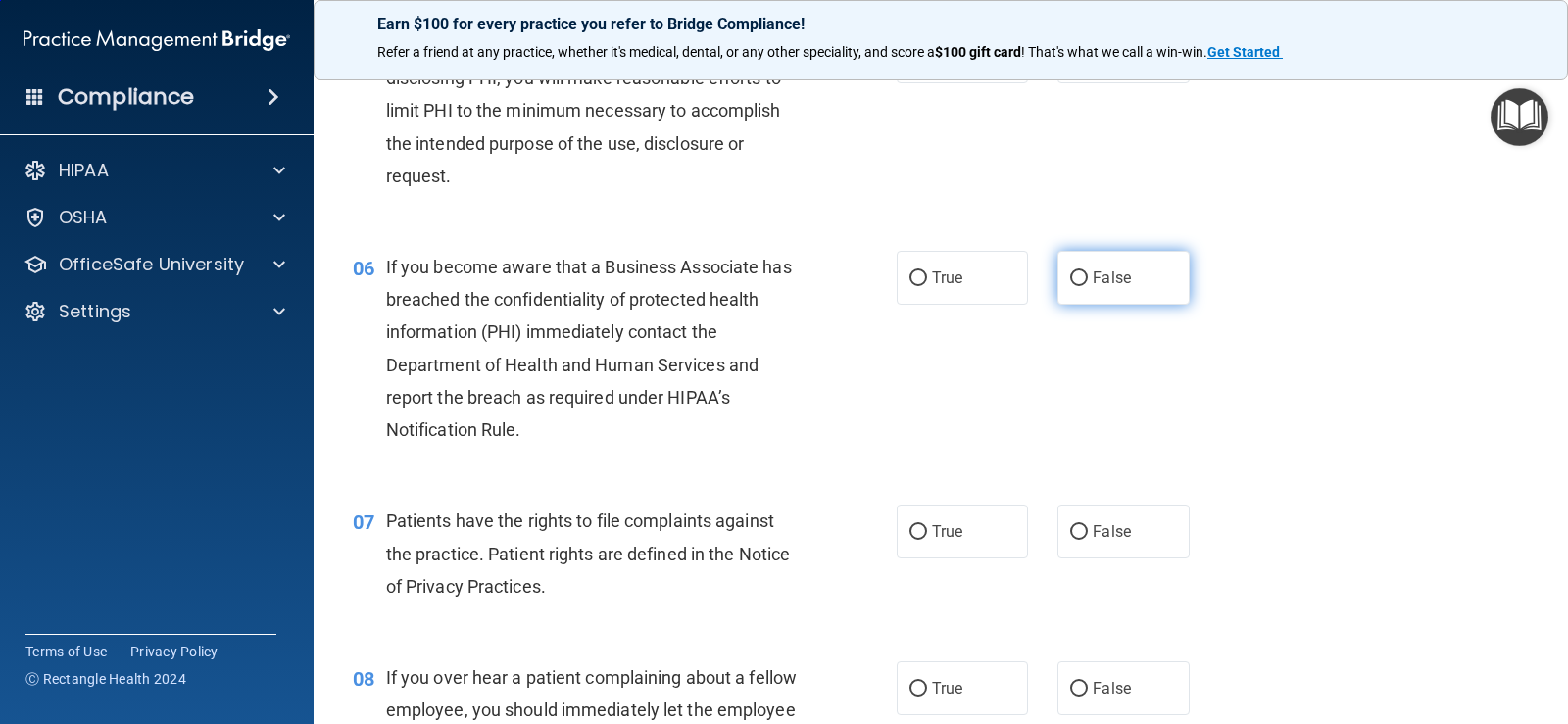
click at [1074, 279] on input "False" at bounding box center [1079, 279] width 18 height 15
radio input "true"
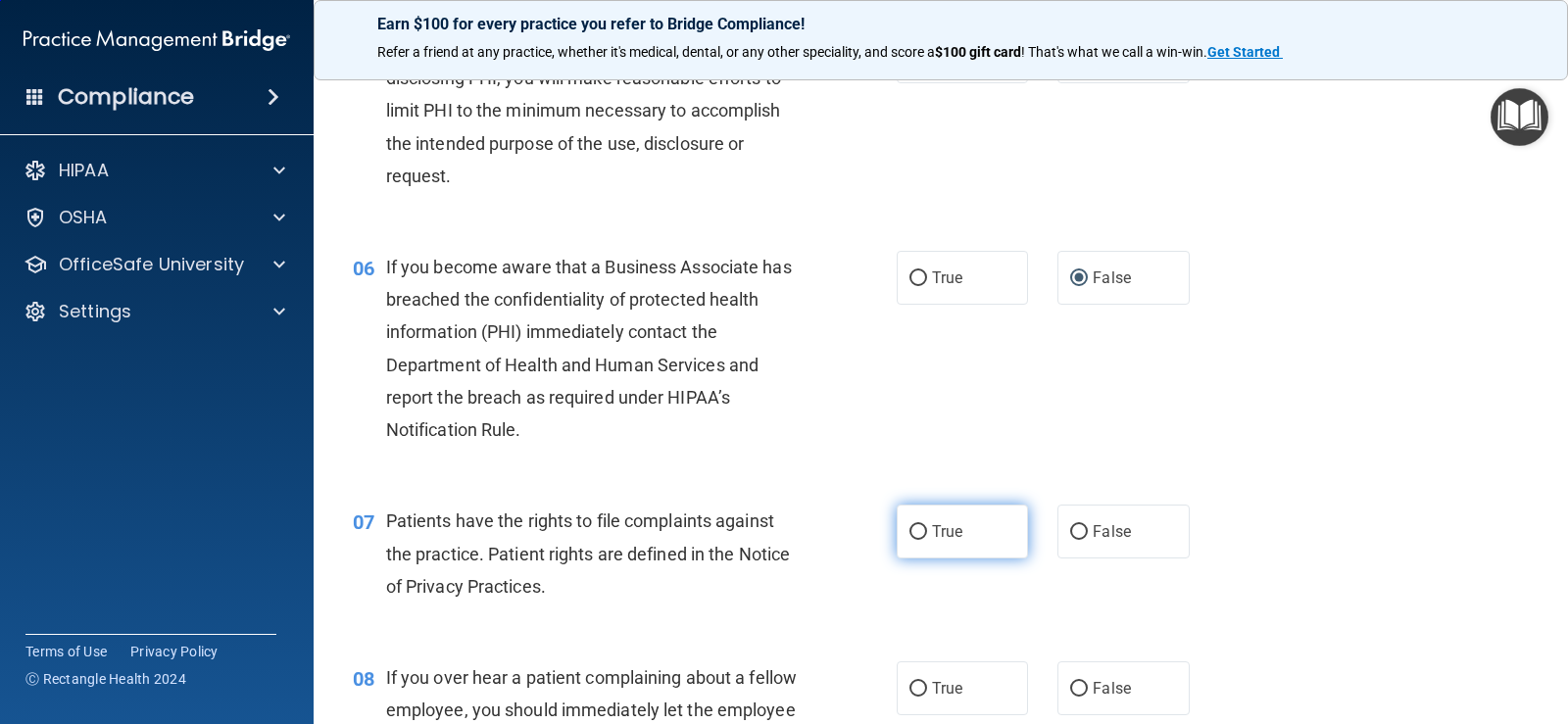
click at [909, 532] on input "True" at bounding box center [918, 533] width 18 height 15
radio input "true"
click at [1485, 473] on div "06 If you become aware that a Business Associate has breached the confidentiali…" at bounding box center [940, 353] width 1205 height 254
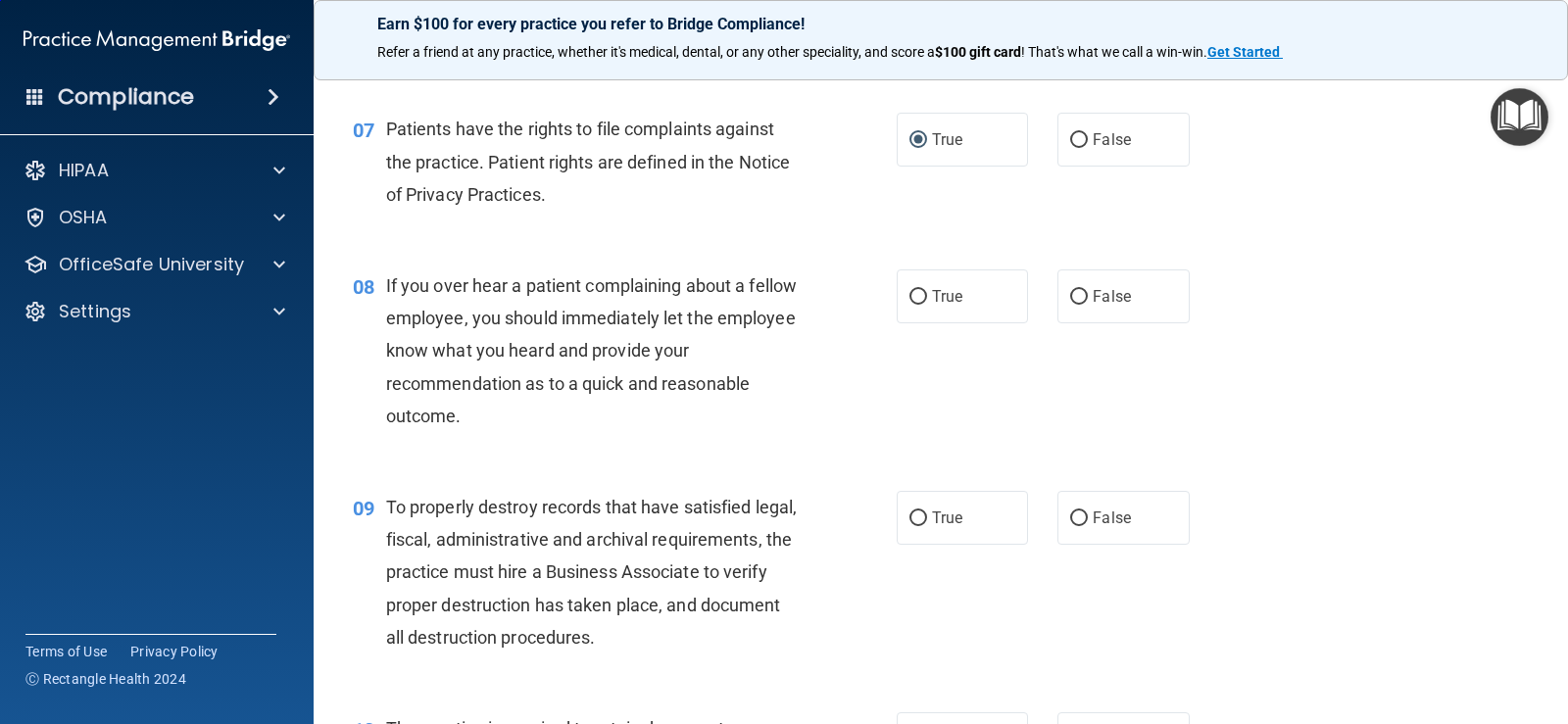
scroll to position [1372, 0]
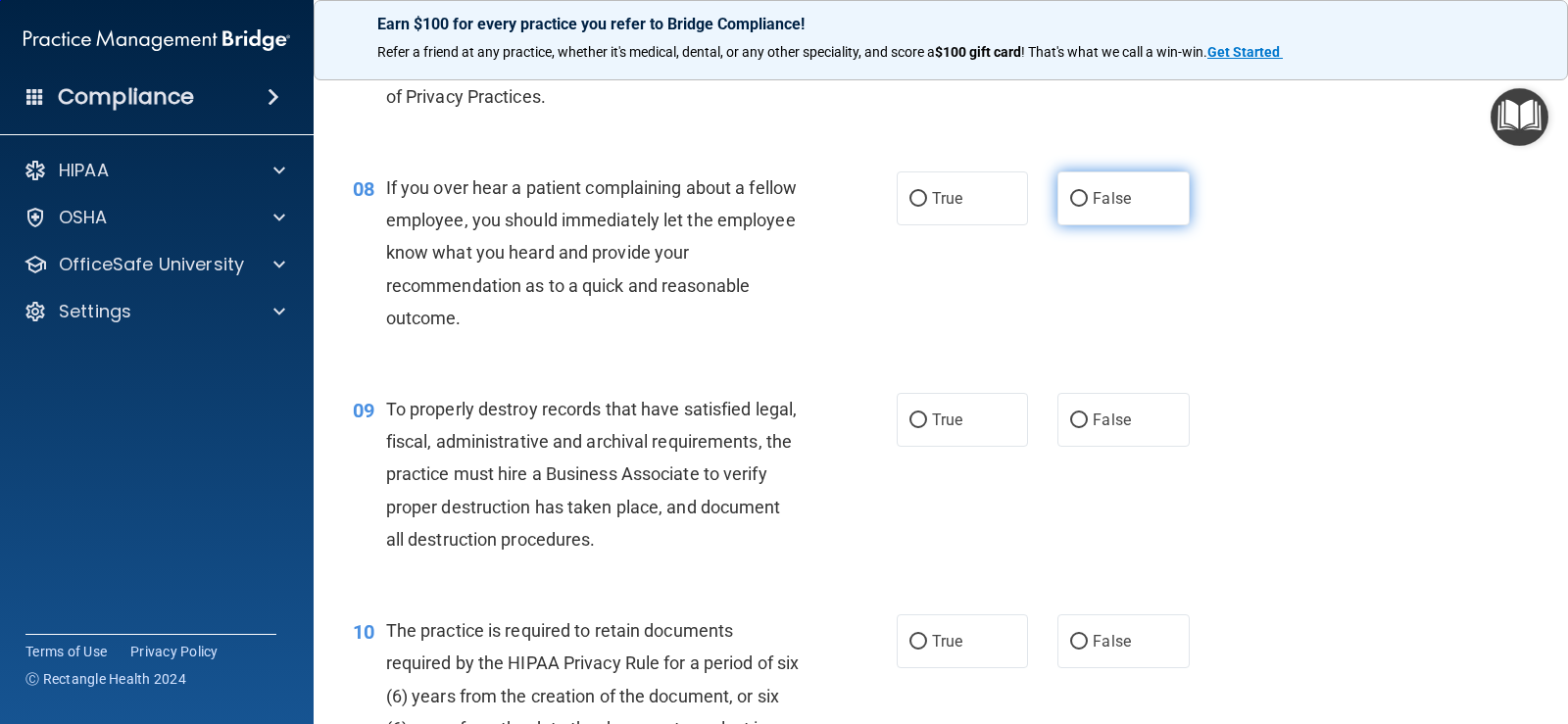
click at [1092, 204] on span "False" at bounding box center [1111, 198] width 38 height 19
click at [1084, 204] on input "False" at bounding box center [1079, 199] width 18 height 15
radio input "true"
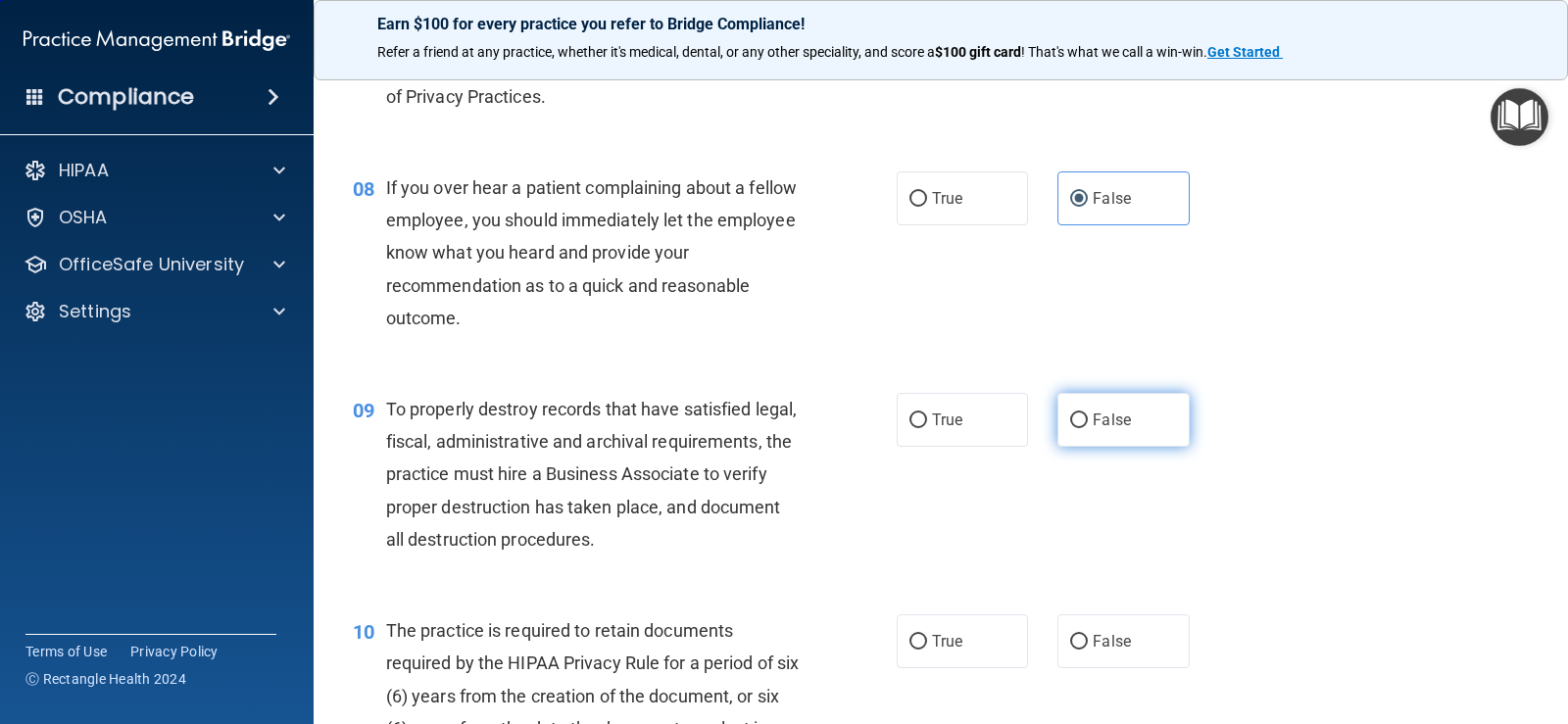
click at [1132, 412] on label "False" at bounding box center [1123, 420] width 131 height 54
click at [1087, 414] on input "False" at bounding box center [1079, 421] width 18 height 15
radio input "true"
click at [1459, 400] on div "09 To properly destroy records that have satisfied legal, fiscal, administrativ…" at bounding box center [940, 480] width 1205 height 222
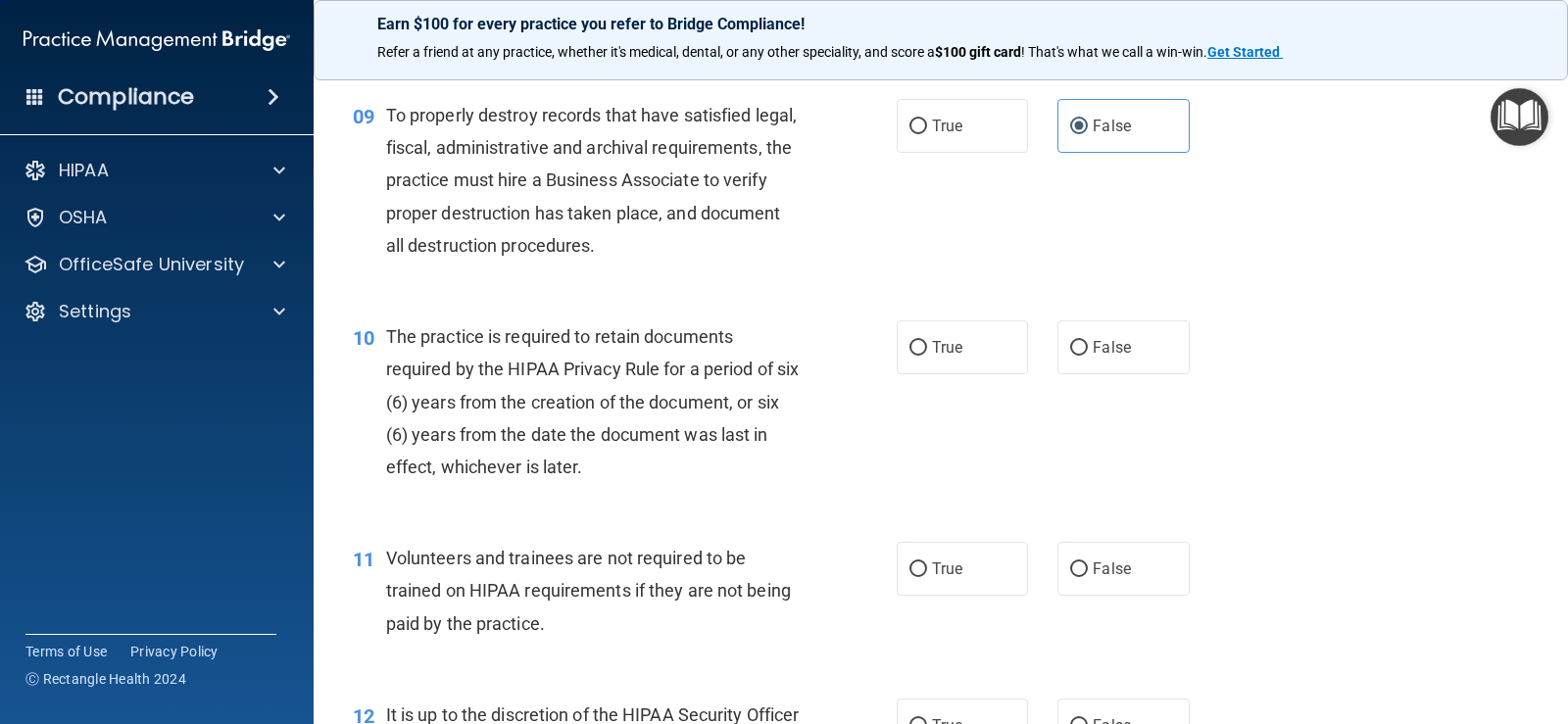
scroll to position [1765, 0]
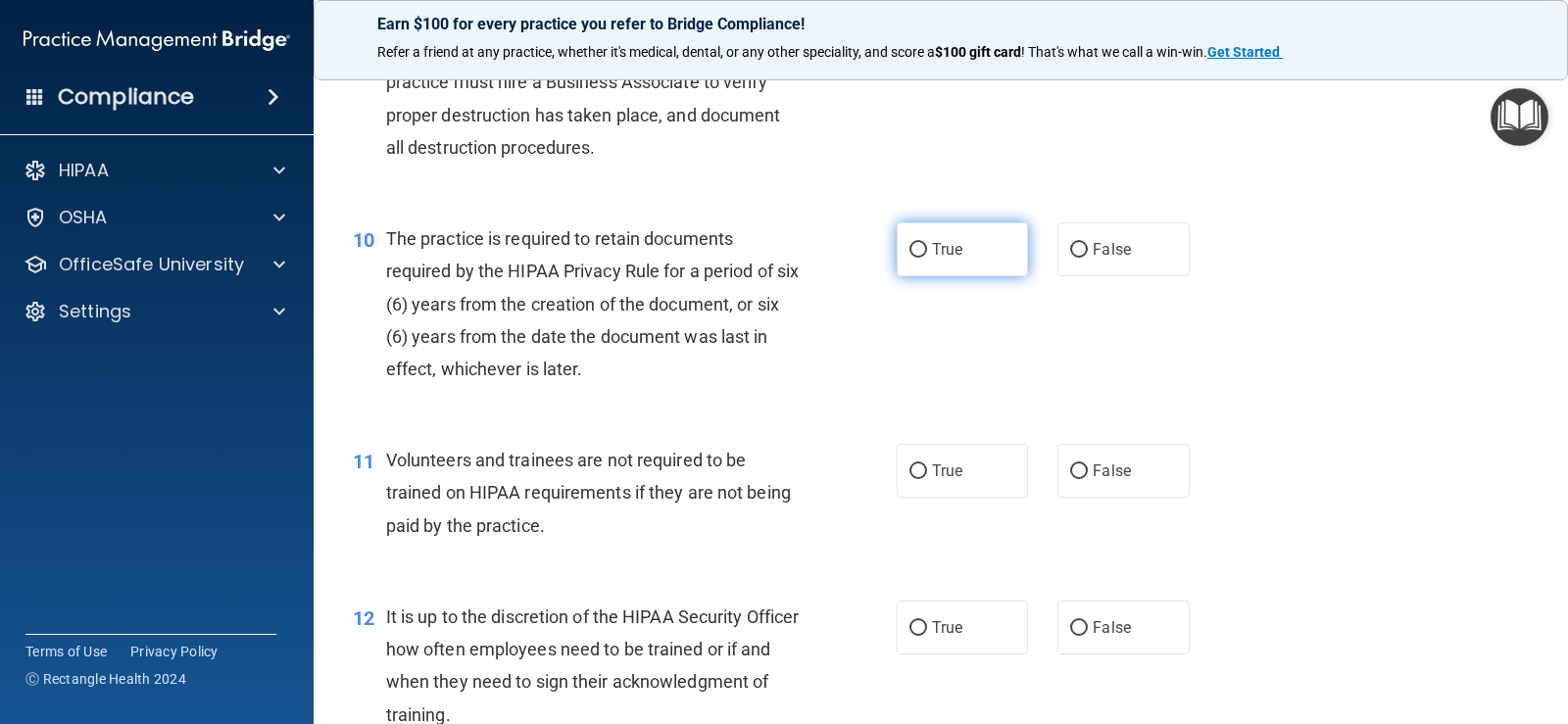
click at [945, 251] on span "True" at bounding box center [946, 249] width 30 height 19
click at [927, 251] on input "True" at bounding box center [918, 250] width 18 height 15
radio input "true"
click at [1286, 486] on div "11 Volunteers and trainees are not required to be trained on HIPAA requirements…" at bounding box center [940, 498] width 1205 height 157
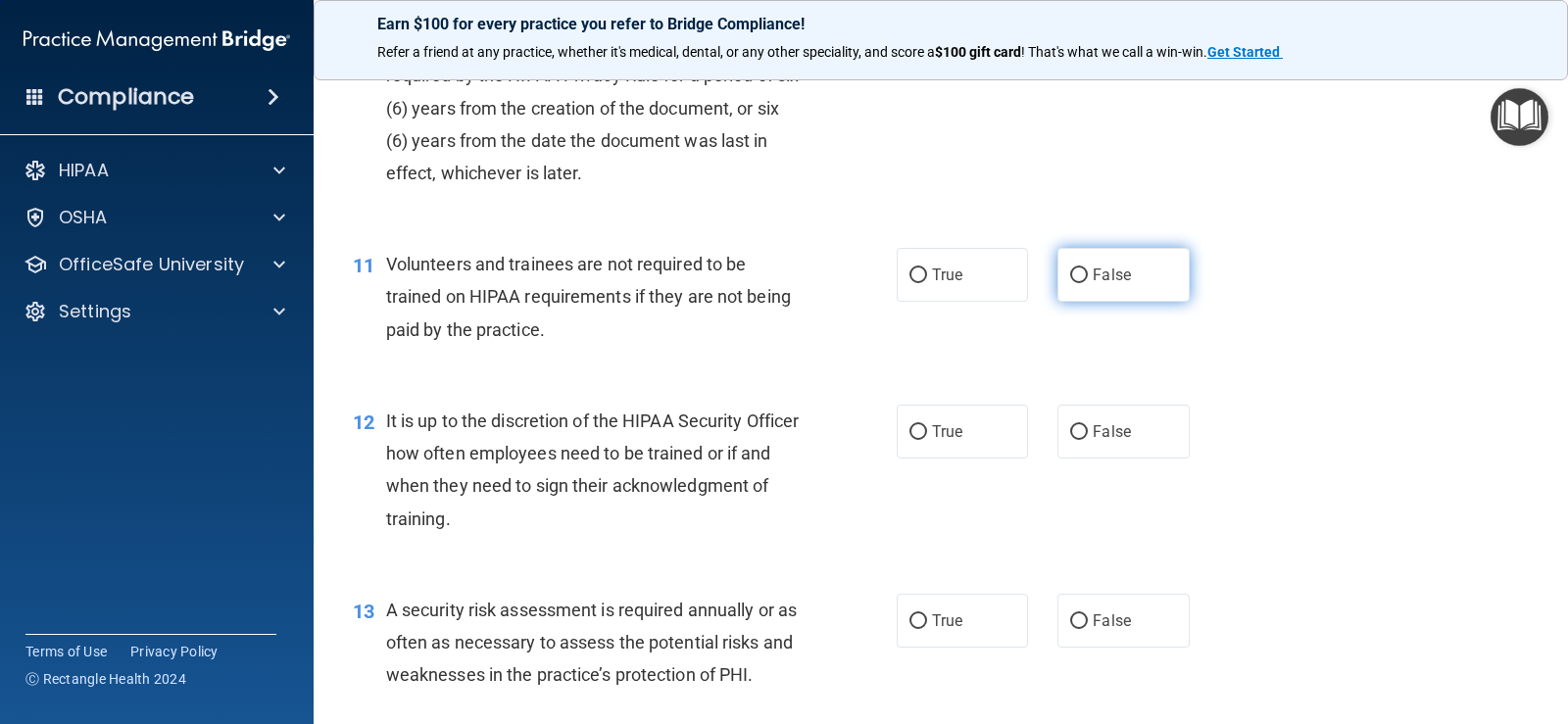
click at [1079, 271] on input "False" at bounding box center [1079, 276] width 18 height 15
radio input "true"
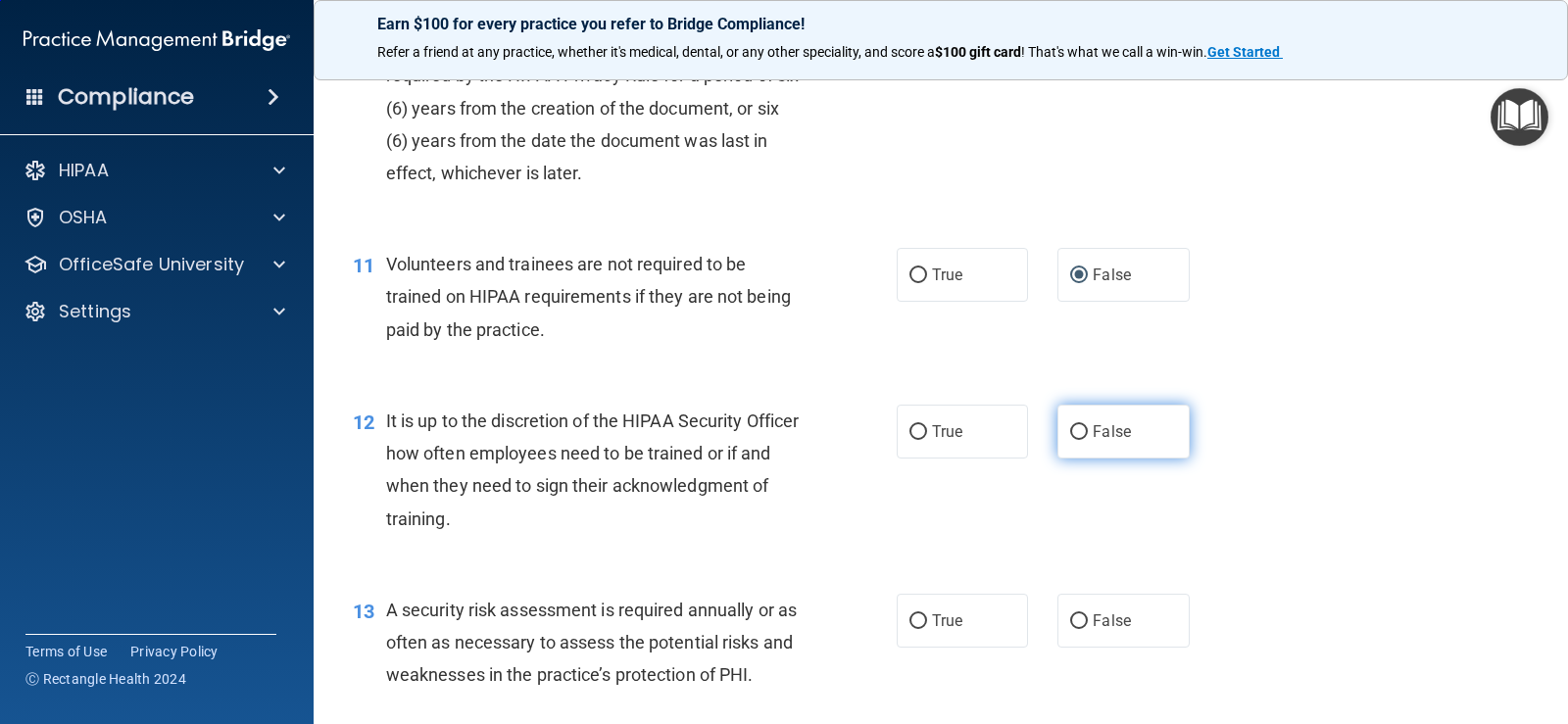
click at [1092, 434] on span "False" at bounding box center [1111, 432] width 38 height 19
click at [1087, 434] on input "False" at bounding box center [1079, 433] width 18 height 15
radio input "true"
click at [1375, 452] on div "12 It is up to the discretion of the HIPAA Security Officer how often employees…" at bounding box center [940, 475] width 1205 height 189
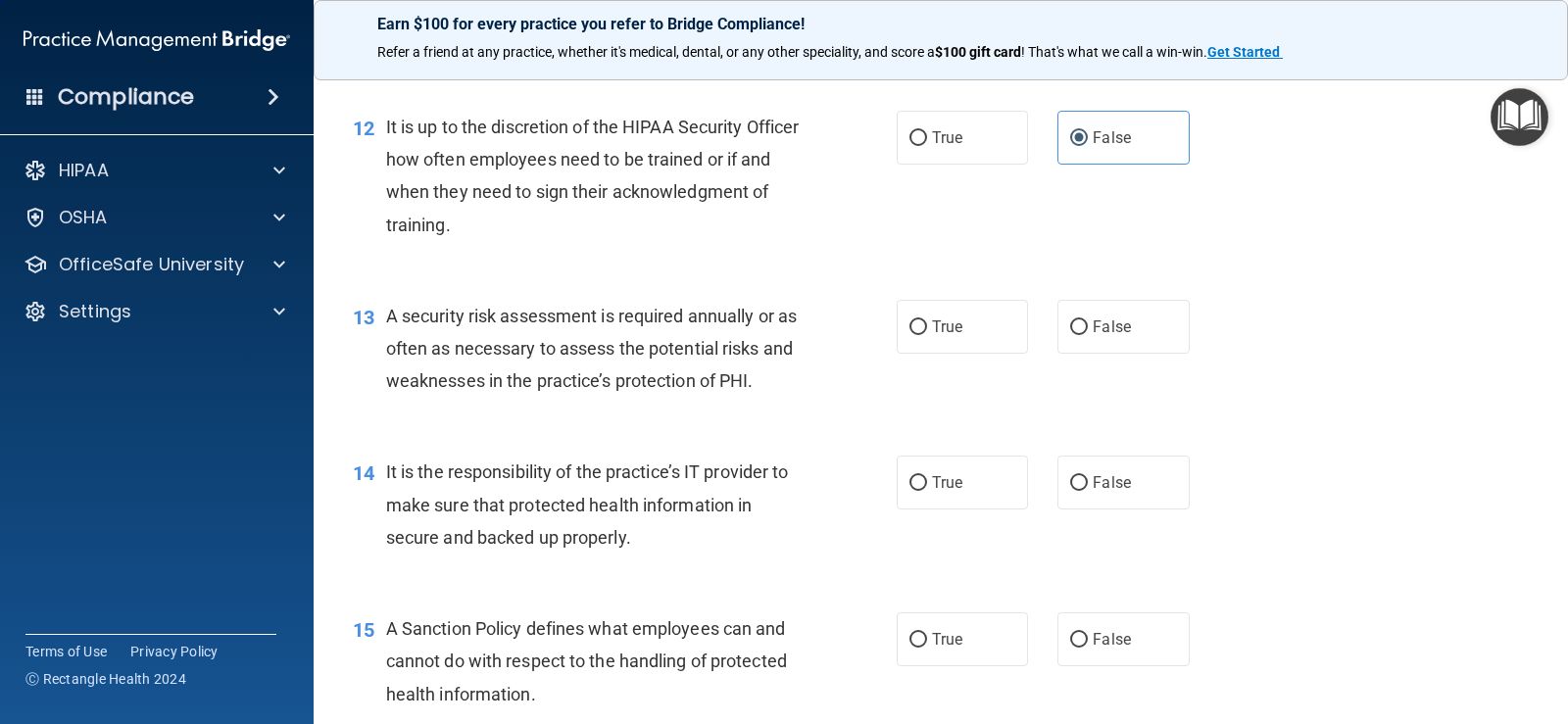
scroll to position [2353, 0]
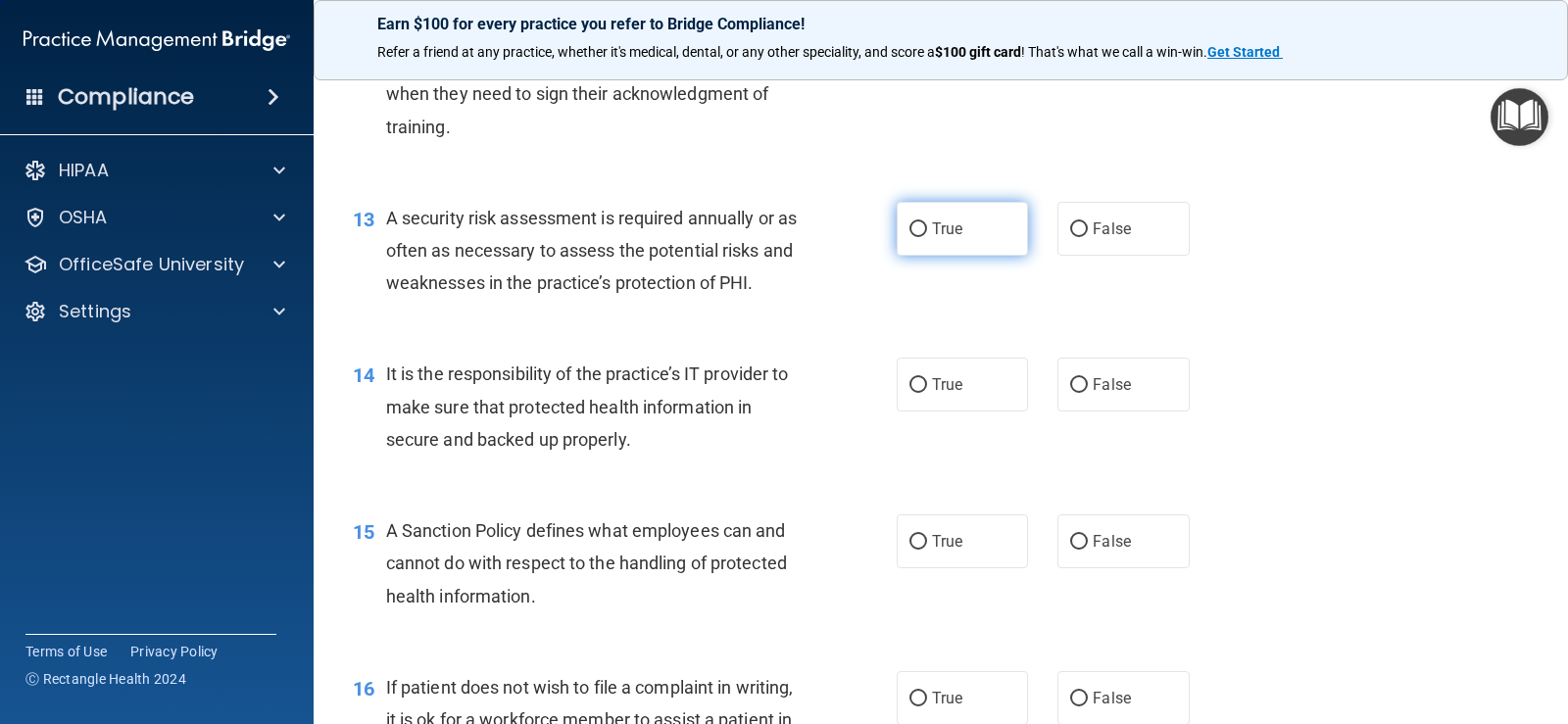
click at [916, 229] on input "True" at bounding box center [918, 230] width 18 height 15
radio input "true"
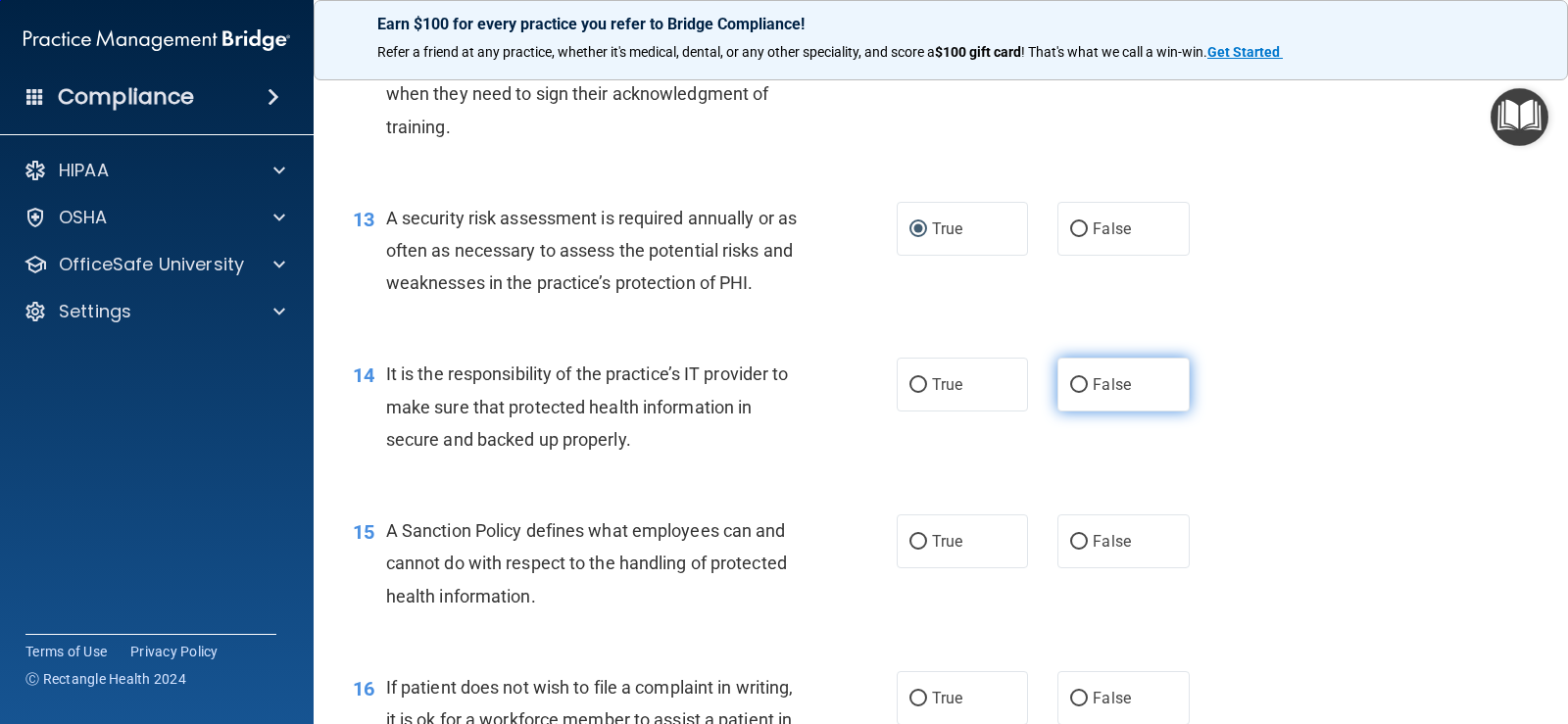
click at [1136, 378] on label "False" at bounding box center [1123, 385] width 131 height 54
click at [1087, 379] on input "False" at bounding box center [1079, 386] width 18 height 15
radio input "true"
drag, startPoint x: 1134, startPoint y: 549, endPoint x: 1182, endPoint y: 550, distance: 48.0
click at [1134, 550] on label "False" at bounding box center [1123, 542] width 131 height 54
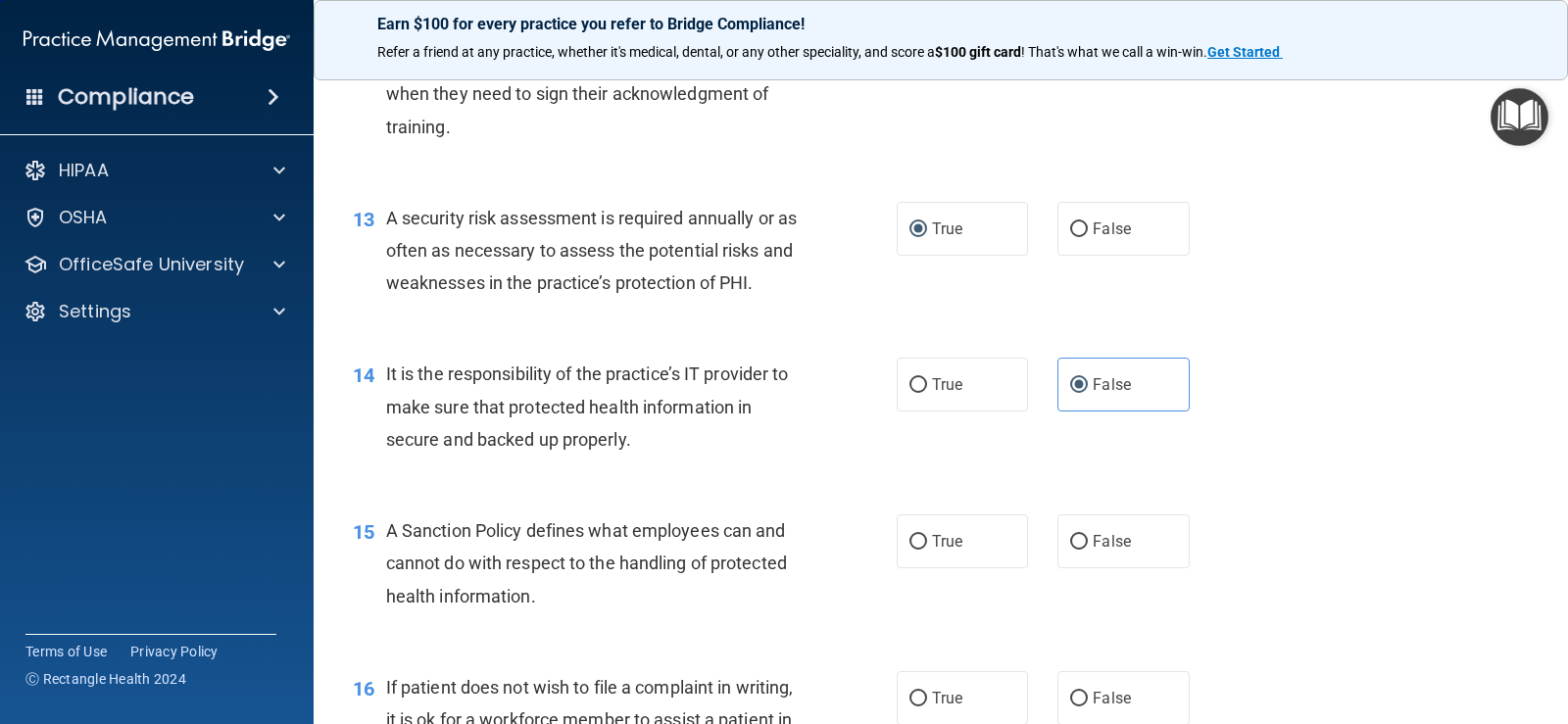
click at [1087, 550] on input "False" at bounding box center [1079, 543] width 18 height 15
radio input "true"
click at [1446, 526] on div "15 A Sanction Policy defines what employees can and cannot do with respect to t…" at bounding box center [940, 569] width 1205 height 157
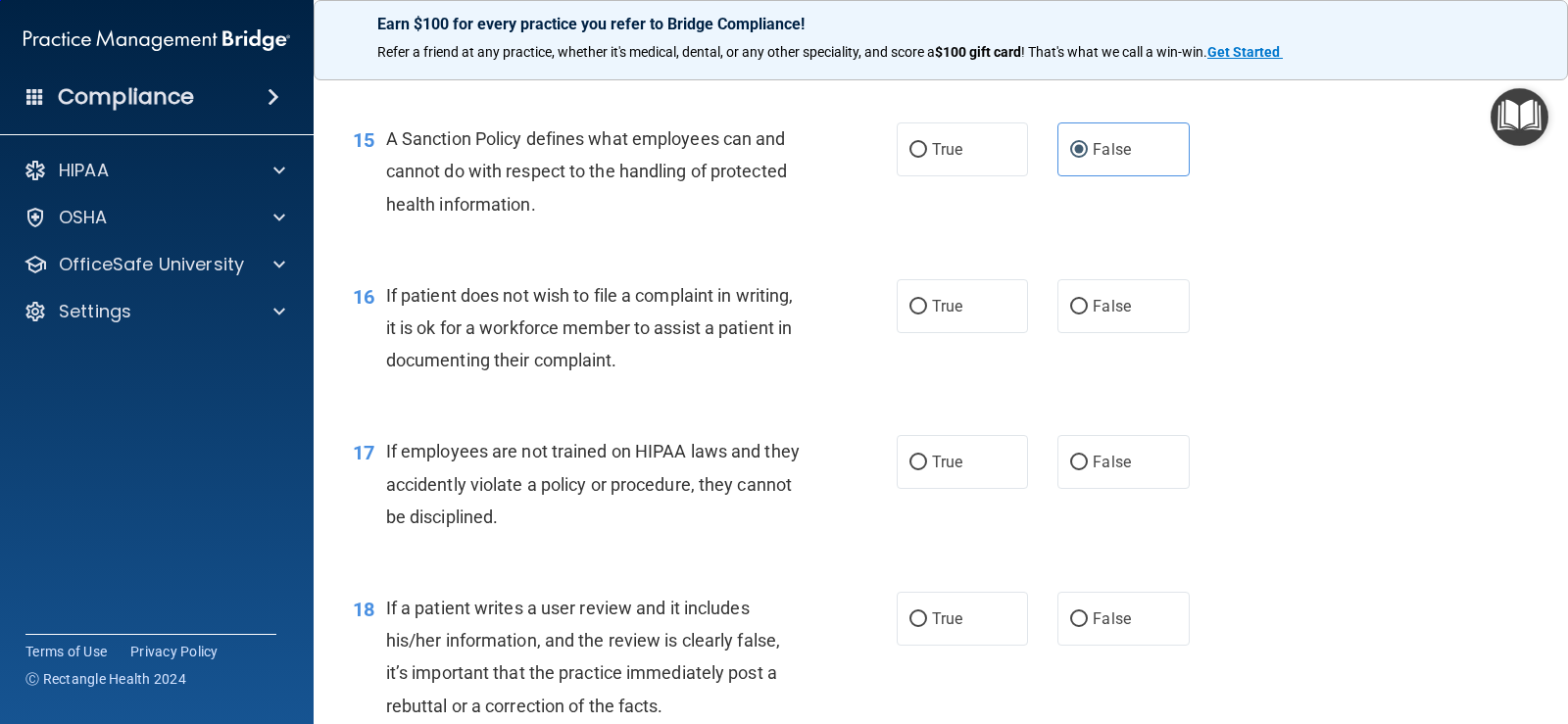
scroll to position [2843, 0]
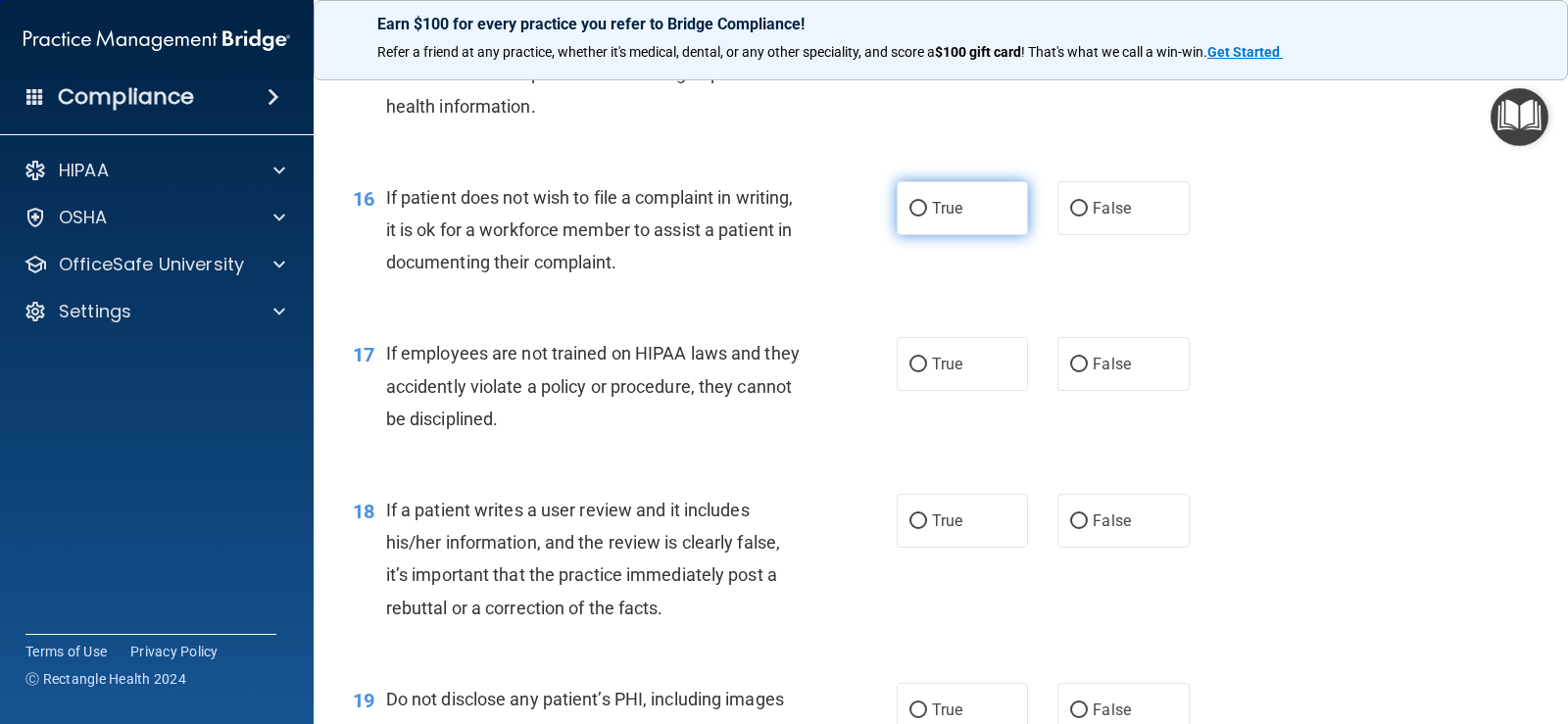
click at [968, 211] on label "True" at bounding box center [962, 208] width 131 height 54
click at [927, 211] on input "True" at bounding box center [918, 209] width 18 height 15
radio input "true"
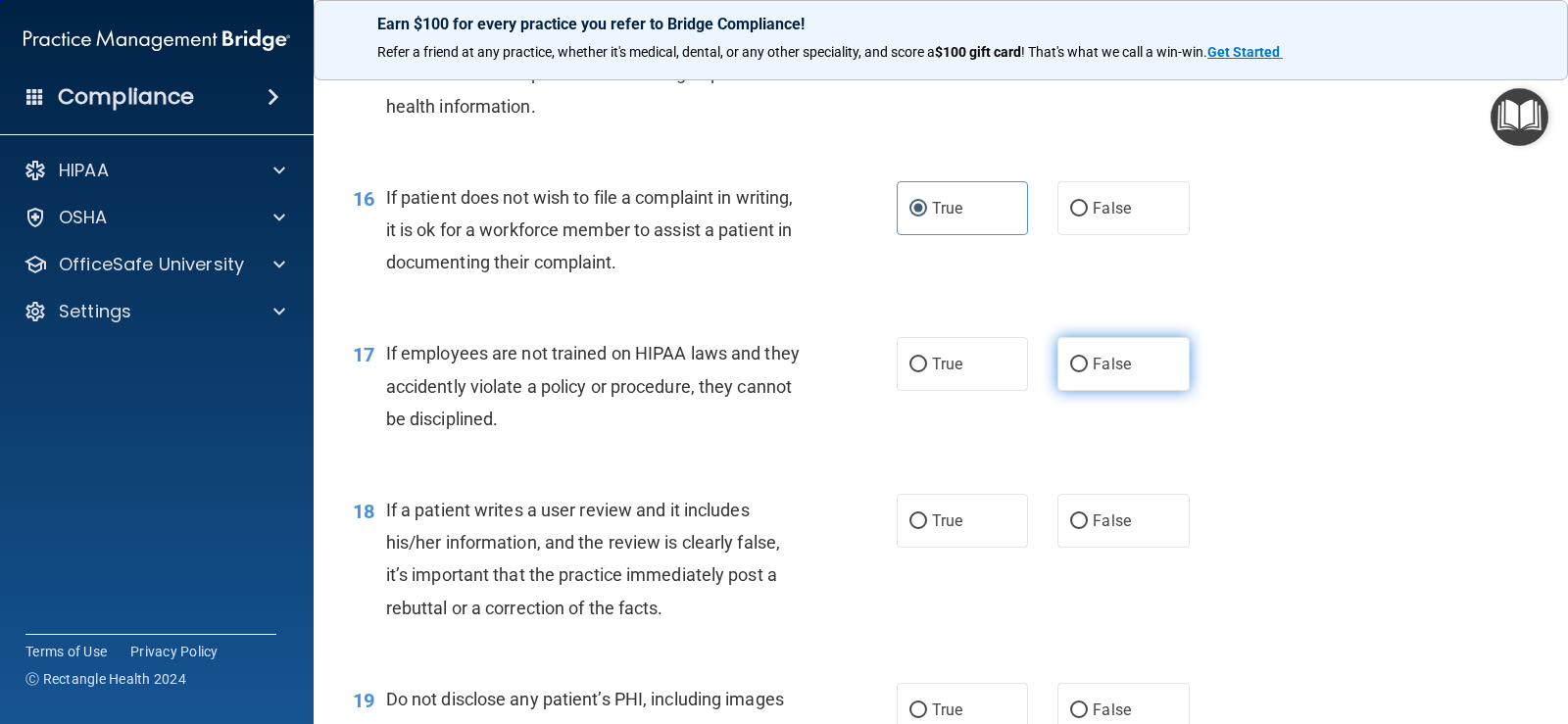
drag, startPoint x: 1127, startPoint y: 352, endPoint x: 1127, endPoint y: 366, distance: 14.0
click at [1127, 354] on label "False" at bounding box center [1123, 364] width 131 height 54
click at [1087, 358] on input "False" at bounding box center [1079, 365] width 18 height 15
radio input "true"
click at [1161, 523] on label "False" at bounding box center [1123, 521] width 131 height 54
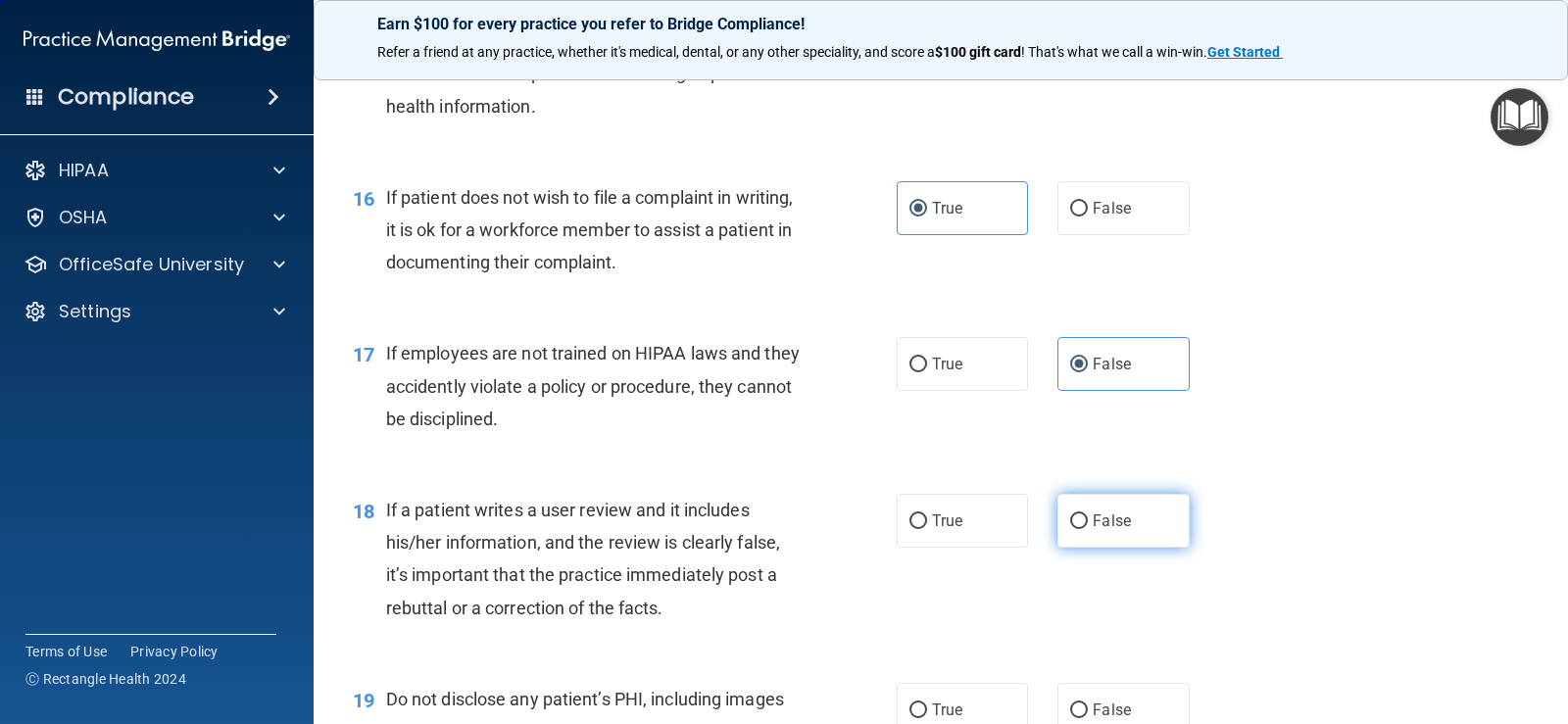
click at [1087, 523] on input "False" at bounding box center [1079, 522] width 18 height 15
radio input "true"
click at [1279, 521] on div "18 If a patient writes a user review and it includes his/her information, and t…" at bounding box center [940, 564] width 1205 height 189
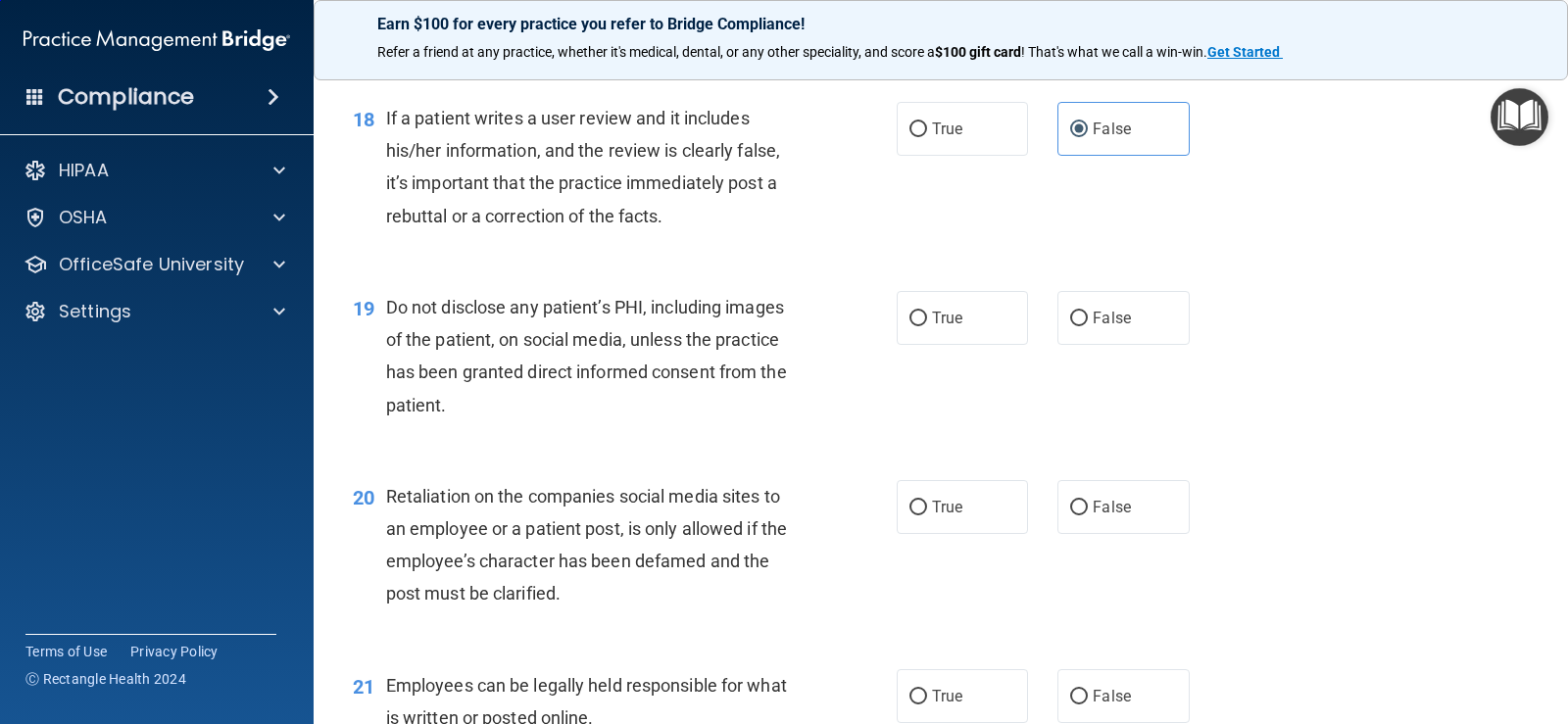
scroll to position [3334, 0]
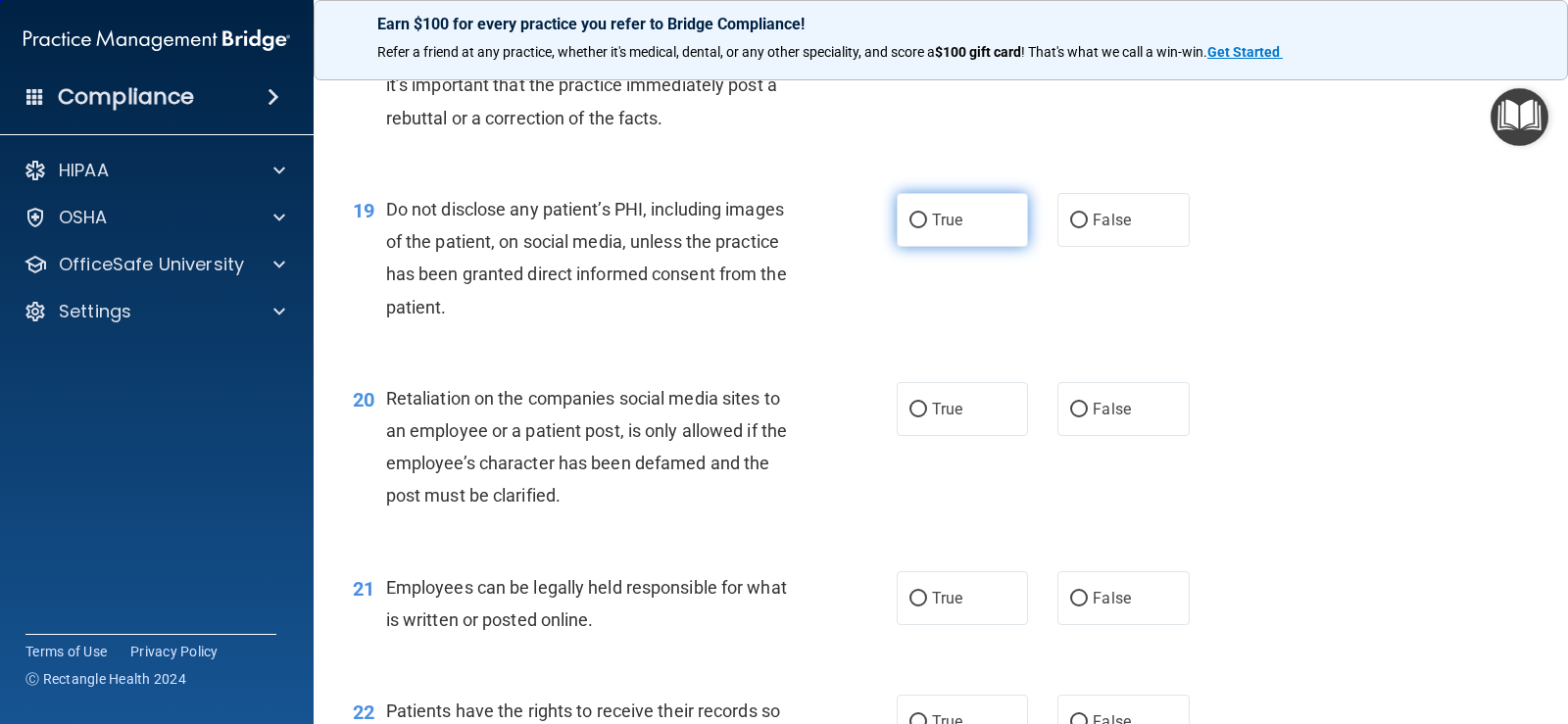
click at [963, 221] on label "True" at bounding box center [962, 220] width 131 height 54
click at [927, 221] on input "True" at bounding box center [918, 221] width 18 height 15
radio input "true"
click at [1124, 404] on label "False" at bounding box center [1123, 409] width 131 height 54
click at [1087, 404] on input "False" at bounding box center [1079, 410] width 18 height 15
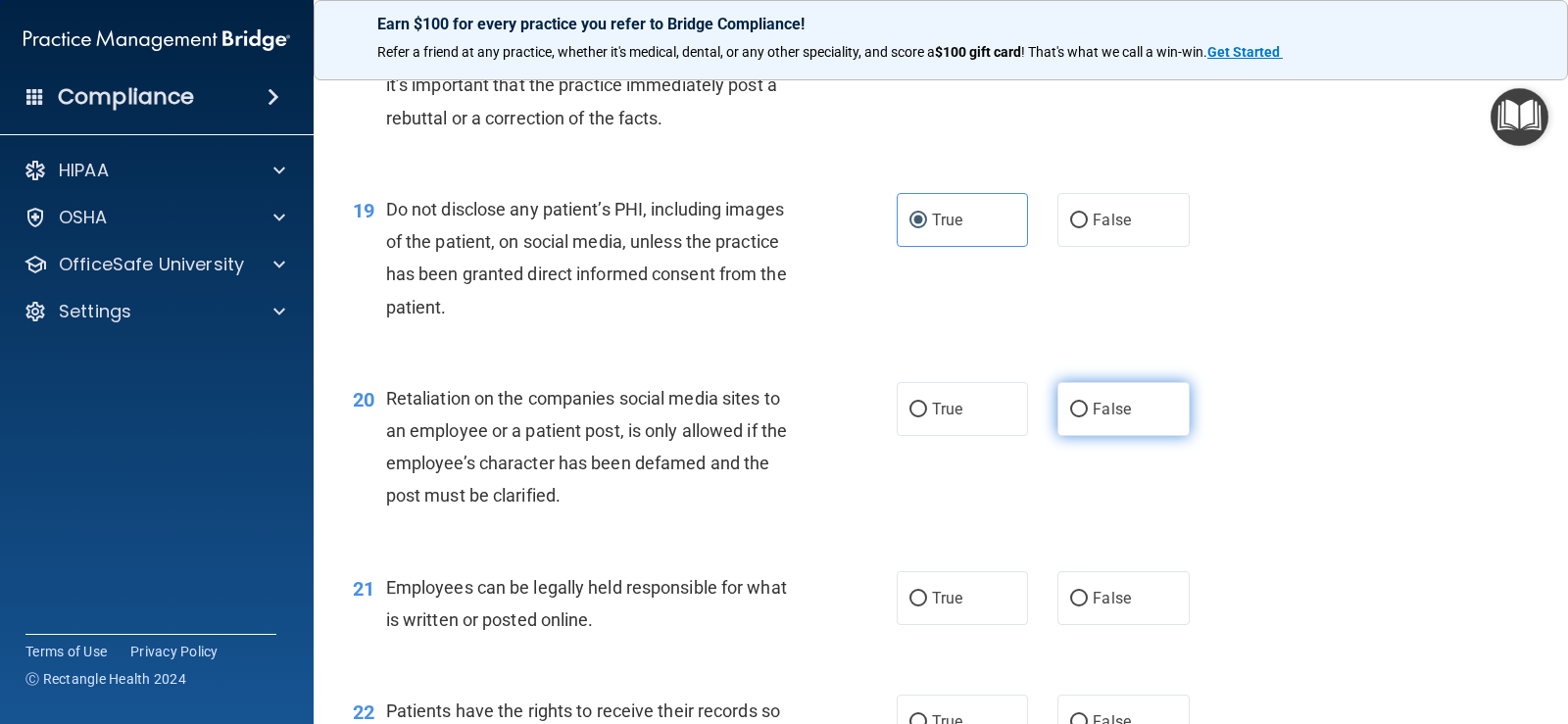
radio input "true"
click at [1297, 431] on div "20 Retaliation on the companies social media sites to an employee or a patient …" at bounding box center [940, 452] width 1205 height 189
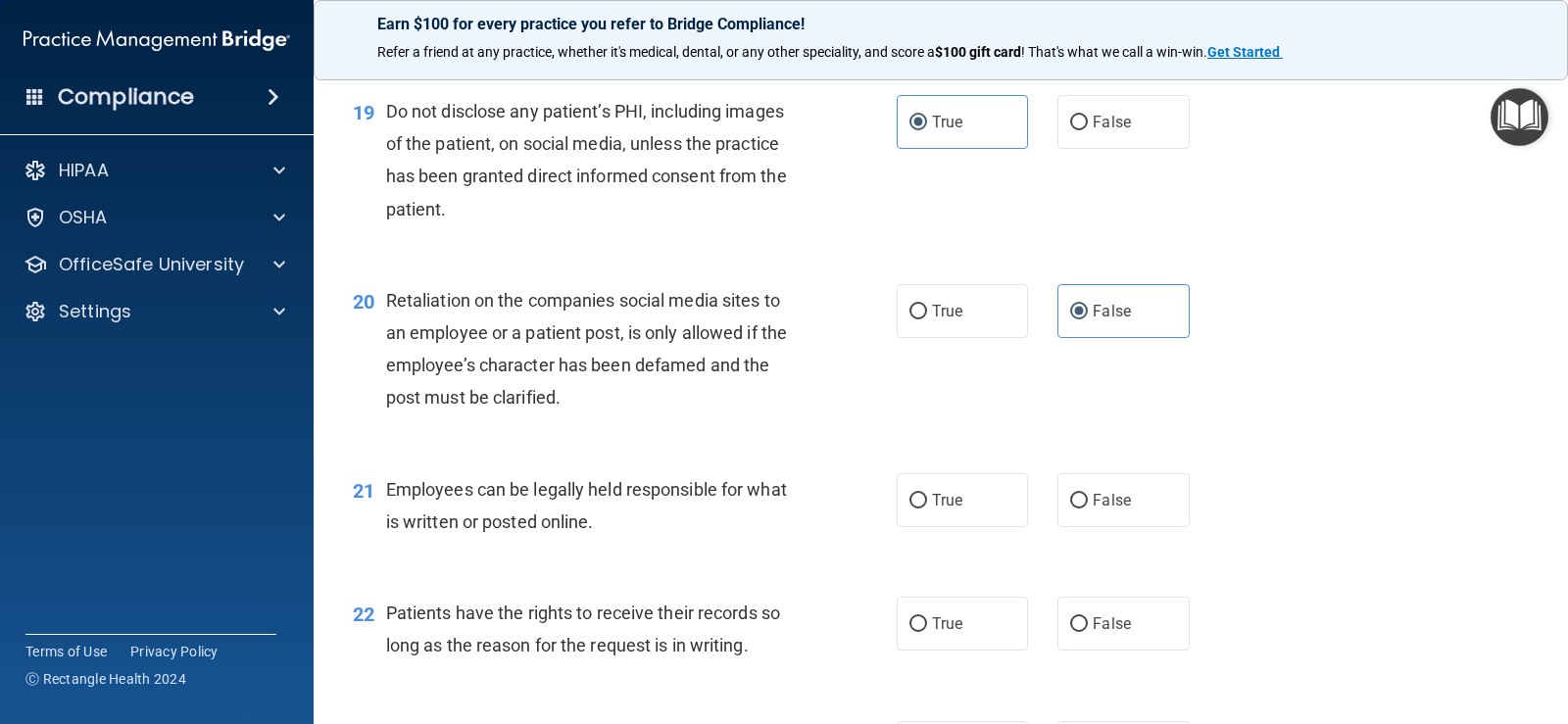
scroll to position [3529, 0]
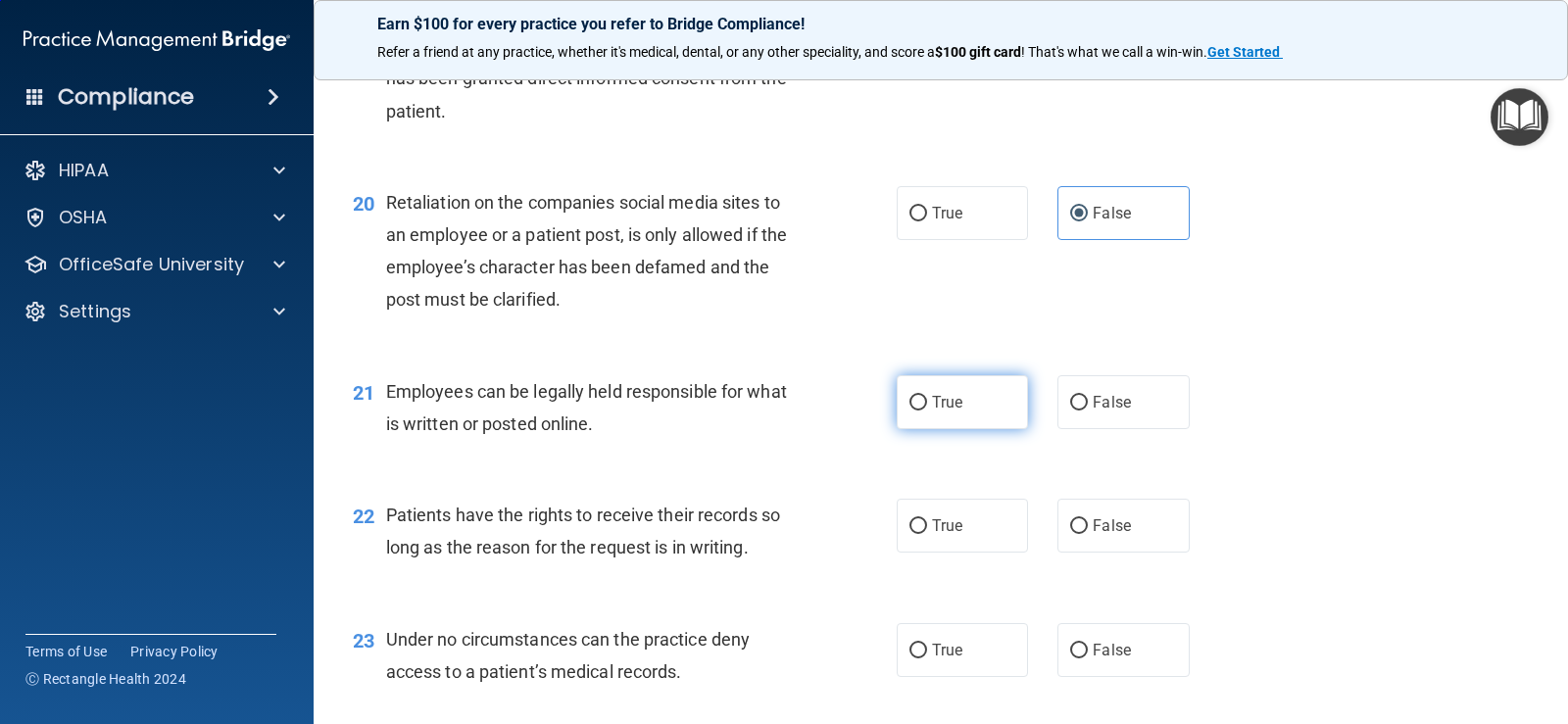
click at [968, 405] on label "True" at bounding box center [962, 402] width 131 height 54
click at [927, 405] on input "True" at bounding box center [918, 403] width 18 height 15
radio input "true"
drag, startPoint x: 1128, startPoint y: 523, endPoint x: 1159, endPoint y: 678, distance: 158.1
click at [1132, 549] on label "False" at bounding box center [1123, 526] width 131 height 54
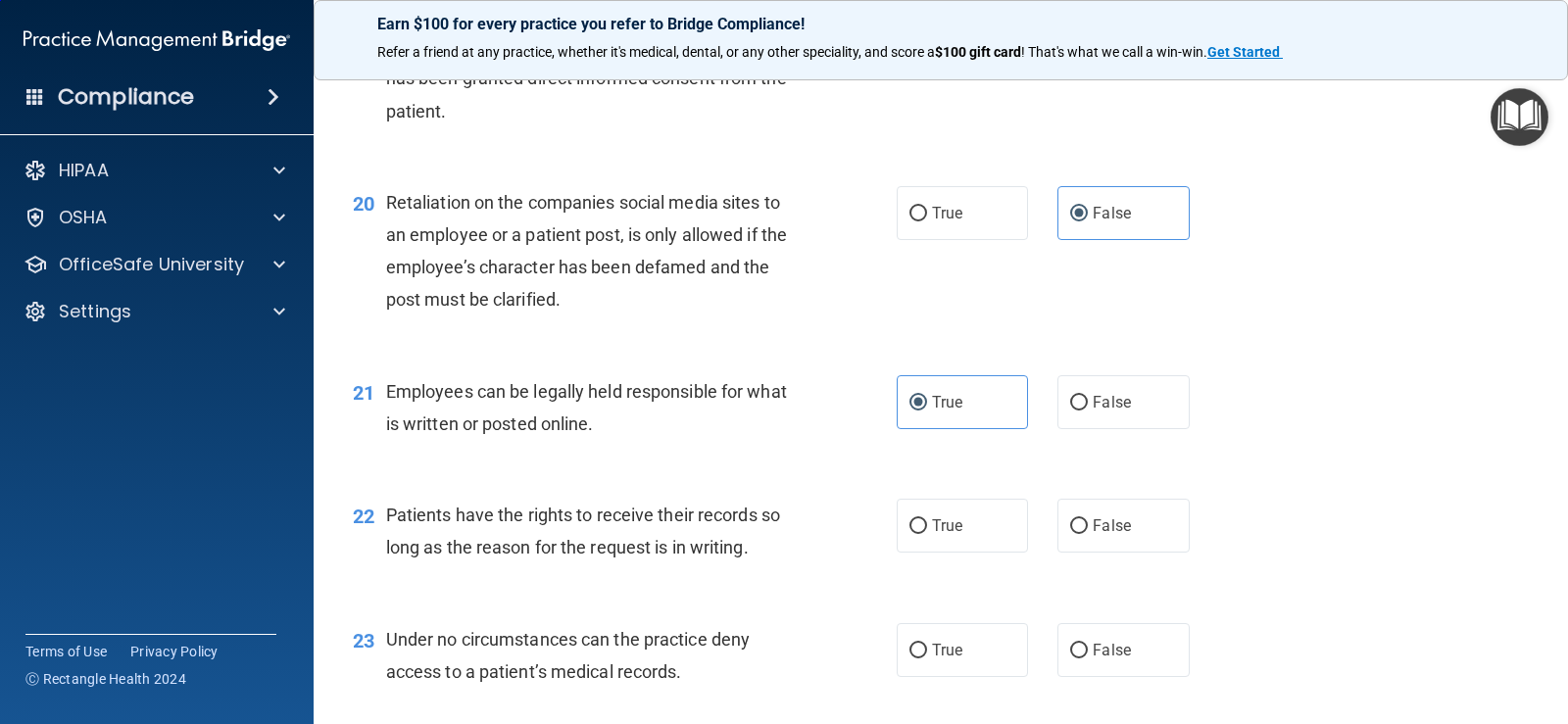
click at [1087, 535] on input "False" at bounding box center [1079, 527] width 18 height 15
radio input "true"
click at [1116, 652] on span "False" at bounding box center [1111, 650] width 38 height 19
click at [1087, 652] on input "False" at bounding box center [1079, 651] width 18 height 15
radio input "true"
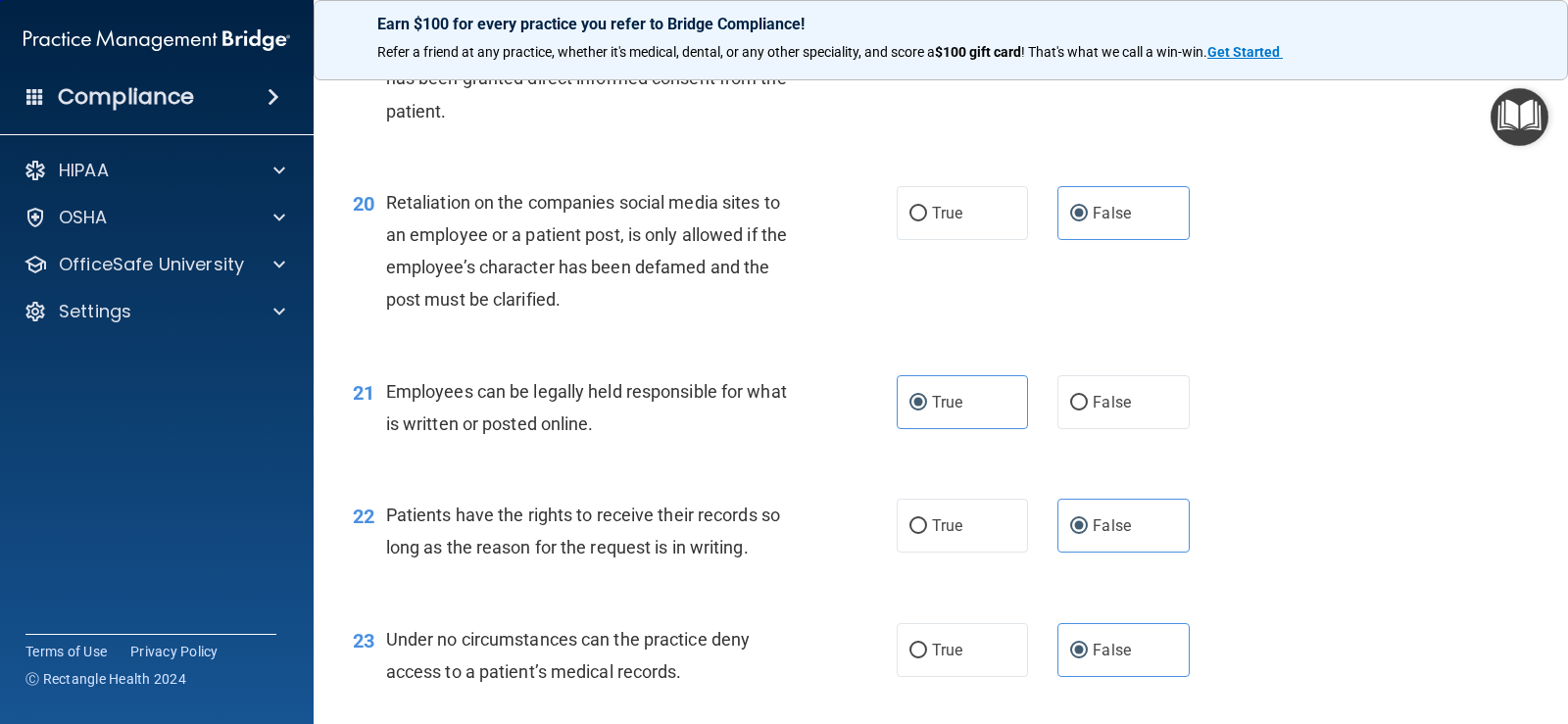
click at [1313, 620] on div "23 Under no circumstances can the practice deny access to a patient’s medical r…" at bounding box center [940, 661] width 1205 height 124
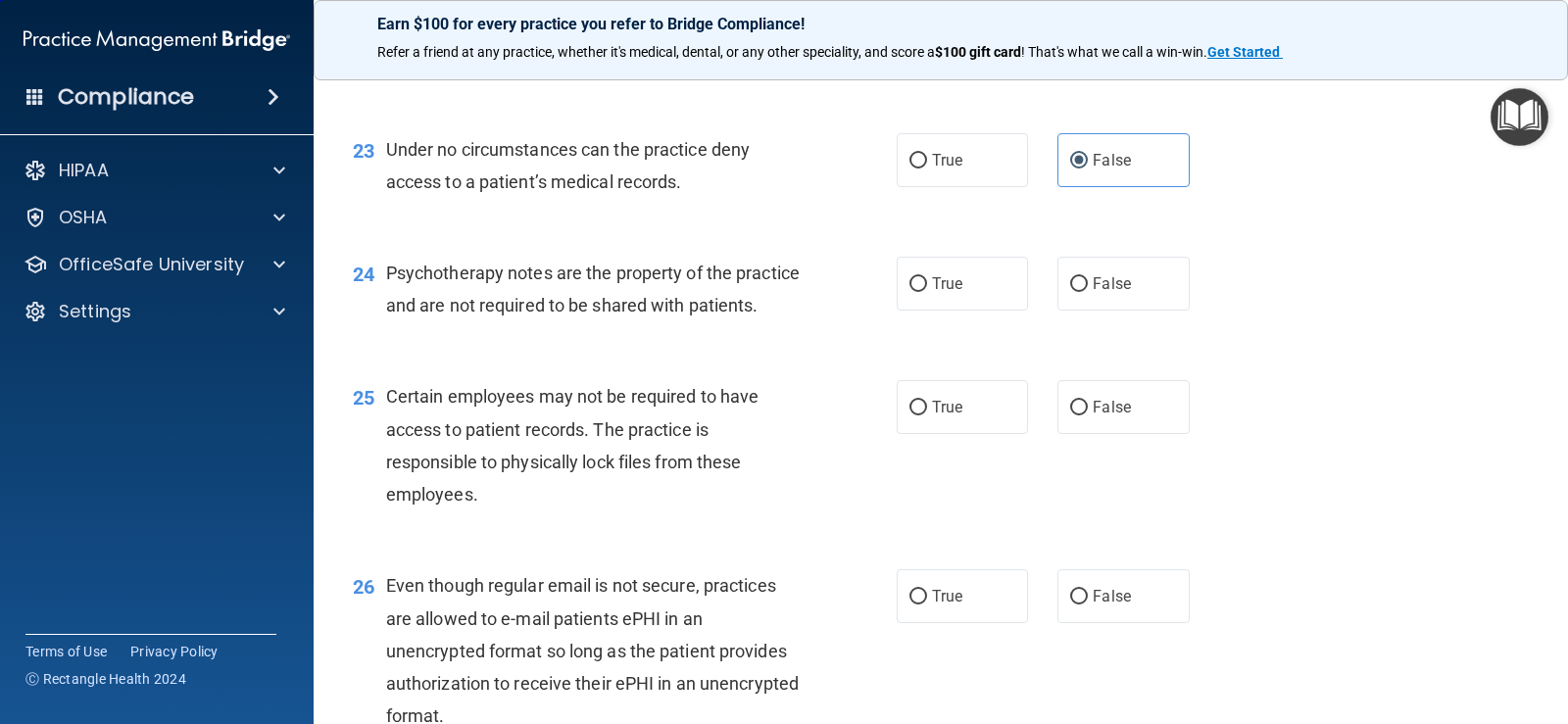
scroll to position [4117, 0]
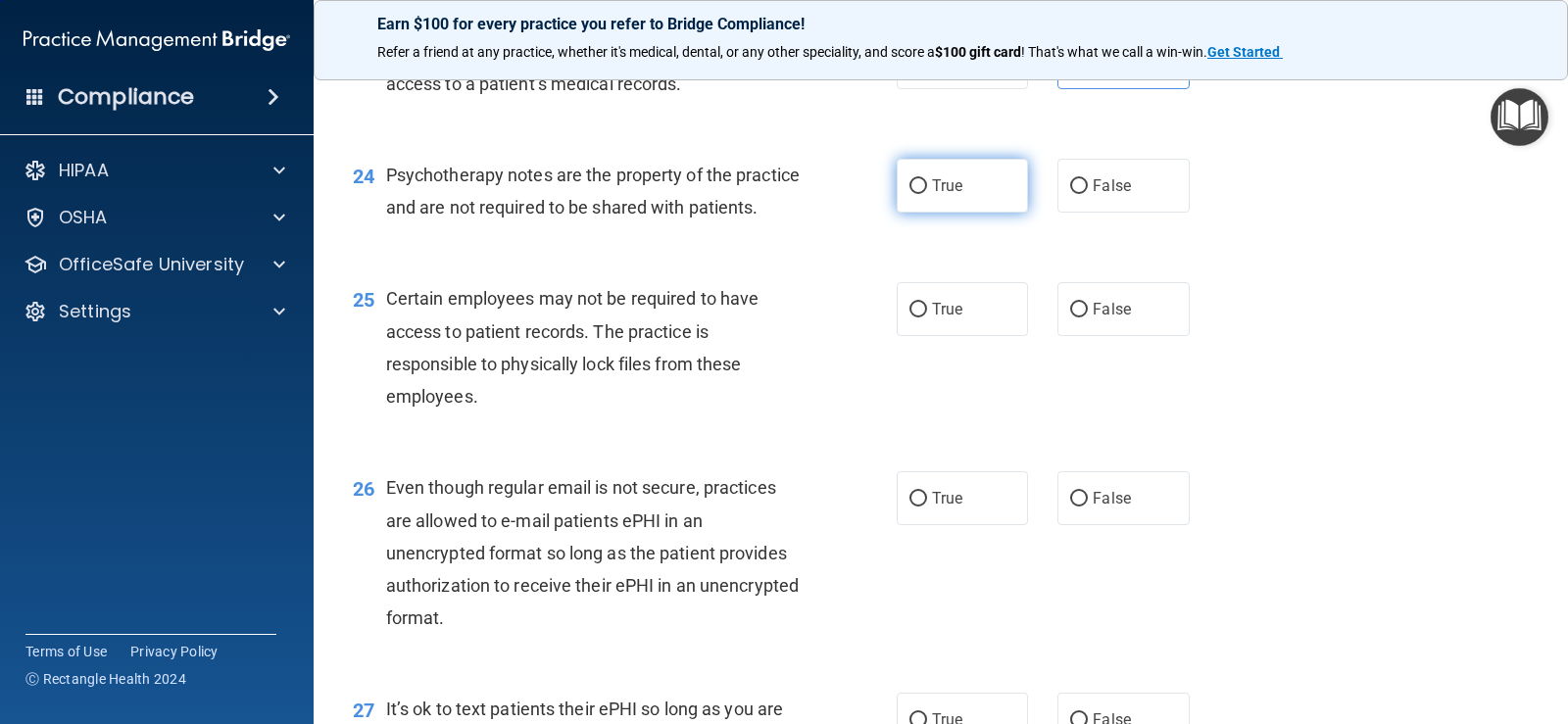
click at [959, 195] on label "True" at bounding box center [962, 185] width 131 height 54
click at [927, 194] on input "True" at bounding box center [918, 186] width 18 height 15
radio input "true"
click at [951, 319] on span "True" at bounding box center [946, 309] width 30 height 19
click at [927, 318] on input "True" at bounding box center [918, 310] width 18 height 15
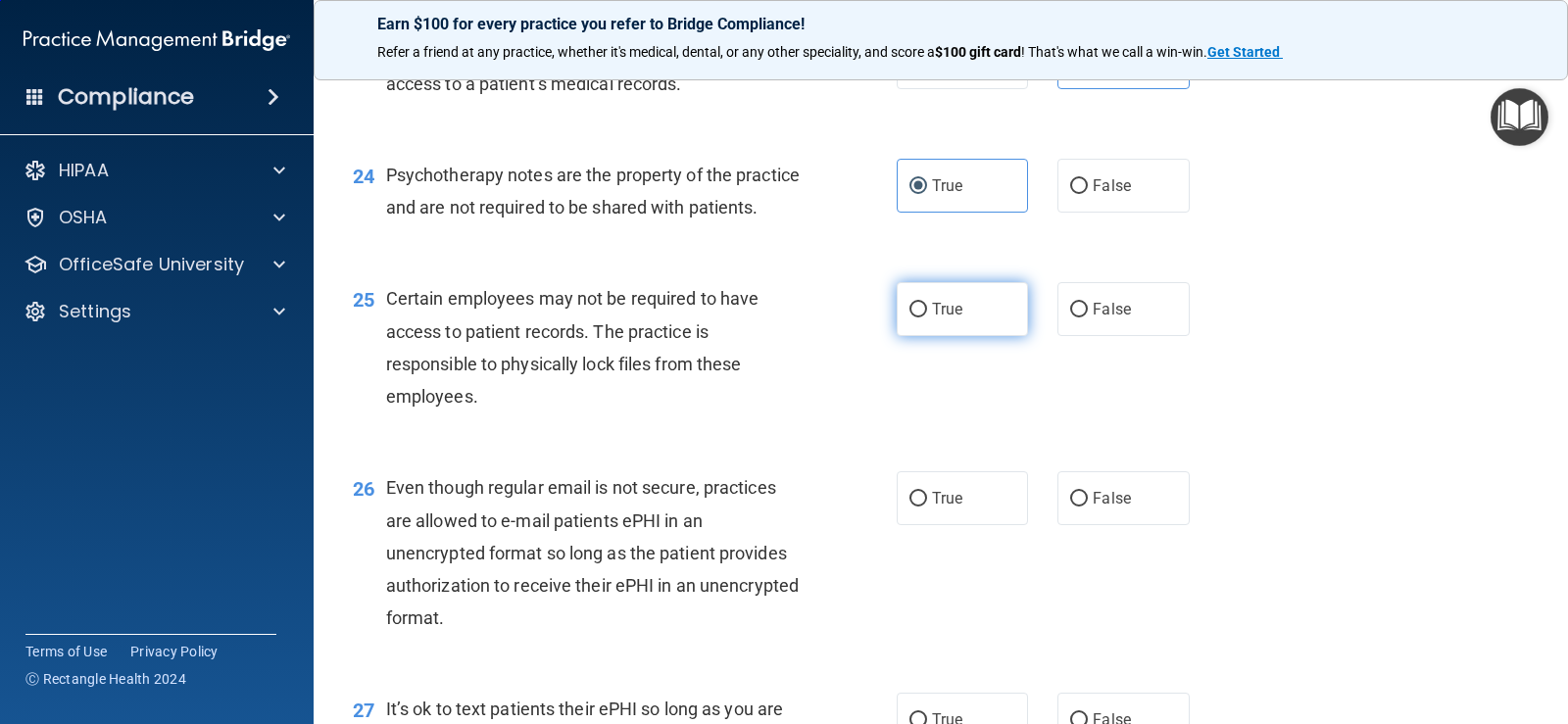
radio input "true"
click at [1357, 447] on div "25 Certain employees may not be required to have access to patient records. The…" at bounding box center [940, 352] width 1205 height 189
click at [931, 526] on label "True" at bounding box center [962, 498] width 131 height 54
click at [927, 507] on input "True" at bounding box center [918, 499] width 18 height 15
radio input "true"
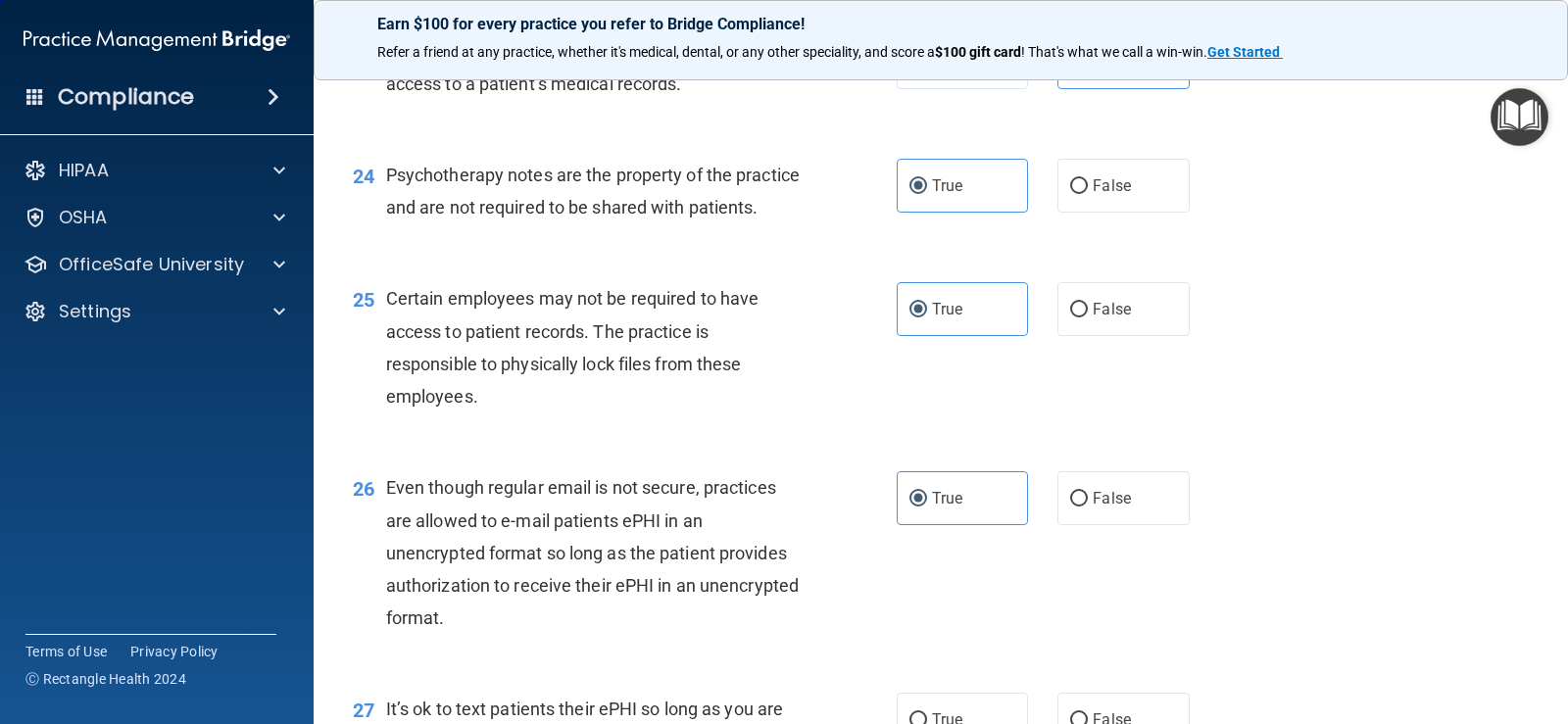
click at [1411, 522] on div "26 Even though regular email is not secure, practices are allowed to e-mail pat…" at bounding box center [940, 558] width 1205 height 222
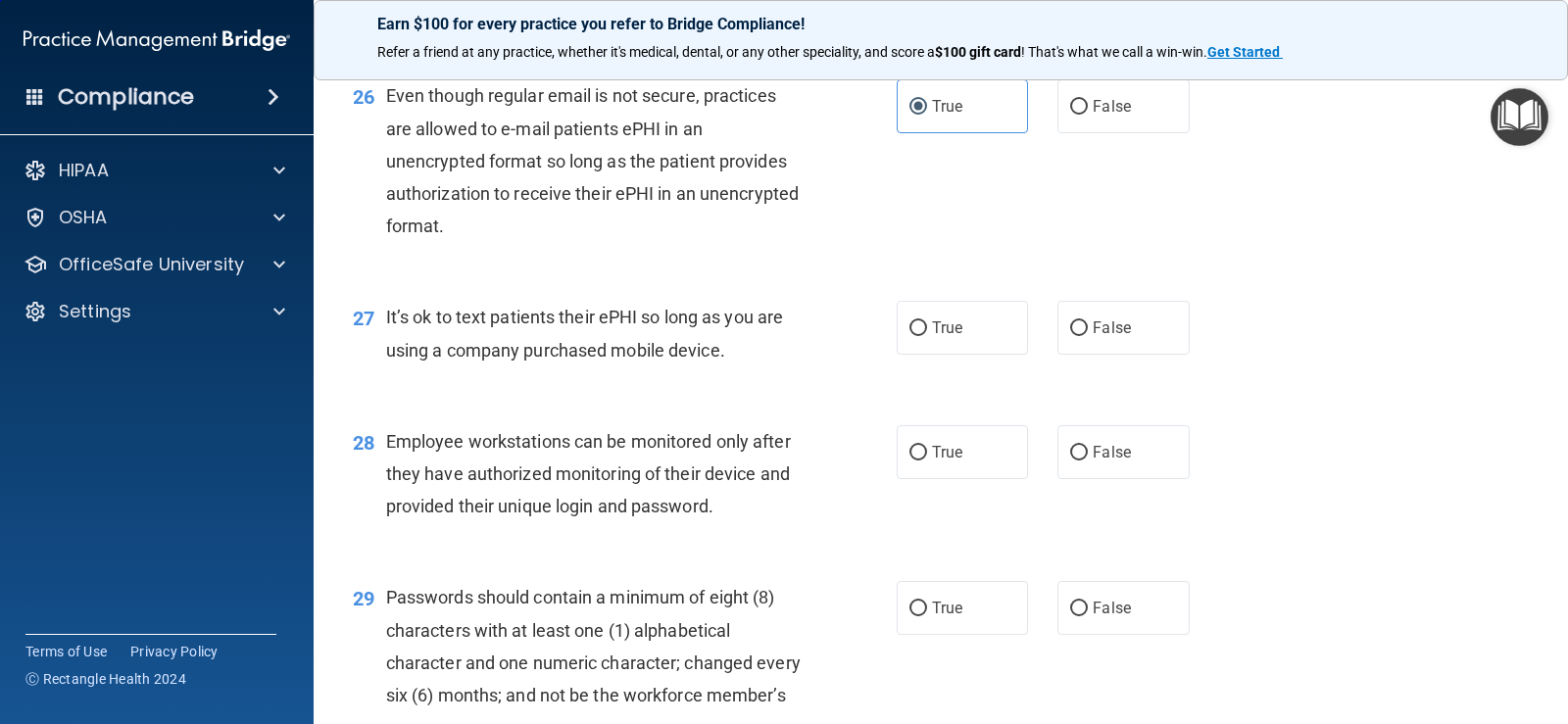
scroll to position [4608, 0]
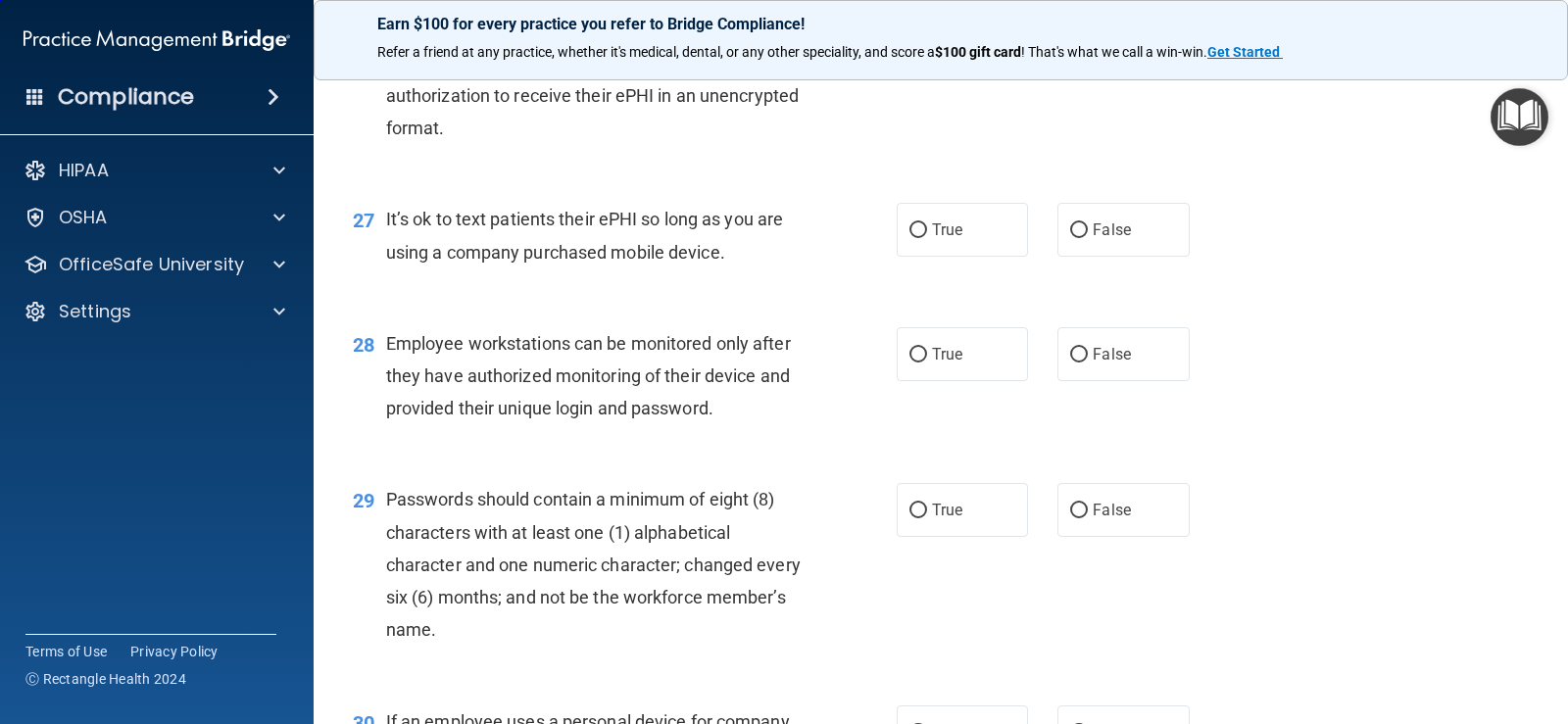
drag, startPoint x: 1103, startPoint y: 258, endPoint x: 1112, endPoint y: 335, distance: 77.5
click at [1103, 239] on span "False" at bounding box center [1111, 230] width 38 height 19
click at [1087, 238] on input "False" at bounding box center [1079, 231] width 18 height 15
radio input "true"
click at [1122, 382] on label "False" at bounding box center [1123, 354] width 131 height 54
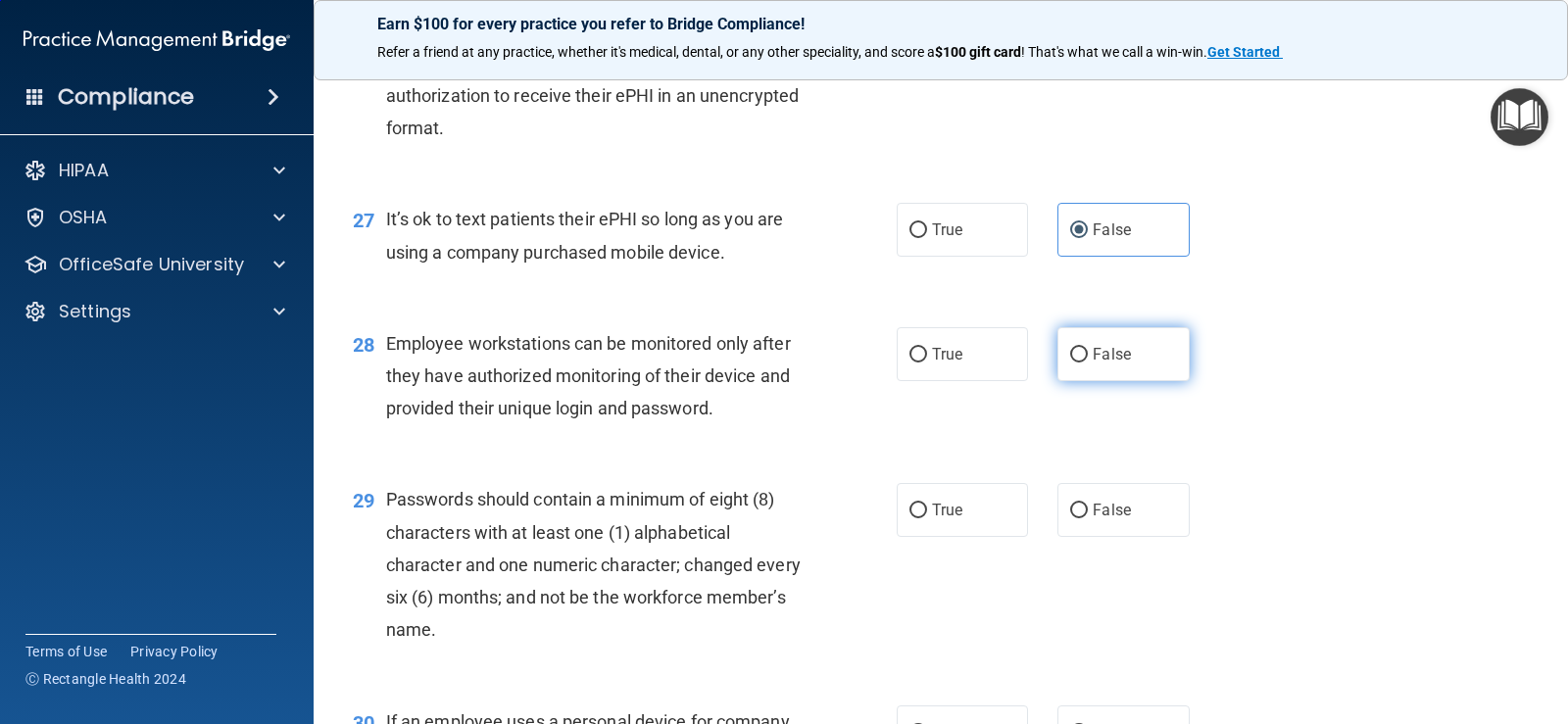
click at [1087, 363] on input "False" at bounding box center [1079, 355] width 18 height 15
radio input "true"
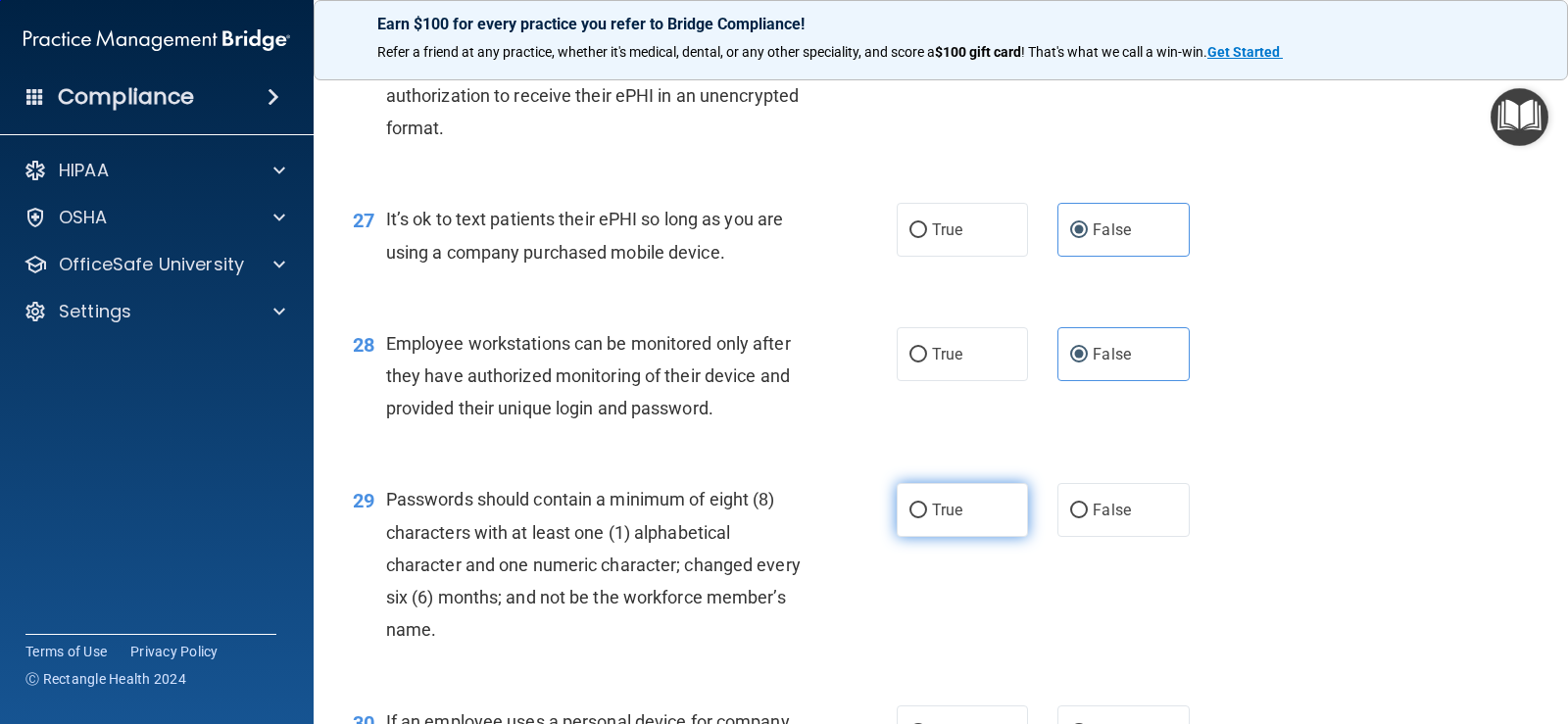
click at [978, 535] on label "True" at bounding box center [962, 510] width 131 height 54
click at [927, 519] on input "True" at bounding box center [918, 511] width 18 height 15
radio input "true"
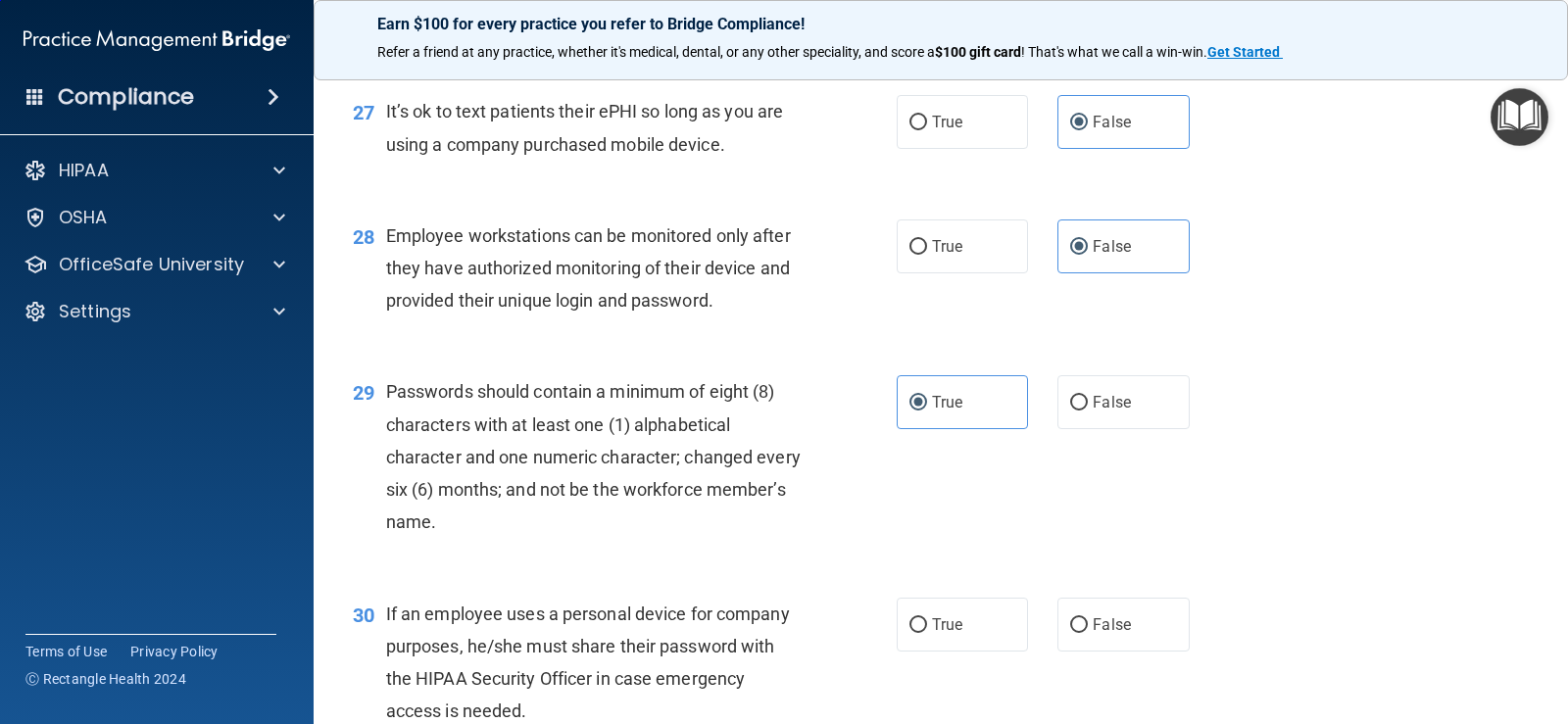
scroll to position [4913, 0]
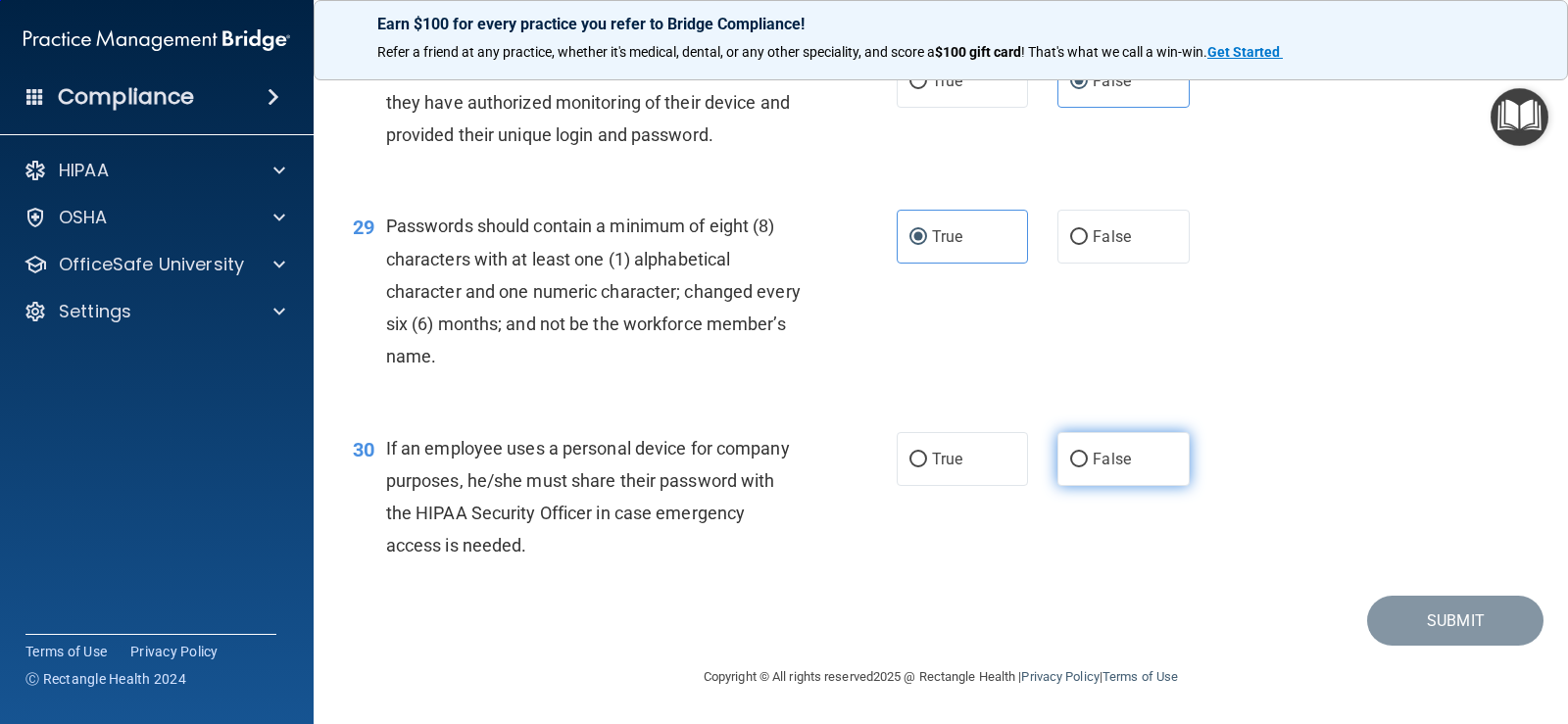
click at [1119, 448] on label "False" at bounding box center [1123, 459] width 131 height 54
click at [1087, 453] on input "False" at bounding box center [1079, 460] width 18 height 15
radio input "true"
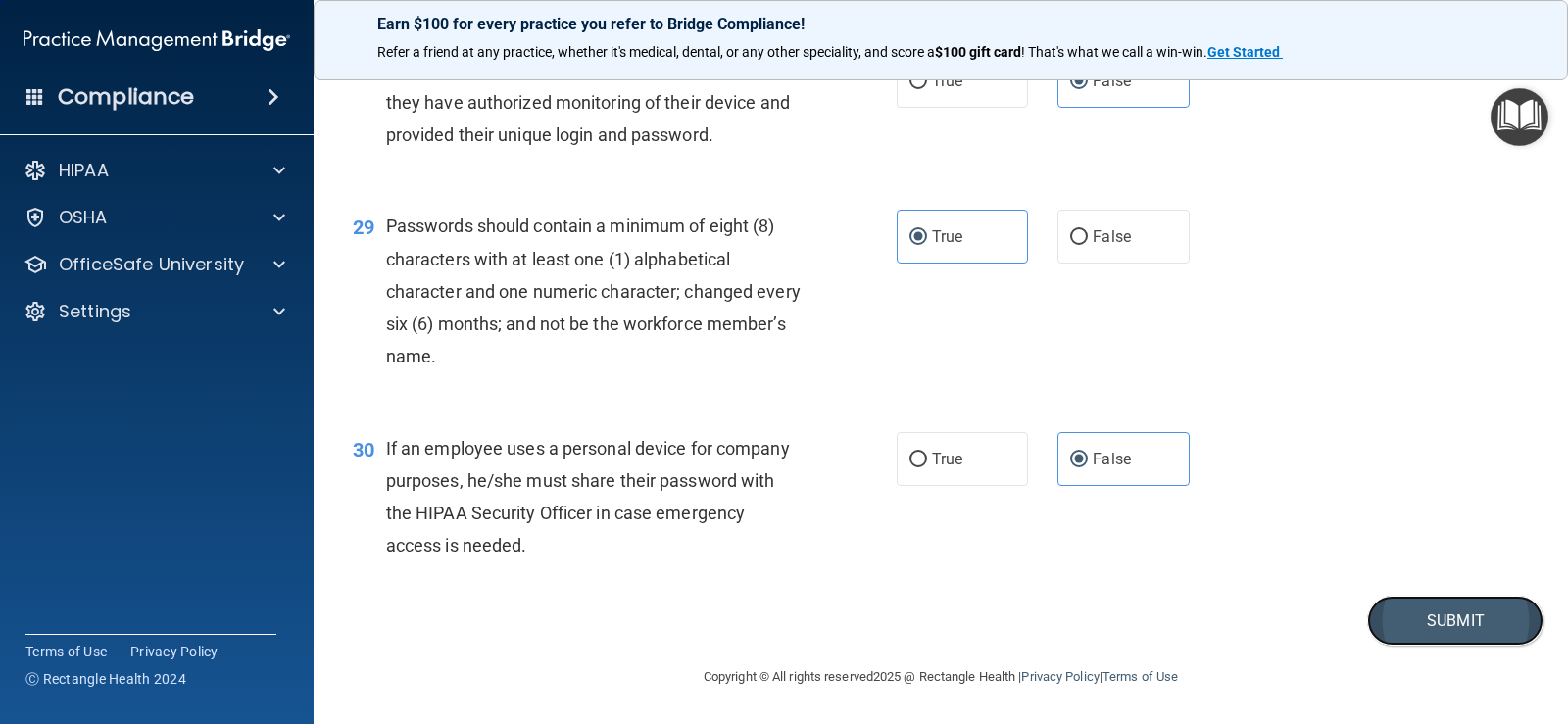
click at [1397, 632] on button "Submit" at bounding box center [1455, 621] width 177 height 50
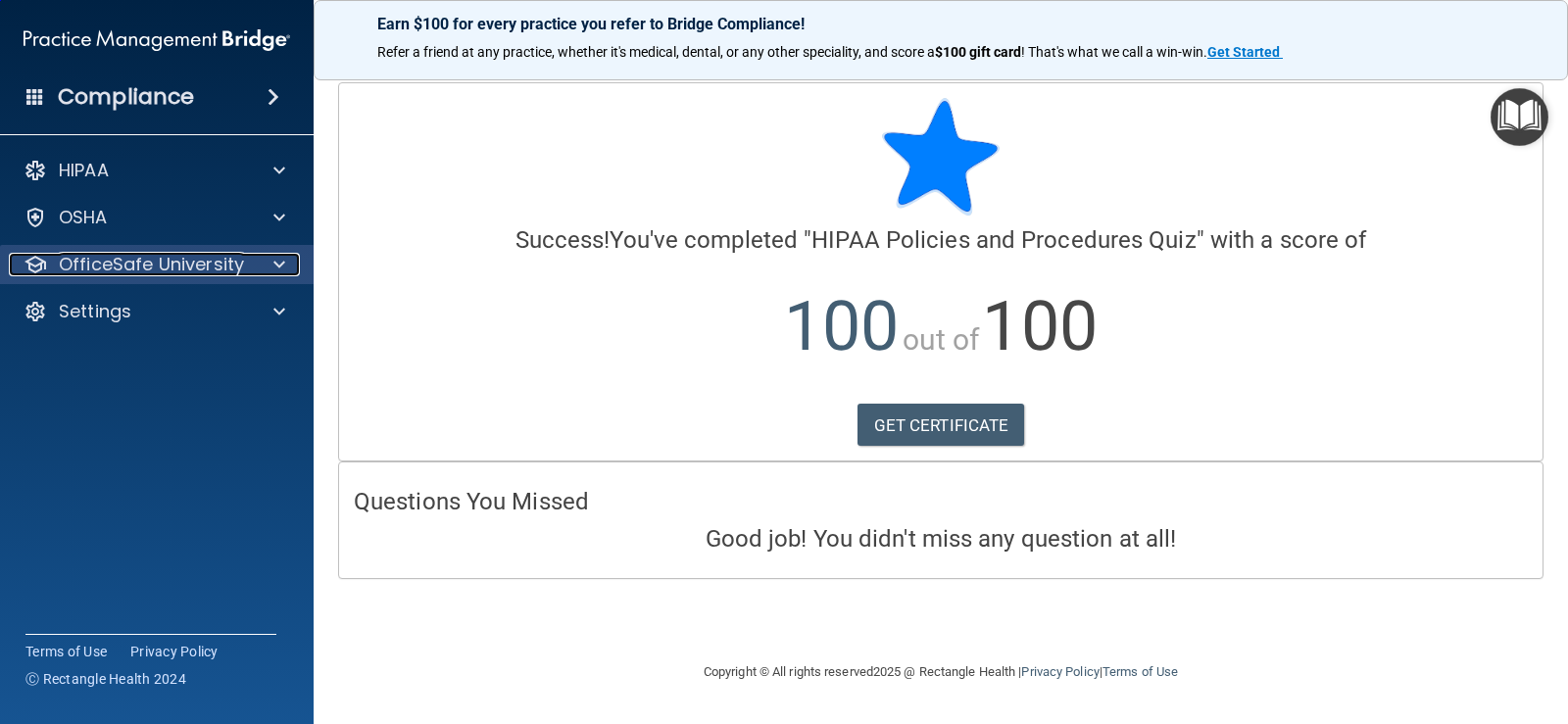
click at [269, 269] on div at bounding box center [277, 265] width 49 height 24
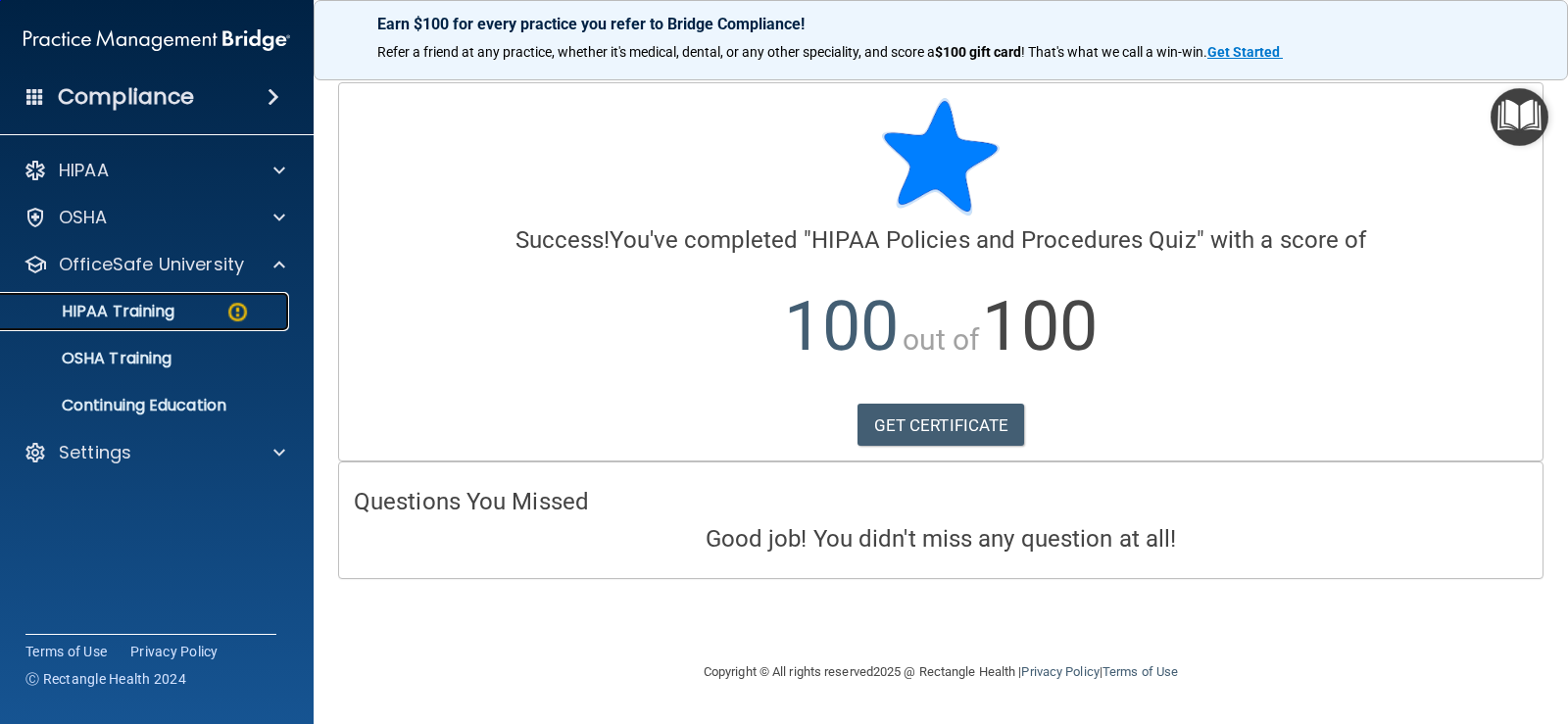
click at [159, 311] on p "HIPAA Training" at bounding box center [93, 312] width 162 height 20
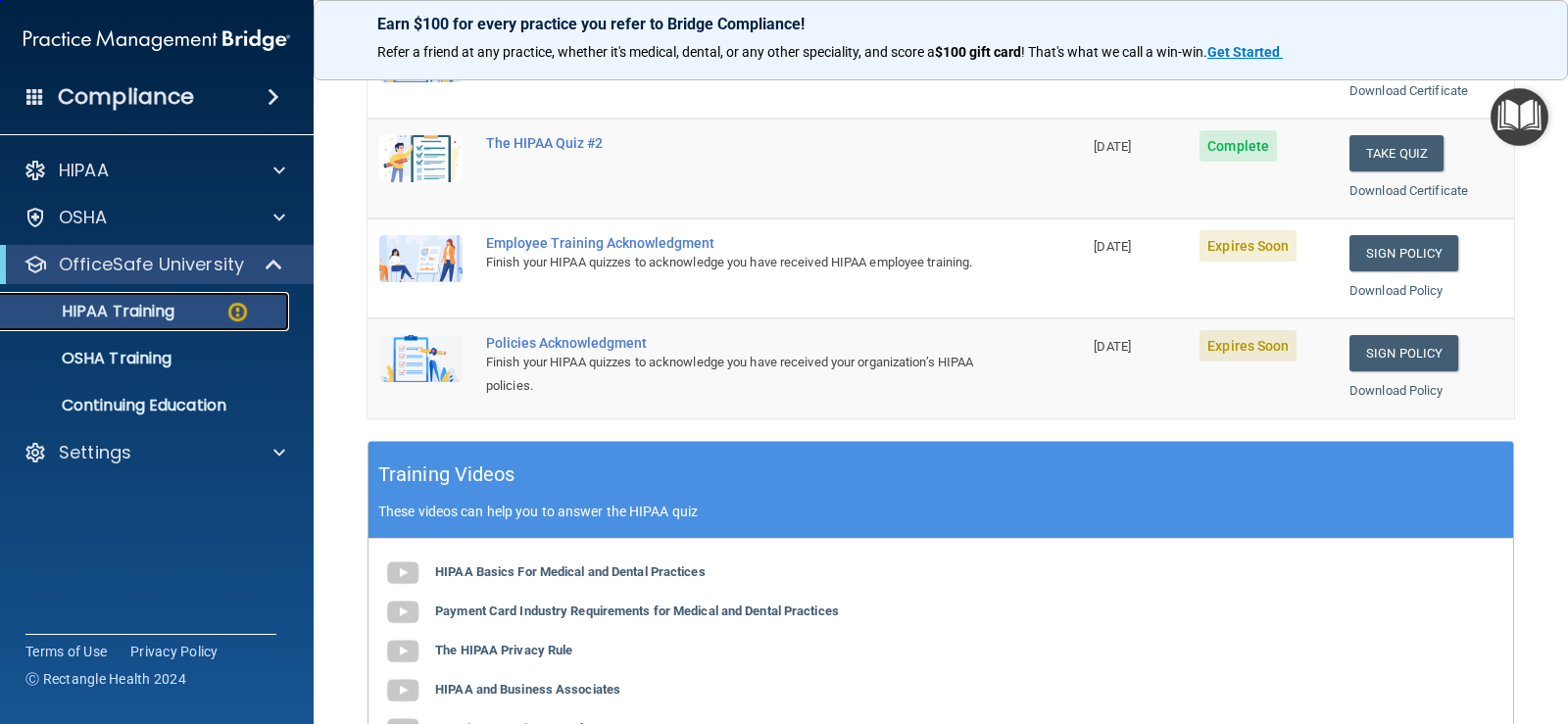
scroll to position [439, 0]
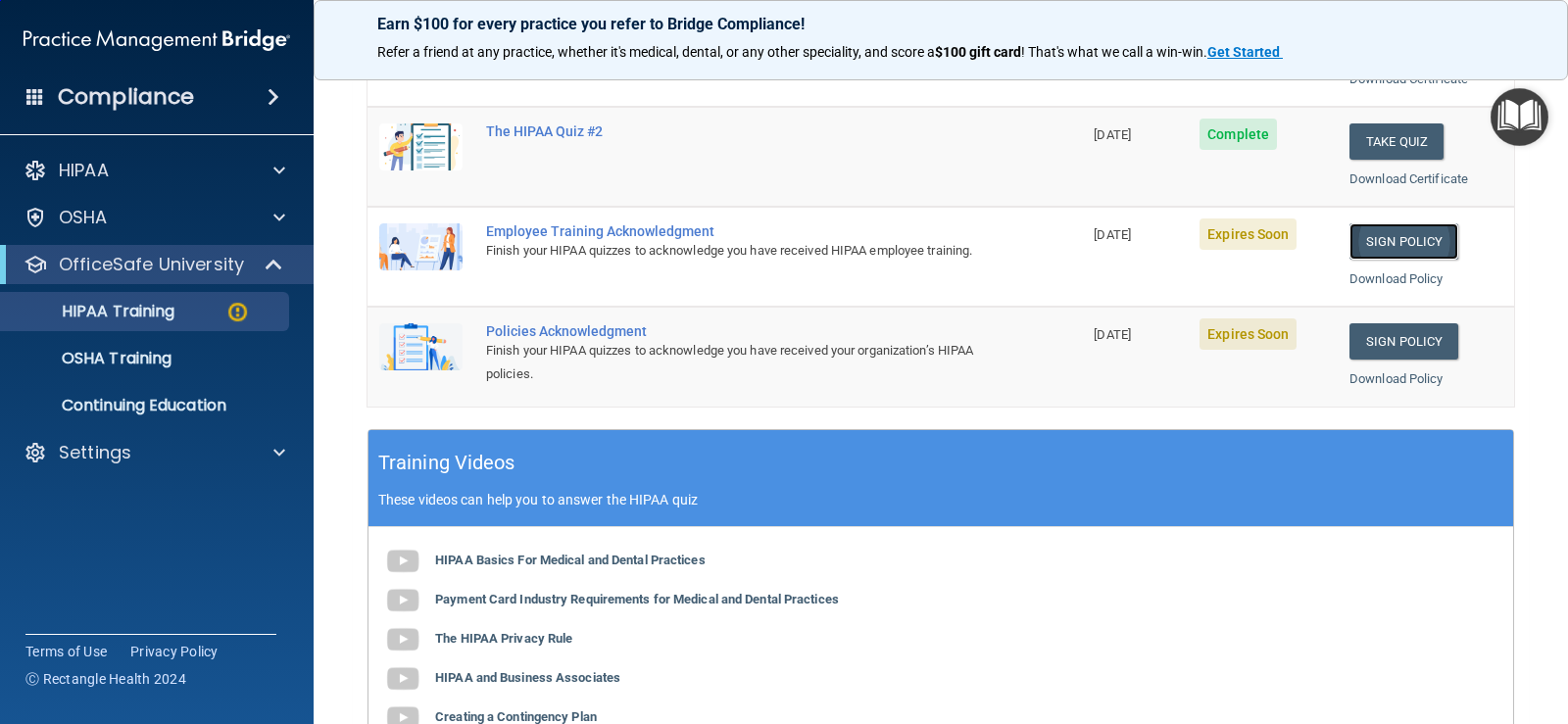
click at [1374, 240] on link "Sign Policy" at bounding box center [1403, 241] width 109 height 36
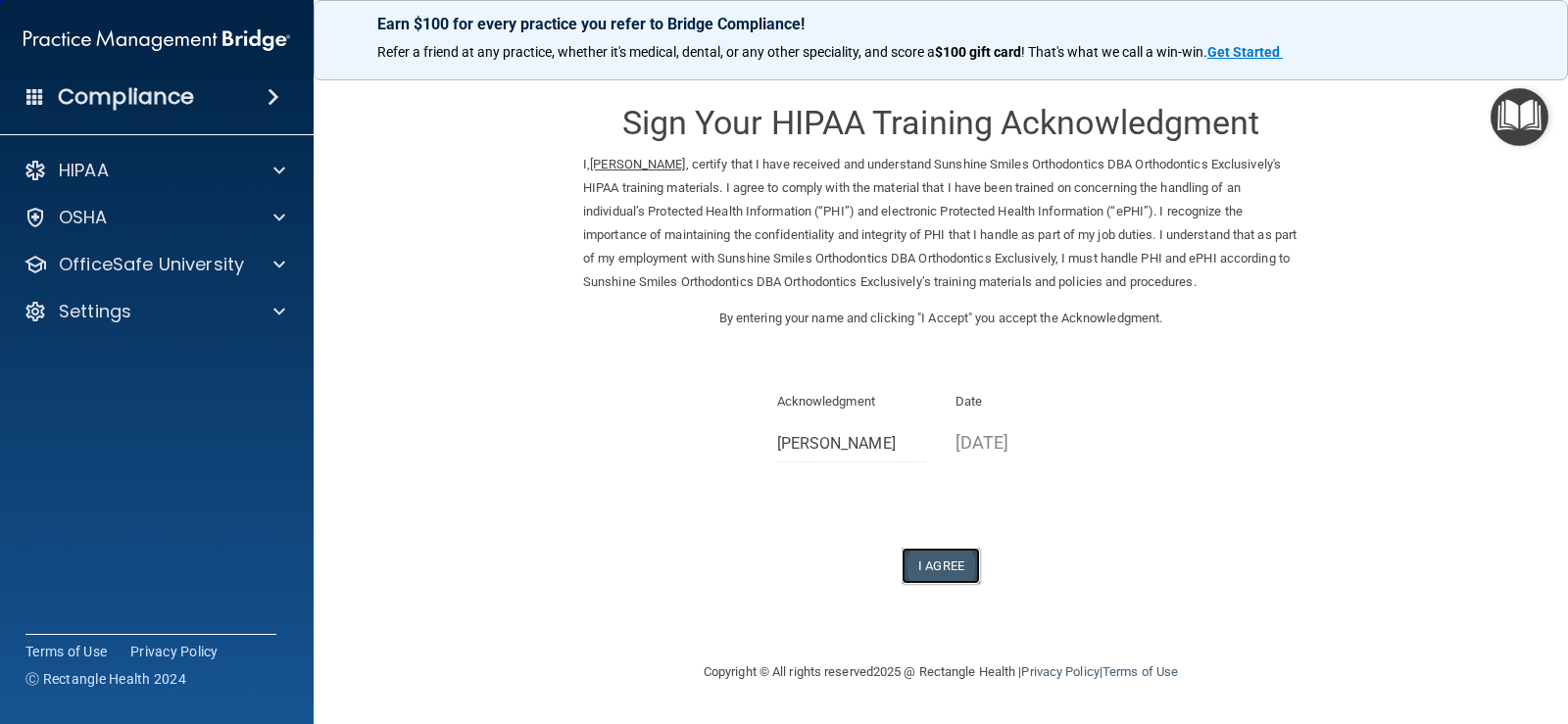
click at [966, 558] on button "I Agree" at bounding box center [940, 566] width 78 height 36
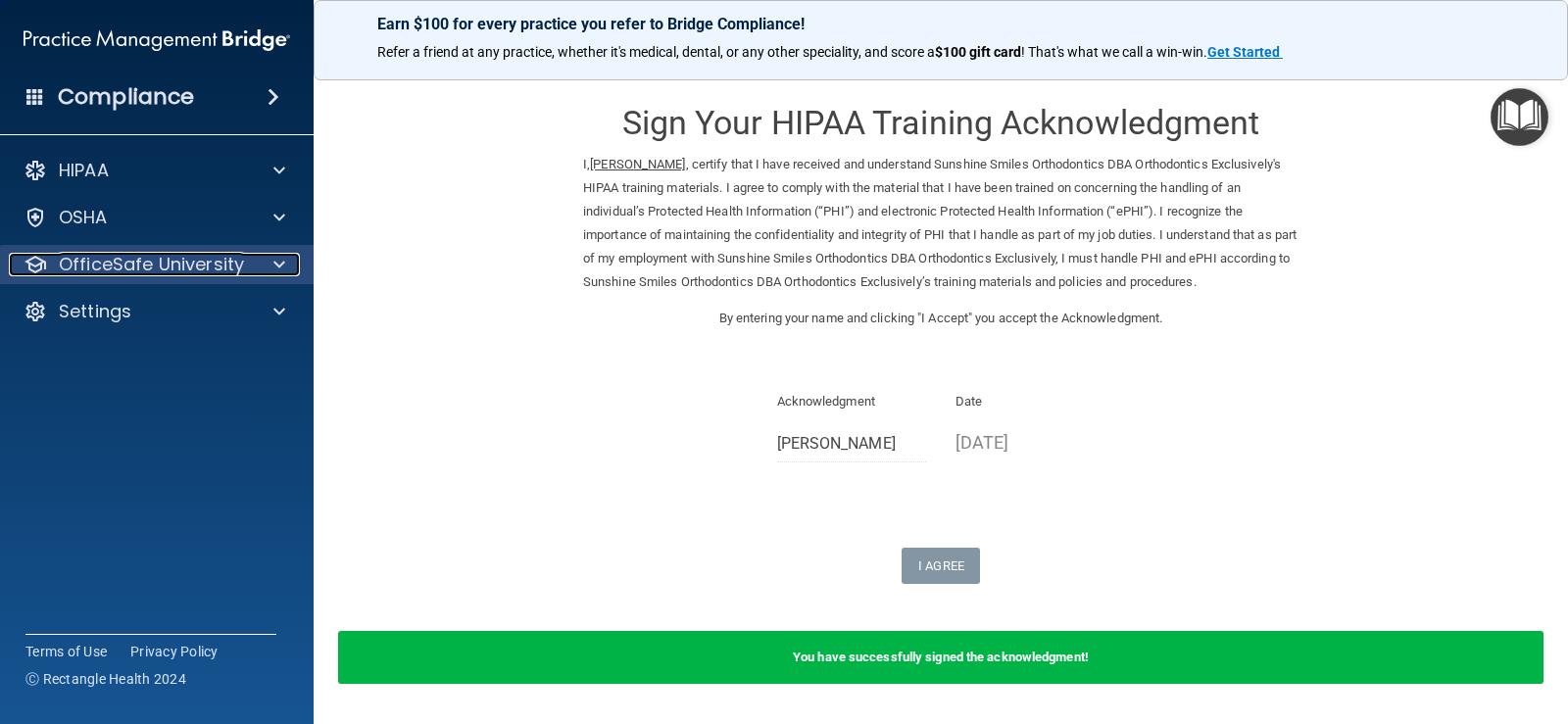
click at [276, 269] on span at bounding box center [279, 265] width 12 height 24
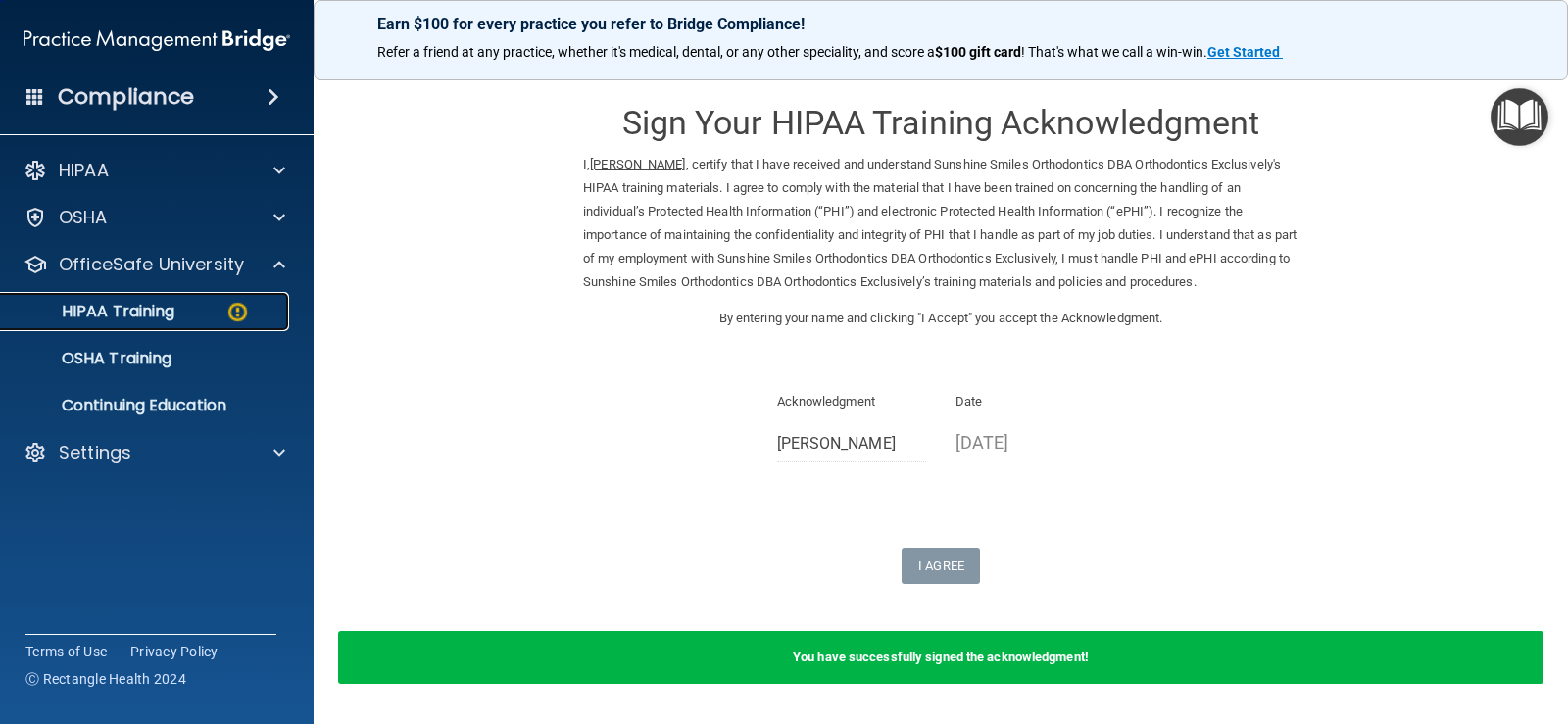
click at [146, 320] on p "HIPAA Training" at bounding box center [93, 312] width 162 height 20
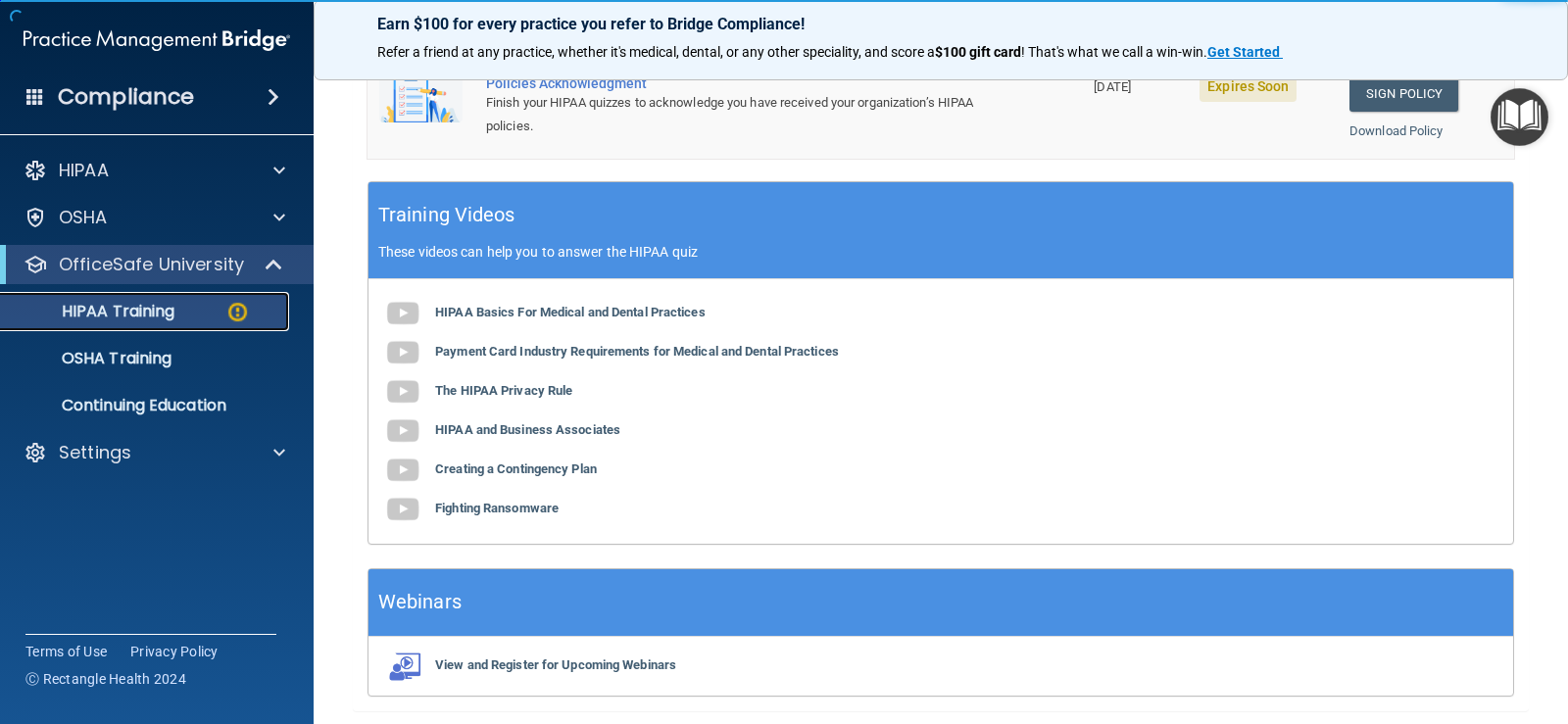
scroll to position [589, 0]
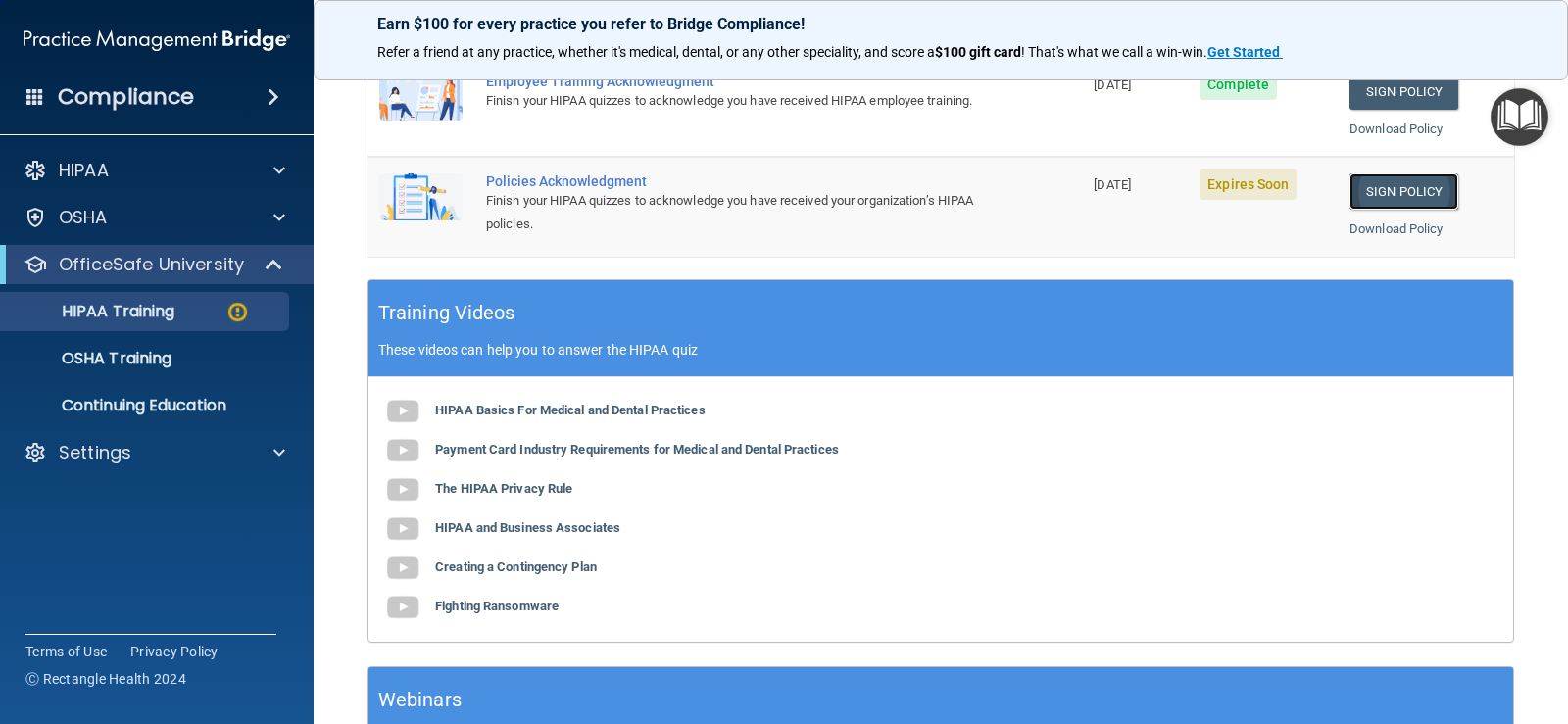
click at [1387, 190] on link "Sign Policy" at bounding box center [1403, 191] width 109 height 36
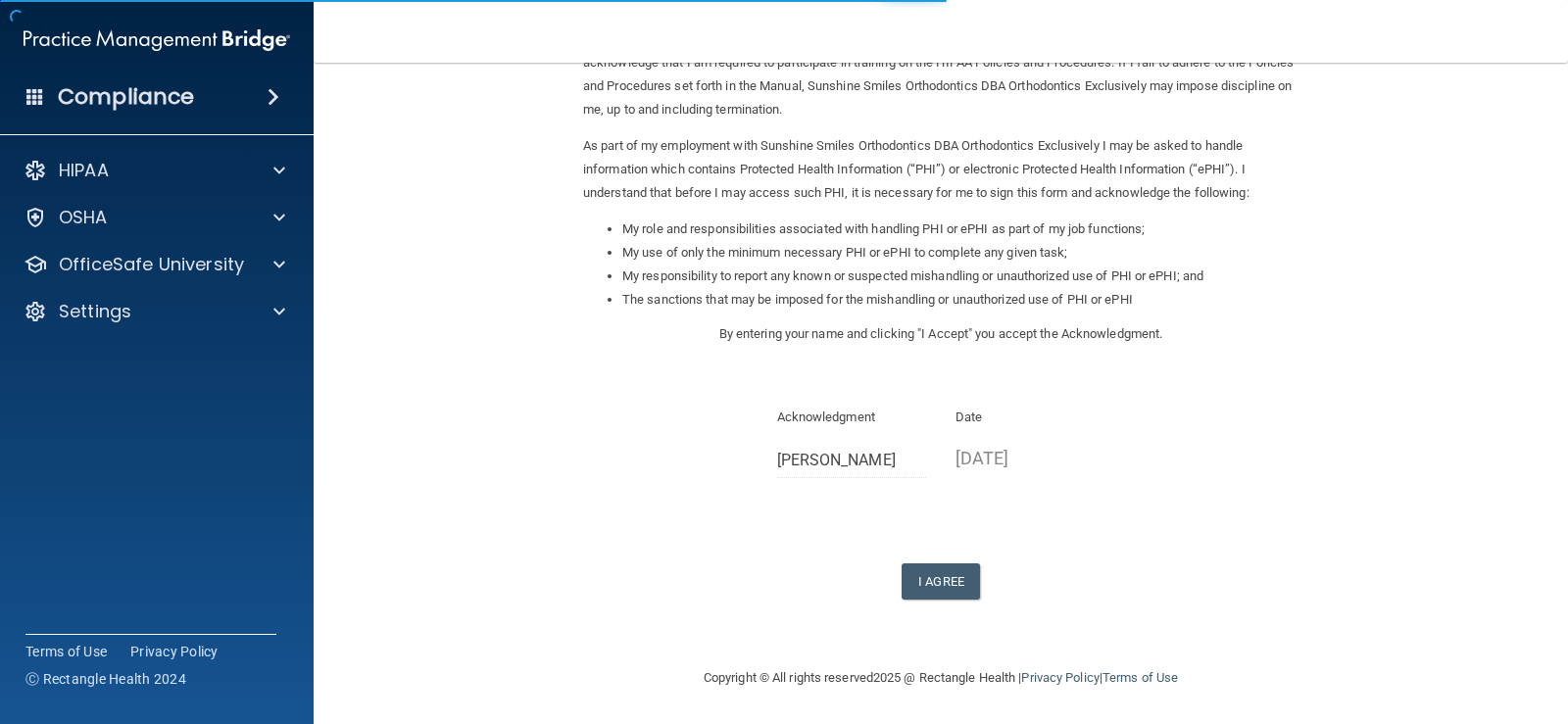
scroll to position [197, 0]
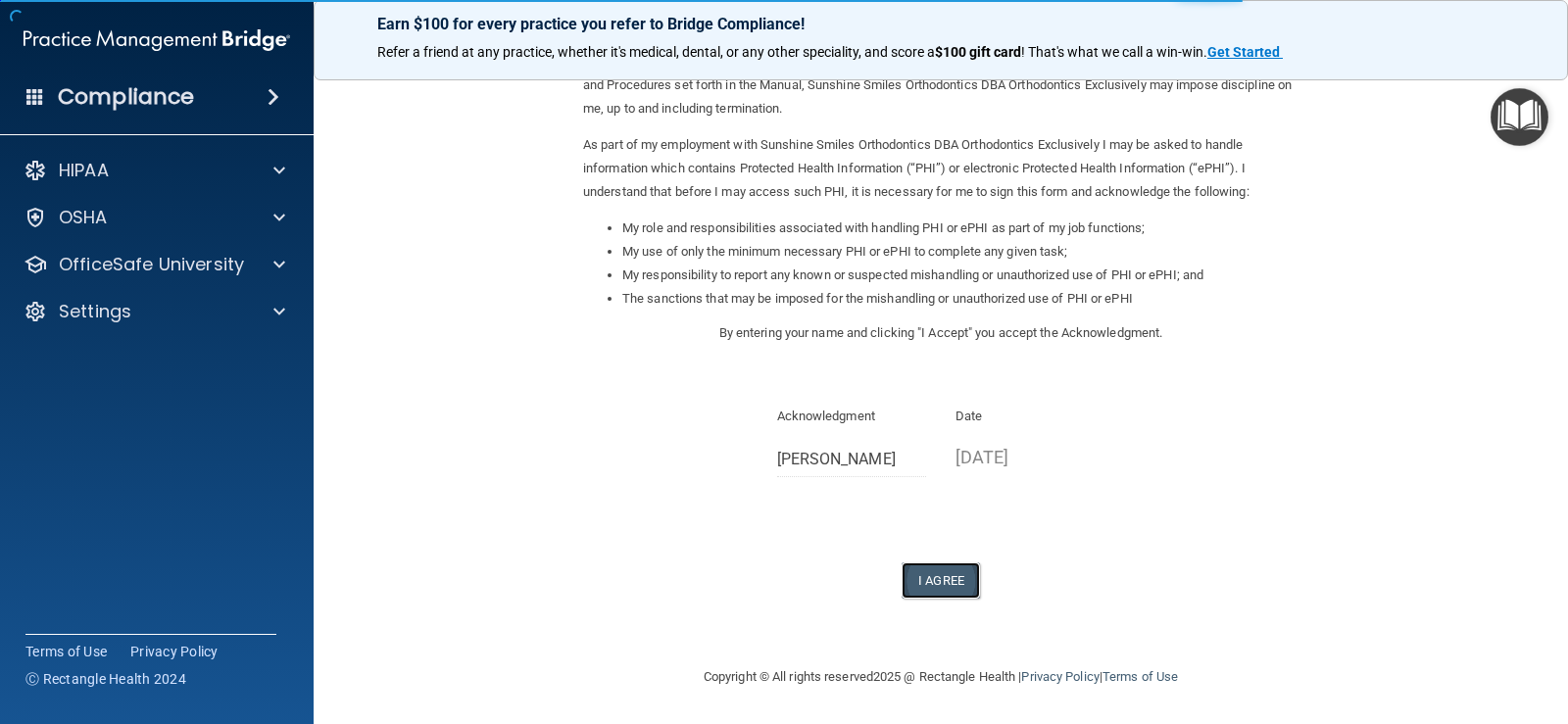
click at [950, 587] on button "I Agree" at bounding box center [940, 581] width 78 height 36
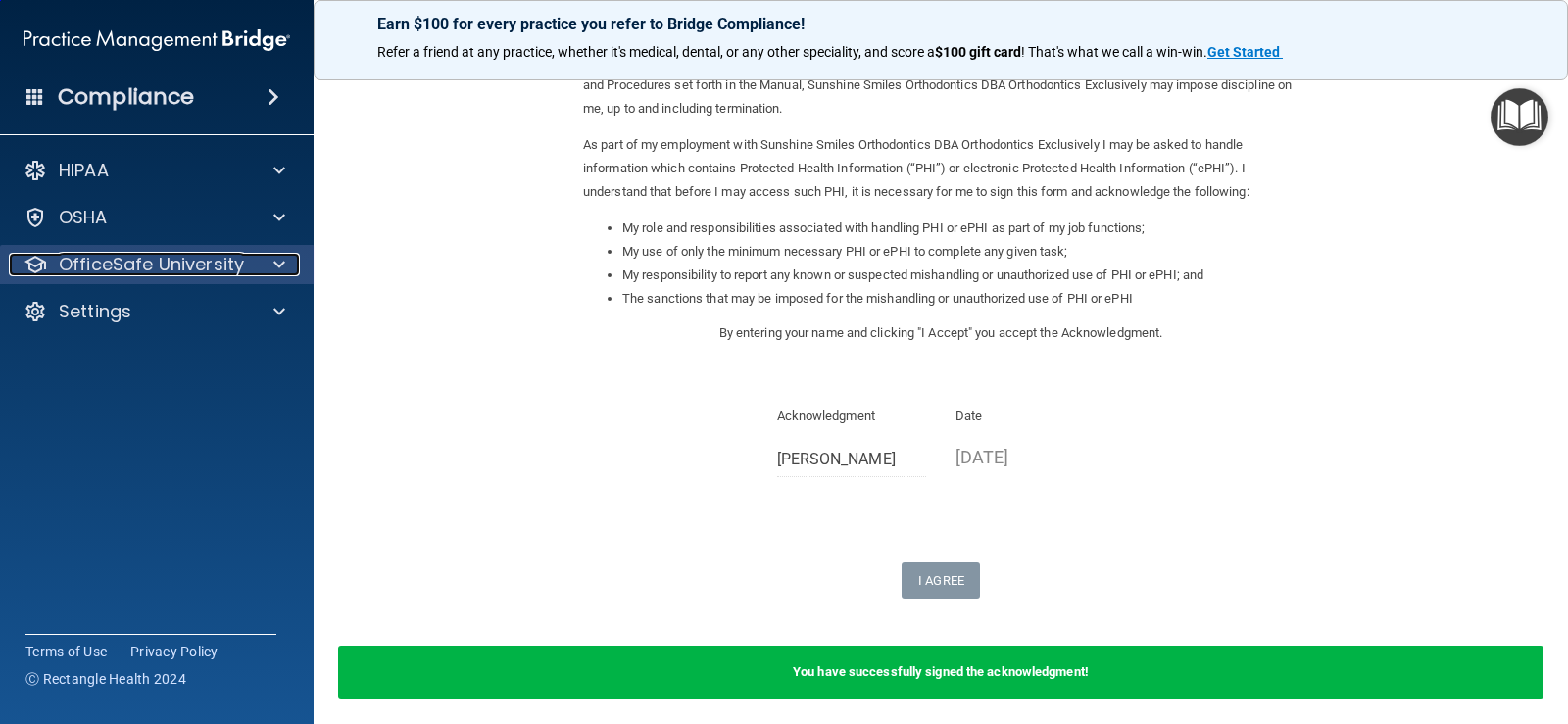
click at [286, 264] on div at bounding box center [277, 265] width 49 height 24
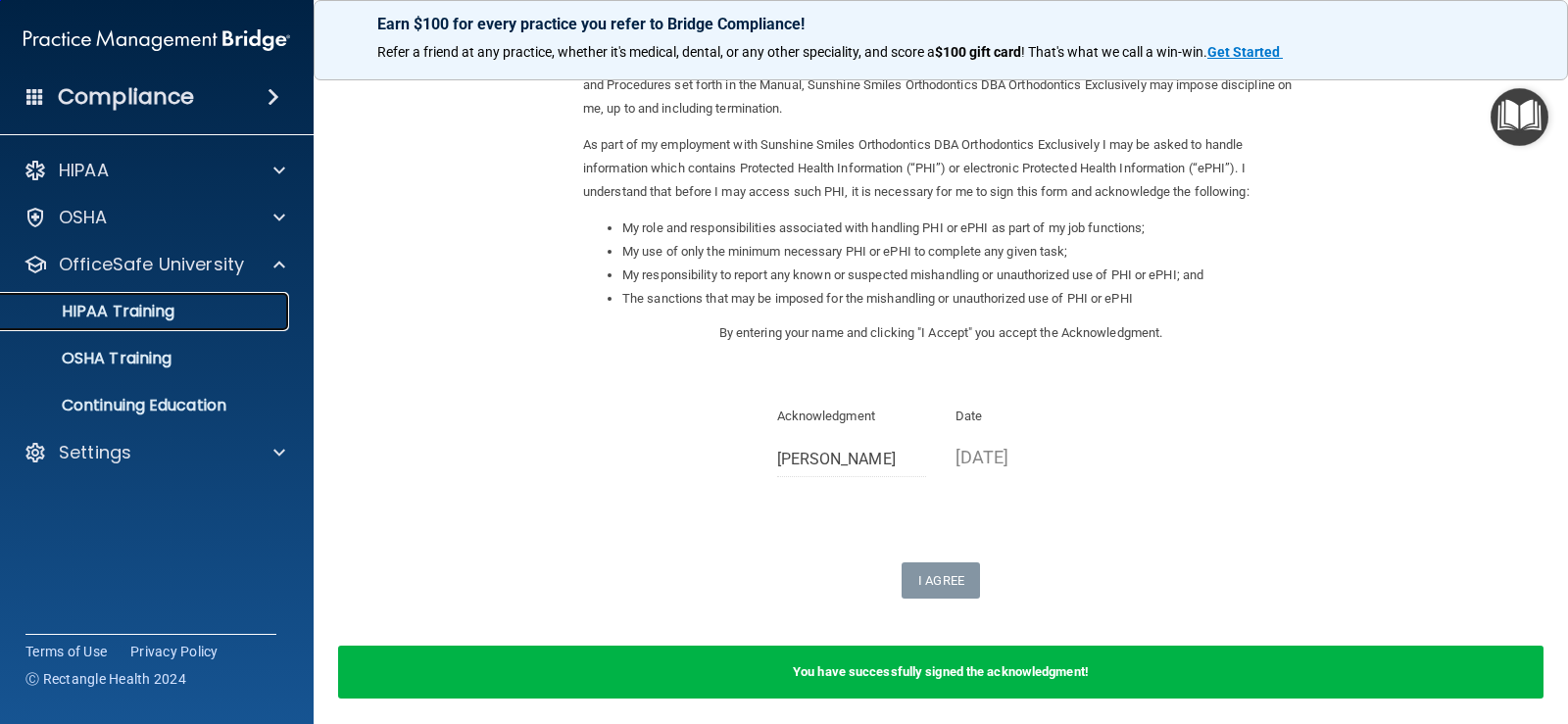
click at [183, 315] on div "HIPAA Training" at bounding box center [146, 312] width 268 height 20
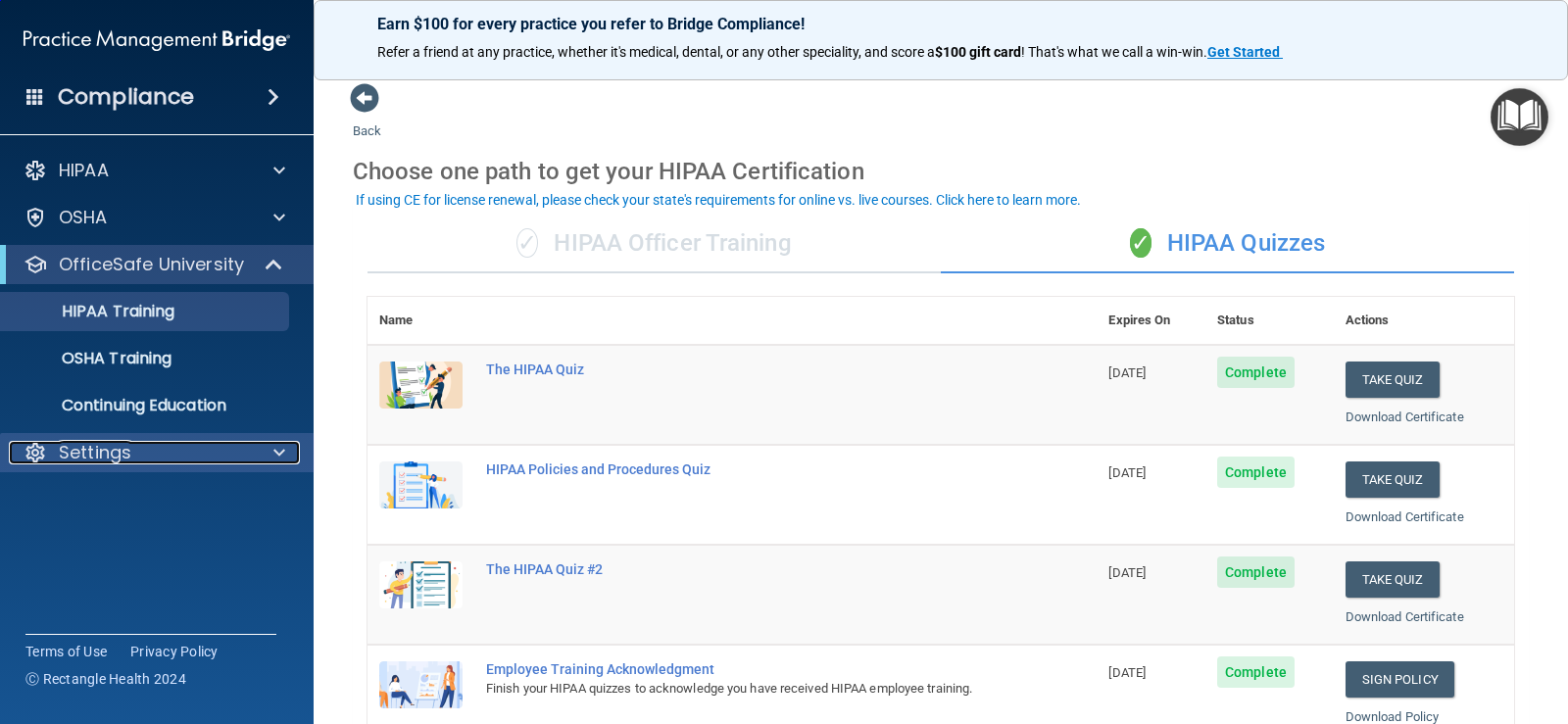
click at [287, 454] on div at bounding box center [277, 453] width 49 height 24
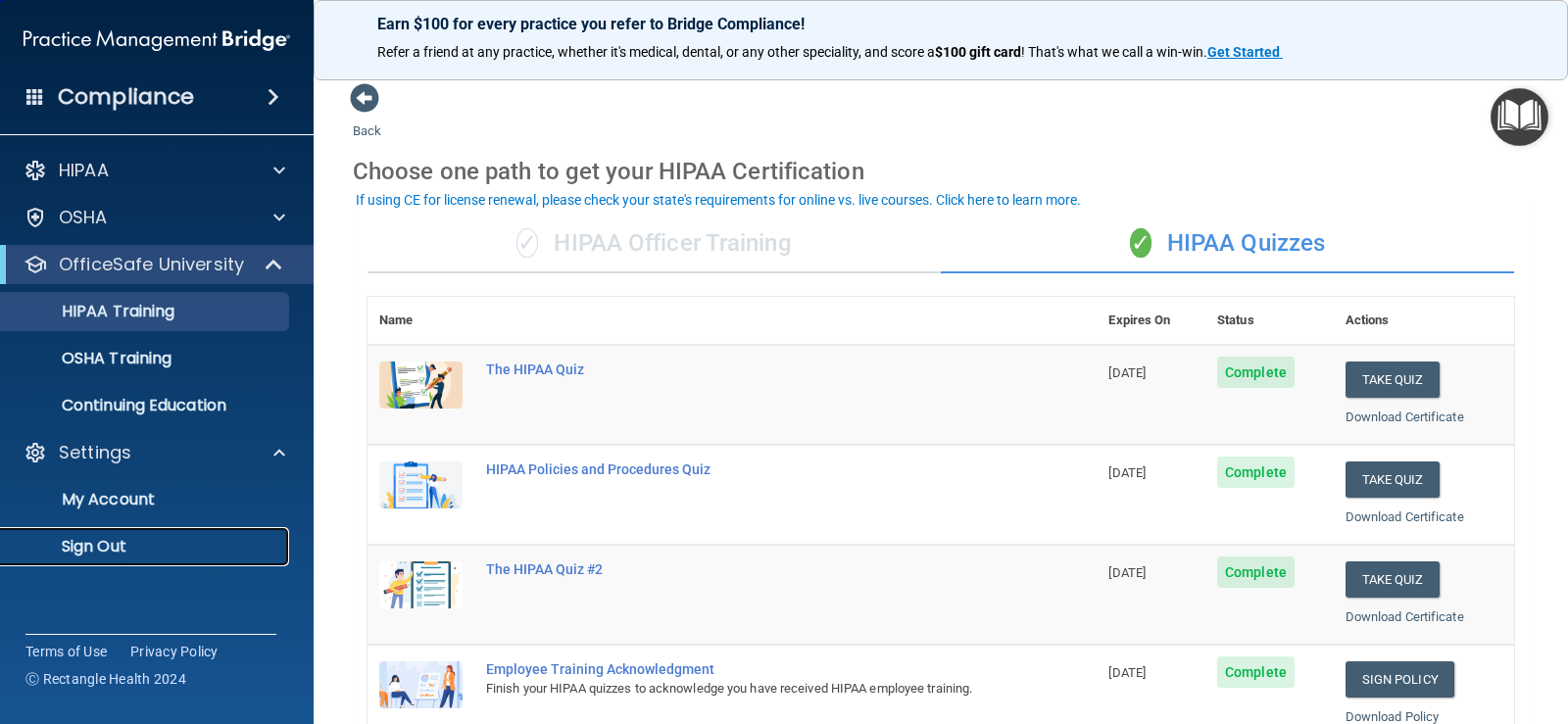
click at [125, 540] on p "Sign Out" at bounding box center [146, 547] width 268 height 20
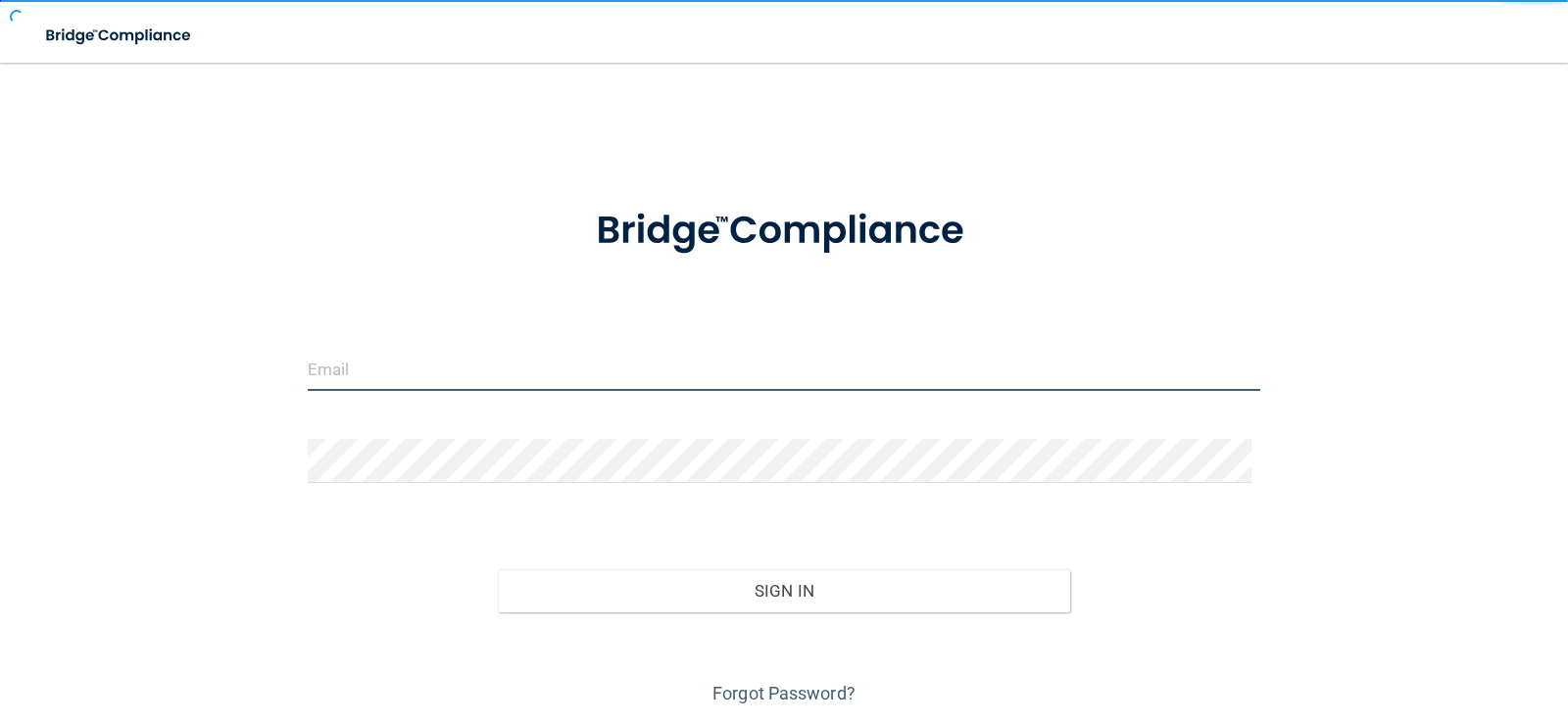
type input "[EMAIL_ADDRESS][DOMAIN_NAME]"
